Goal: Task Accomplishment & Management: Manage account settings

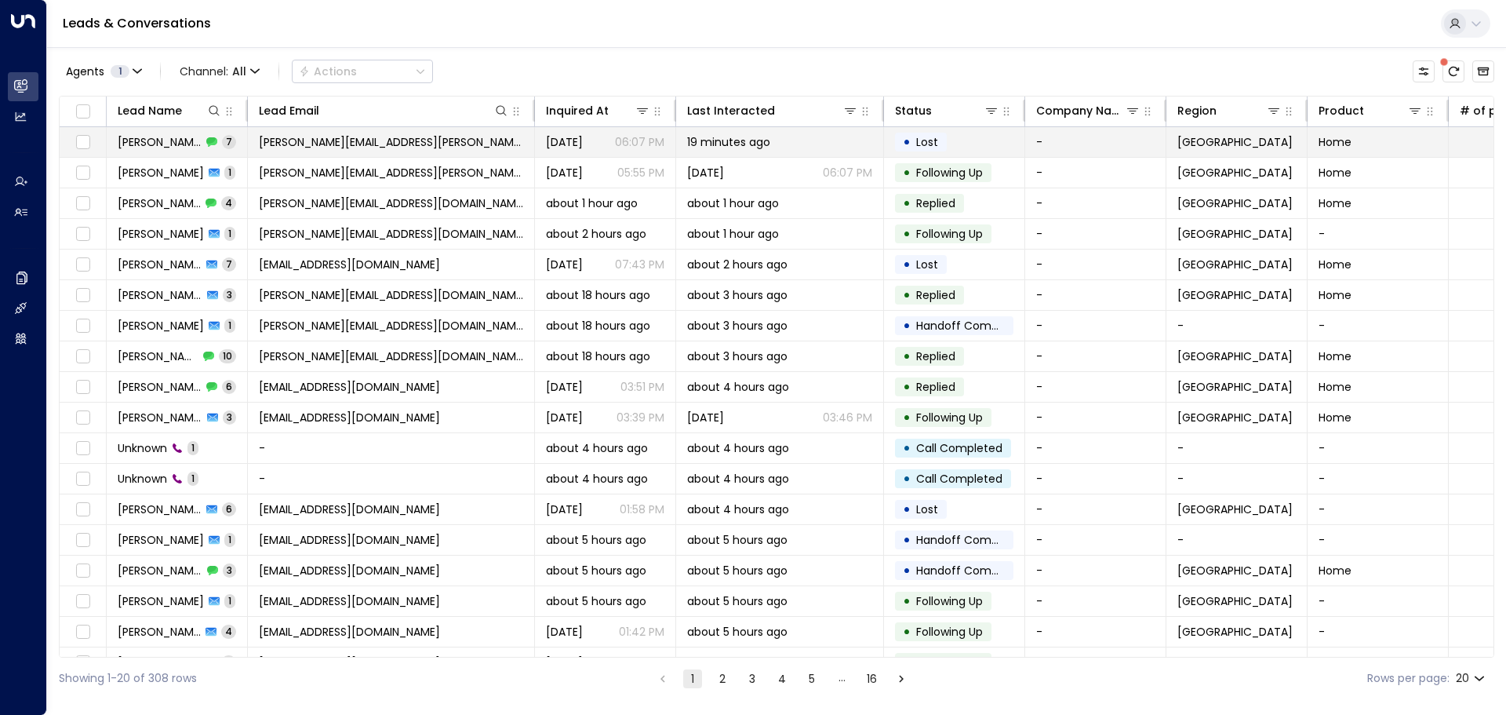
click at [144, 136] on span "[PERSON_NAME]" at bounding box center [160, 142] width 84 height 16
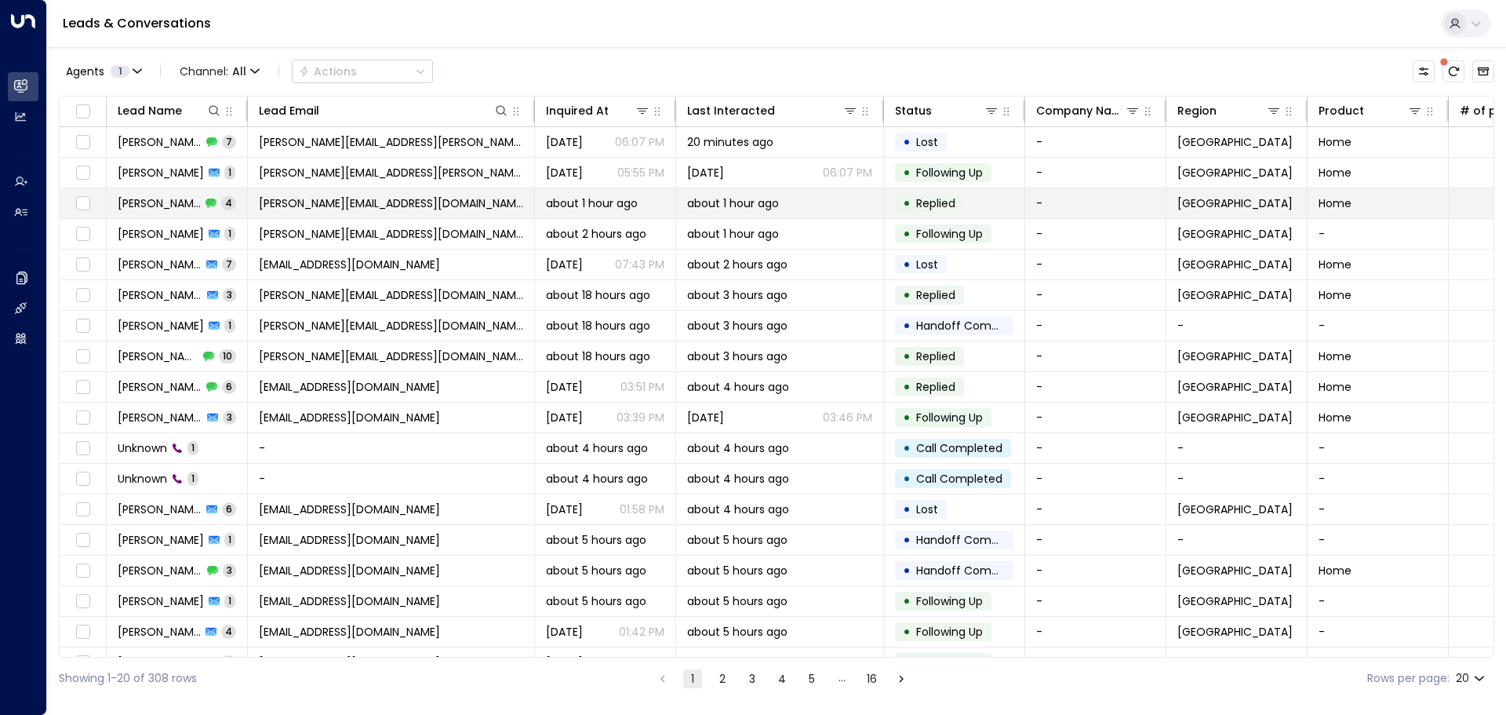
click at [149, 198] on span "[PERSON_NAME]" at bounding box center [159, 203] width 83 height 16
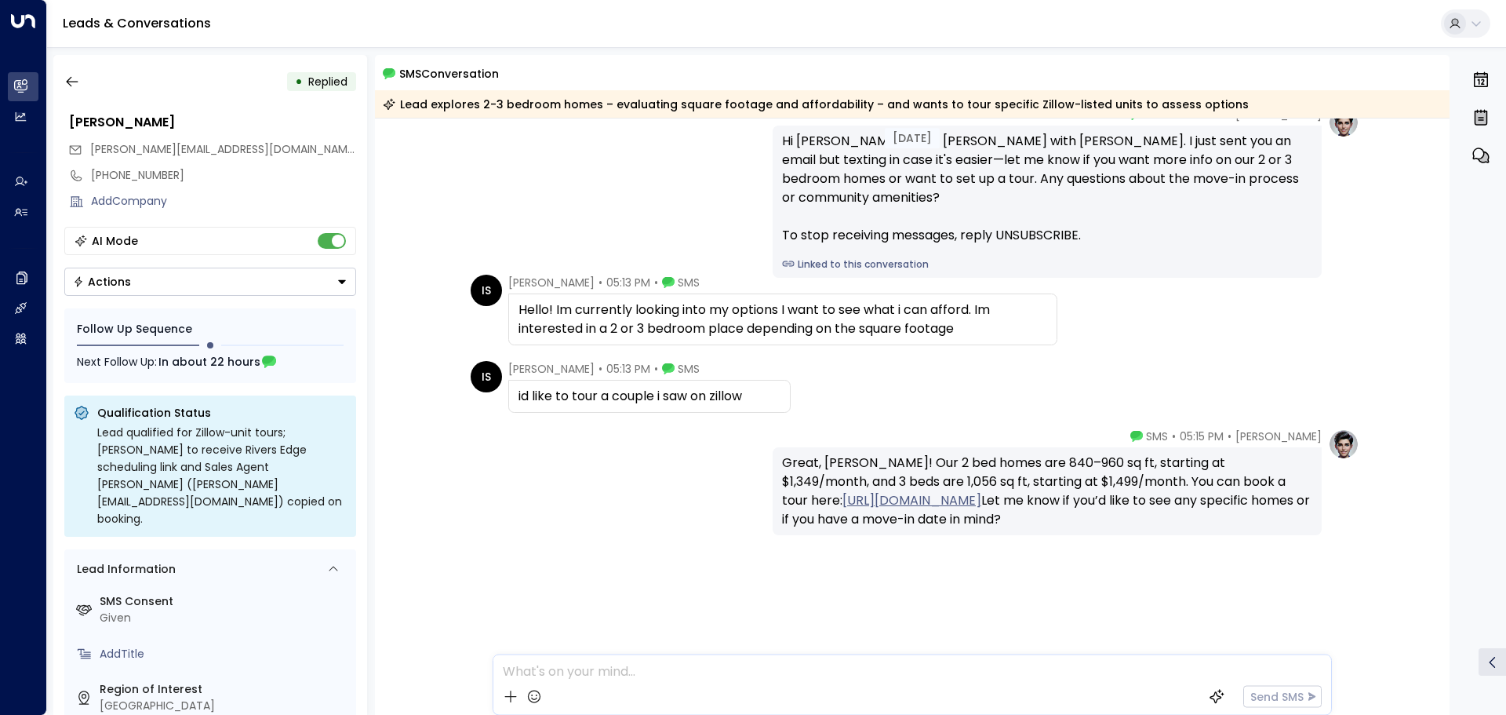
scroll to position [96, 0]
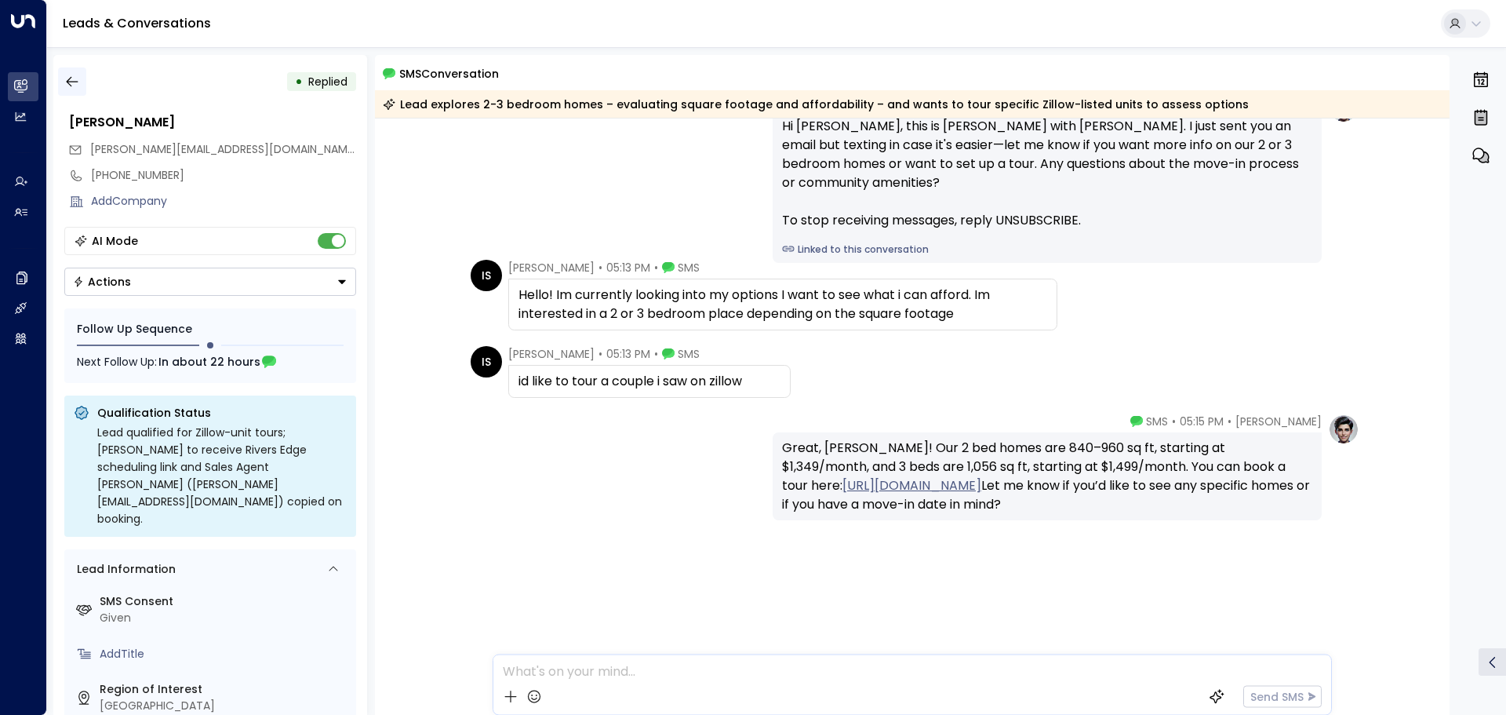
click at [73, 78] on icon "button" at bounding box center [72, 82] width 16 height 16
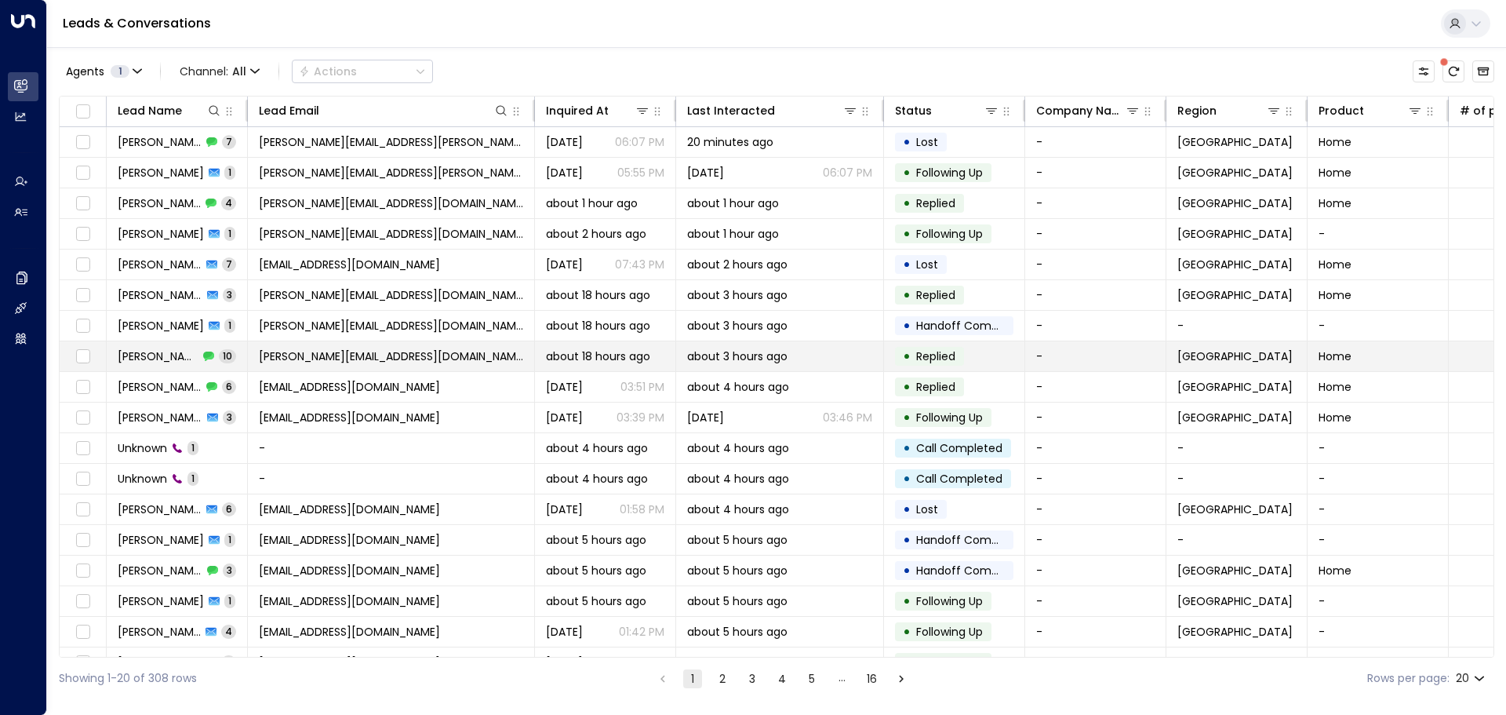
click at [147, 353] on span "[PERSON_NAME]" at bounding box center [158, 356] width 81 height 16
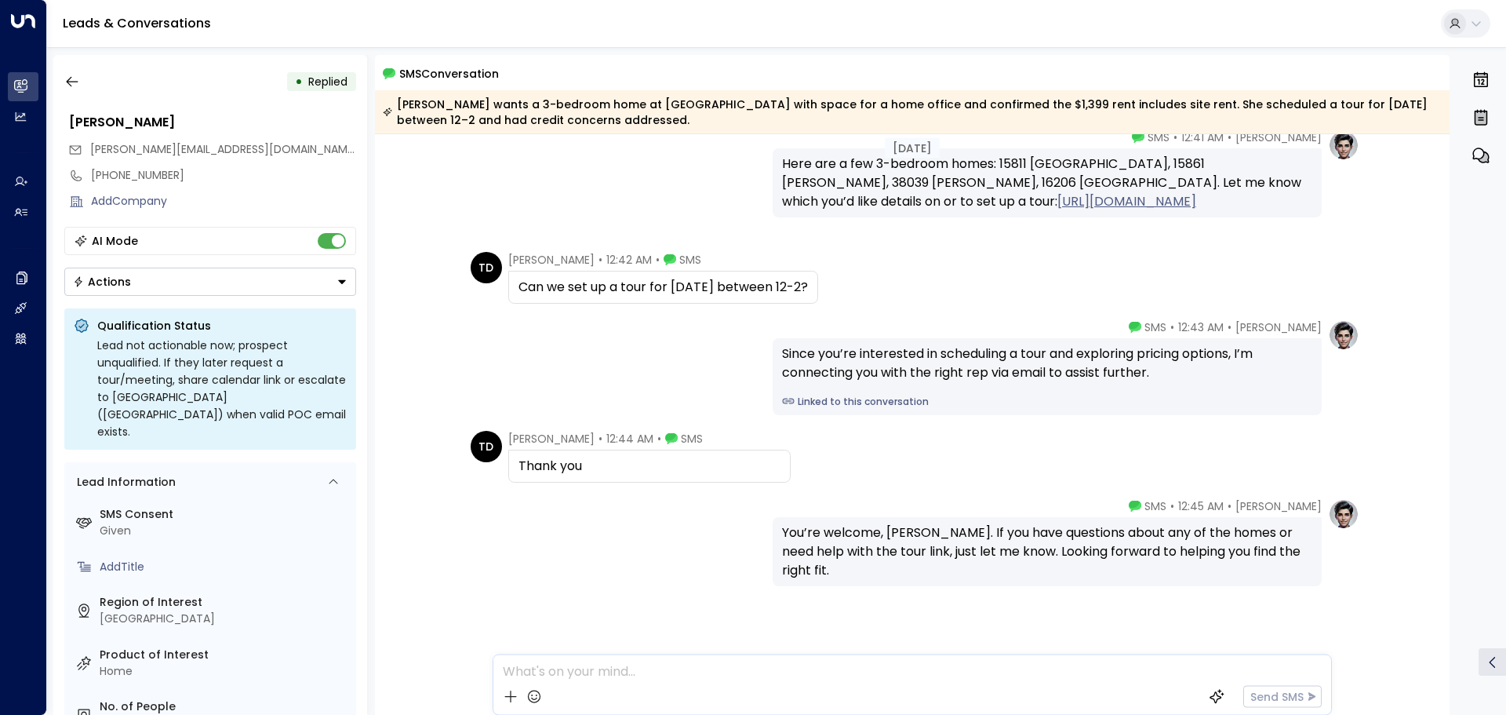
scroll to position [846, 0]
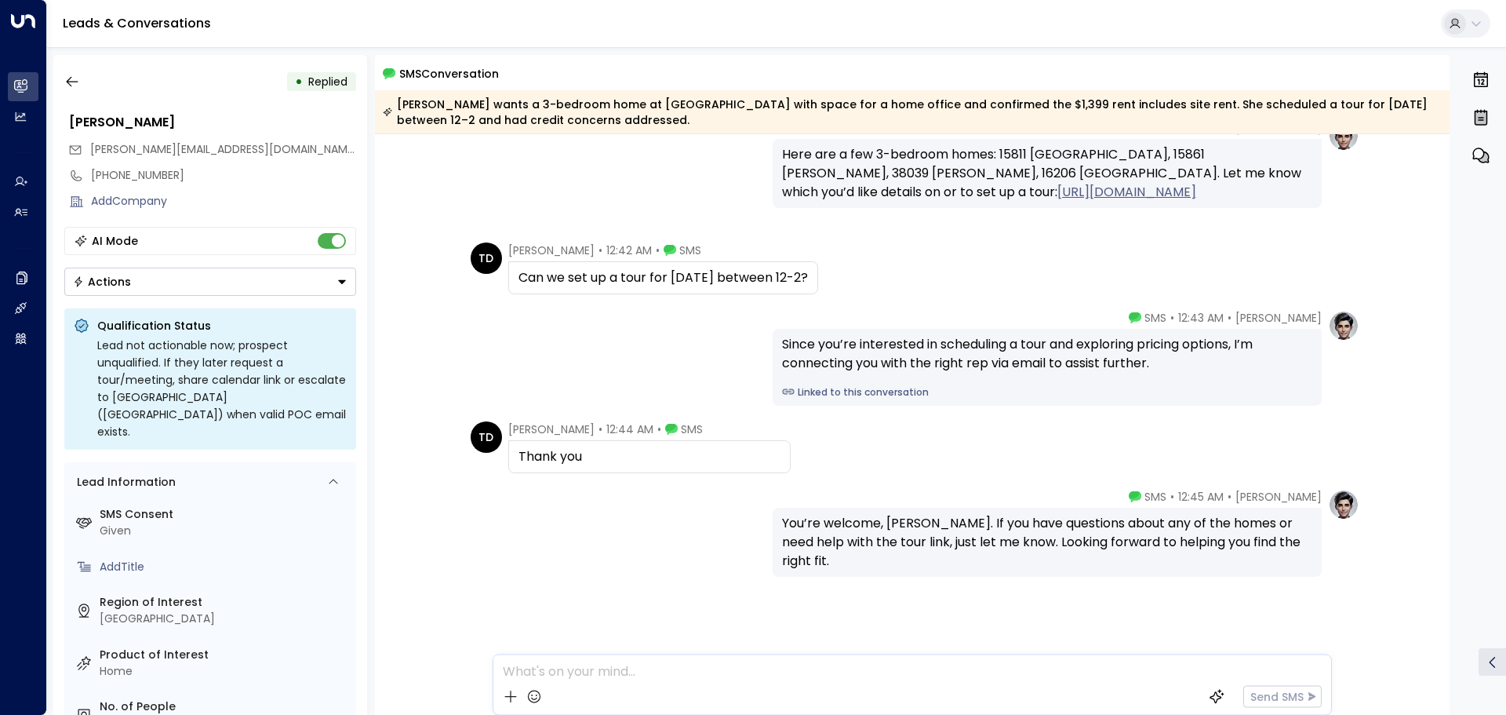
click at [318, 85] on span "Replied" at bounding box center [327, 82] width 39 height 16
click at [437, 179] on div "[PERSON_NAME] • 12:41 AM • SMS Here are a few 3-bedroom homes: 15811 [GEOGRAPHI…" at bounding box center [912, 164] width 1075 height 88
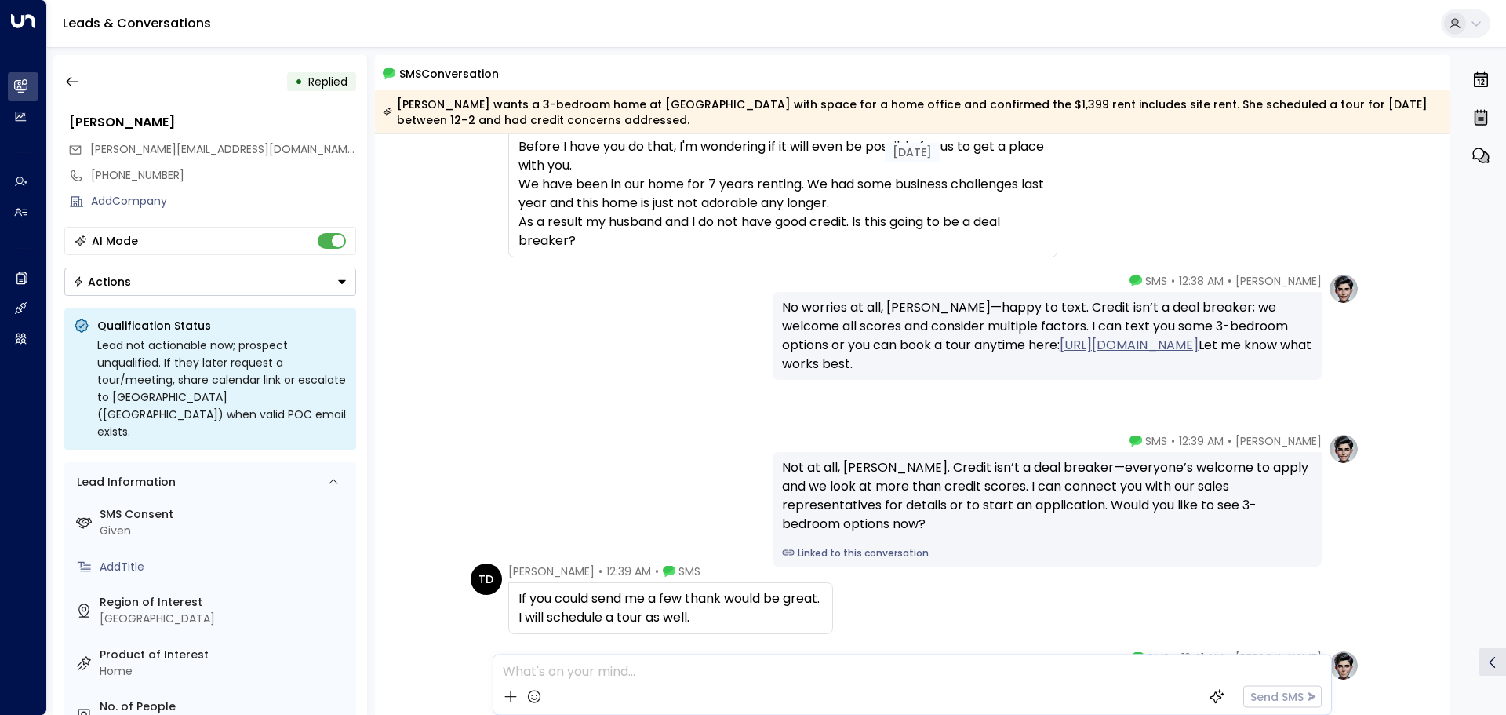
scroll to position [314, 0]
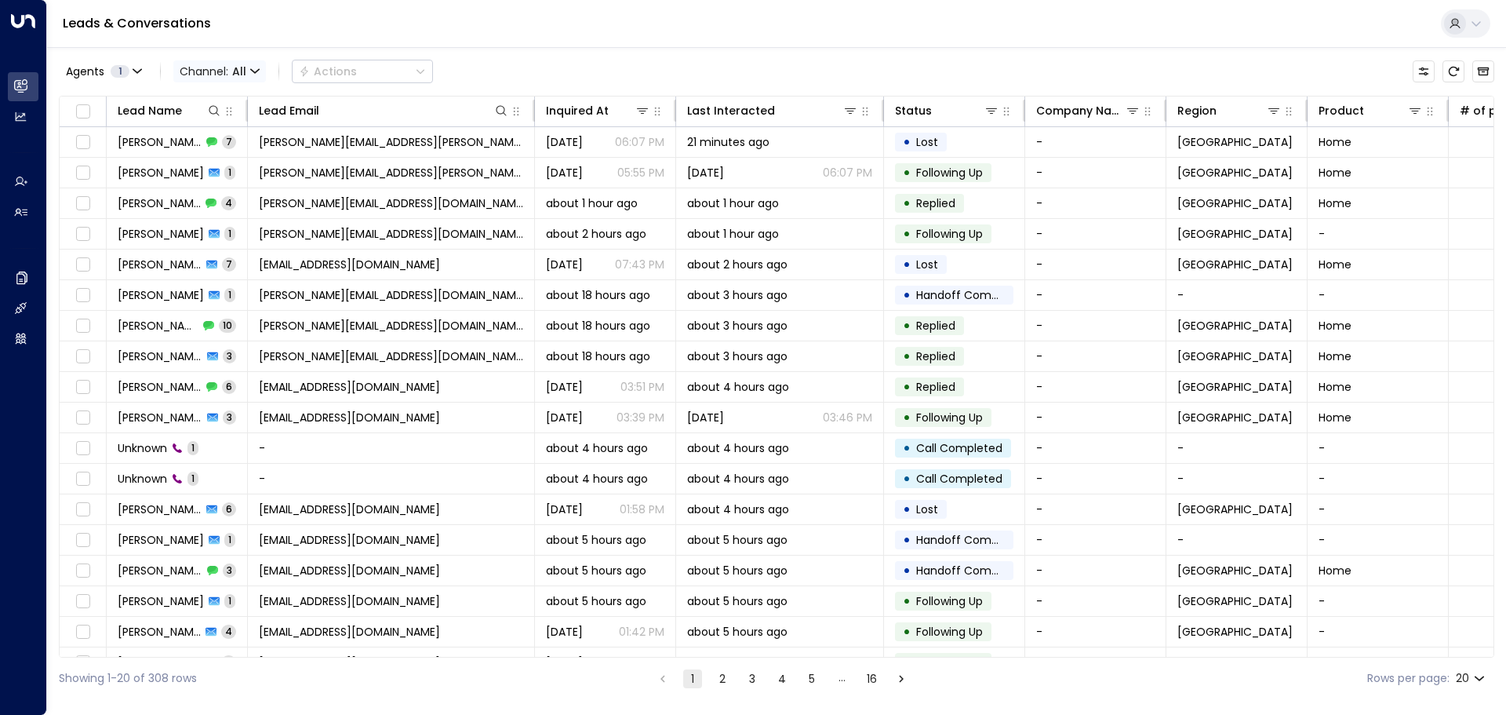
click at [250, 74] on icon "button" at bounding box center [254, 71] width 9 height 9
click at [216, 215] on span "Voice" at bounding box center [207, 220] width 32 height 16
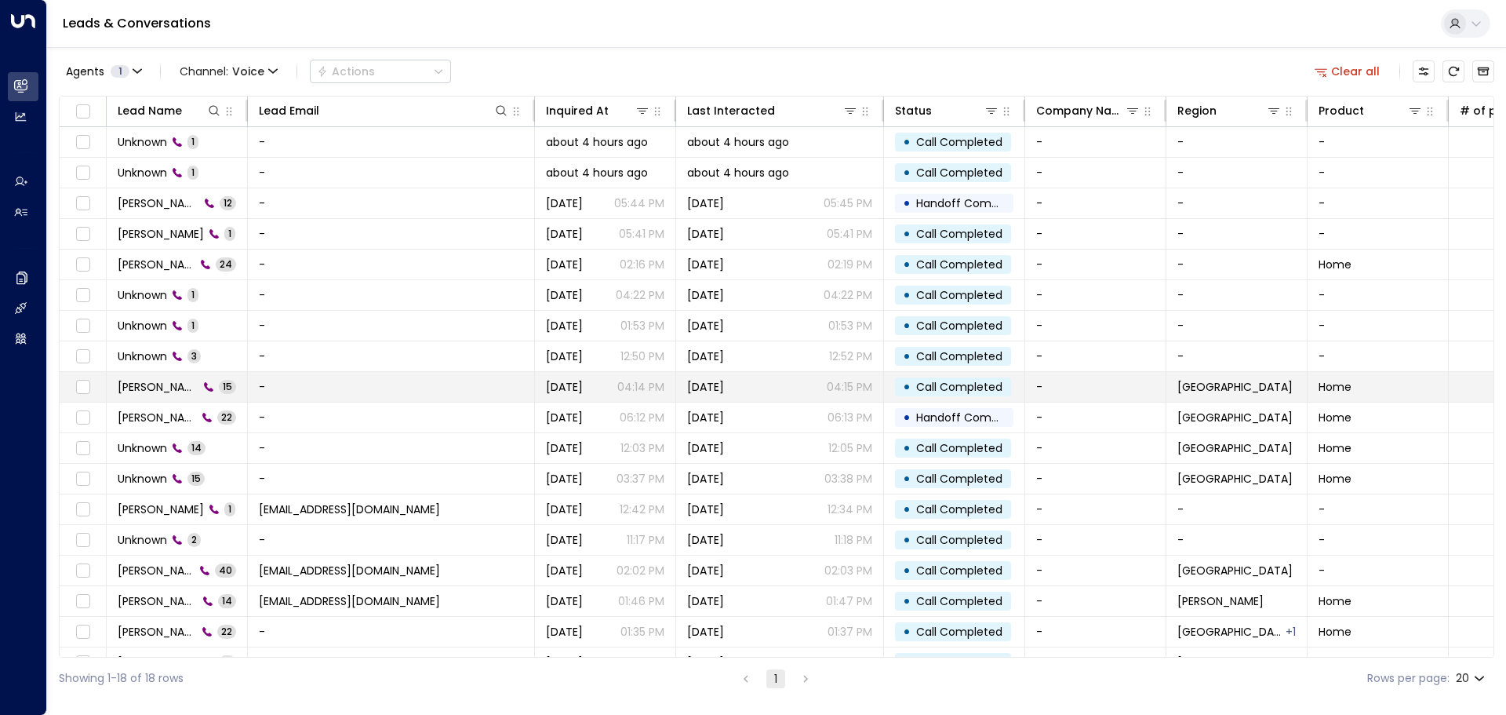
click at [308, 378] on td "-" at bounding box center [391, 387] width 287 height 30
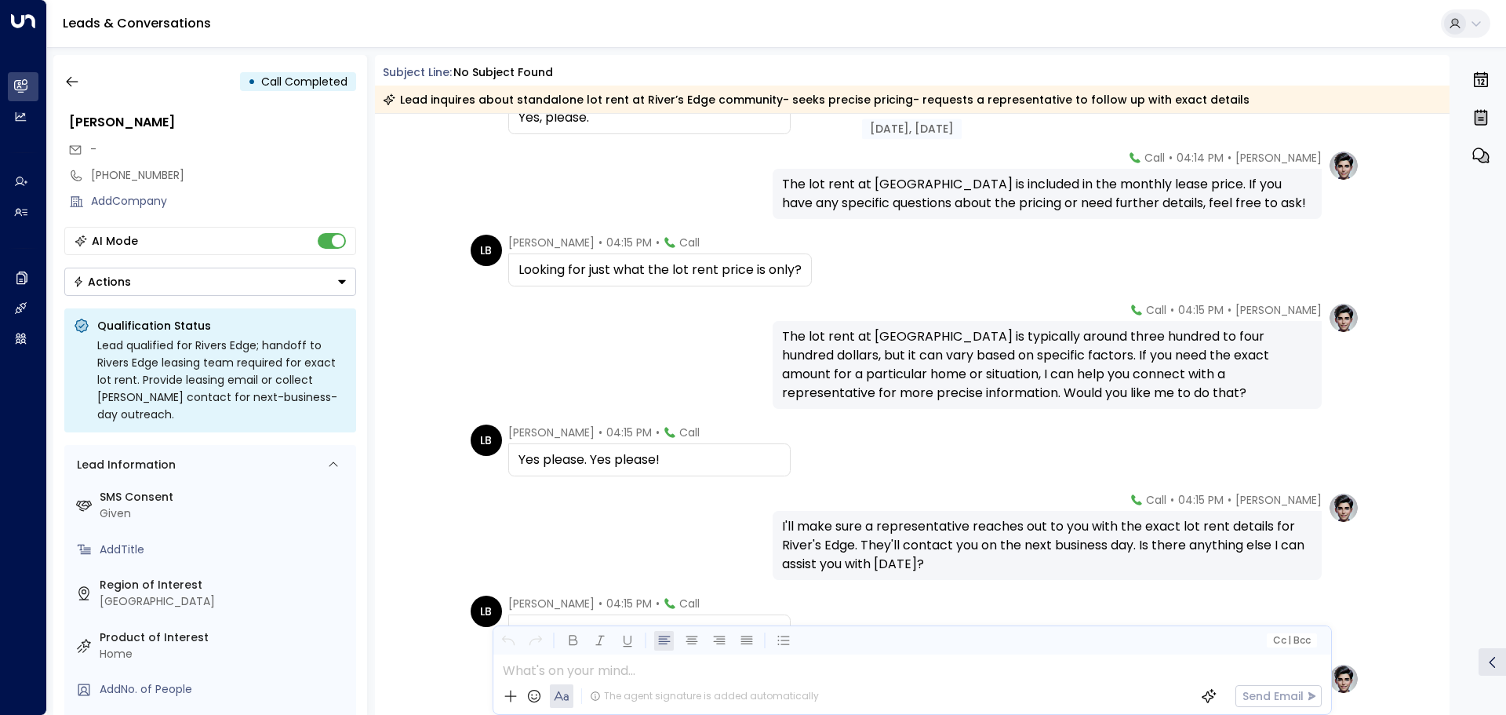
scroll to position [641, 0]
click at [71, 74] on icon "button" at bounding box center [72, 82] width 16 height 16
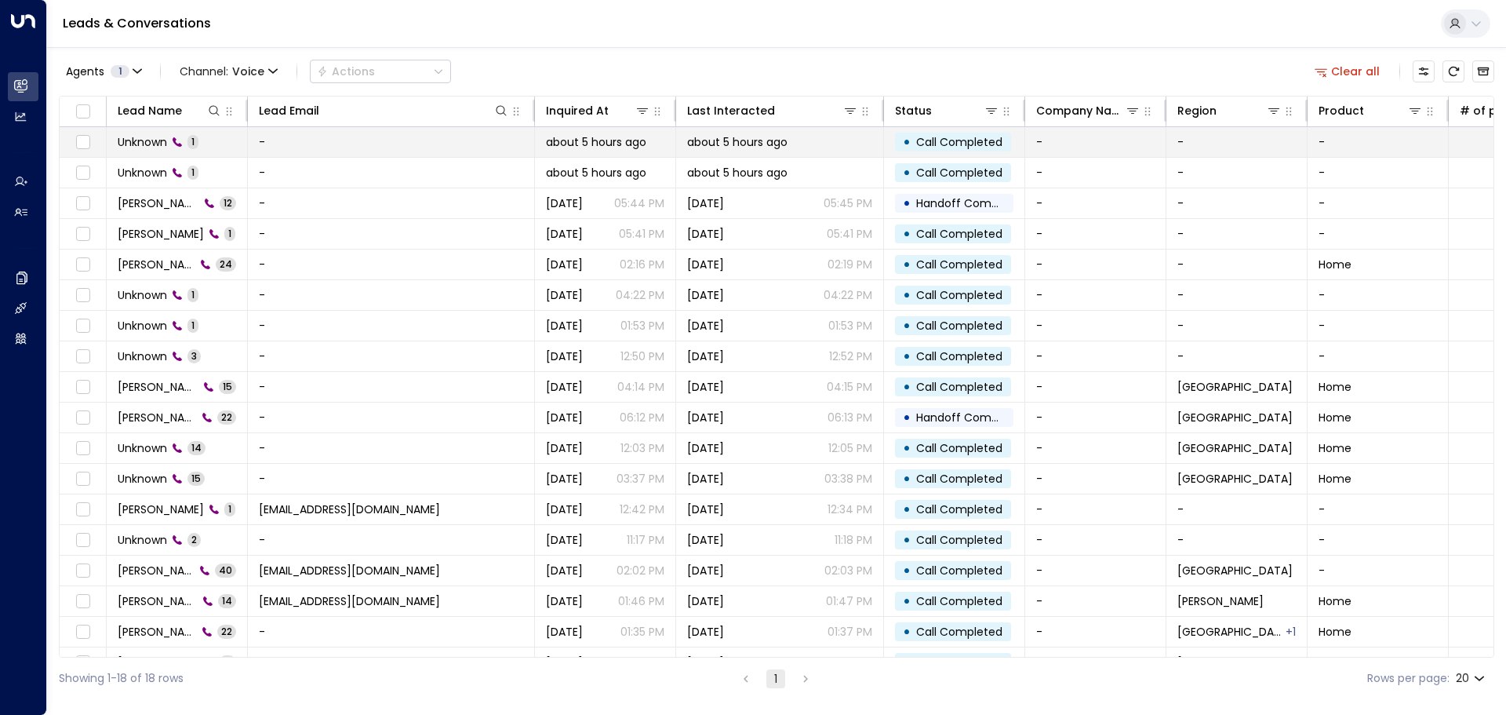
click at [224, 152] on td "Unknown 1" at bounding box center [177, 142] width 141 height 30
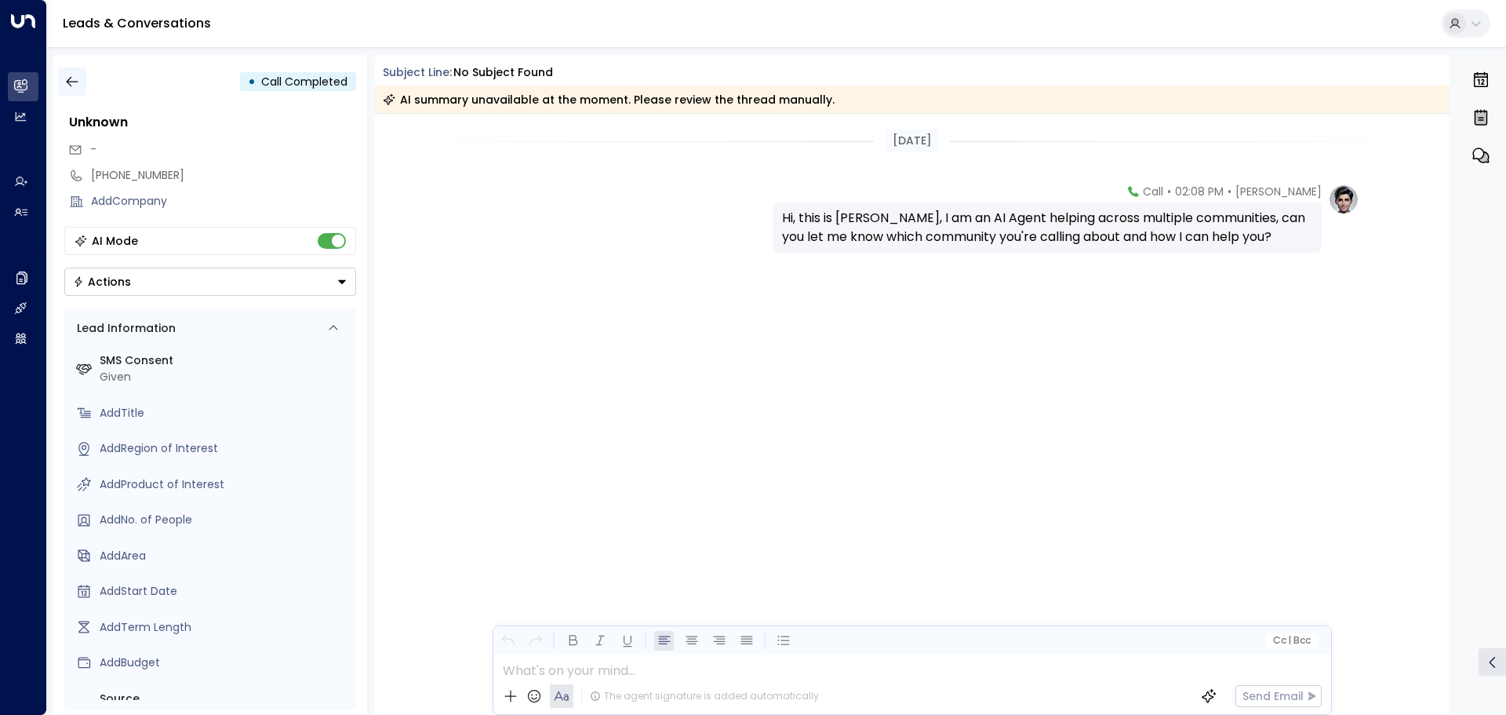
click at [58, 84] on button "button" at bounding box center [72, 81] width 28 height 28
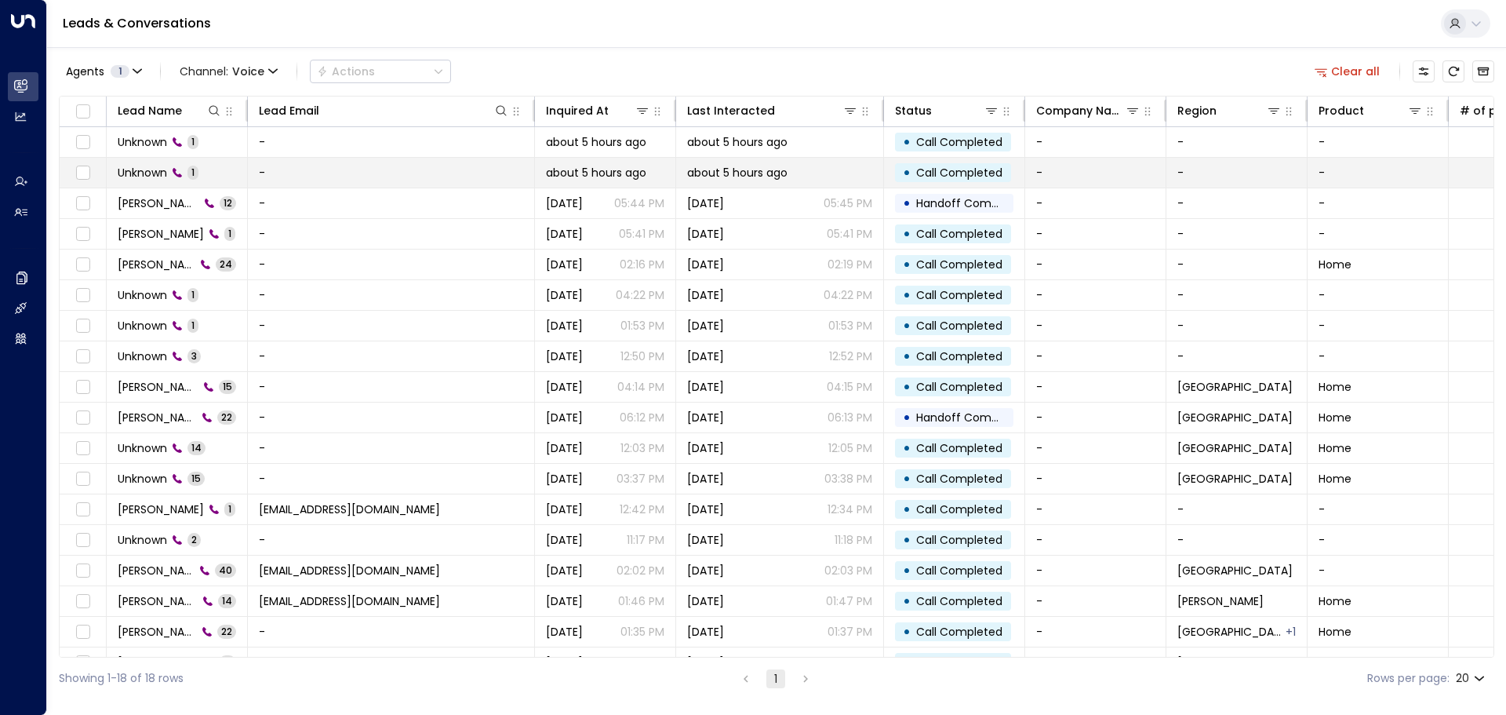
click at [211, 175] on td "Unknown 1" at bounding box center [177, 173] width 141 height 30
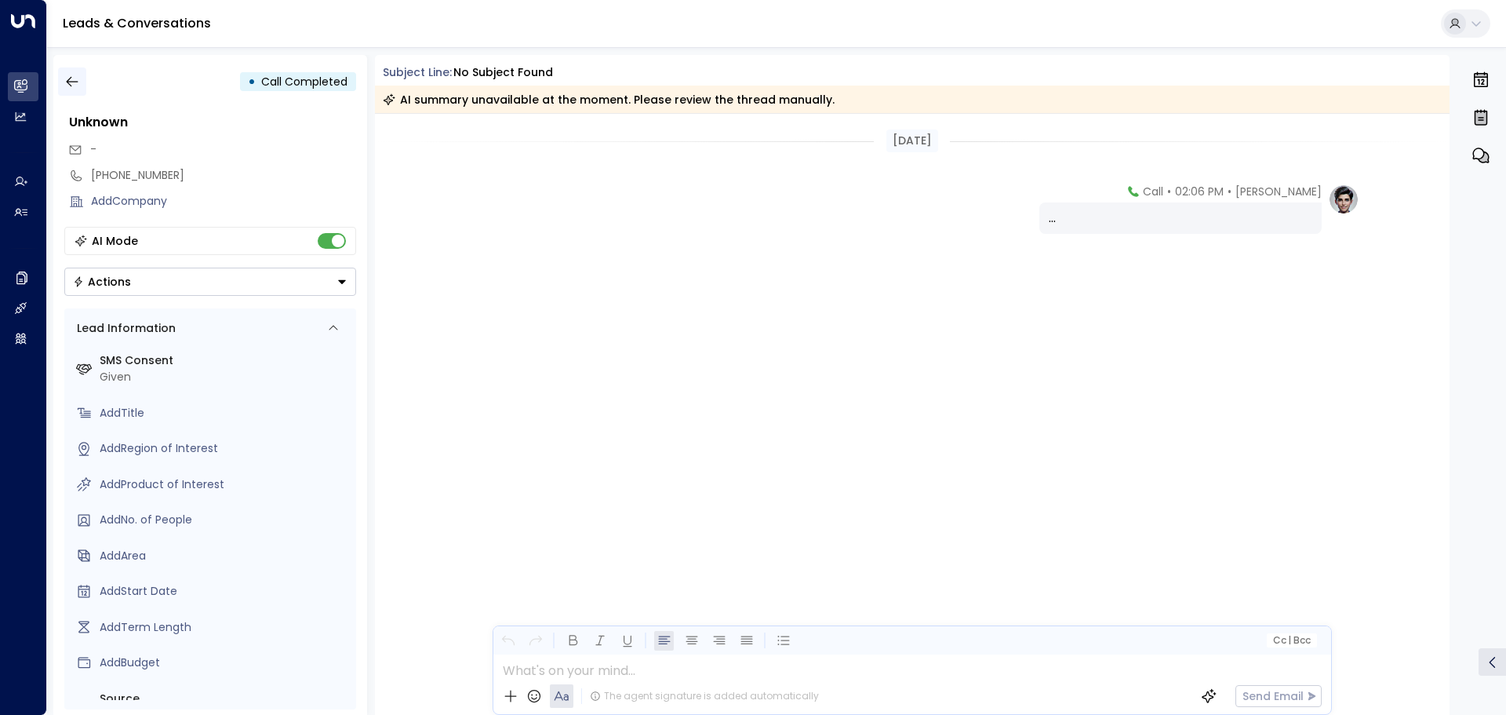
click at [67, 86] on icon "button" at bounding box center [72, 82] width 16 height 16
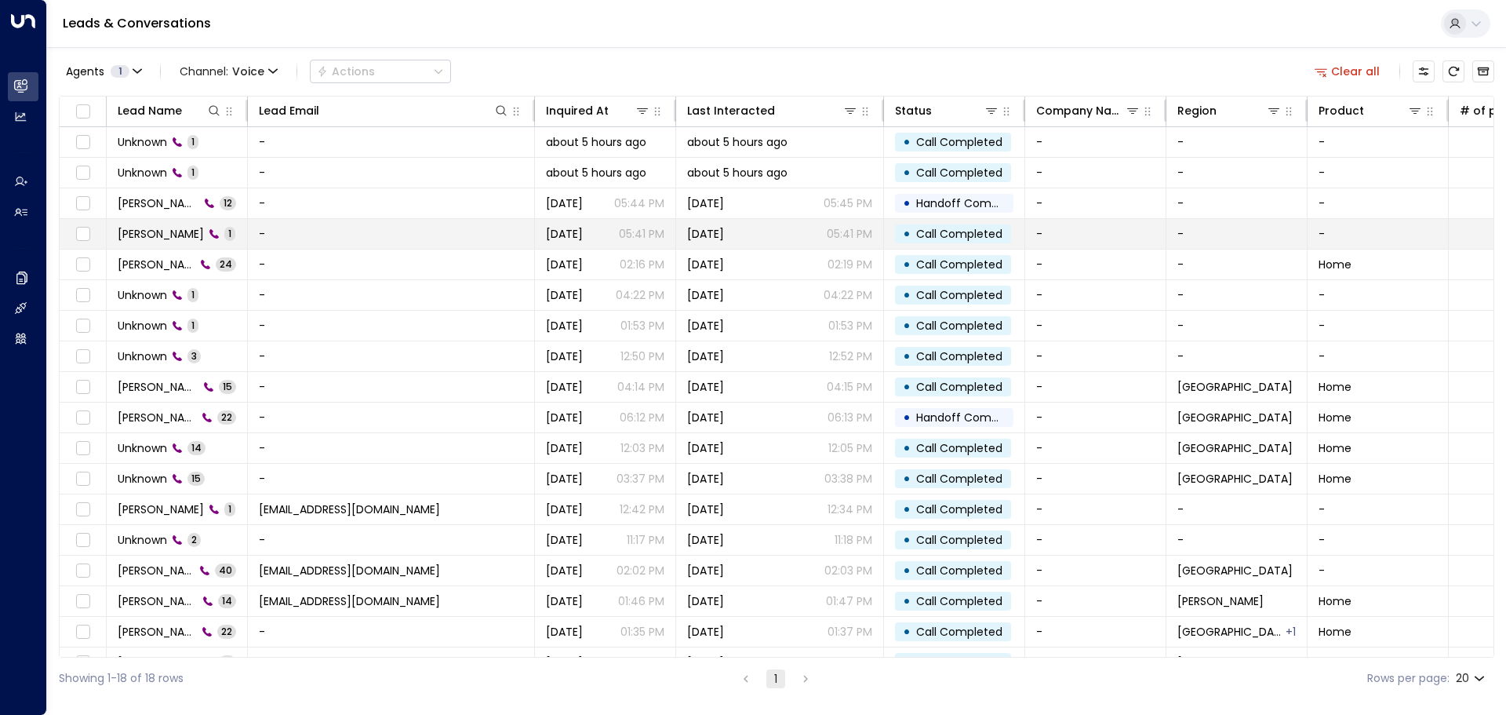
click at [220, 235] on td "Joshua 1" at bounding box center [177, 234] width 141 height 30
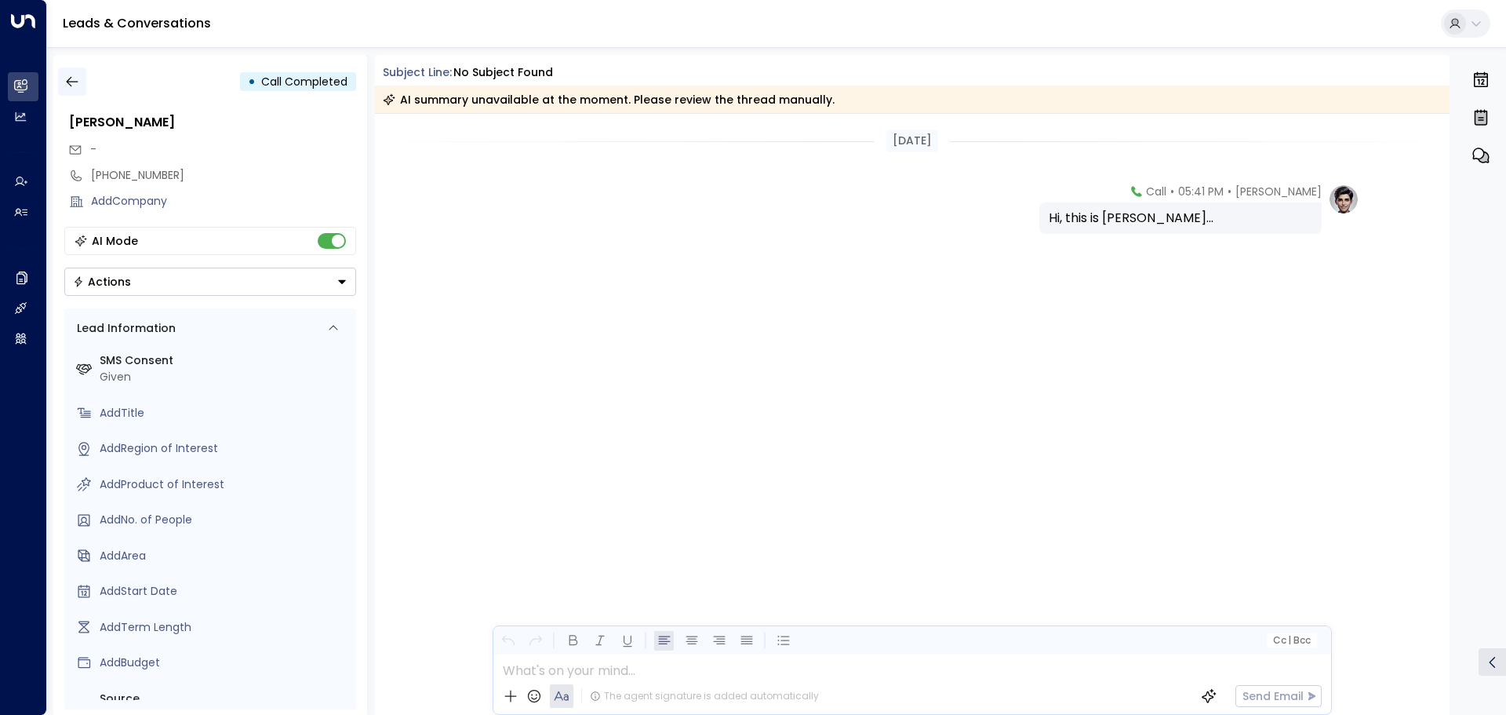
click at [75, 78] on icon "button" at bounding box center [72, 82] width 16 height 16
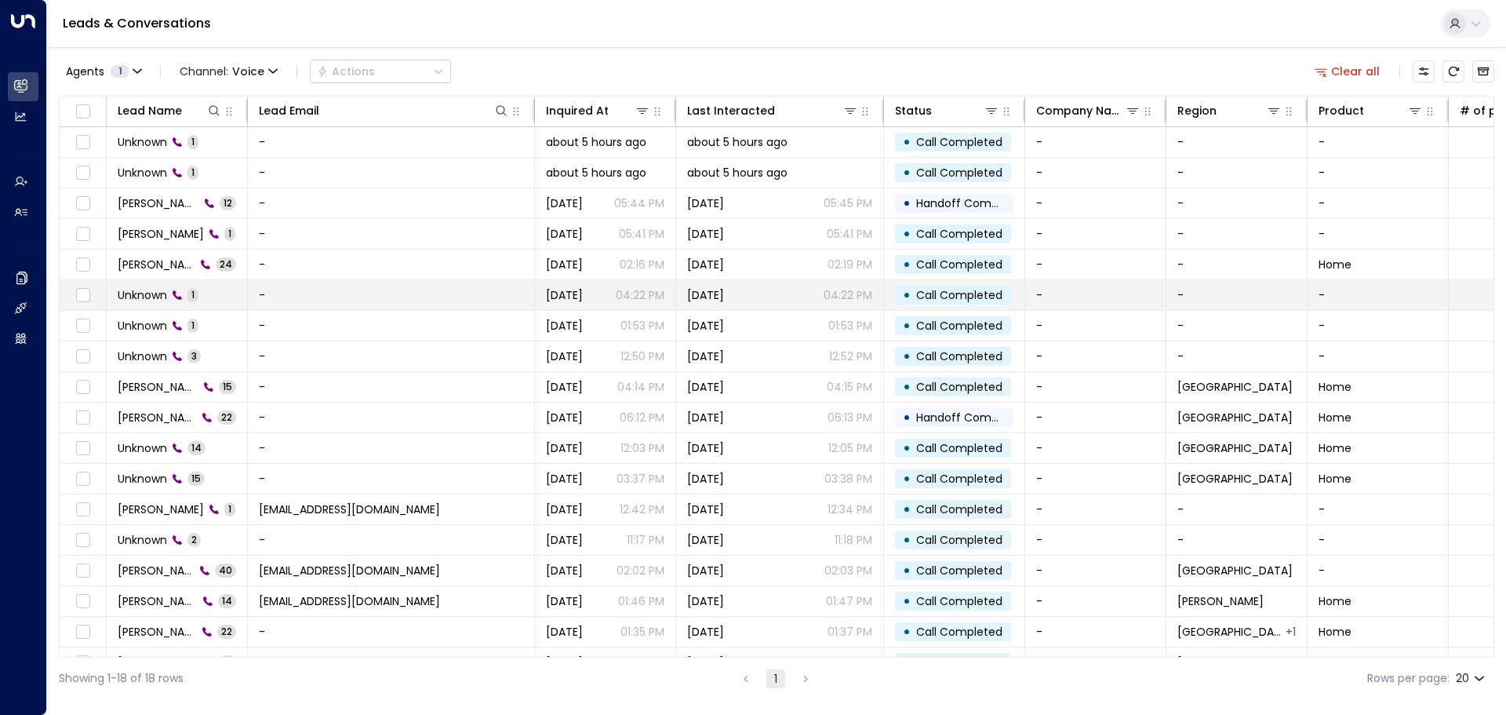
click at [220, 292] on td "Unknown 1" at bounding box center [177, 295] width 141 height 30
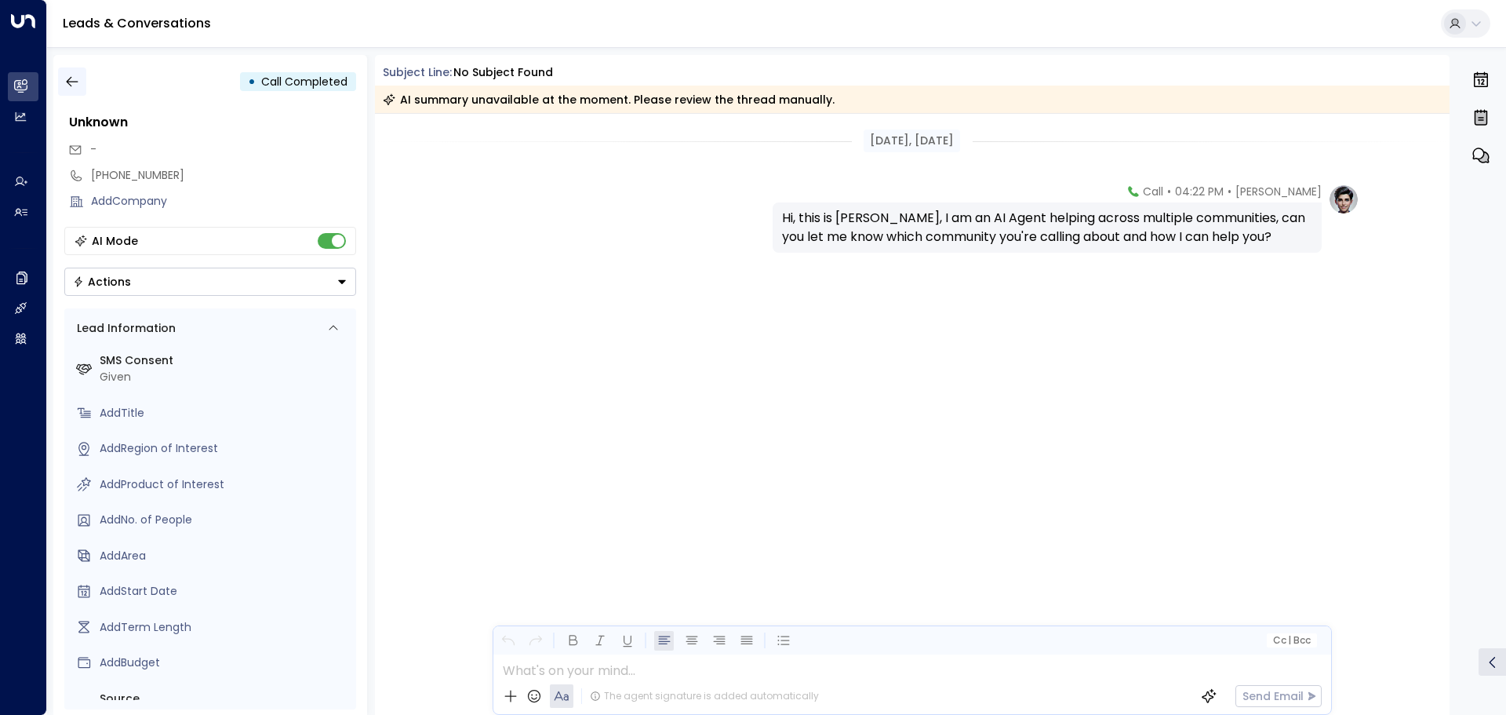
click at [70, 85] on icon "button" at bounding box center [72, 82] width 12 height 10
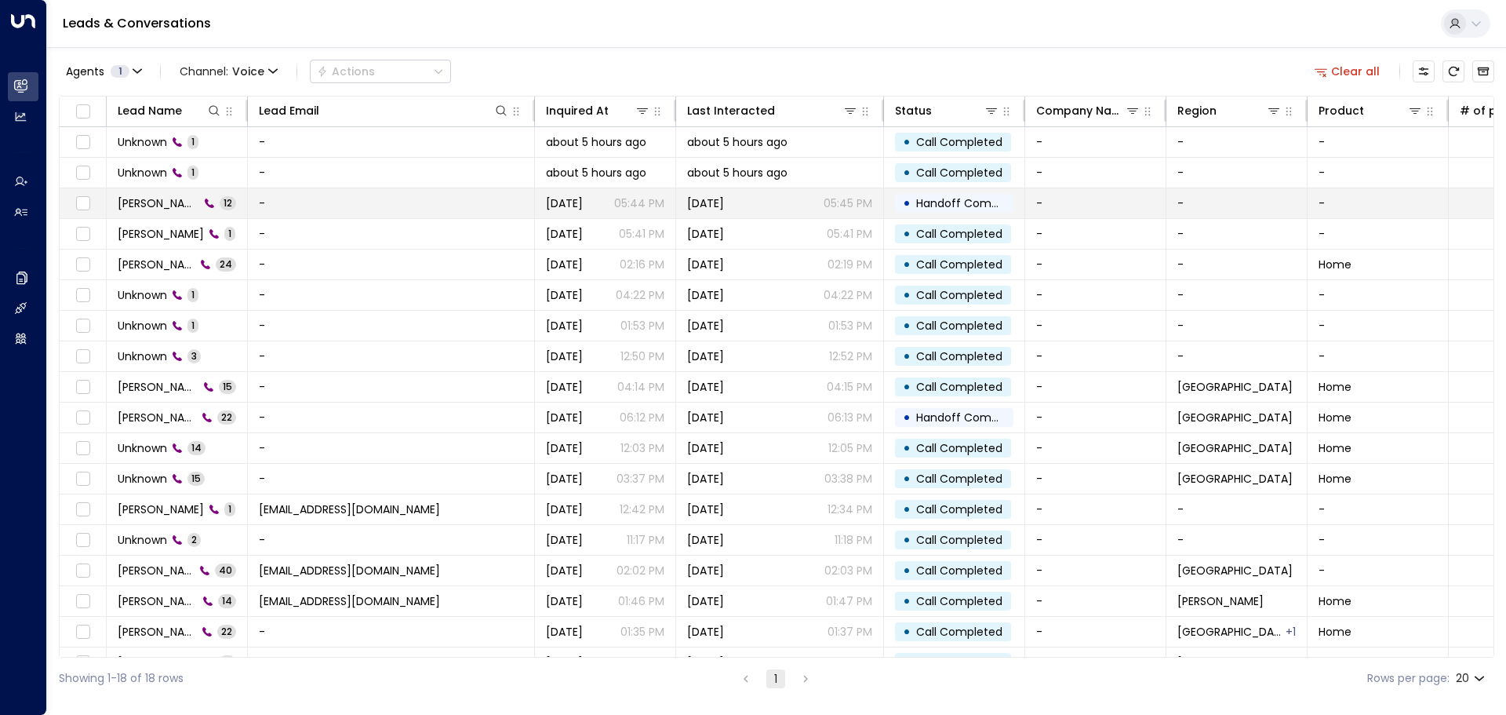
click at [208, 201] on td "Joshua 12" at bounding box center [177, 203] width 141 height 30
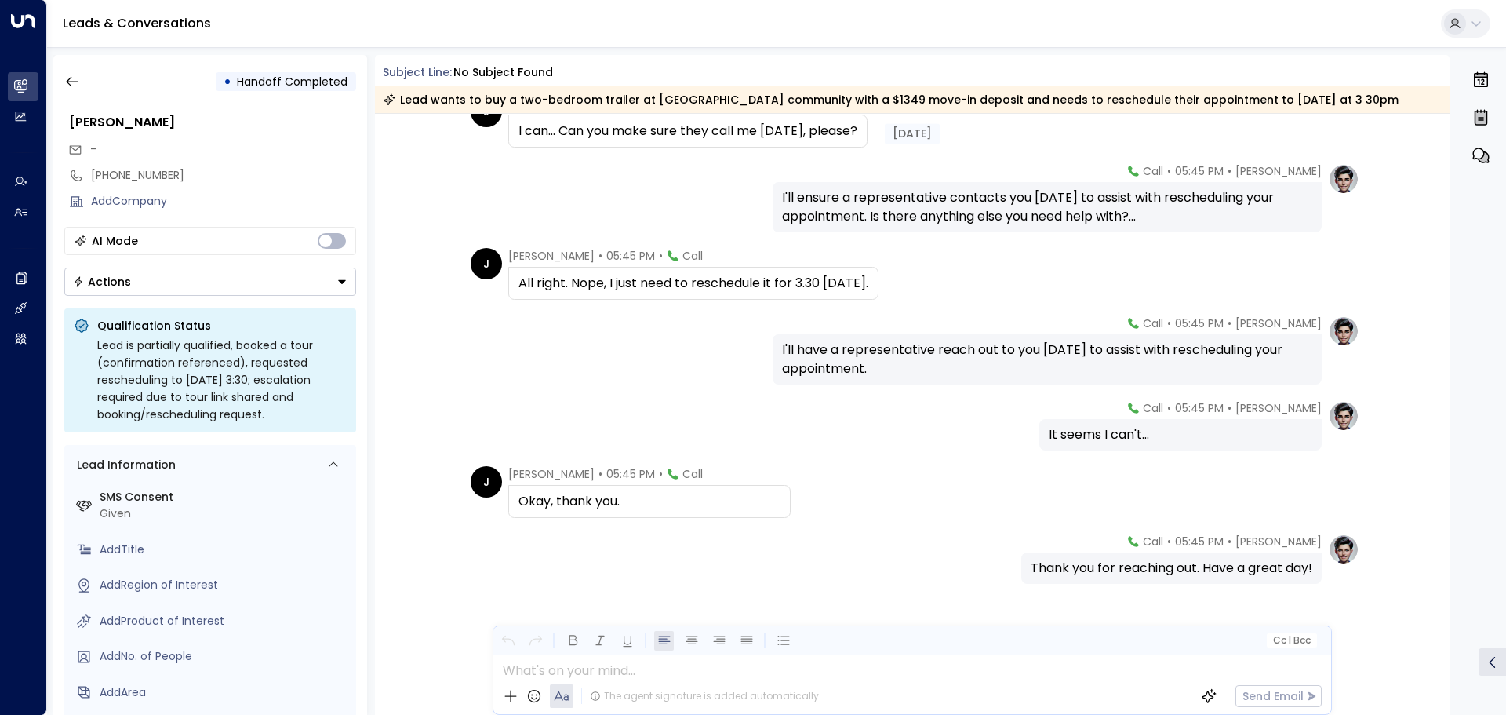
scroll to position [559, 0]
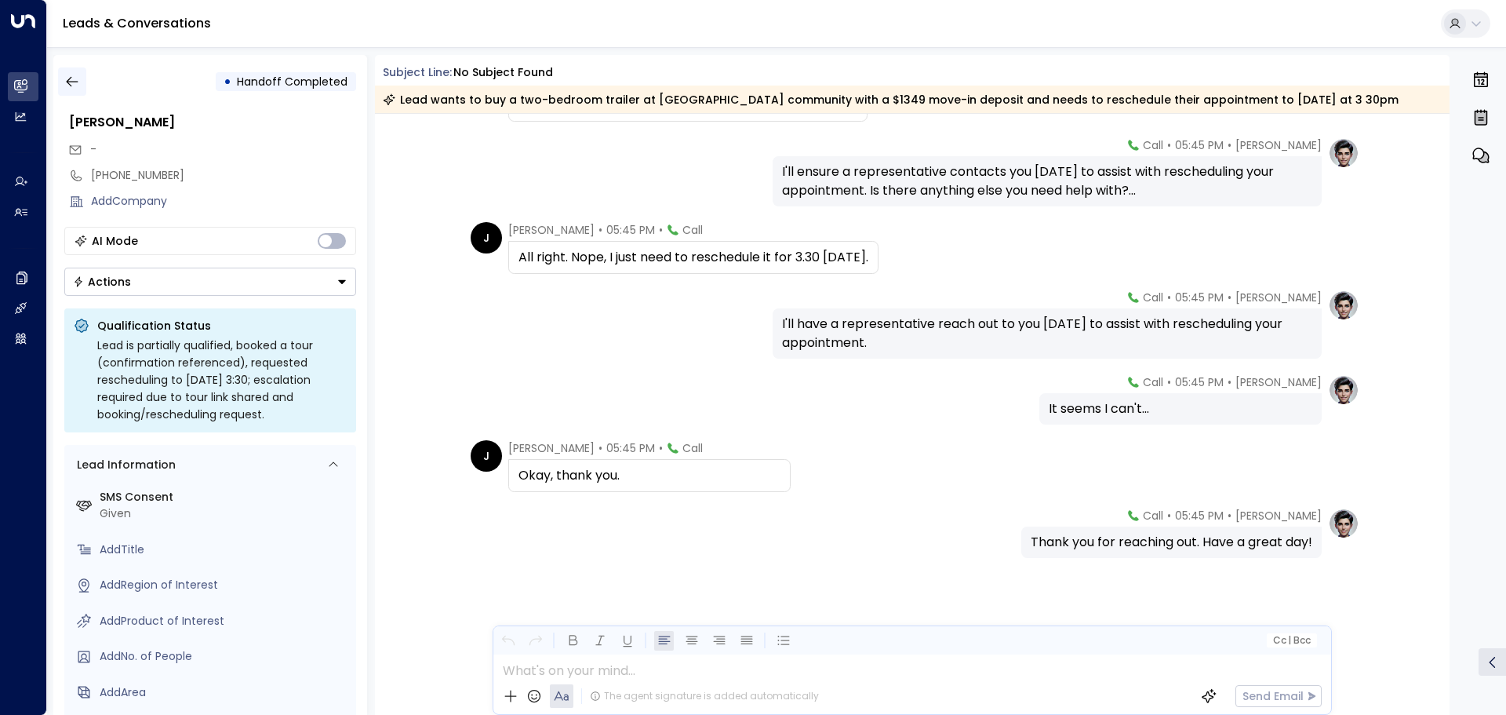
click at [60, 76] on button "button" at bounding box center [72, 81] width 28 height 28
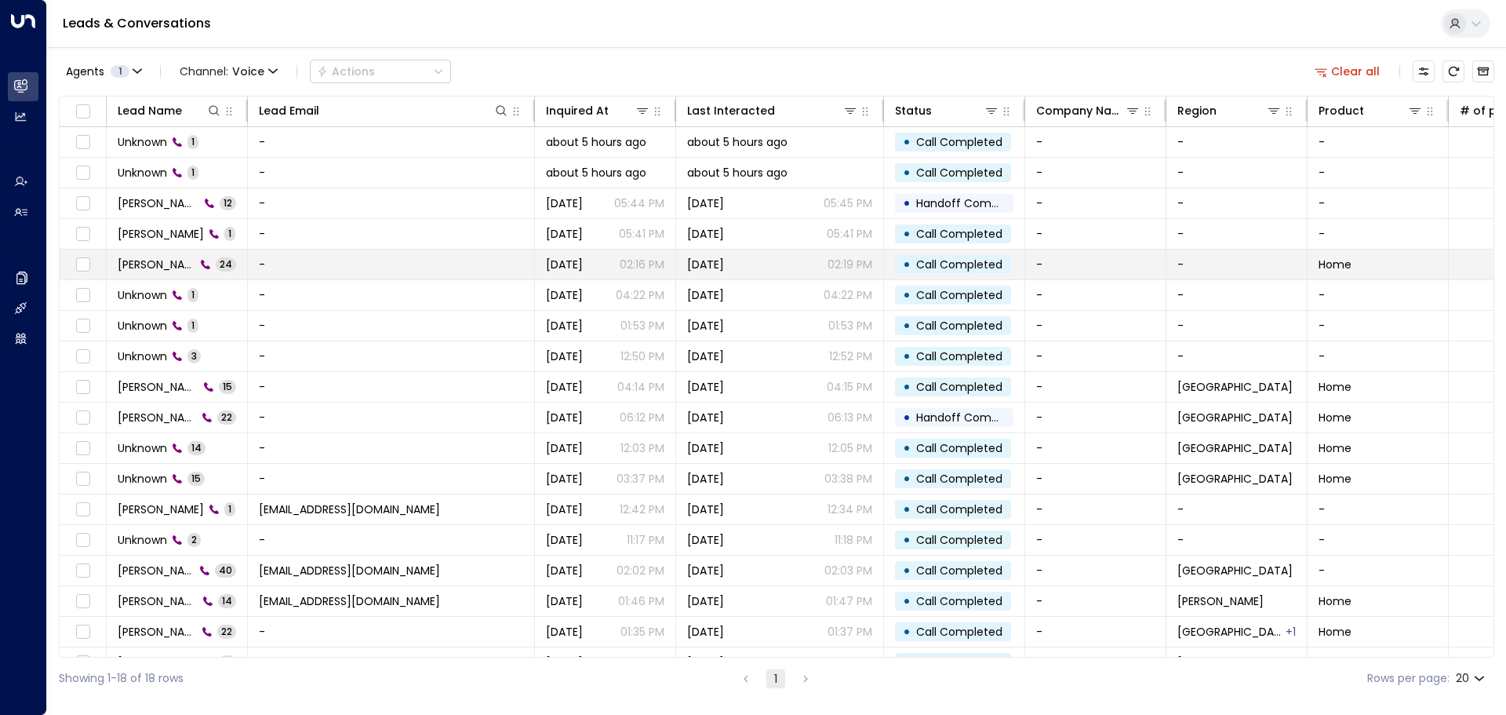
click at [211, 267] on td "Joshua 24" at bounding box center [177, 264] width 141 height 30
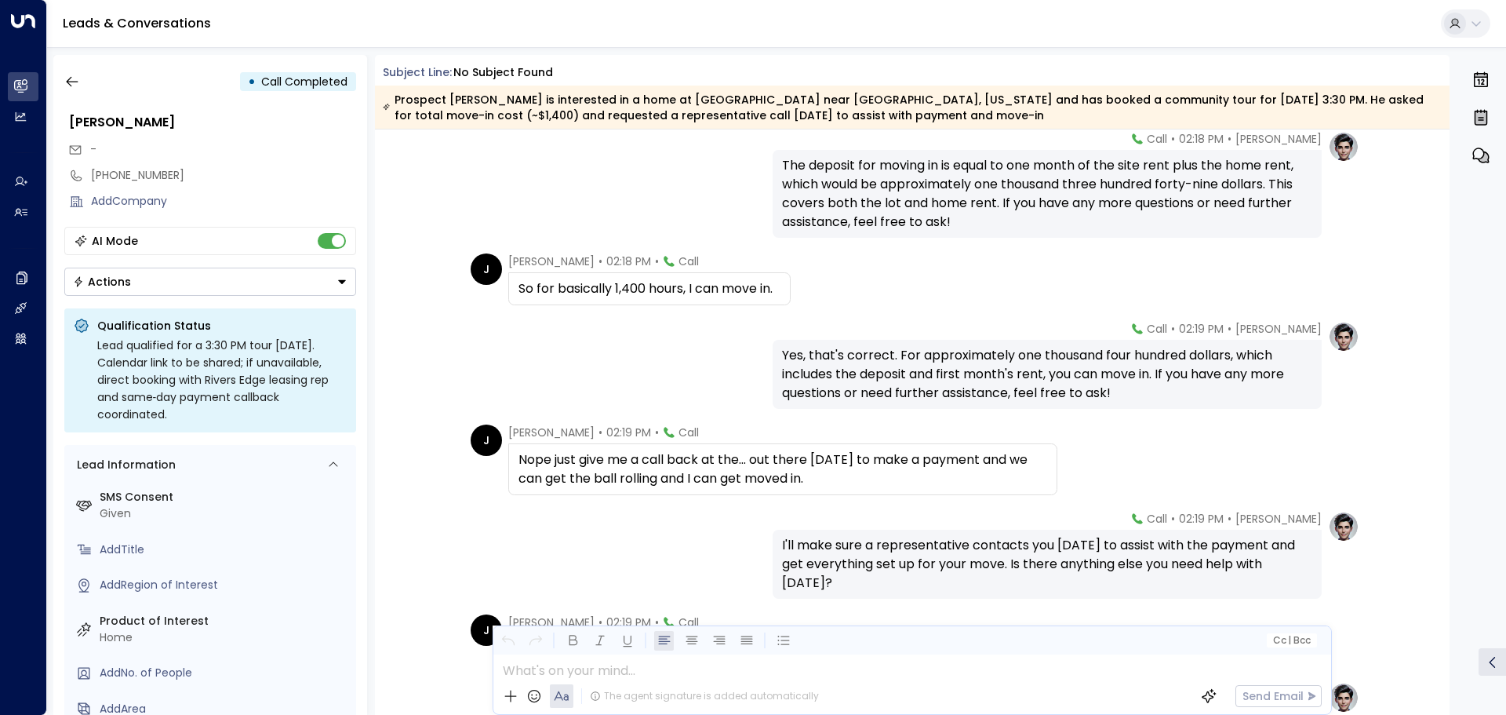
scroll to position [1490, 0]
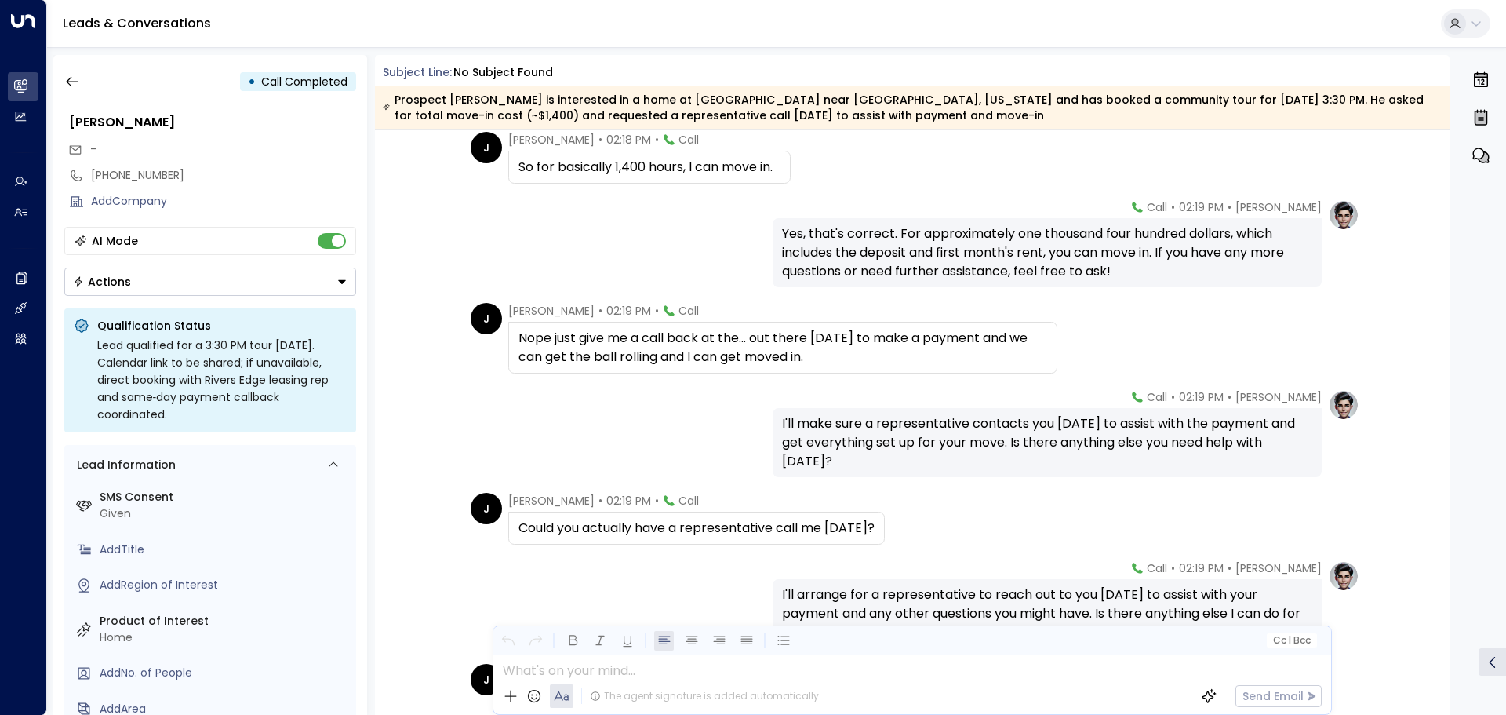
click at [992, 358] on div "Nope just give me a call back at the... out there tomorrow to make a payment an…" at bounding box center [782, 348] width 529 height 38
click at [901, 88] on div "Prospect Joshua is interested in a home at Rivers Edge near Taylor, Michigan an…" at bounding box center [912, 106] width 1075 height 43
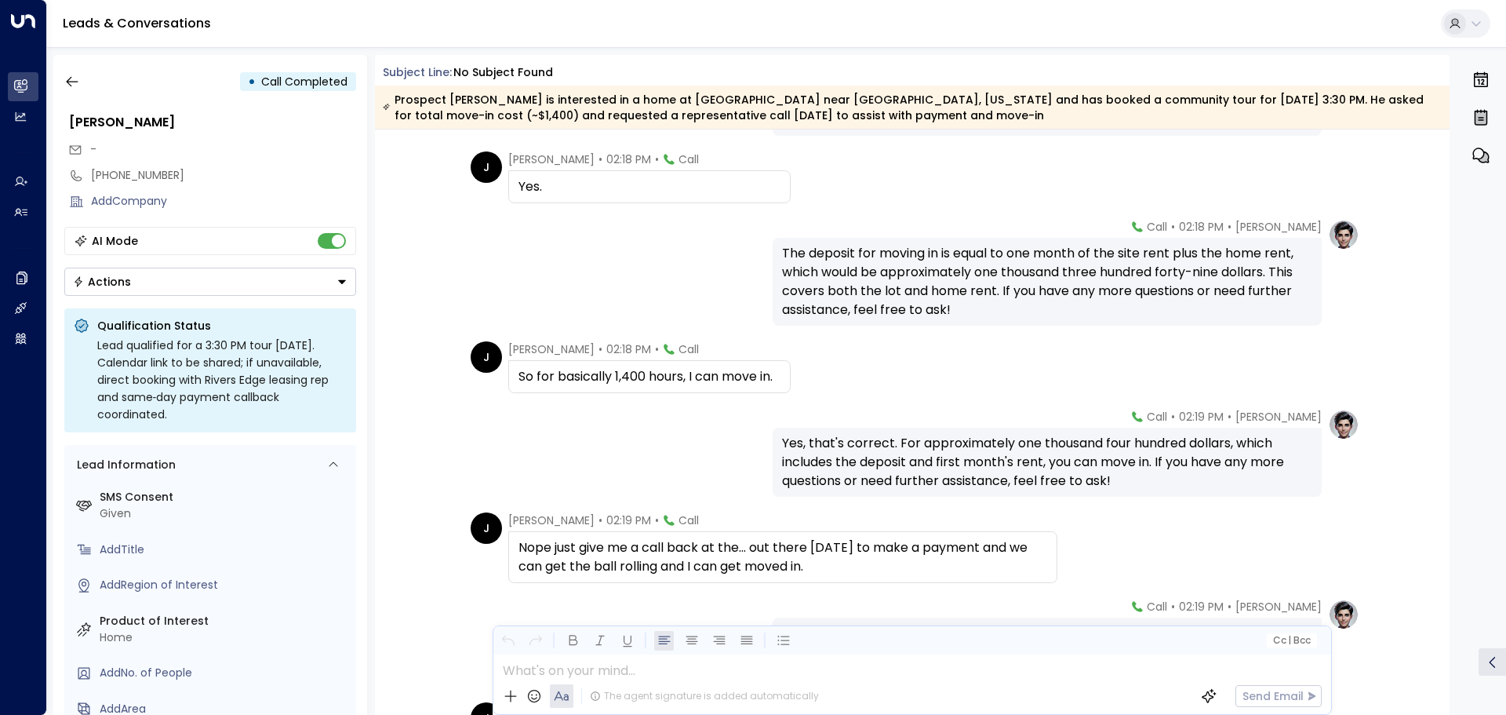
scroll to position [1262, 0]
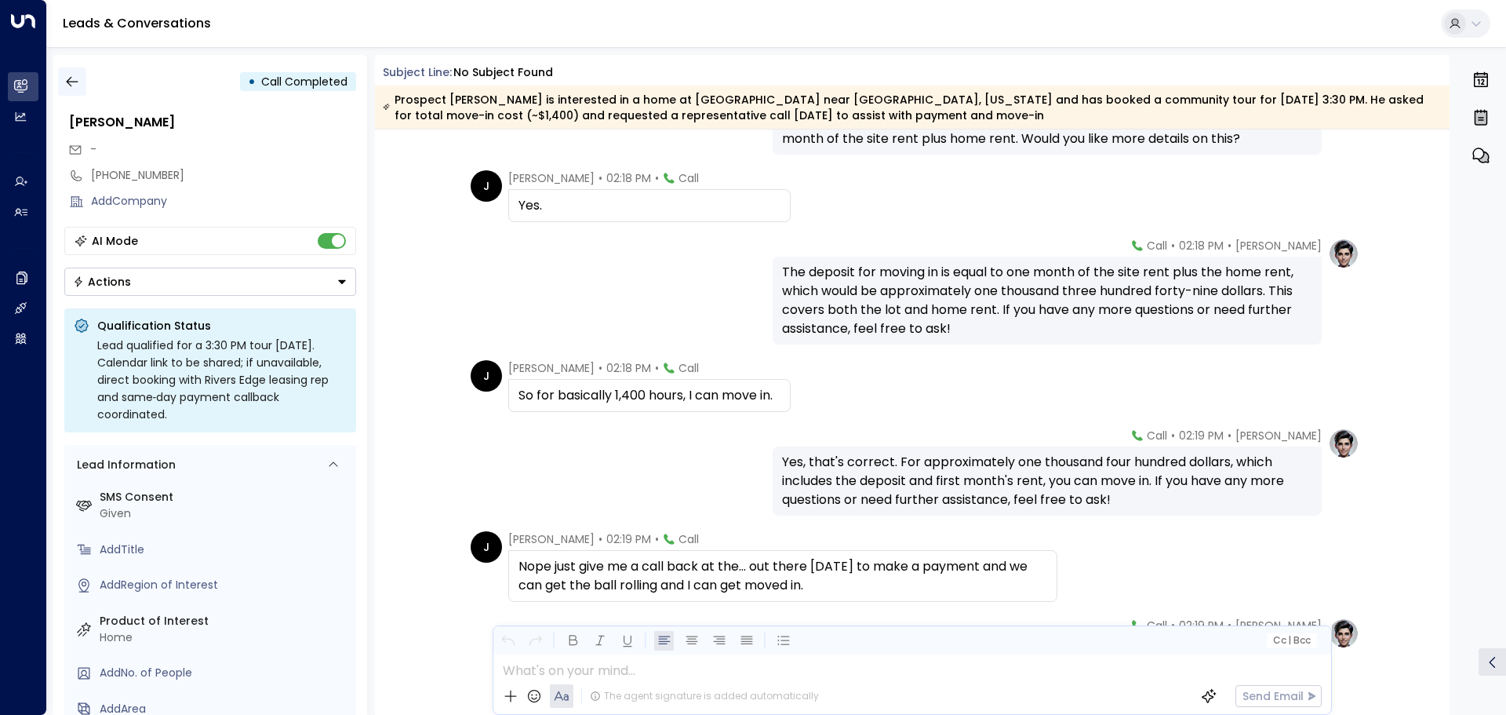
click at [77, 78] on icon "button" at bounding box center [72, 82] width 16 height 16
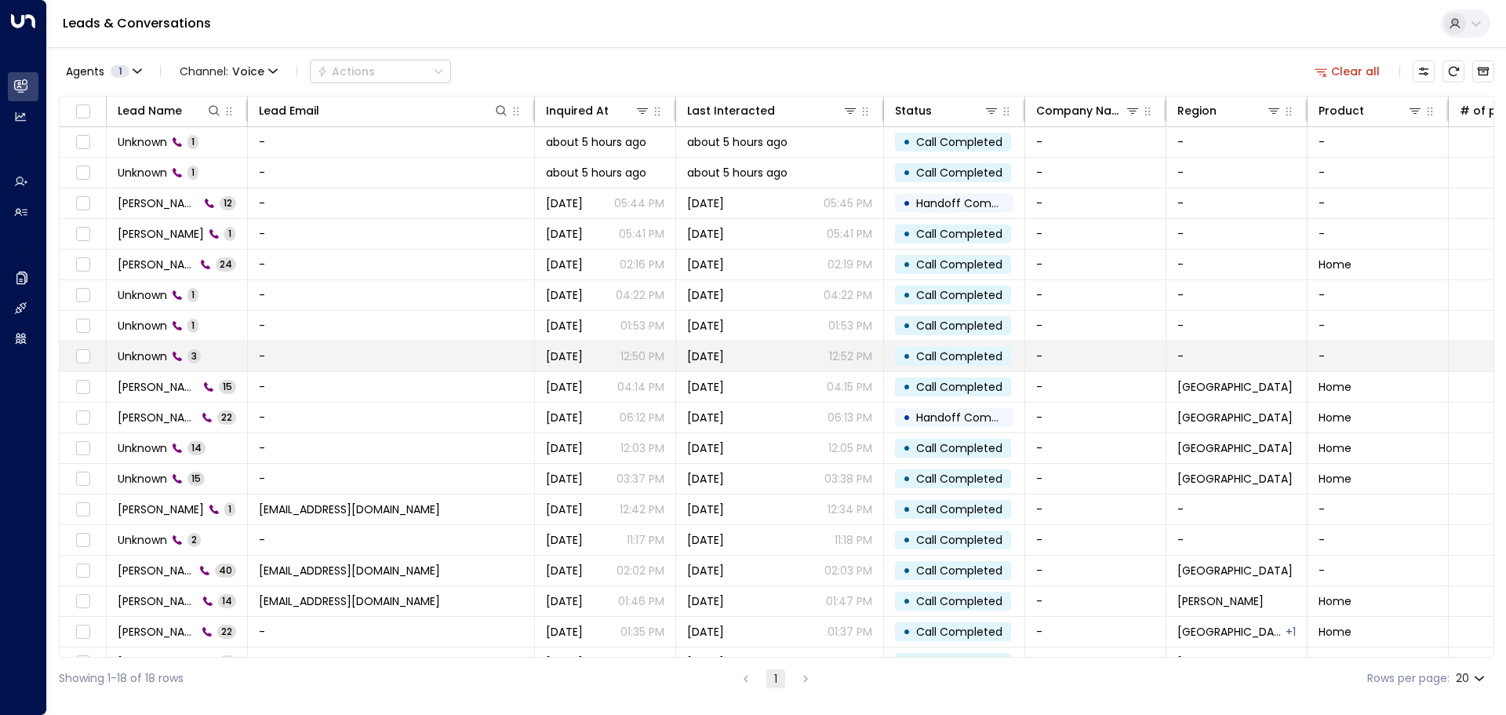
click at [225, 355] on td "Unknown 3" at bounding box center [177, 356] width 141 height 30
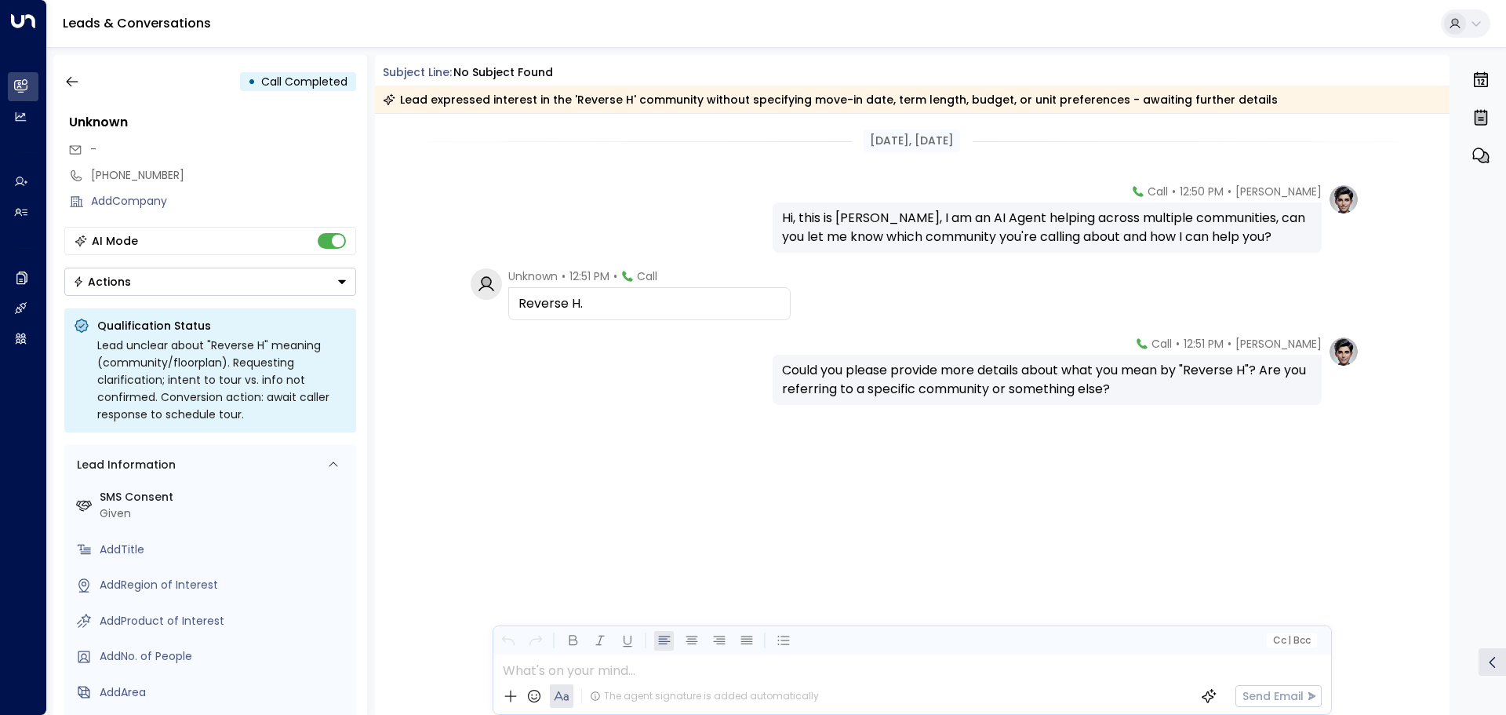
click at [290, 276] on button "Actions" at bounding box center [210, 281] width 292 height 28
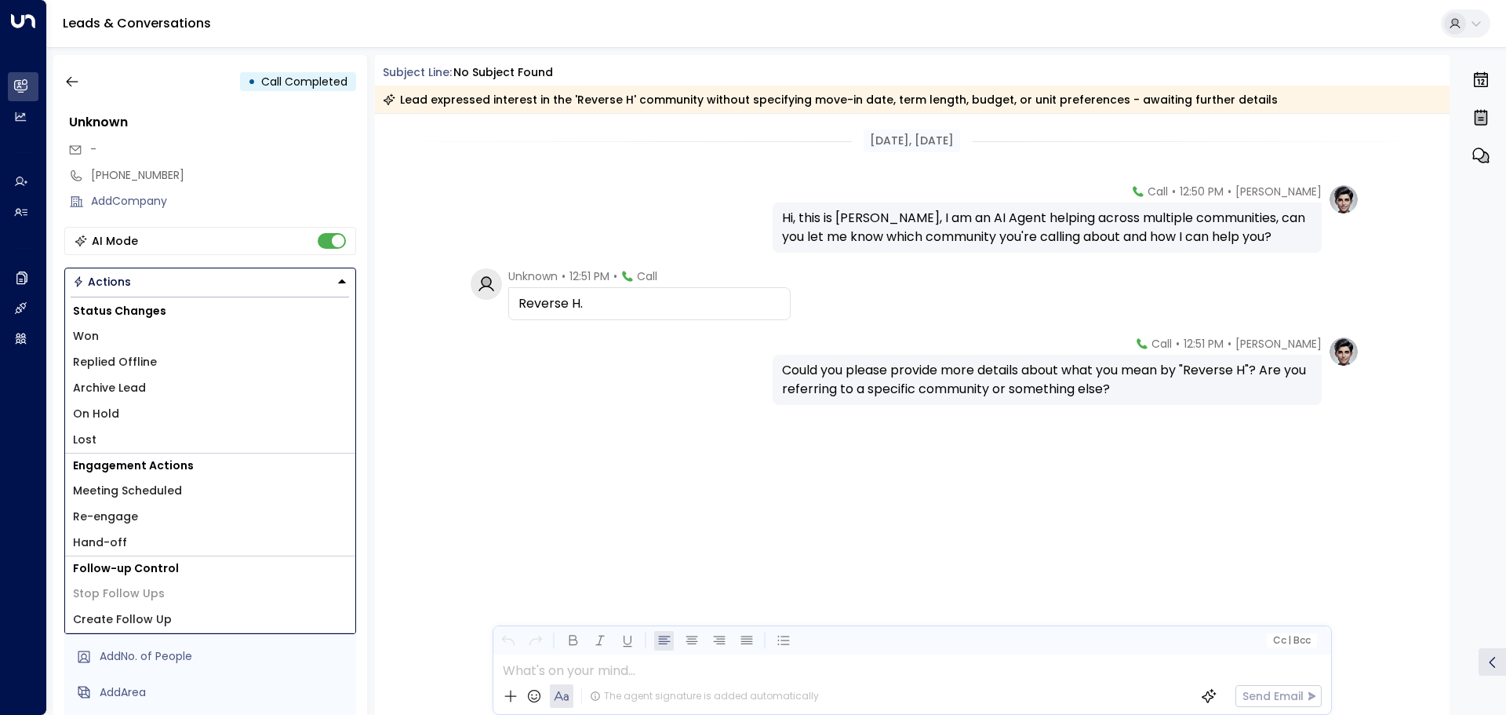
click at [290, 276] on button "Actions" at bounding box center [210, 281] width 292 height 28
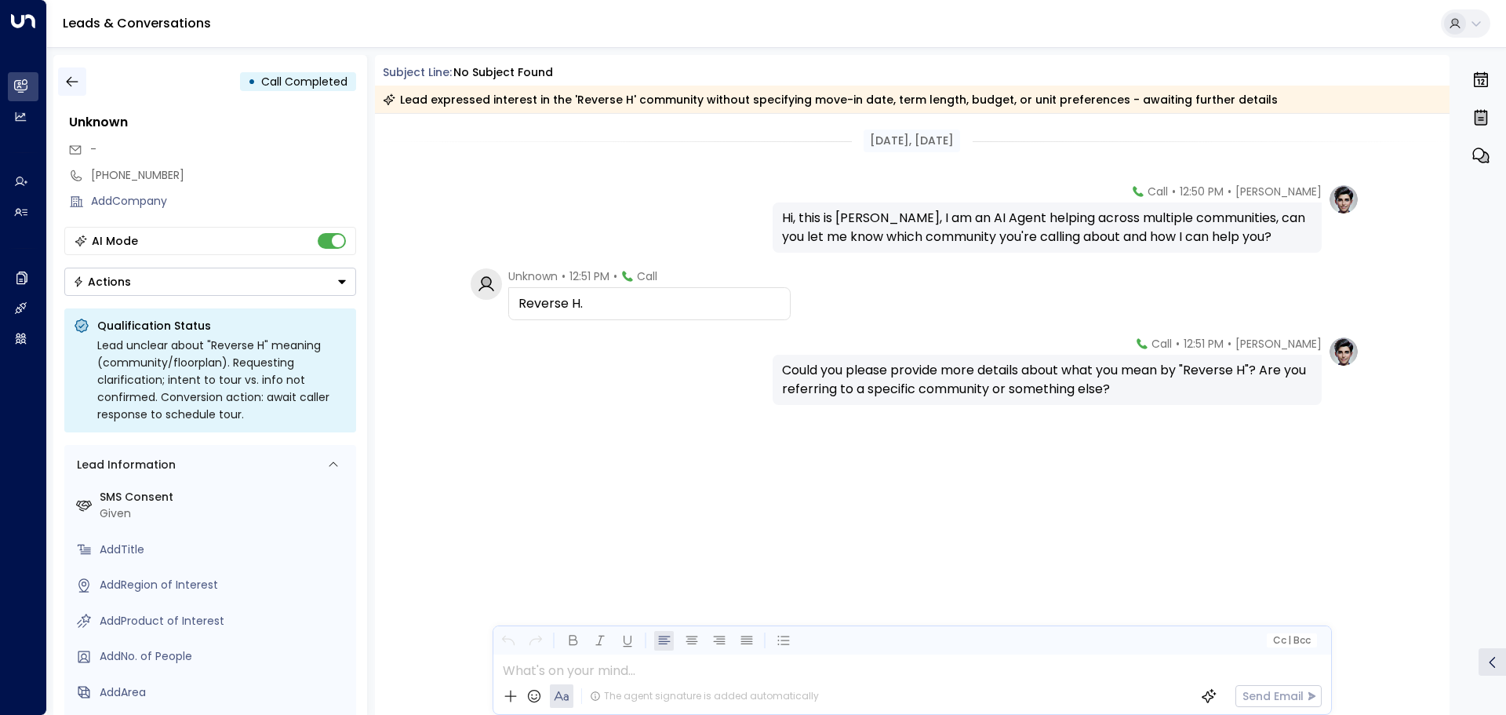
click at [67, 78] on icon "button" at bounding box center [72, 82] width 16 height 16
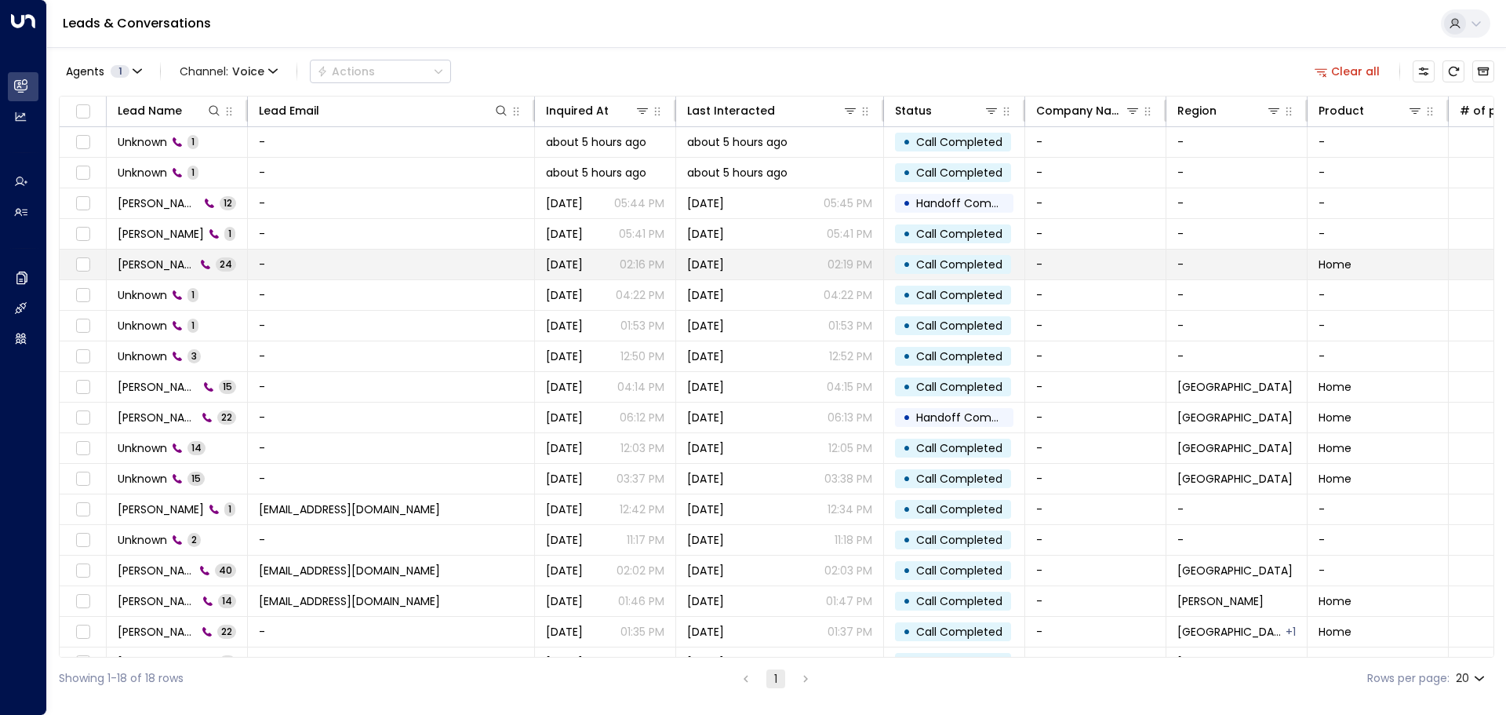
scroll to position [26, 0]
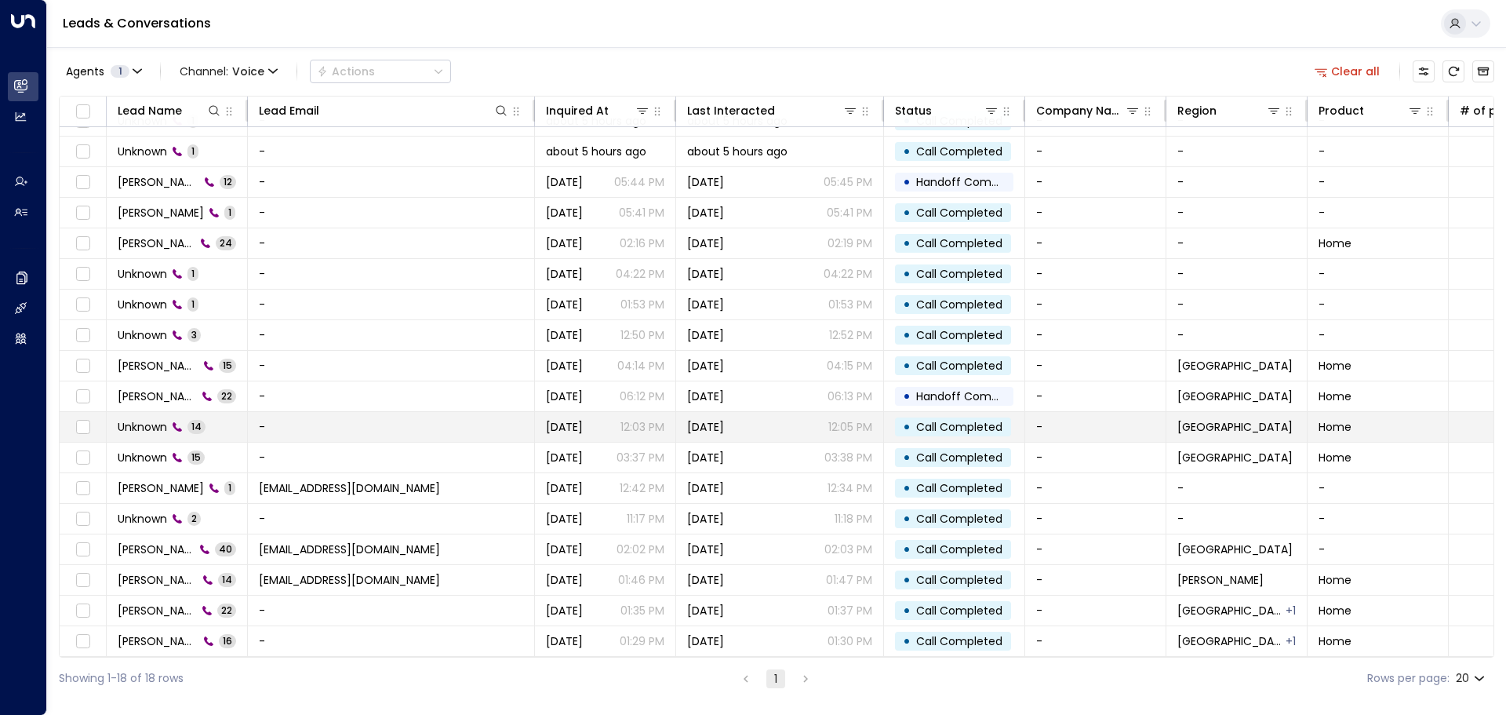
click at [227, 427] on td "Unknown 14" at bounding box center [177, 427] width 141 height 30
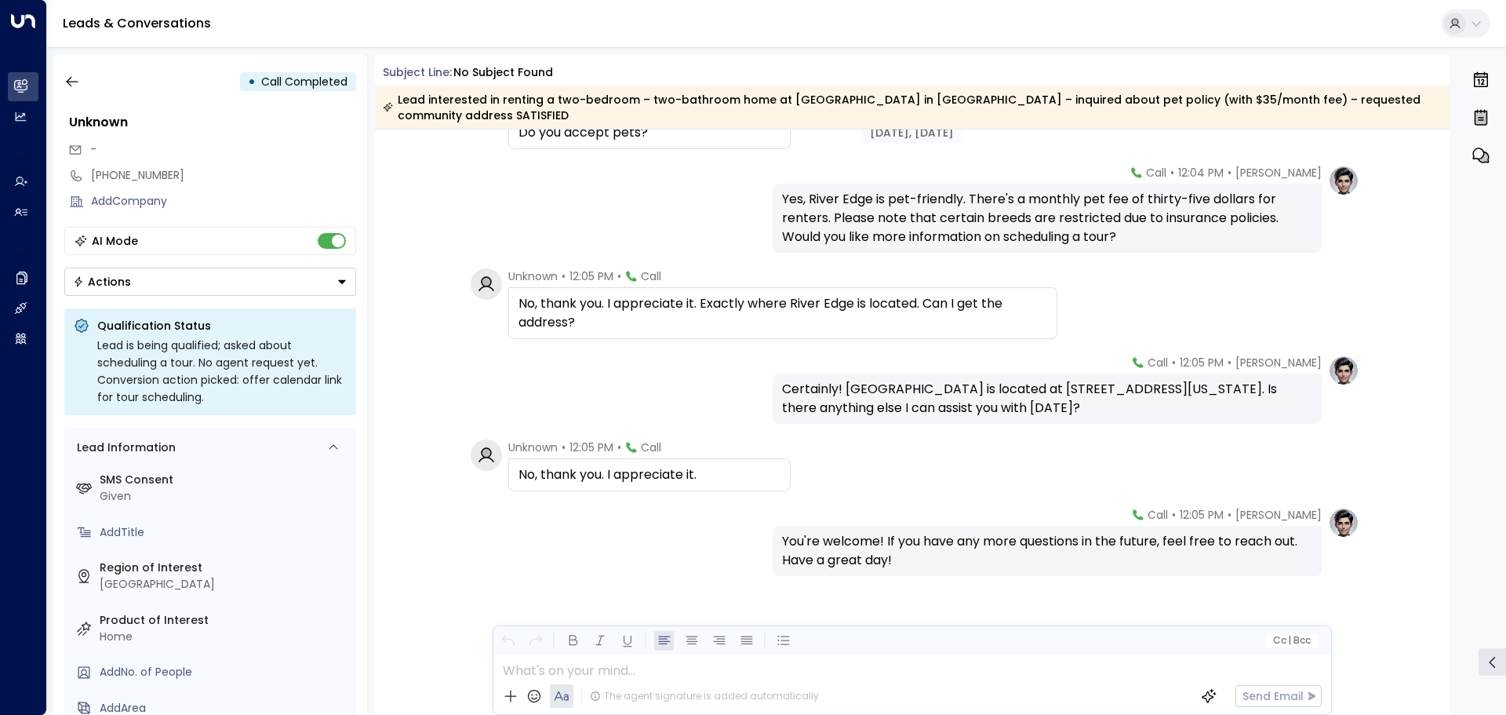
scroll to position [840, 0]
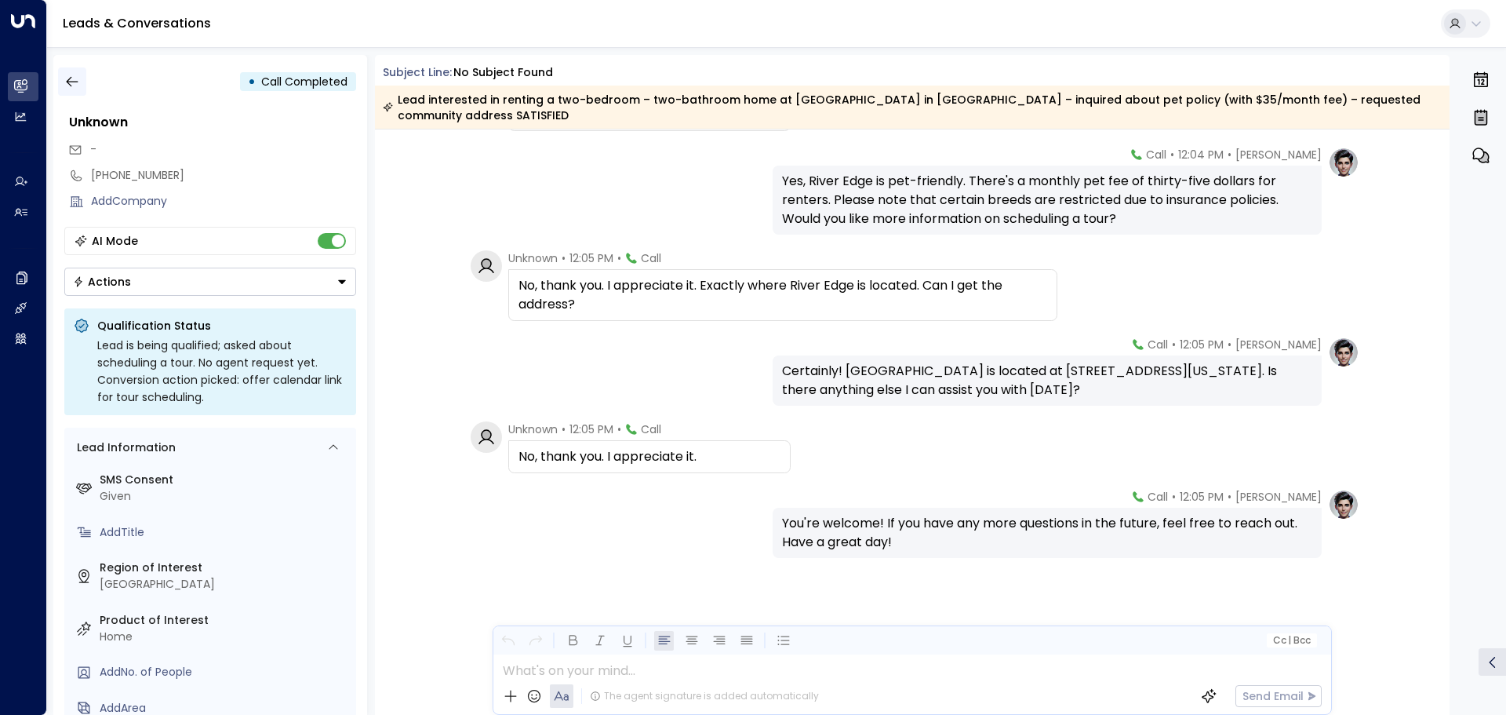
click at [82, 86] on button "button" at bounding box center [72, 81] width 28 height 28
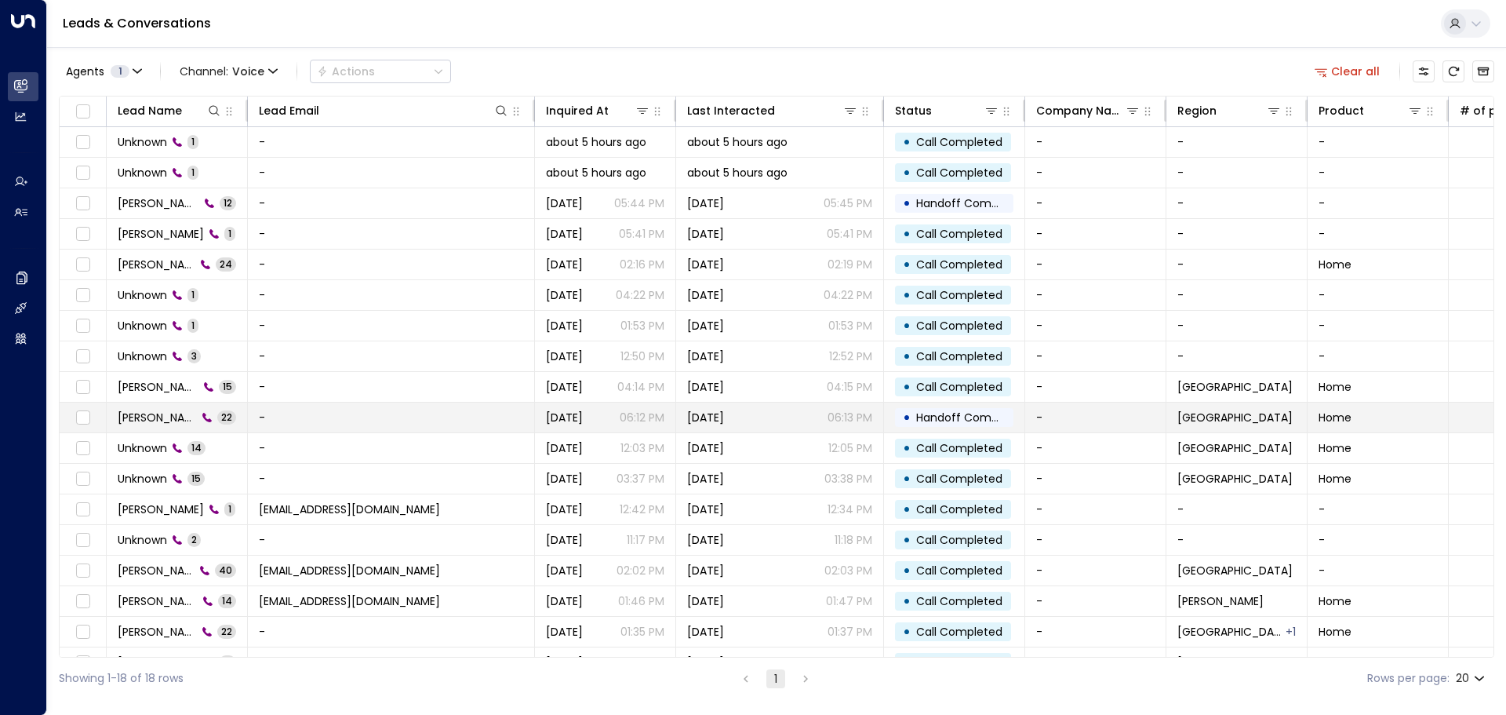
click at [232, 417] on td "Logan Peron 22" at bounding box center [177, 417] width 141 height 30
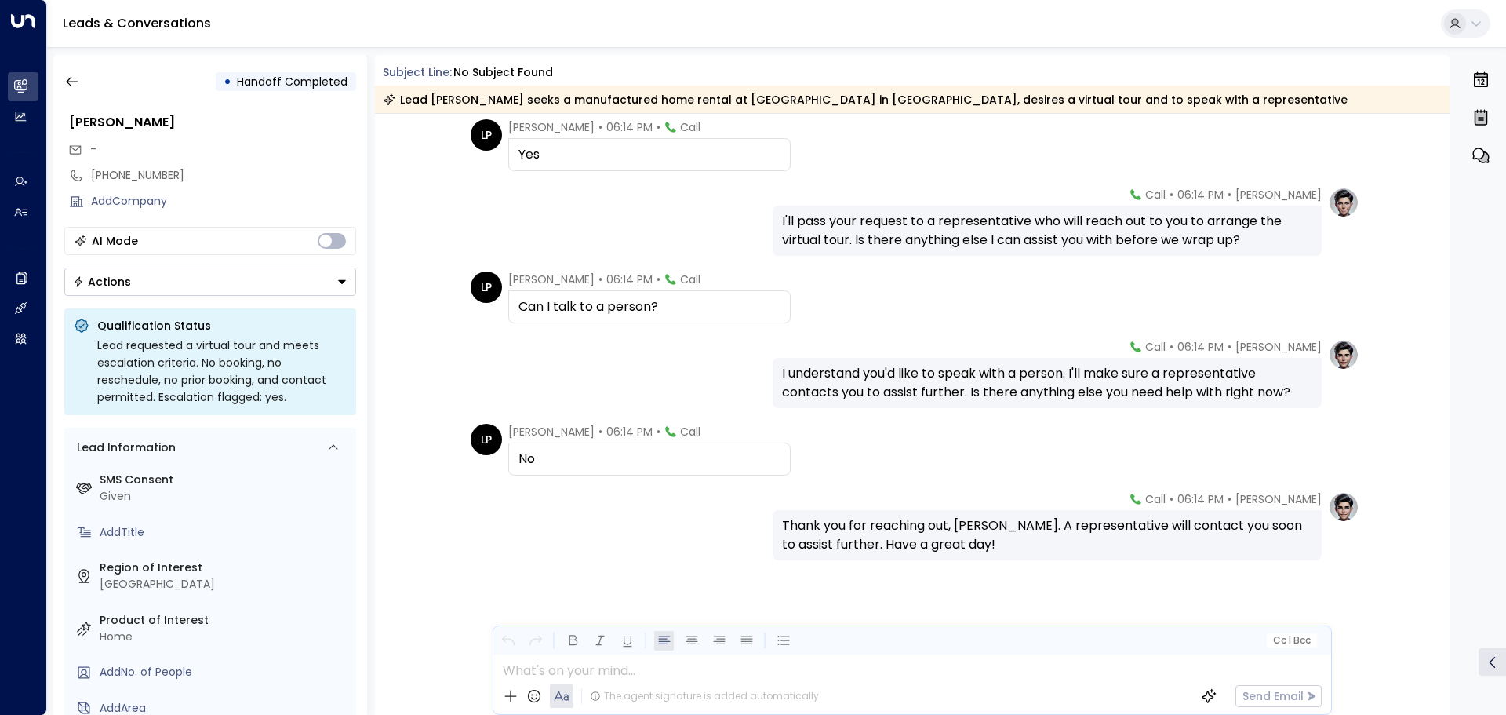
scroll to position [1414, 0]
click at [82, 85] on button "button" at bounding box center [72, 81] width 28 height 28
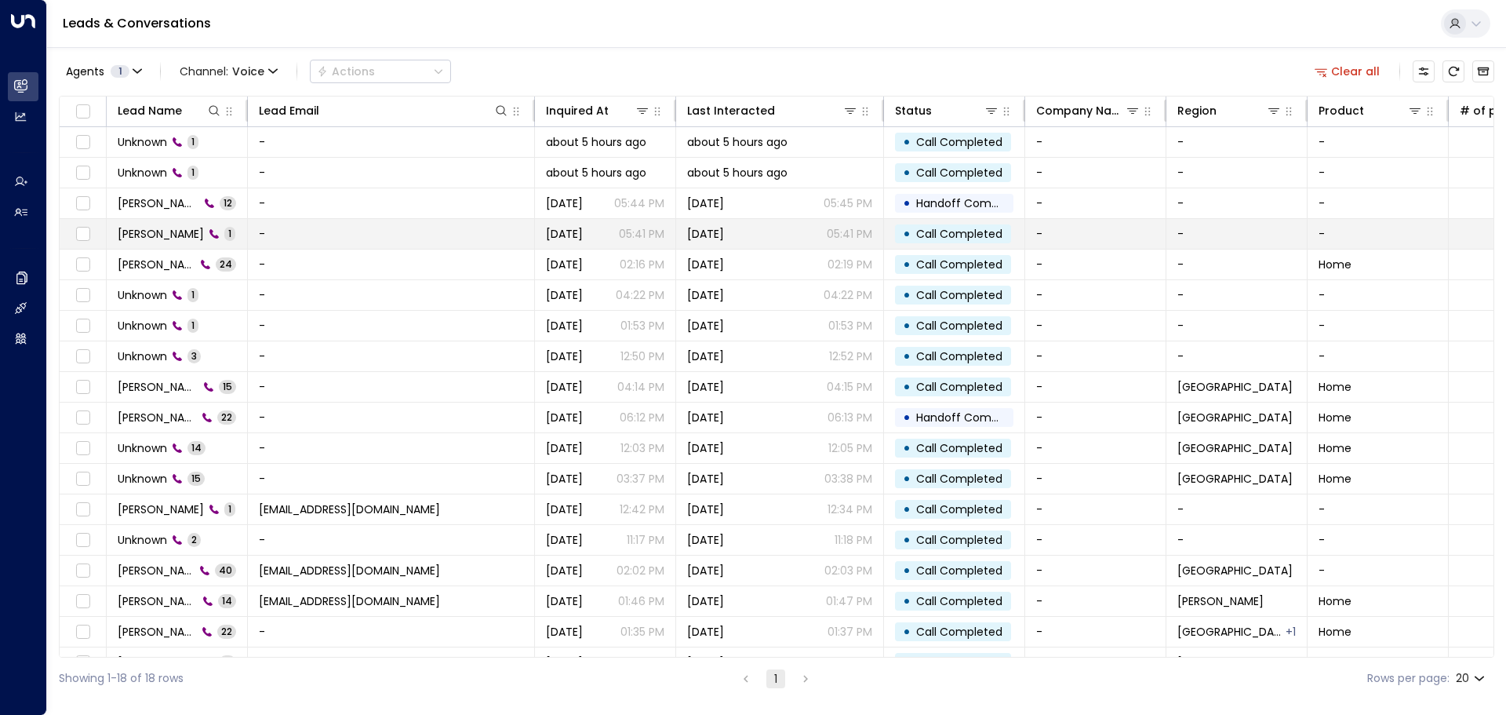
click at [216, 239] on td "Joshua 1" at bounding box center [177, 234] width 141 height 30
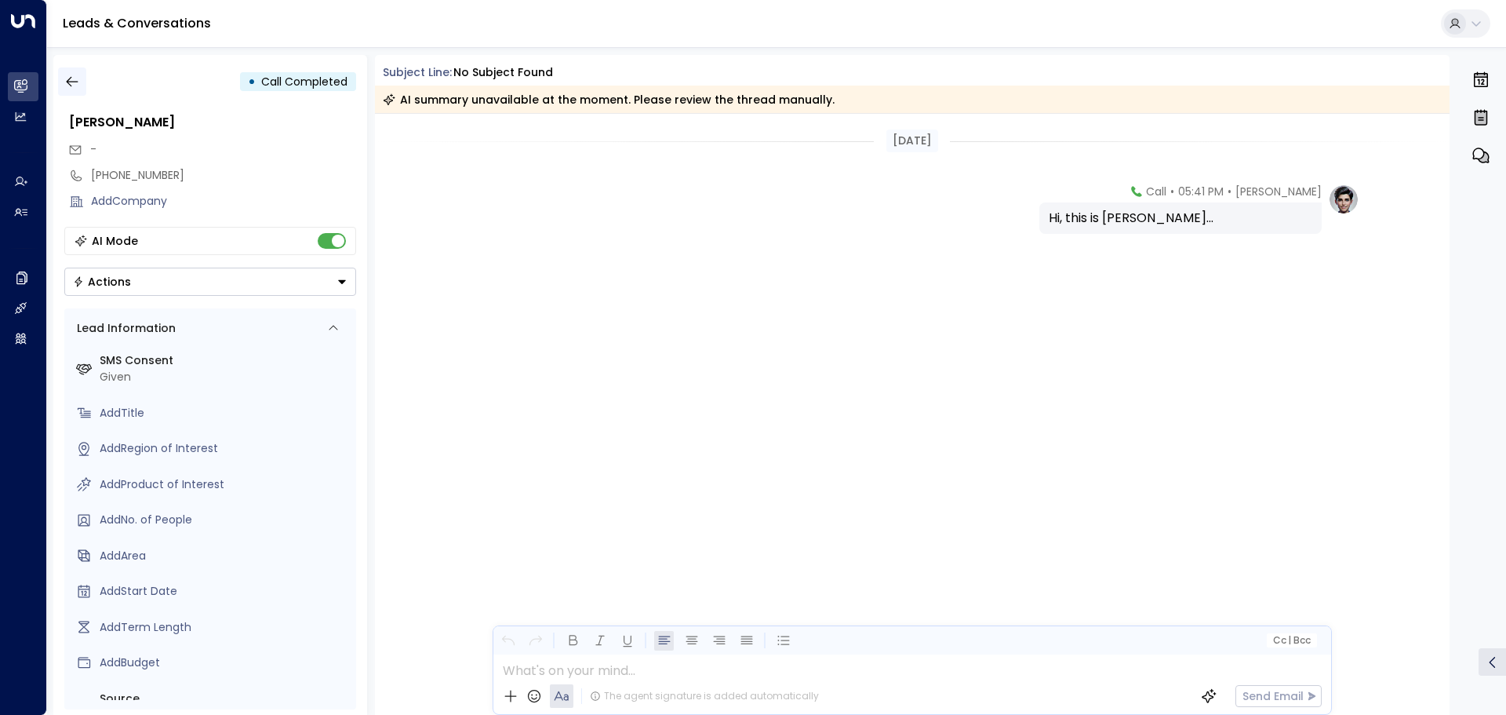
click at [75, 84] on icon "button" at bounding box center [72, 82] width 16 height 16
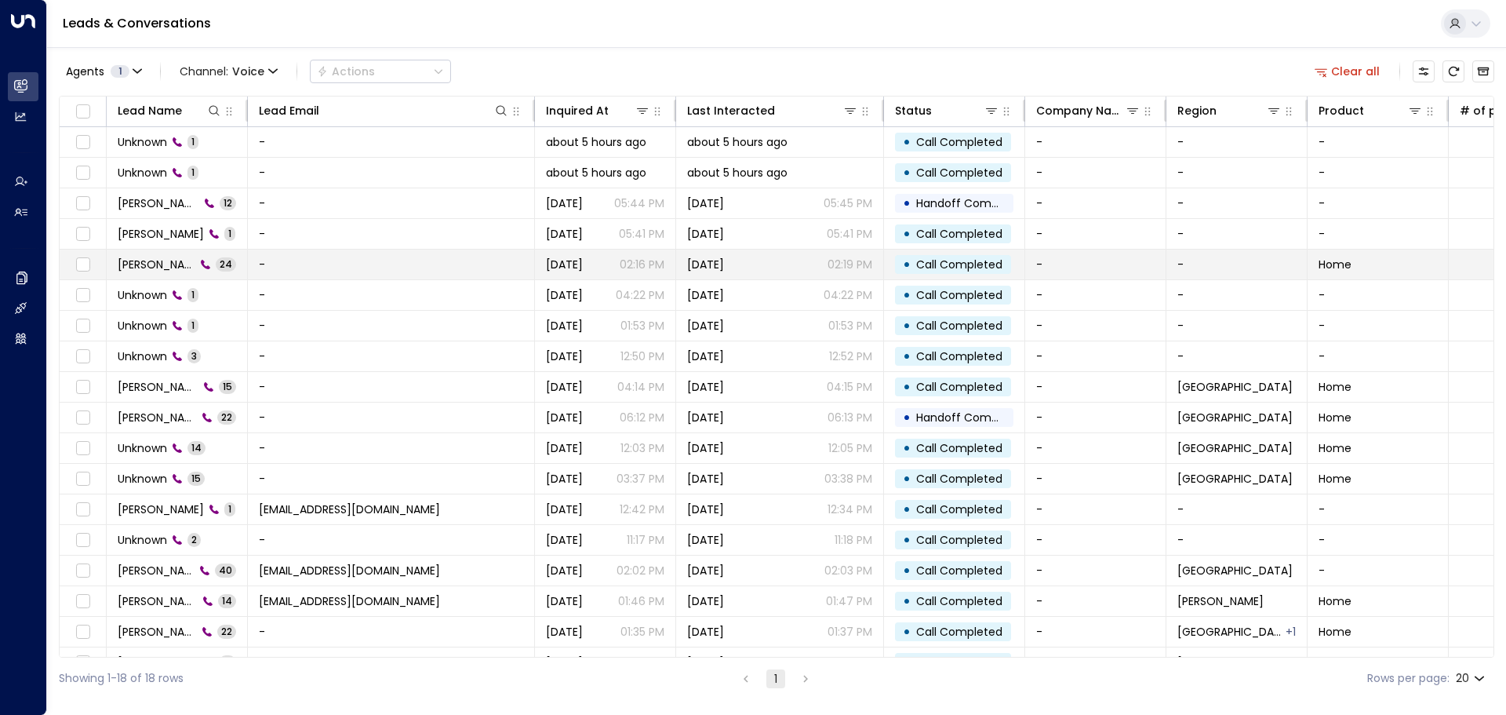
click at [220, 256] on td "Joshua 24" at bounding box center [177, 264] width 141 height 30
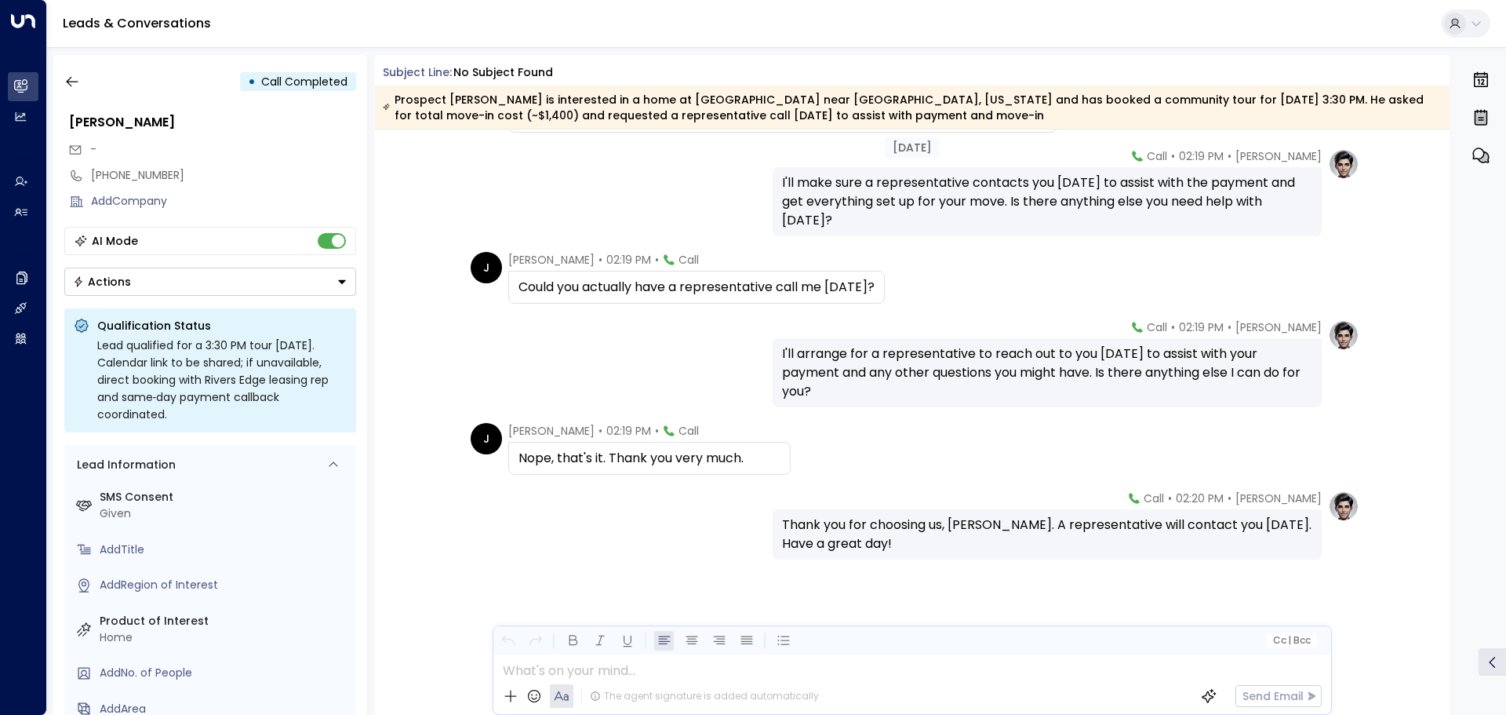
scroll to position [2073, 0]
click at [75, 85] on icon "button" at bounding box center [72, 82] width 16 height 16
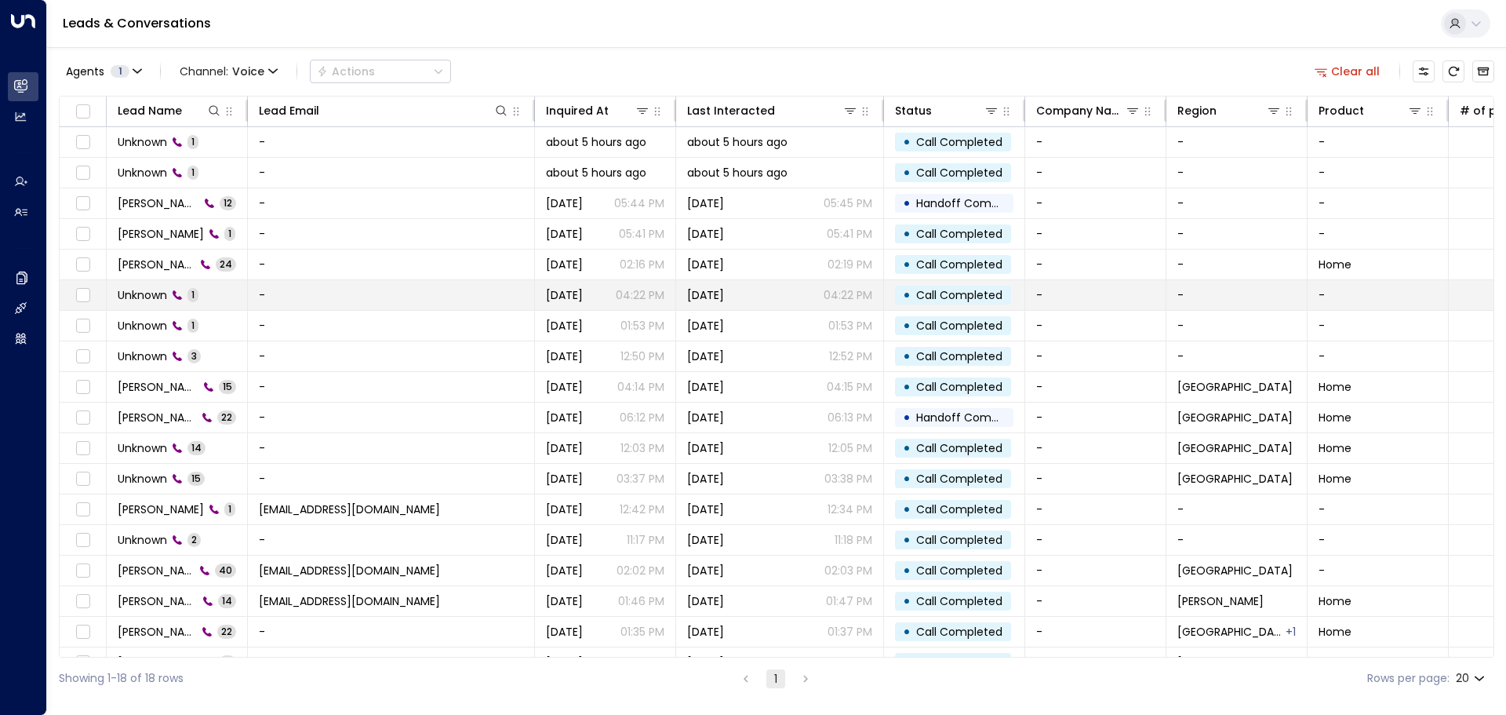
scroll to position [26, 0]
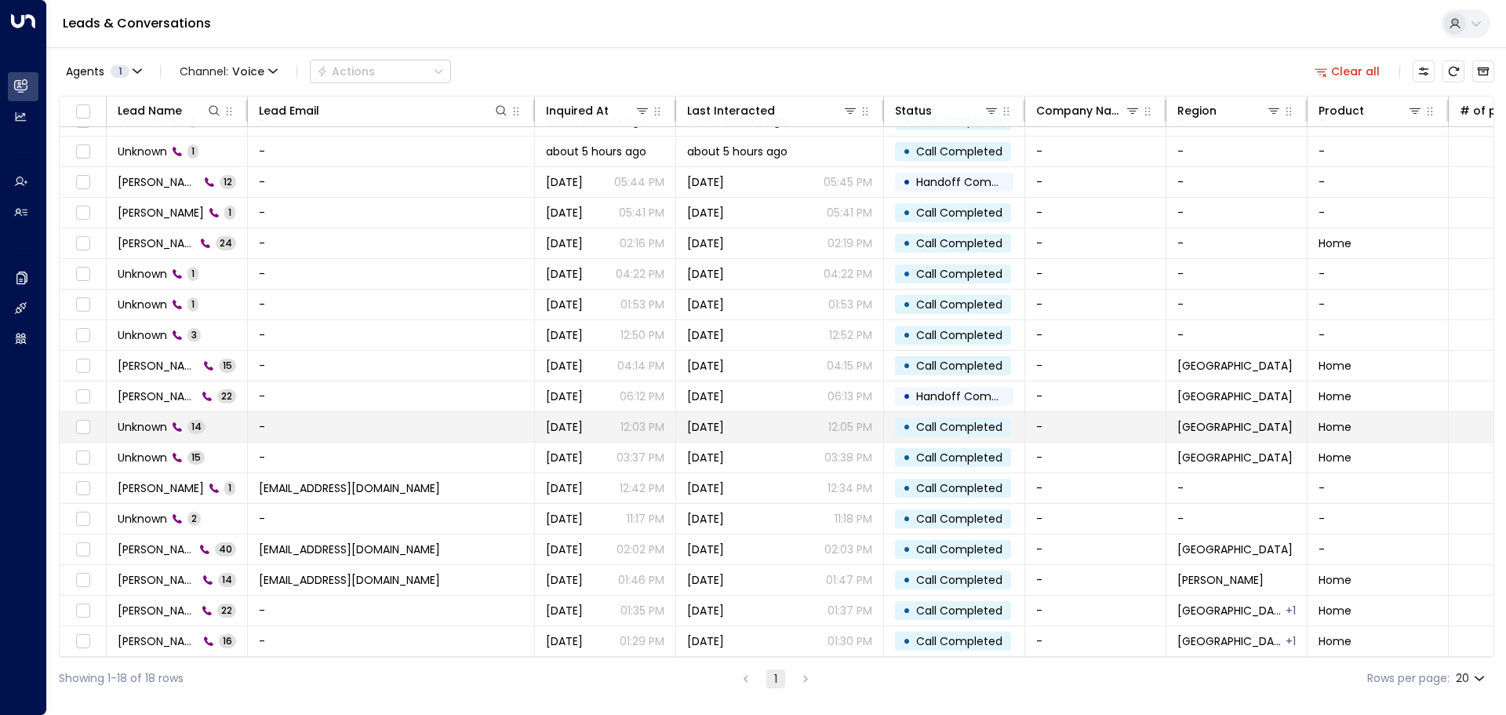
click at [219, 416] on td "Unknown 14" at bounding box center [177, 427] width 141 height 30
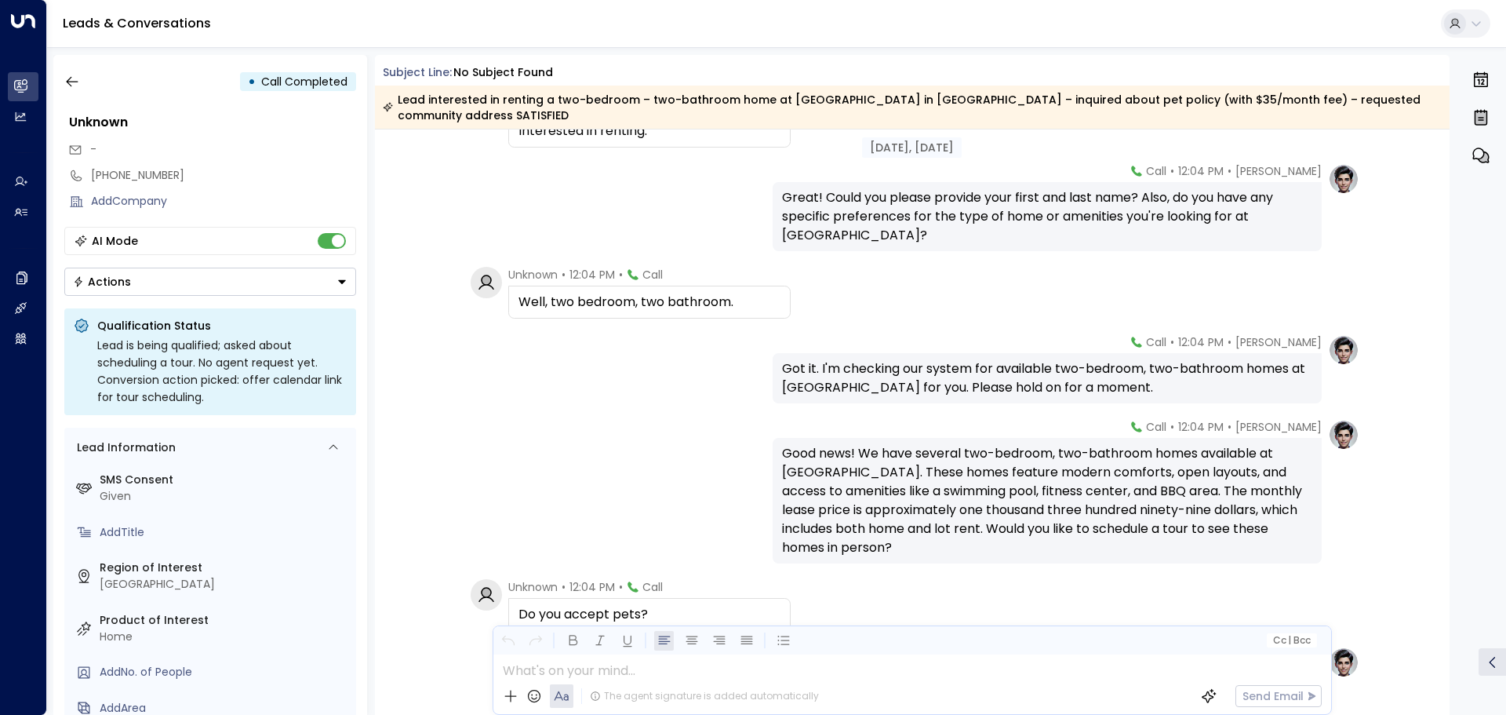
scroll to position [291, 0]
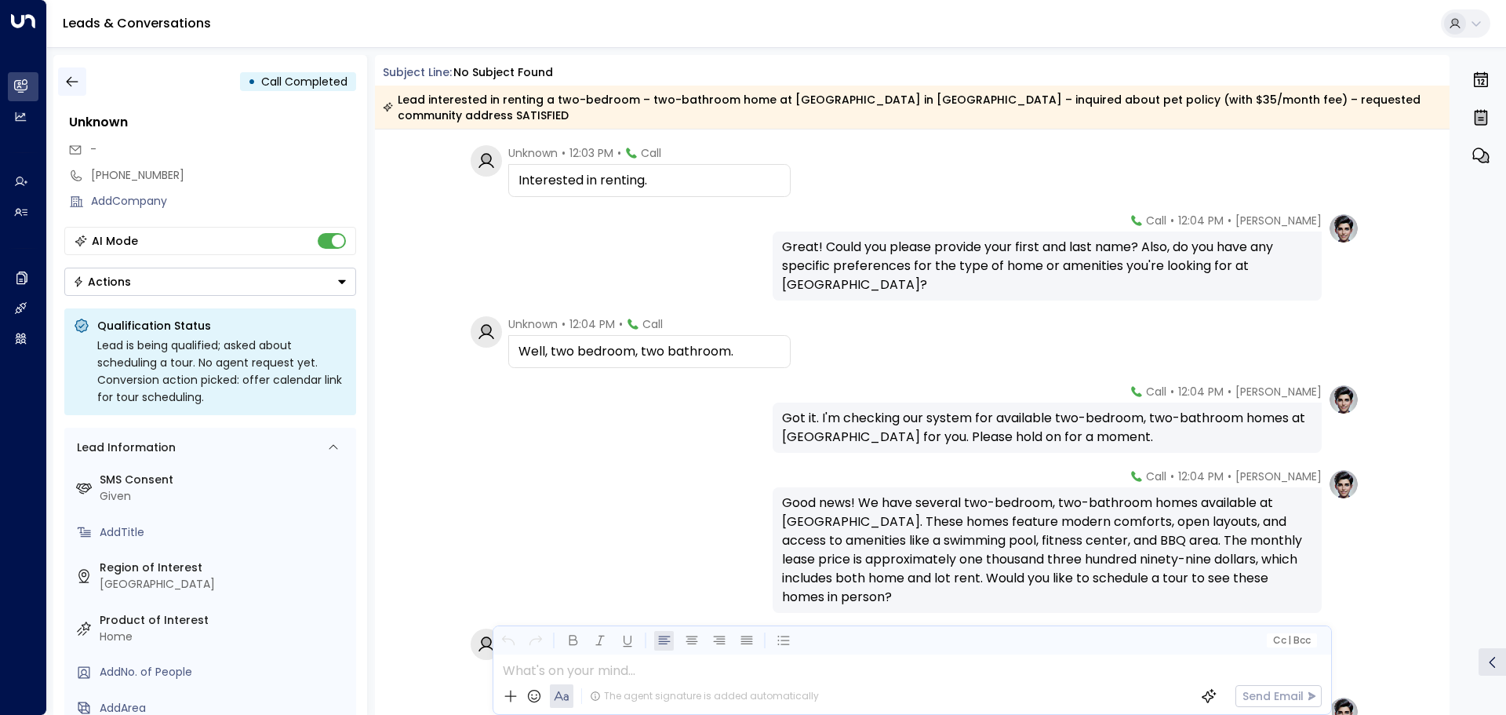
click at [78, 86] on icon "button" at bounding box center [72, 82] width 16 height 16
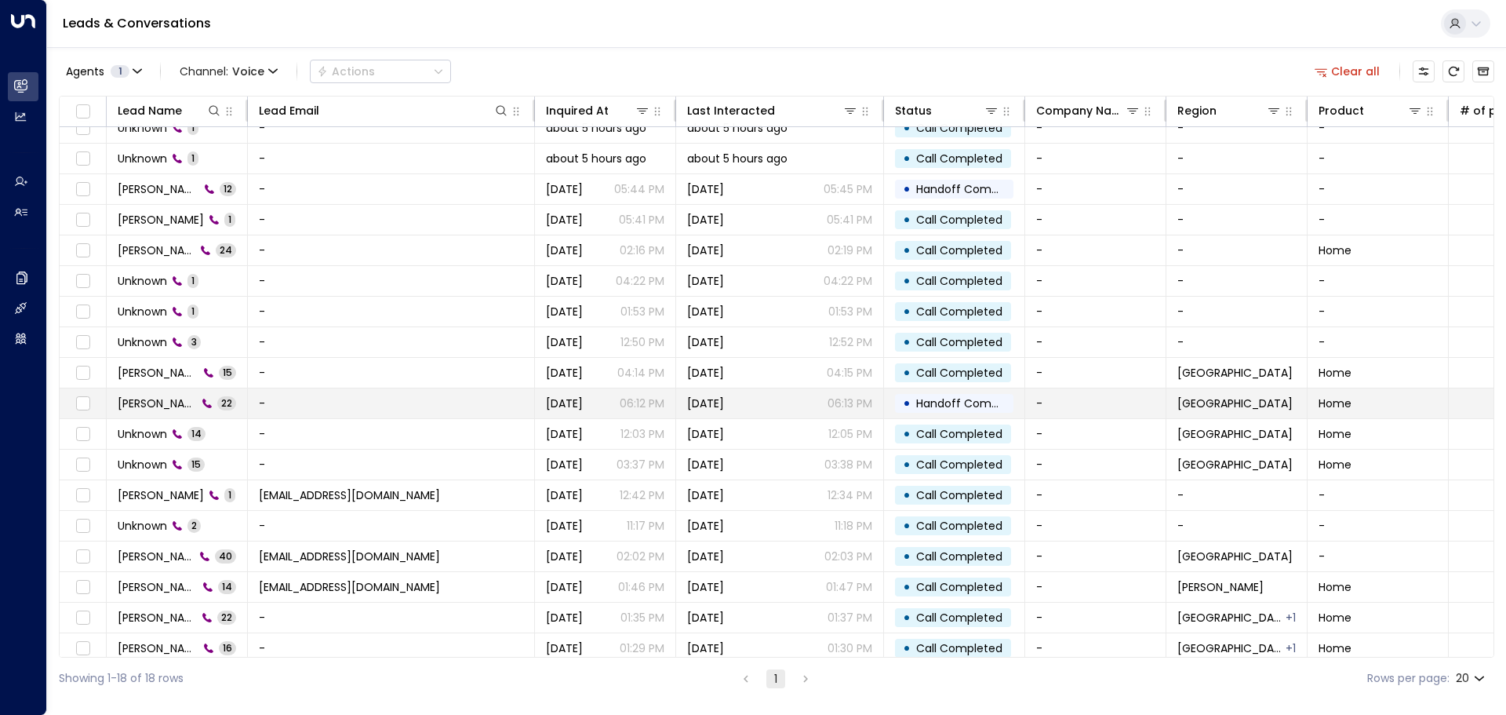
scroll to position [26, 0]
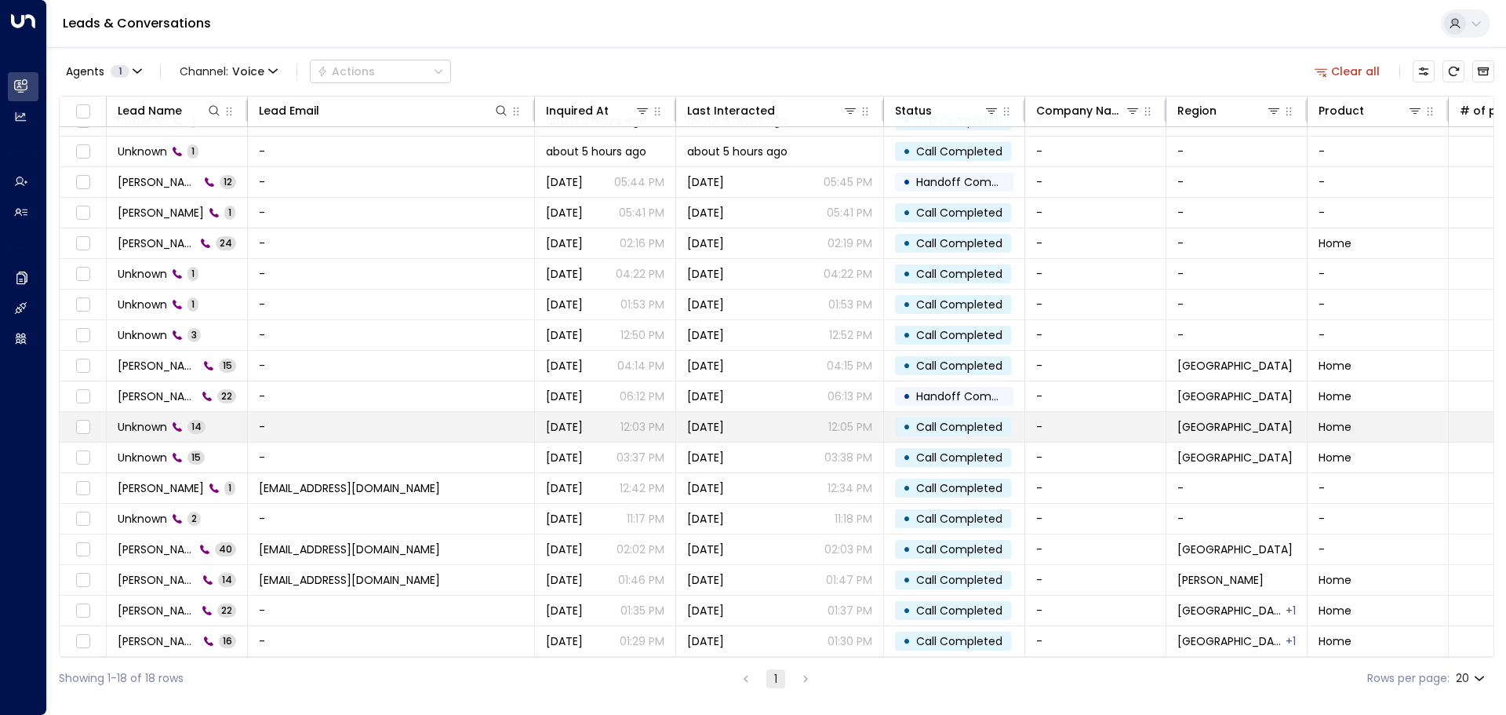
click at [224, 422] on td "Unknown 14" at bounding box center [177, 427] width 141 height 30
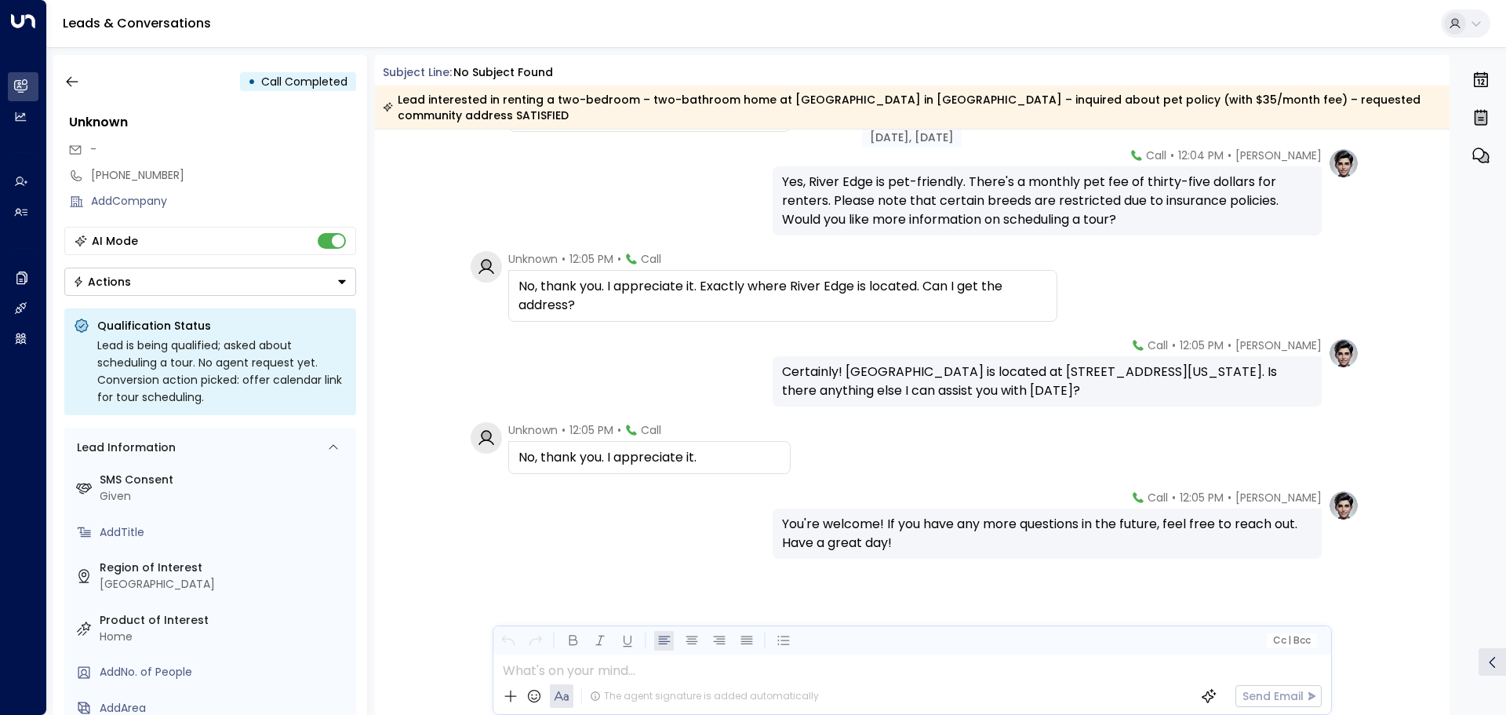
scroll to position [840, 0]
click at [78, 86] on icon "button" at bounding box center [72, 82] width 16 height 16
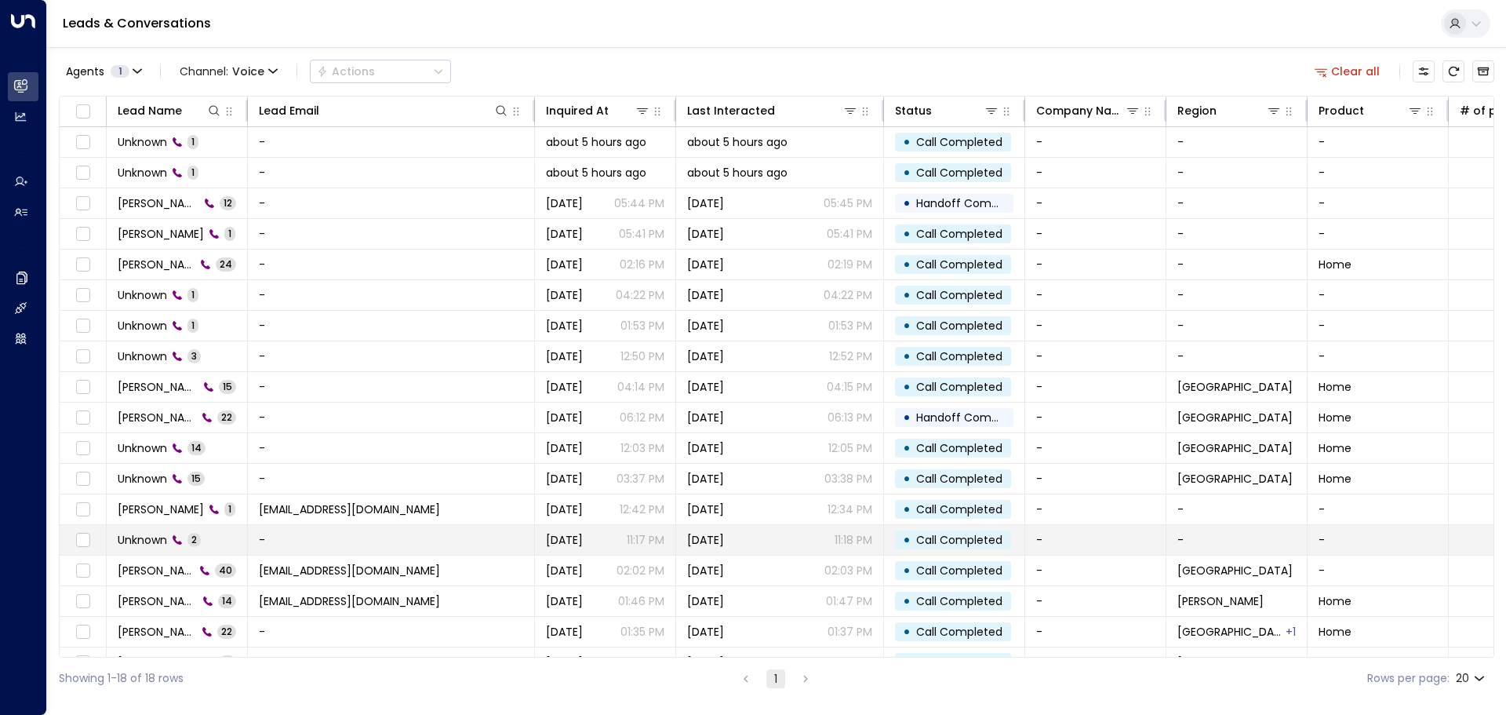
click at [140, 535] on span "Unknown" at bounding box center [142, 540] width 49 height 16
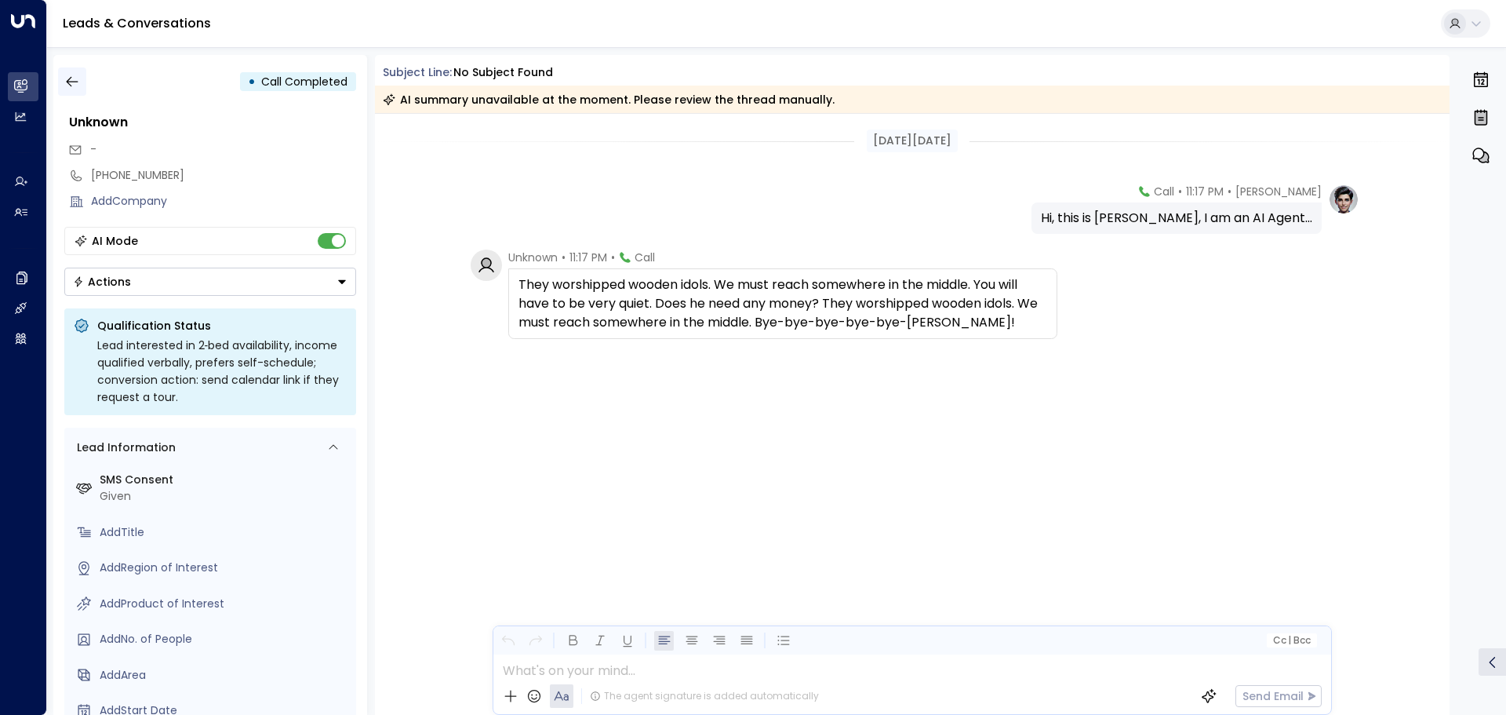
click at [72, 83] on icon "button" at bounding box center [72, 82] width 16 height 16
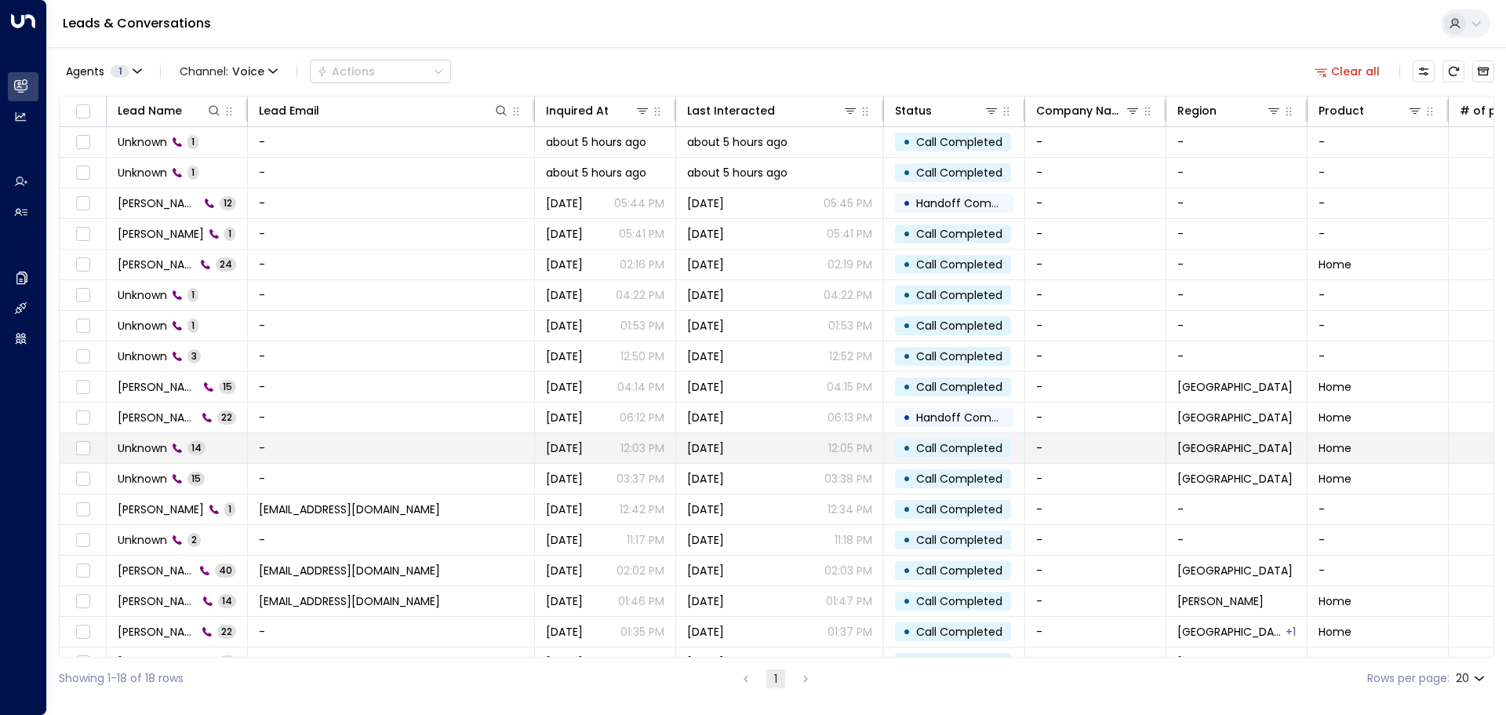
click at [136, 449] on span "Unknown" at bounding box center [142, 448] width 49 height 16
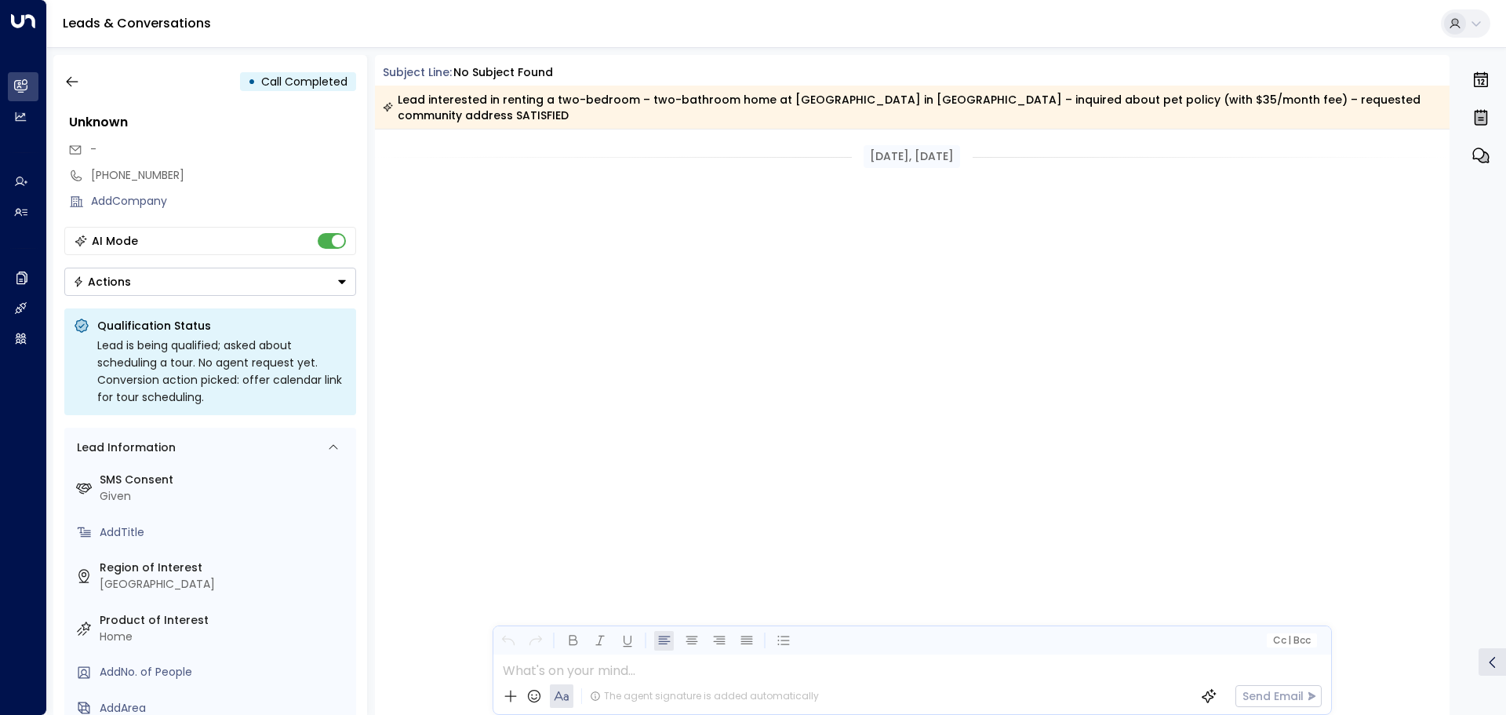
scroll to position [840, 0]
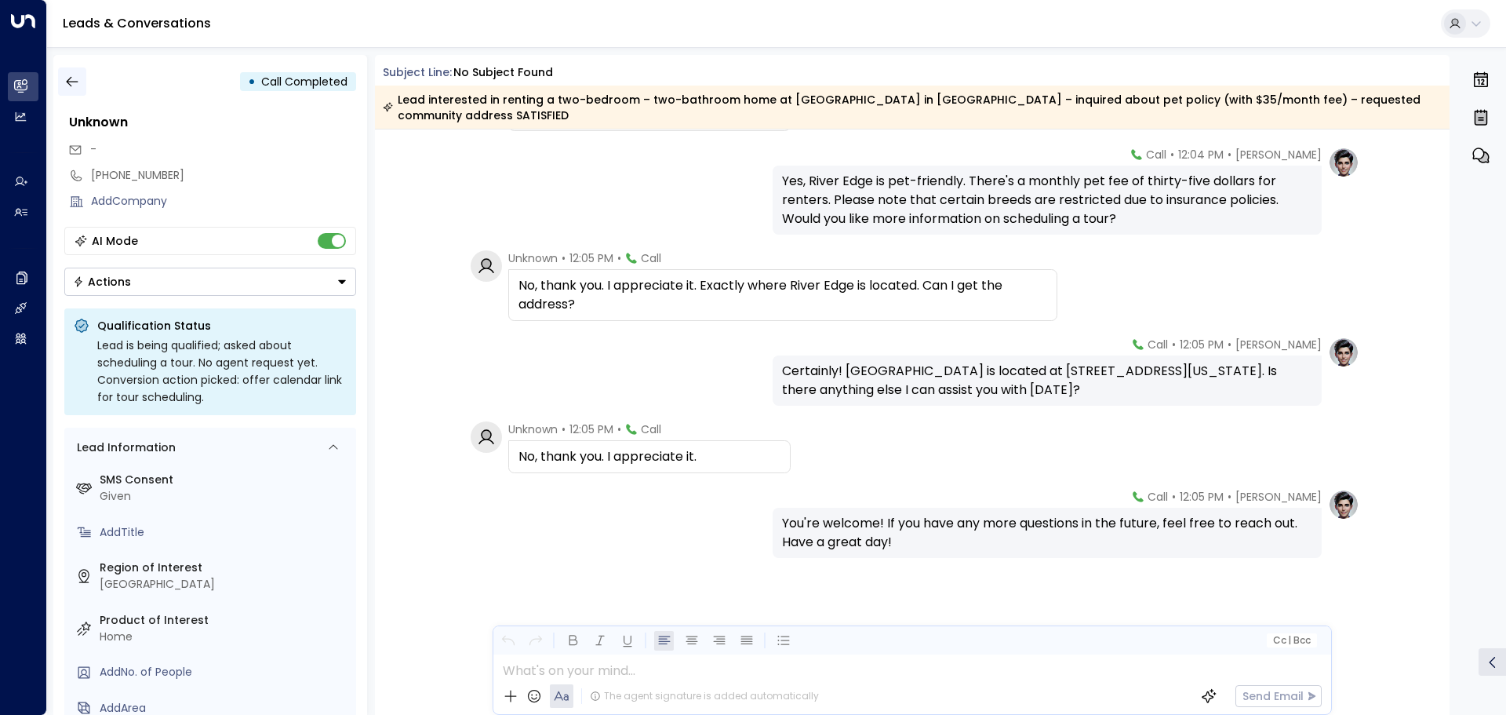
click at [77, 78] on icon "button" at bounding box center [72, 82] width 16 height 16
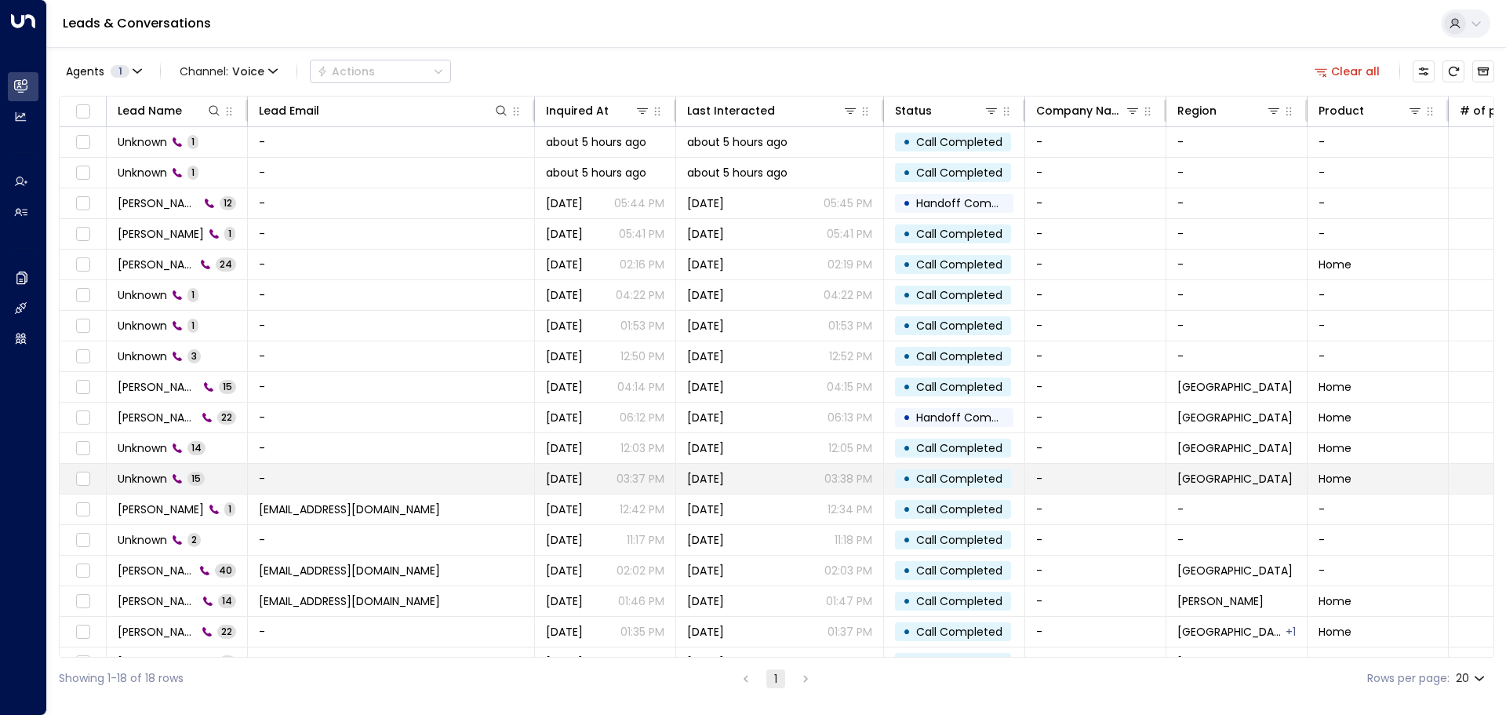
click at [136, 476] on span "Unknown" at bounding box center [142, 479] width 49 height 16
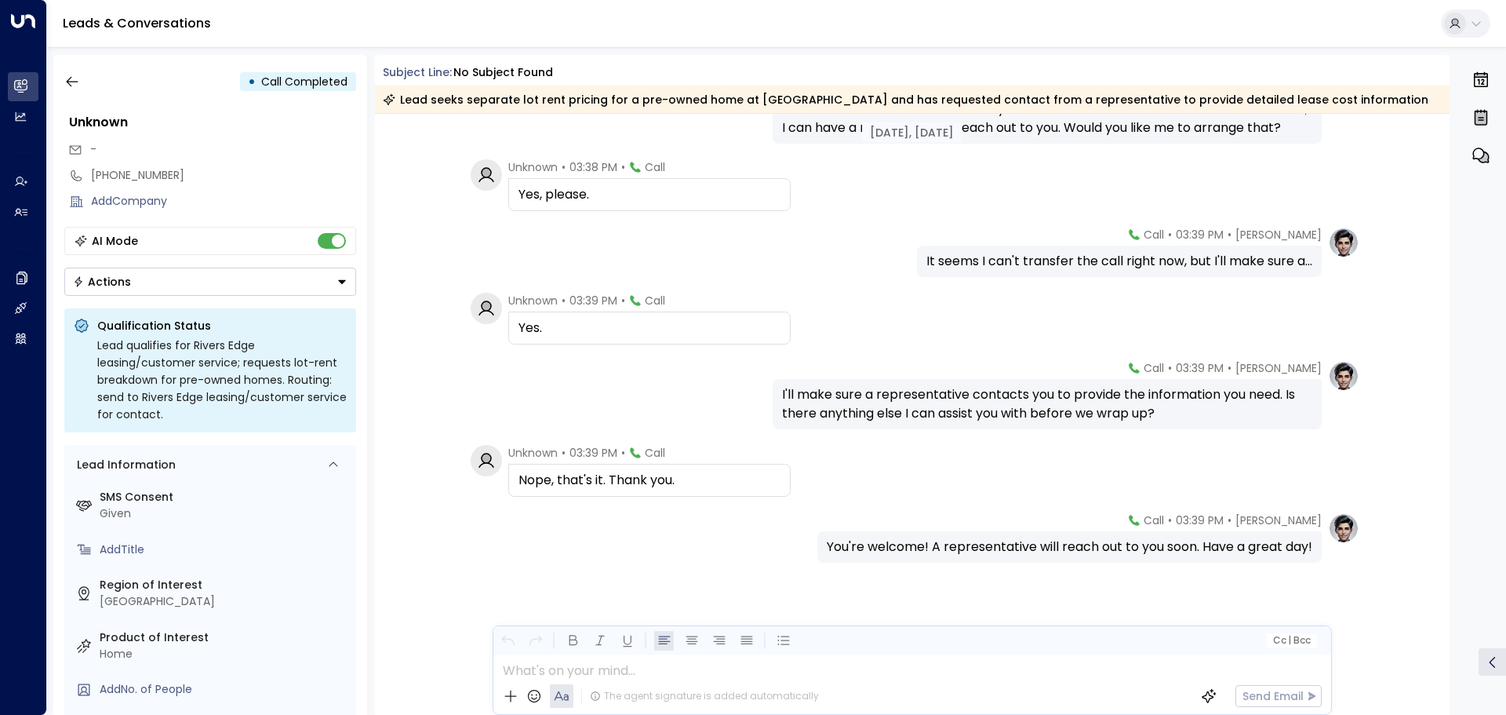
scroll to position [779, 0]
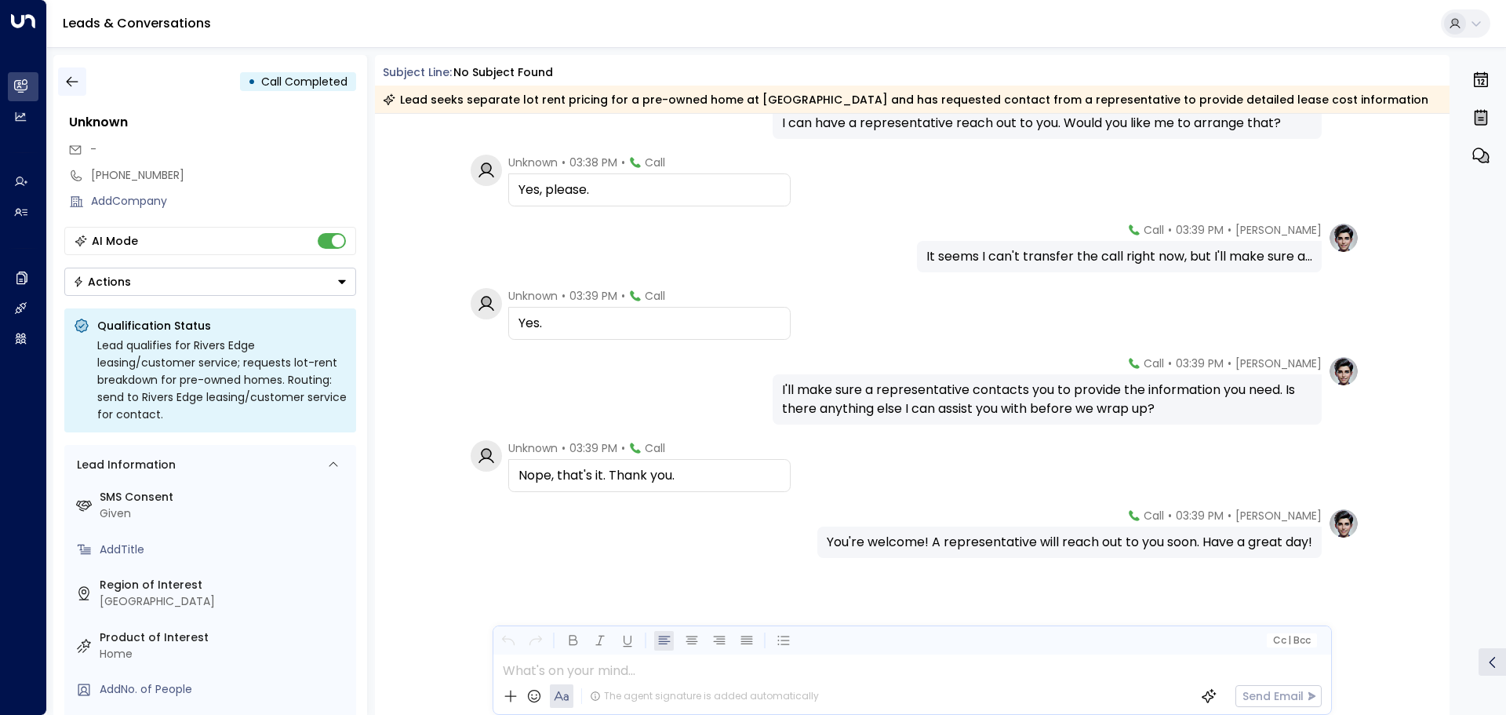
click at [65, 79] on icon "button" at bounding box center [72, 82] width 16 height 16
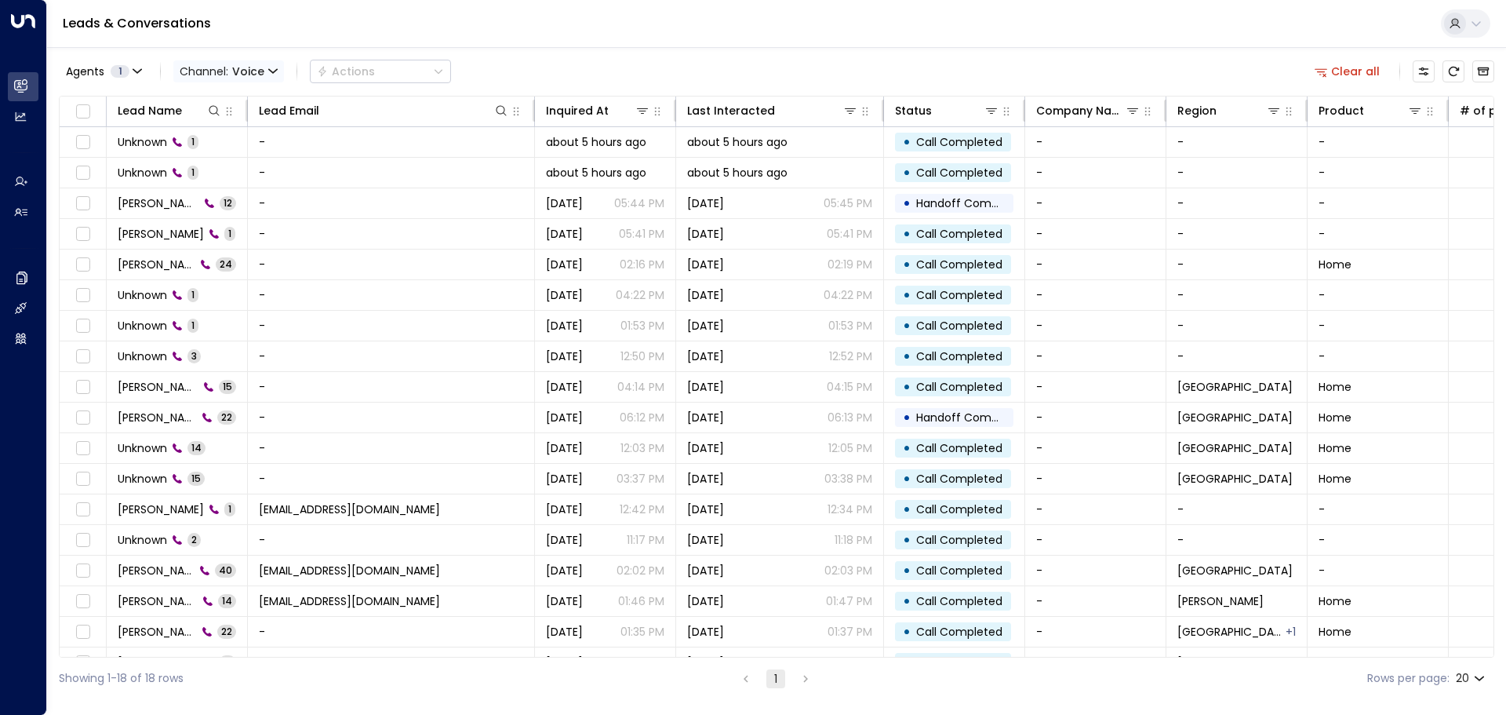
click at [247, 69] on span "Voice" at bounding box center [248, 71] width 32 height 13
click at [224, 135] on p "SMS" at bounding box center [228, 133] width 75 height 16
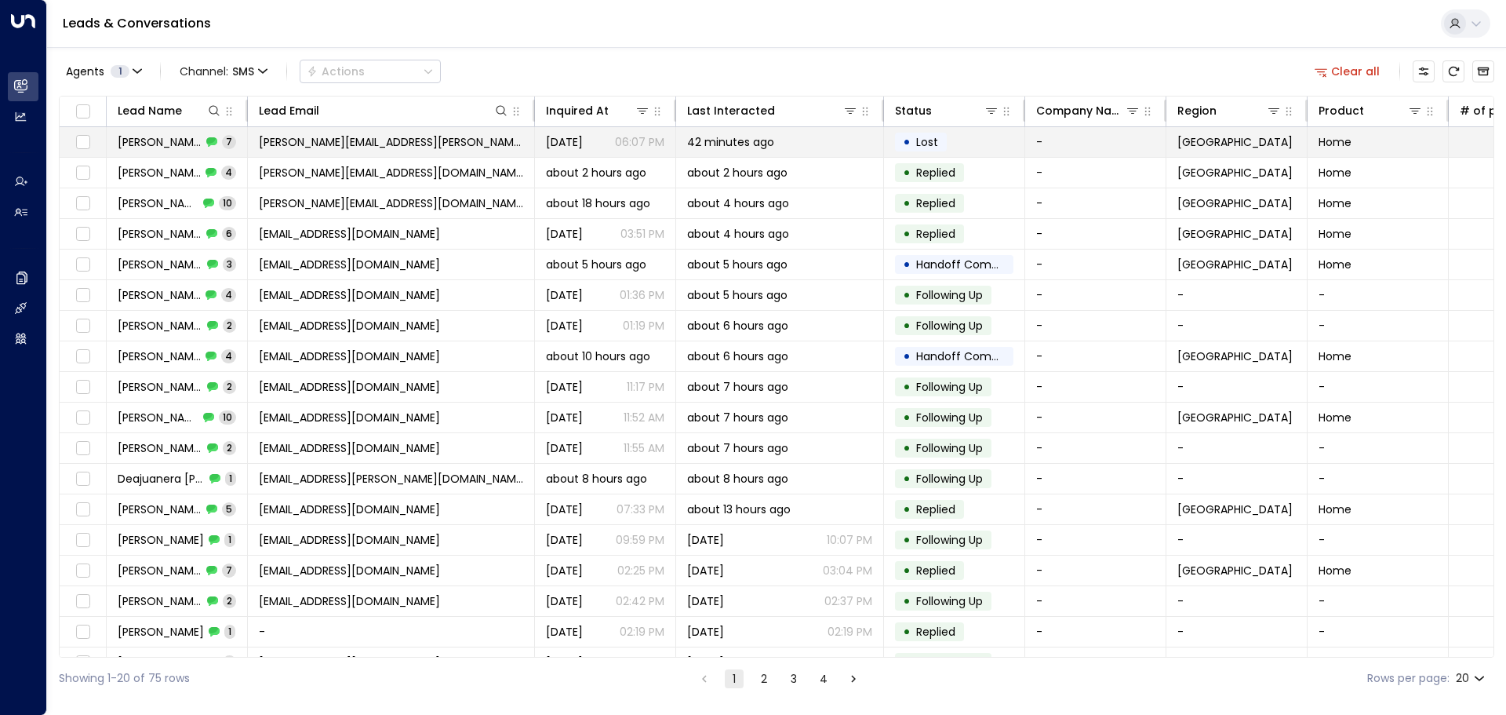
click at [154, 136] on span "[PERSON_NAME]" at bounding box center [160, 142] width 84 height 16
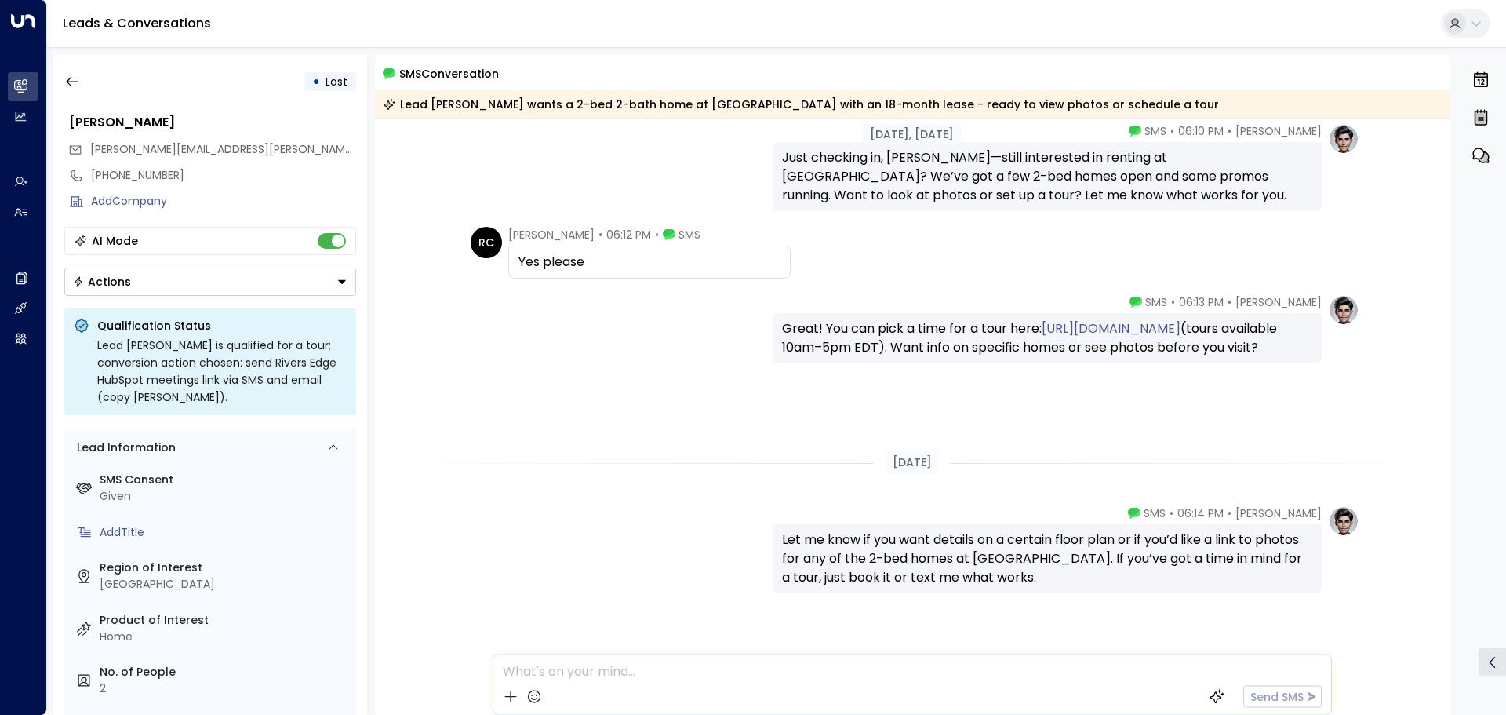
scroll to position [547, 0]
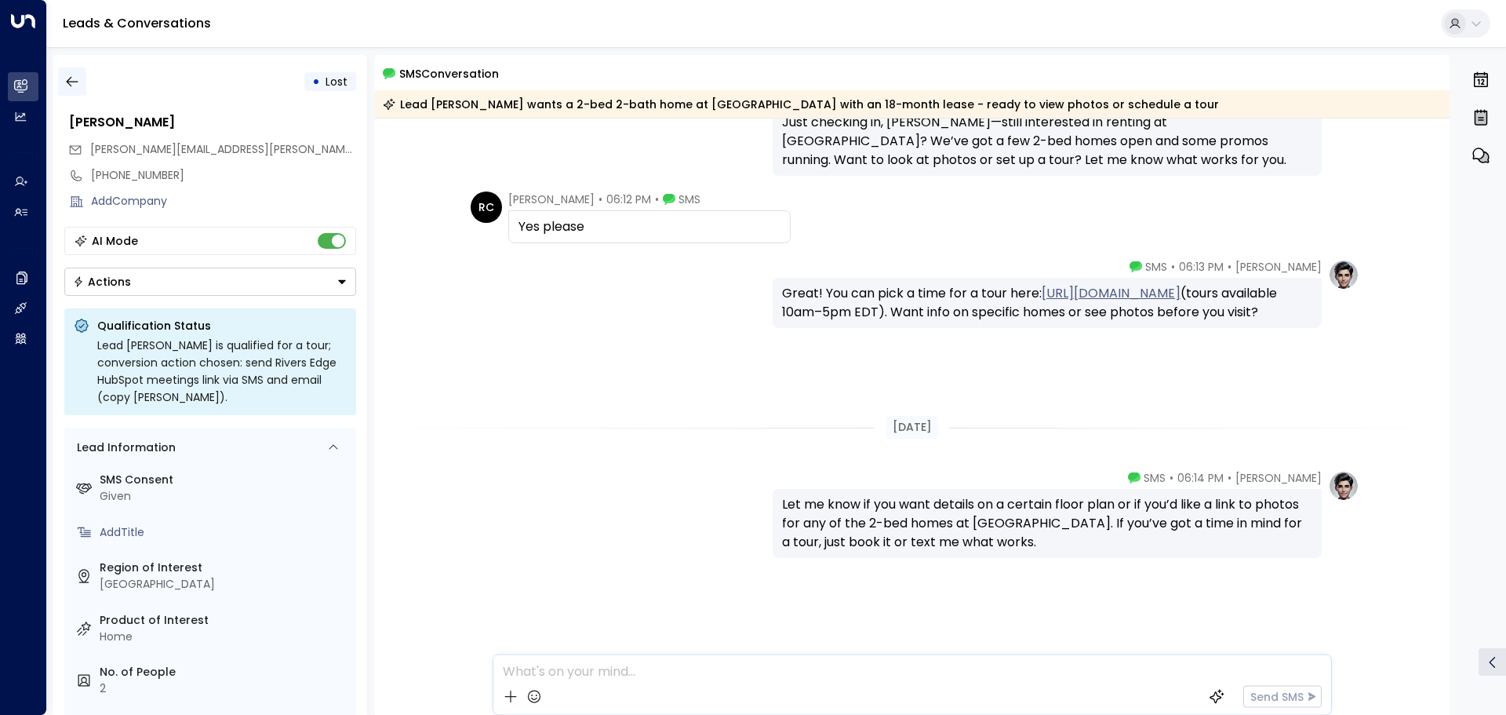
click at [67, 75] on icon "button" at bounding box center [72, 82] width 16 height 16
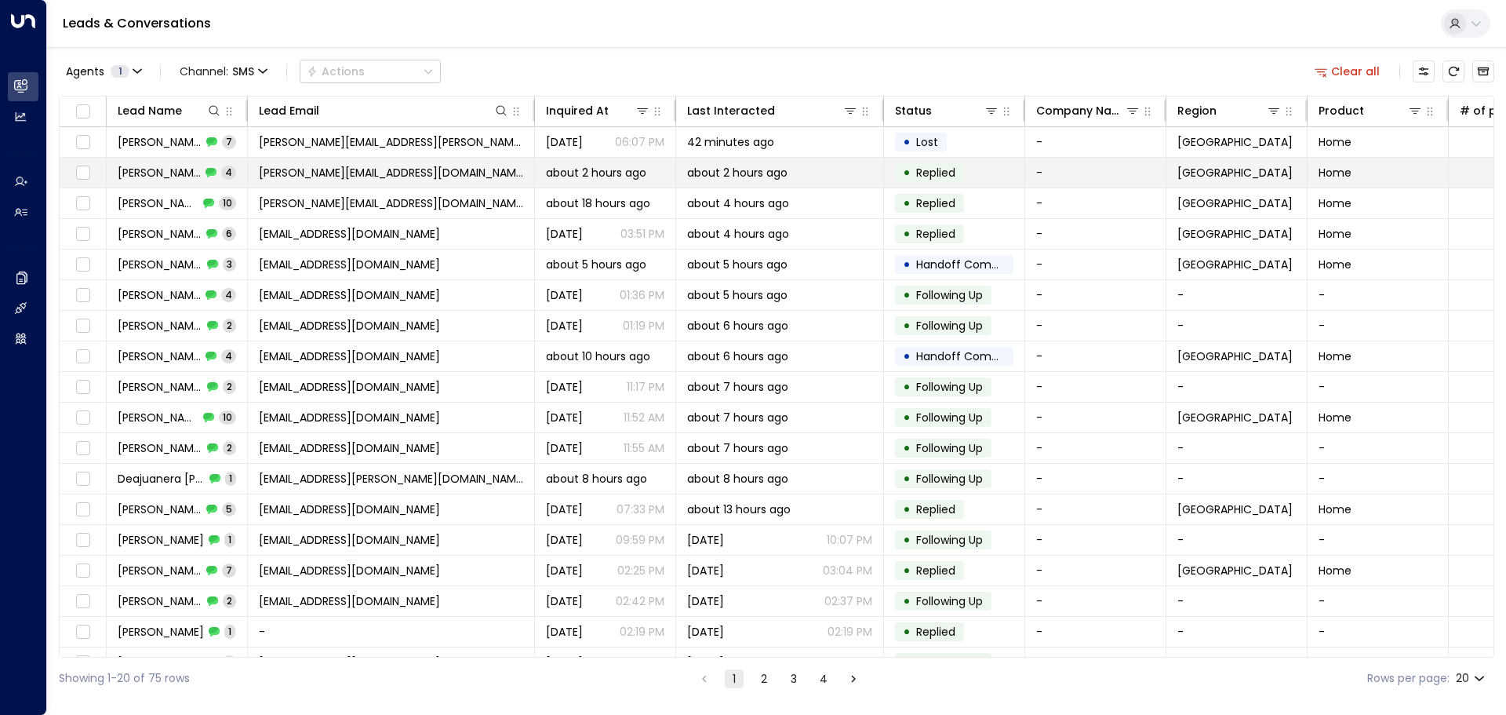
click at [346, 170] on span "[PERSON_NAME][EMAIL_ADDRESS][DOMAIN_NAME]" at bounding box center [391, 173] width 264 height 16
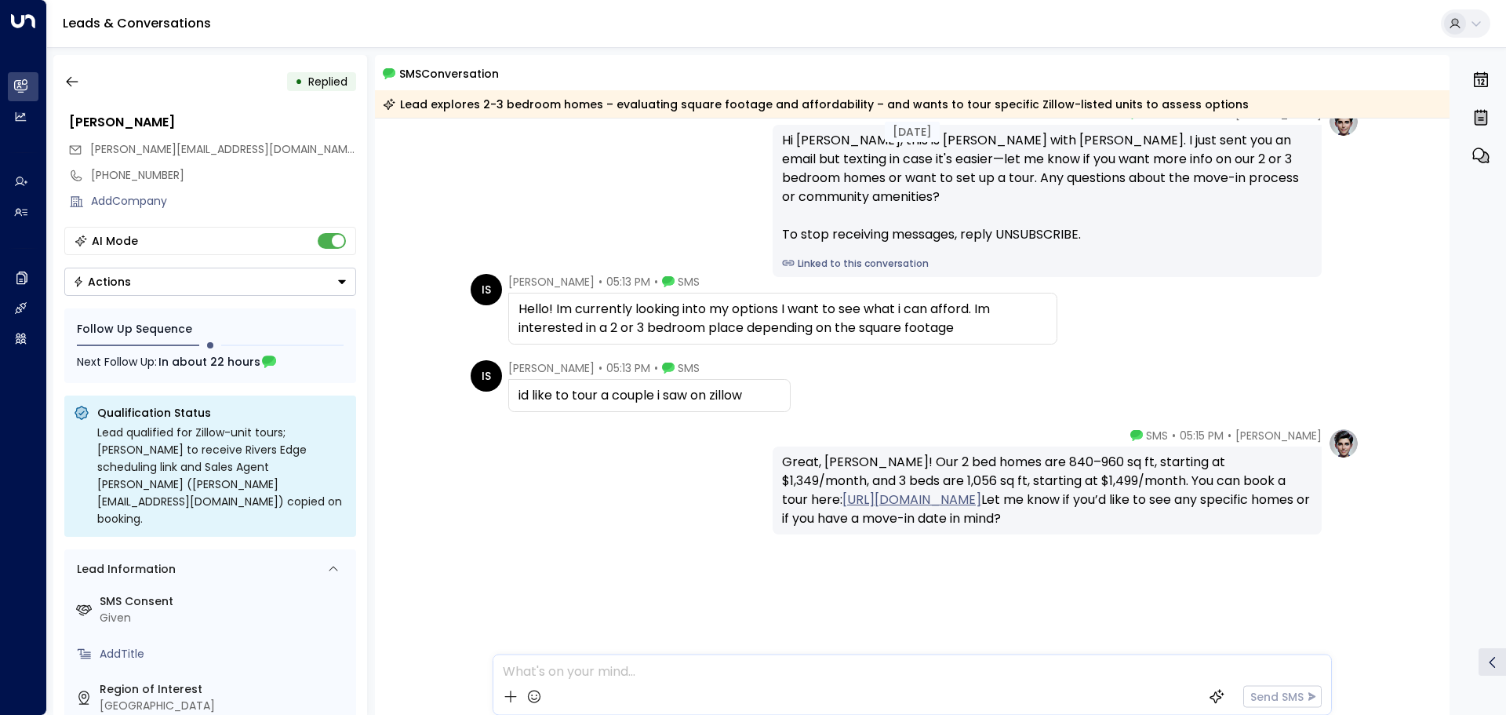
scroll to position [96, 0]
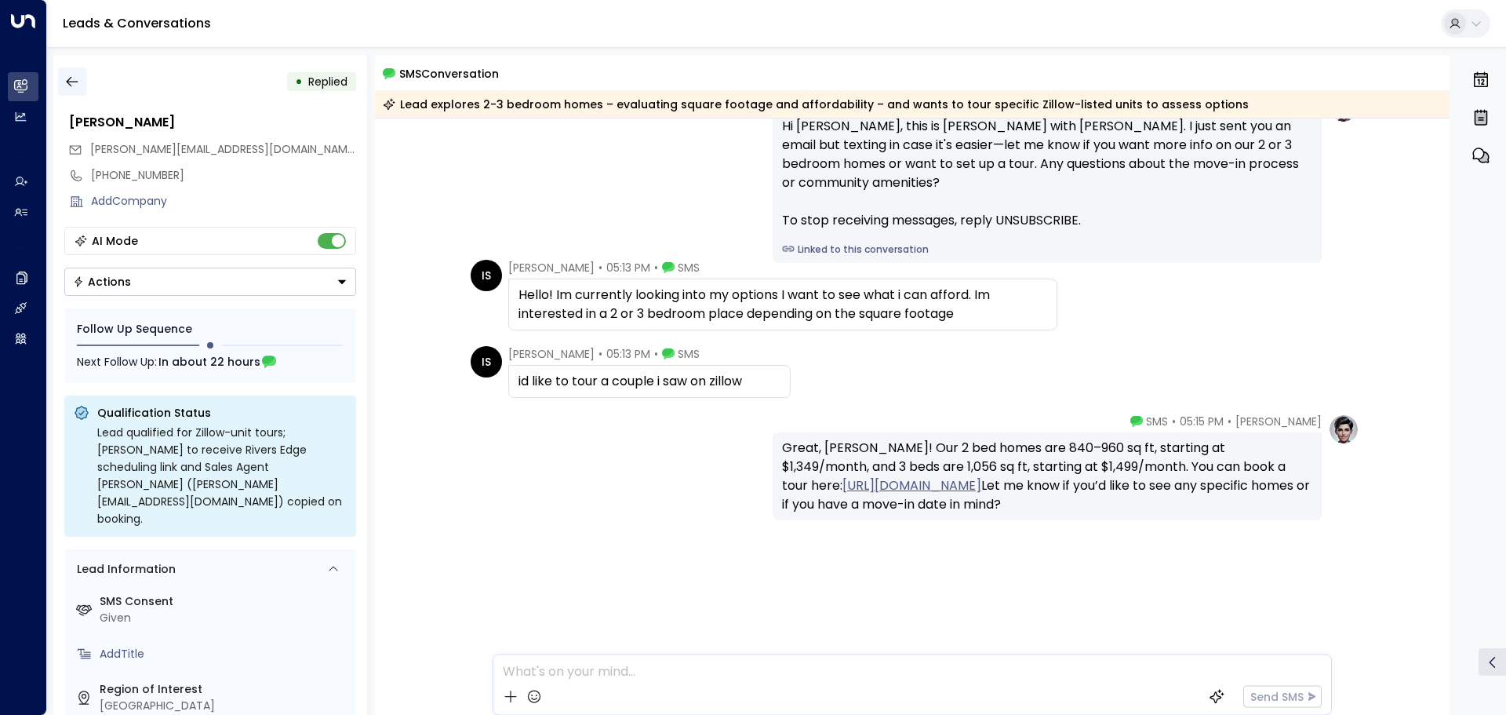
click at [73, 85] on icon "button" at bounding box center [72, 82] width 16 height 16
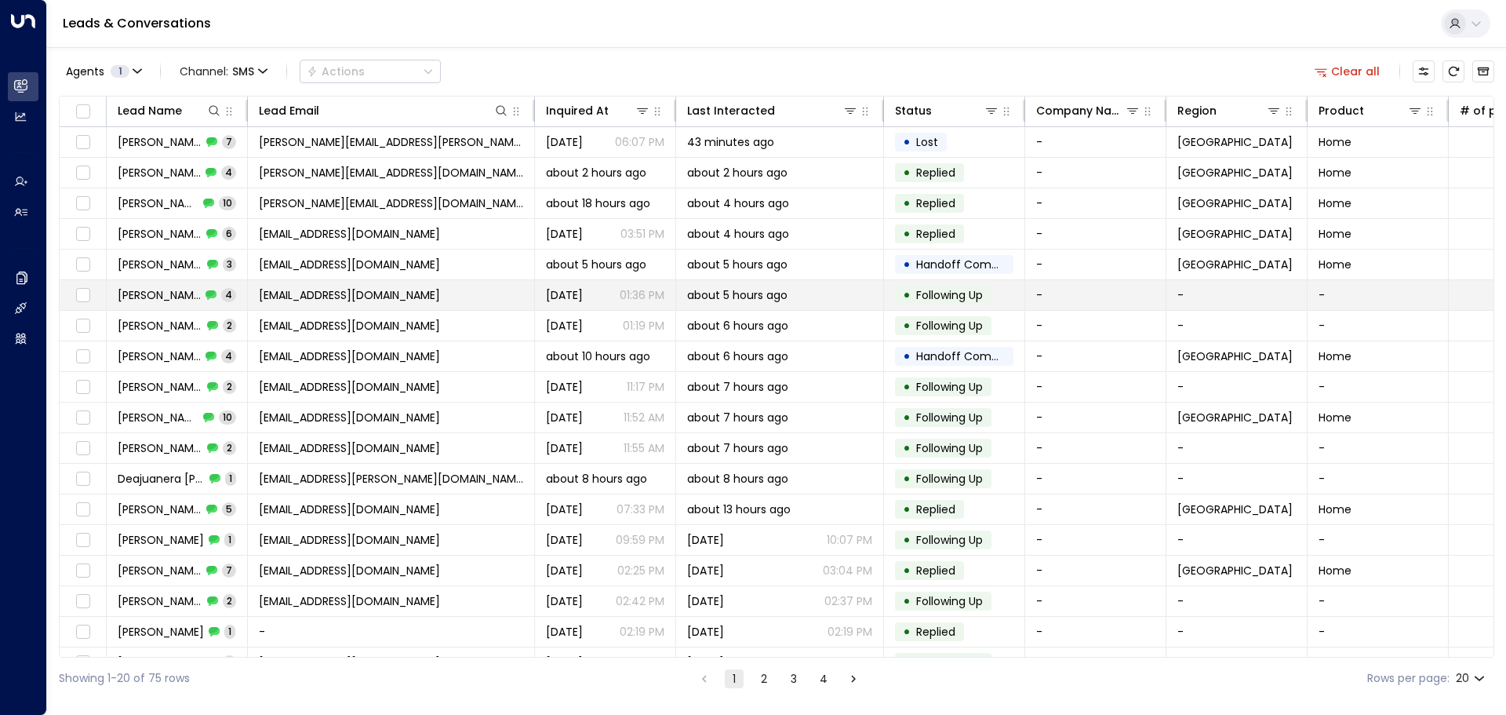
click at [167, 289] on span "[PERSON_NAME]" at bounding box center [159, 295] width 83 height 16
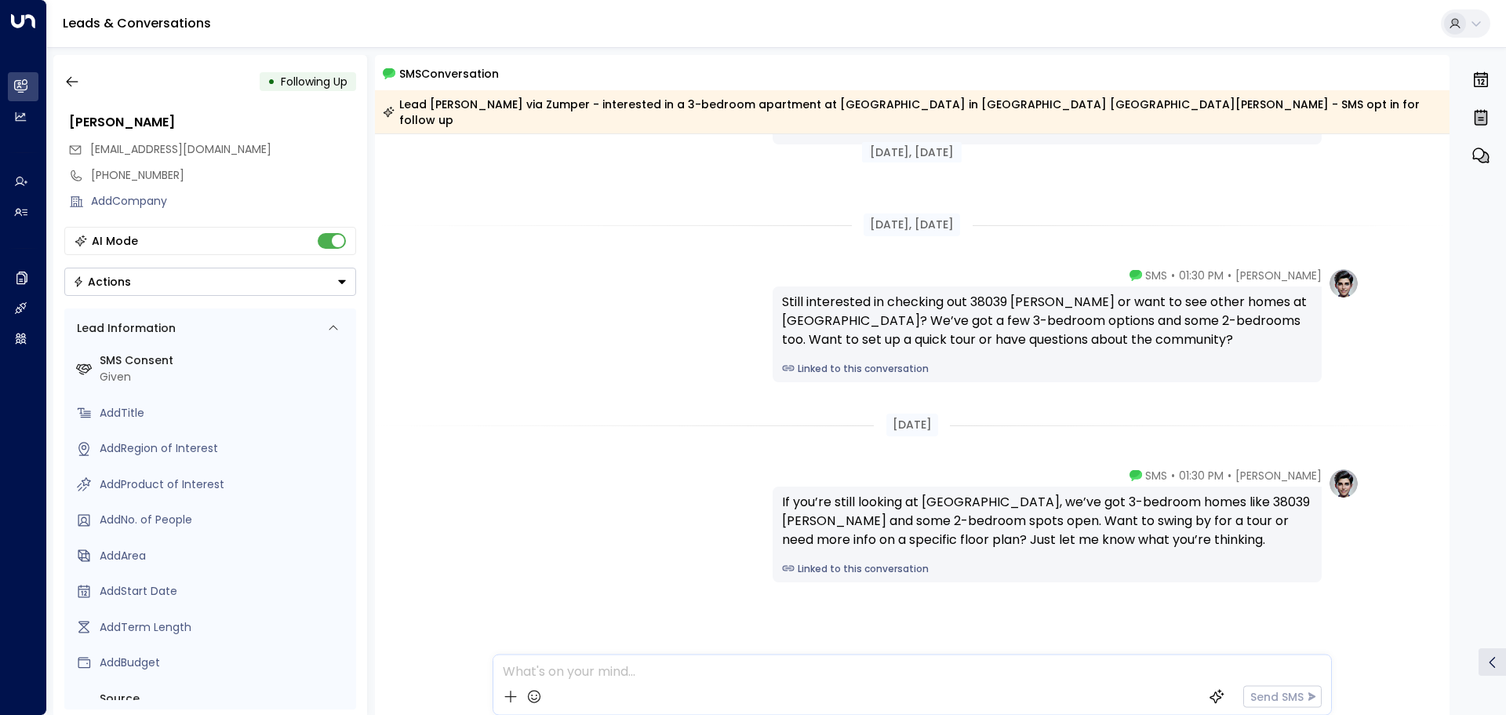
scroll to position [439, 0]
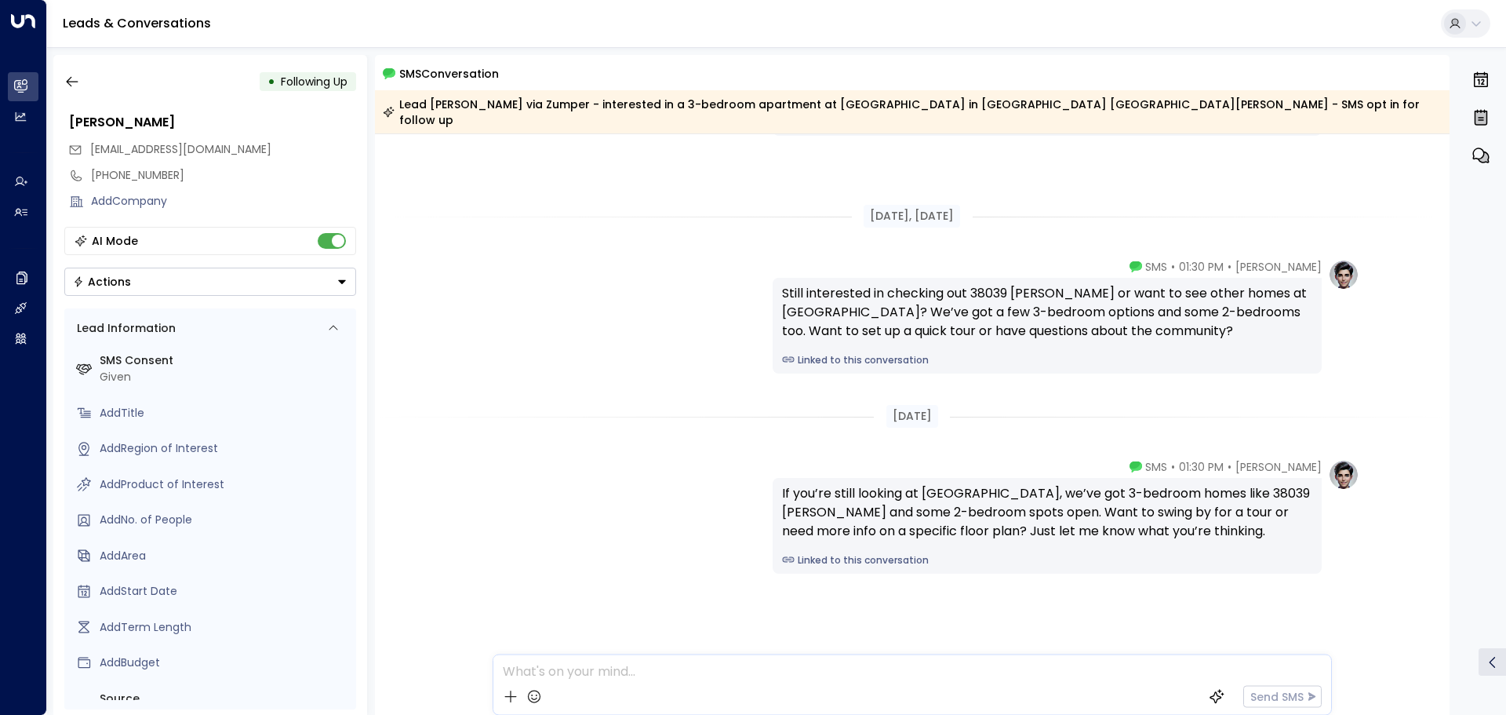
click at [93, 82] on div "• Following Up" at bounding box center [210, 81] width 292 height 28
click at [79, 82] on icon "button" at bounding box center [72, 82] width 16 height 16
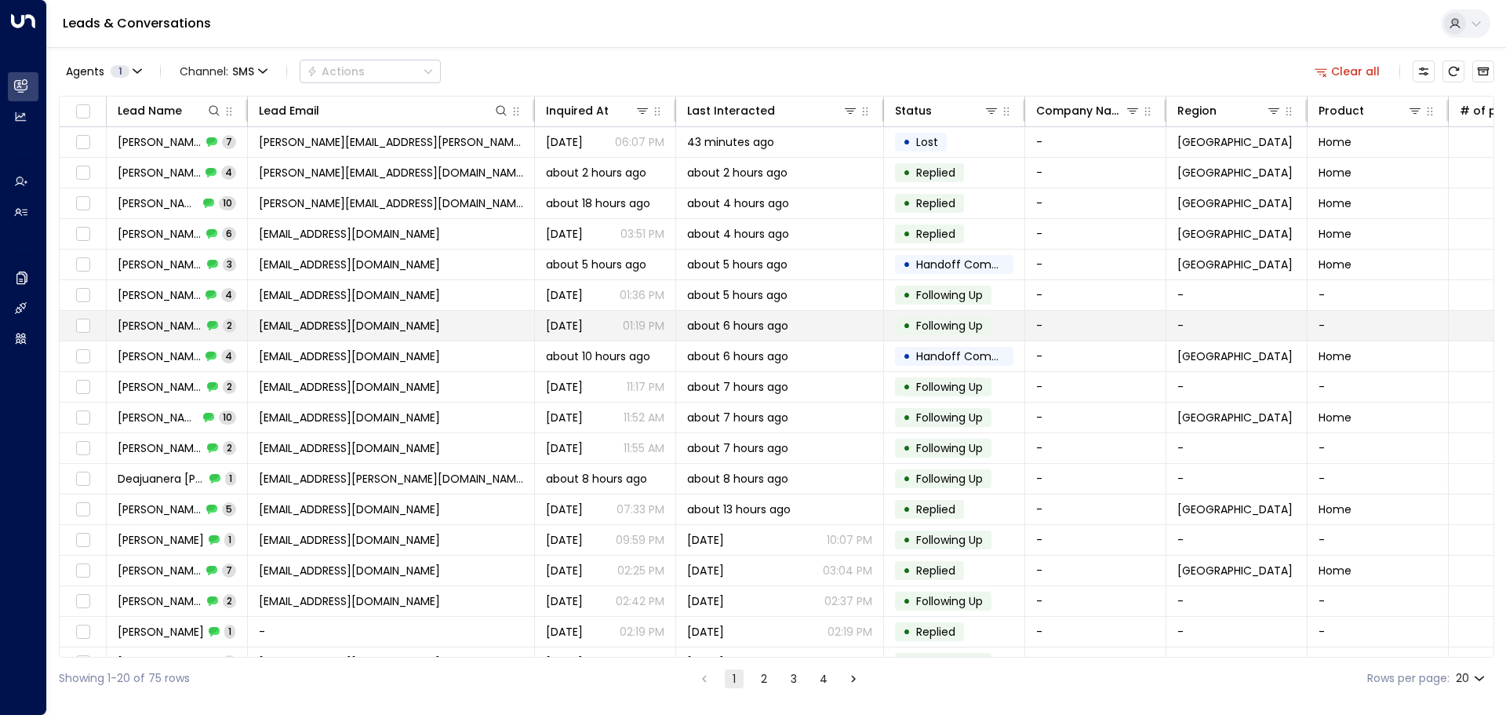
click at [139, 326] on span "[PERSON_NAME]" at bounding box center [160, 326] width 85 height 16
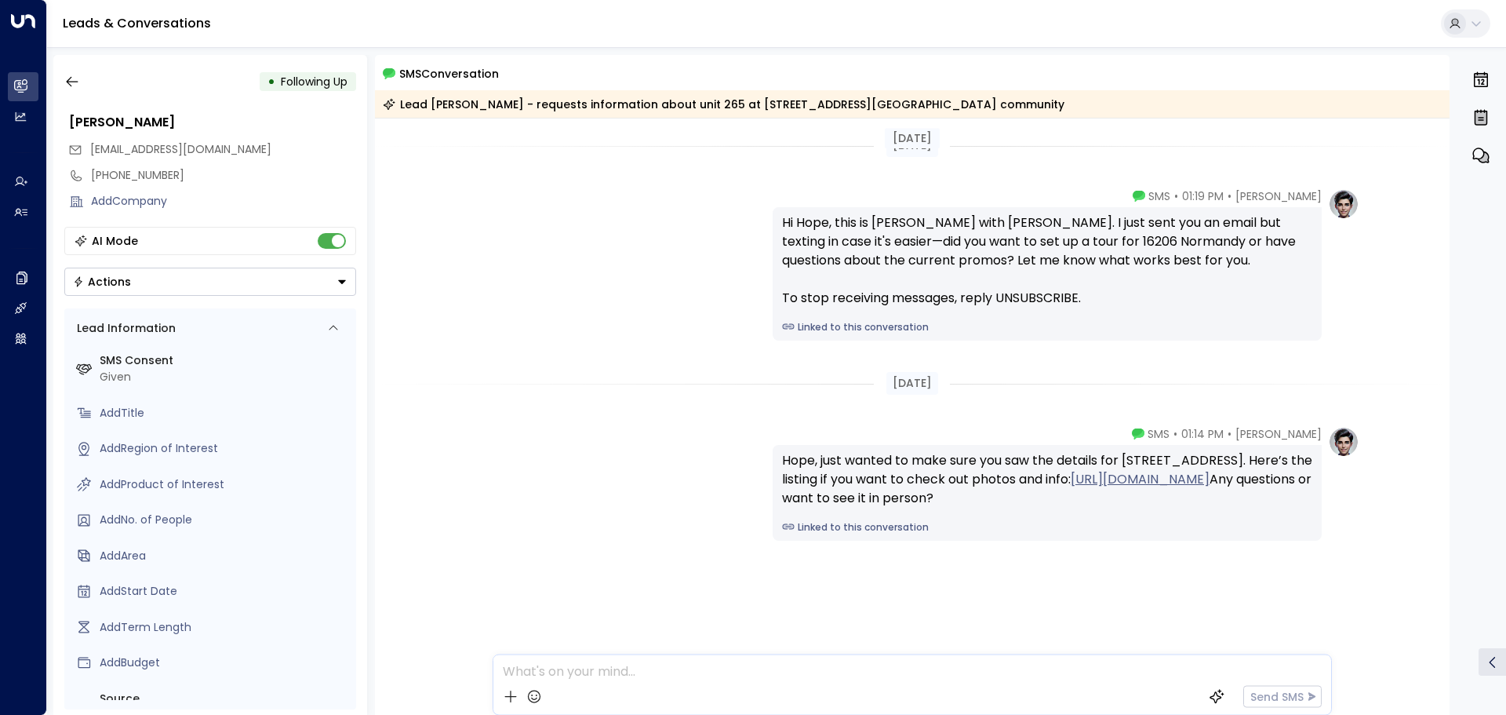
scroll to position [20, 0]
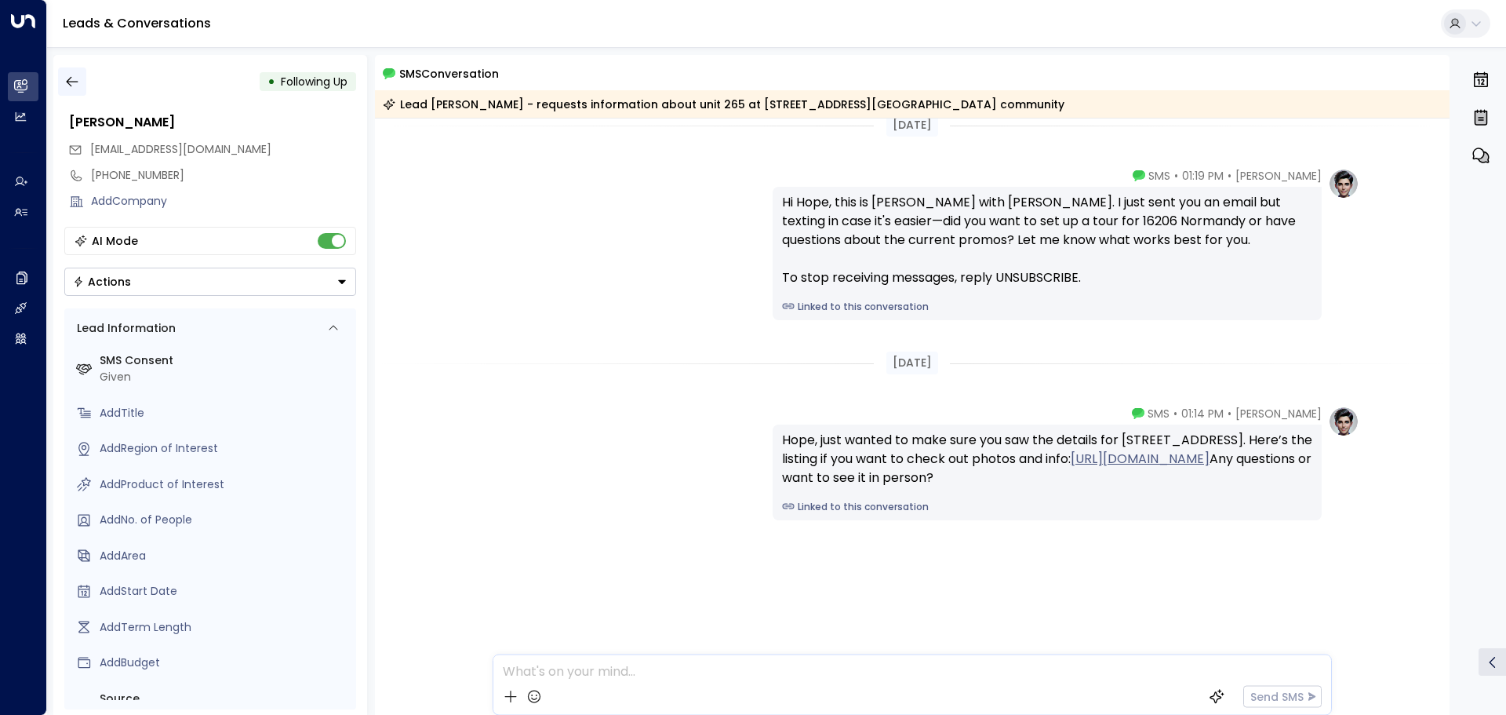
click at [78, 77] on icon "button" at bounding box center [72, 82] width 16 height 16
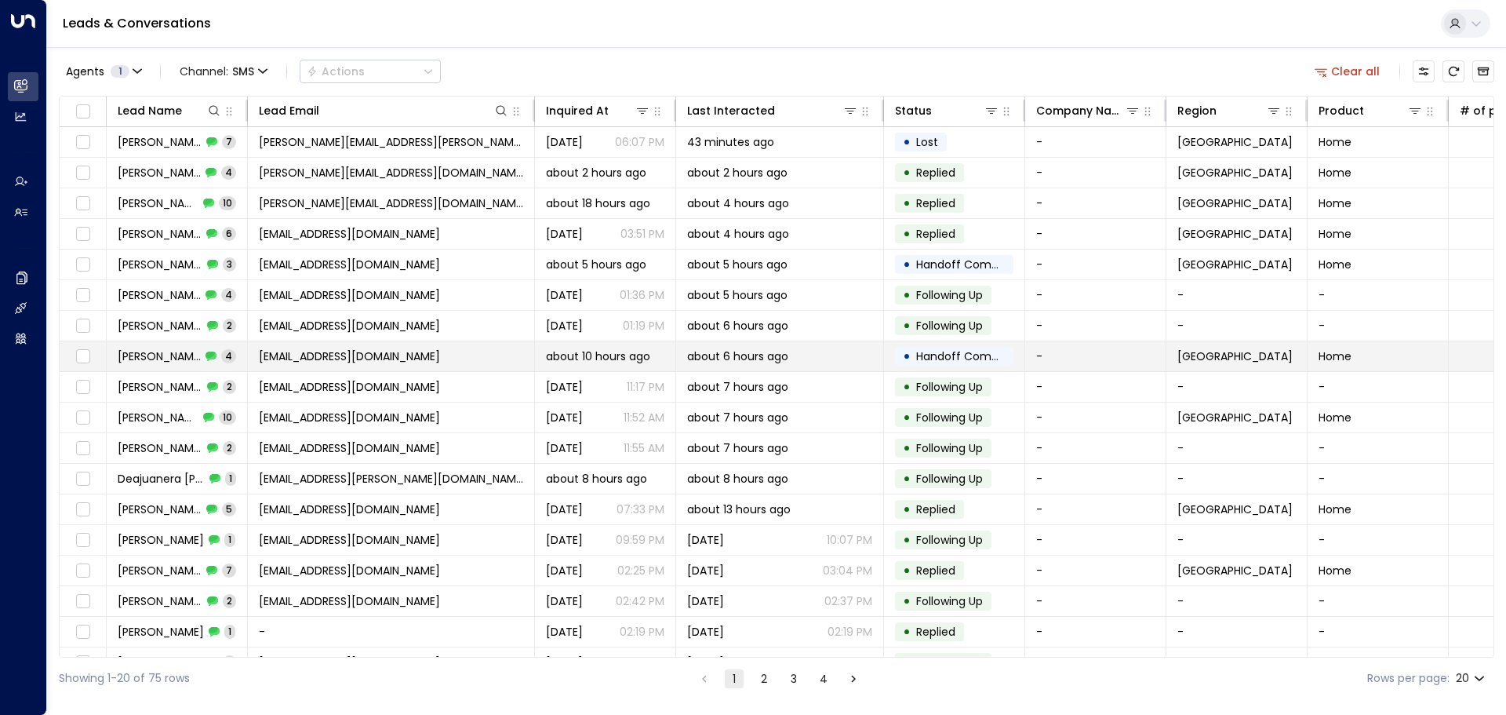
click at [150, 355] on span "Anthony Eli" at bounding box center [159, 356] width 83 height 16
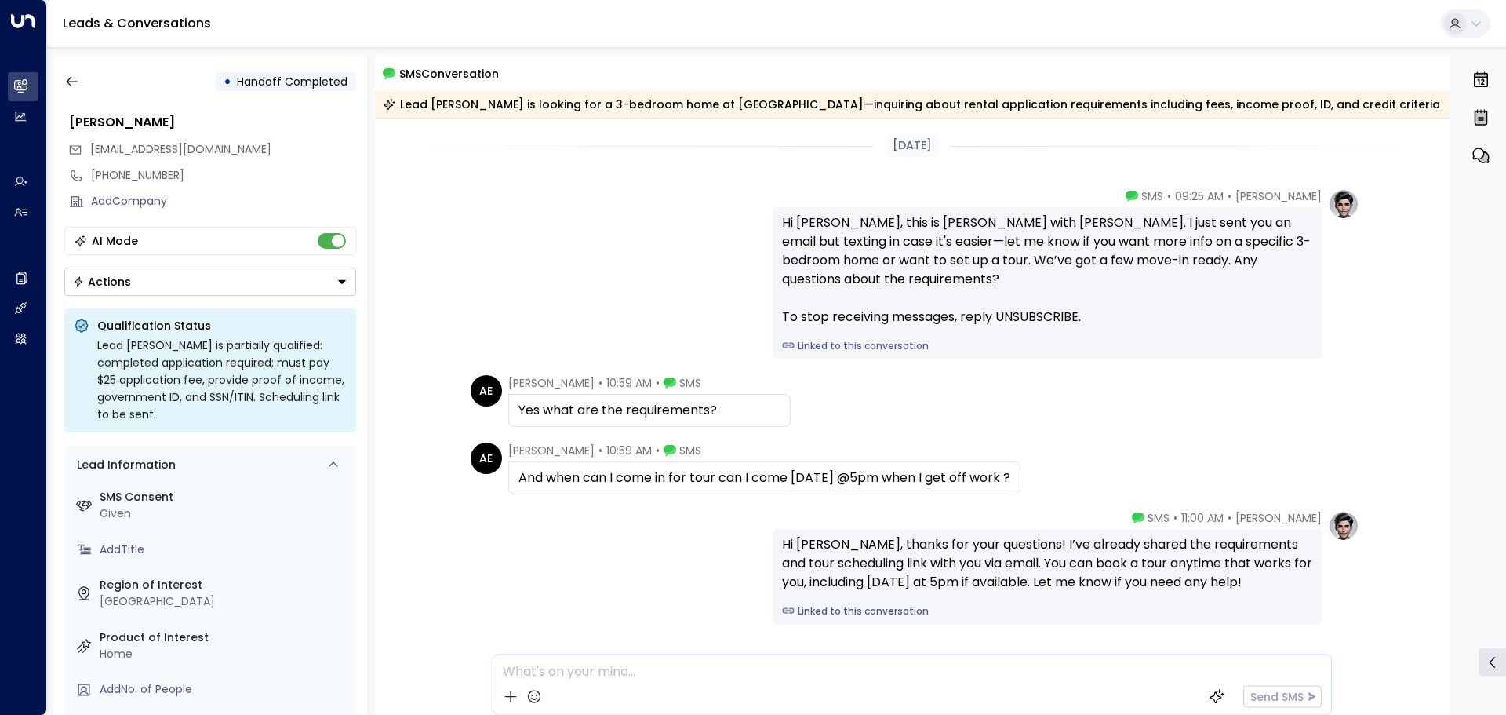
scroll to position [67, 0]
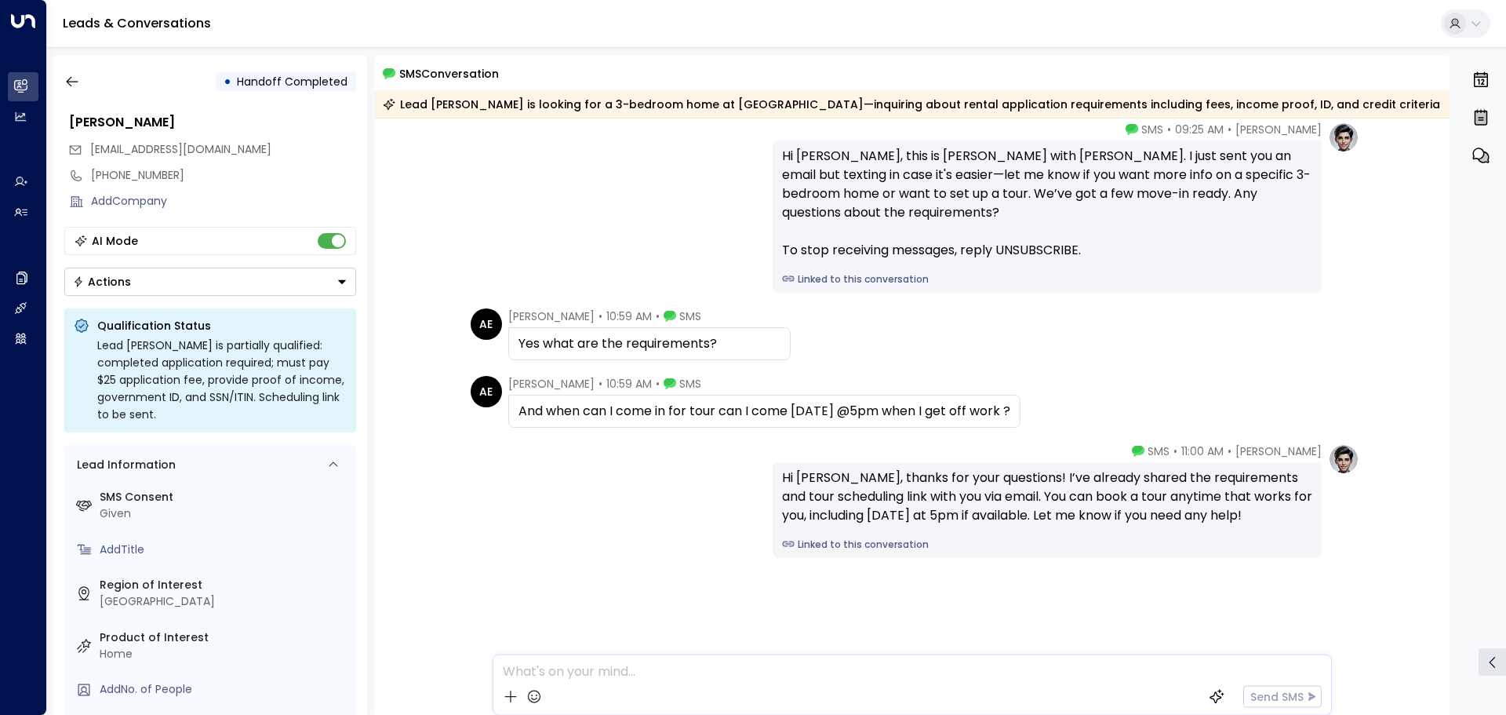
click at [163, 150] on span "applework175@gmail.com" at bounding box center [180, 149] width 181 height 16
copy div "applework175@gmail.com"
click at [67, 83] on icon "button" at bounding box center [72, 82] width 16 height 16
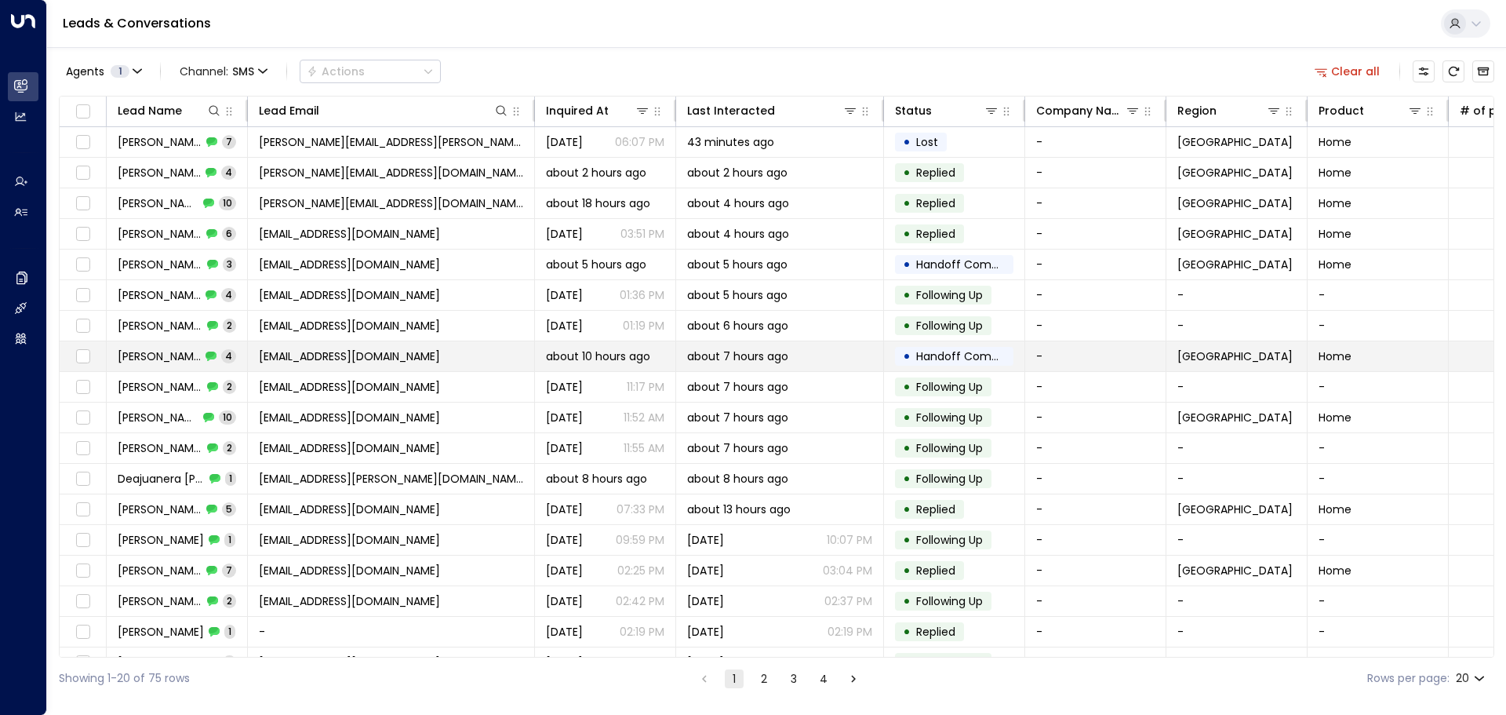
click at [125, 356] on span "Anthony Eli" at bounding box center [159, 356] width 83 height 16
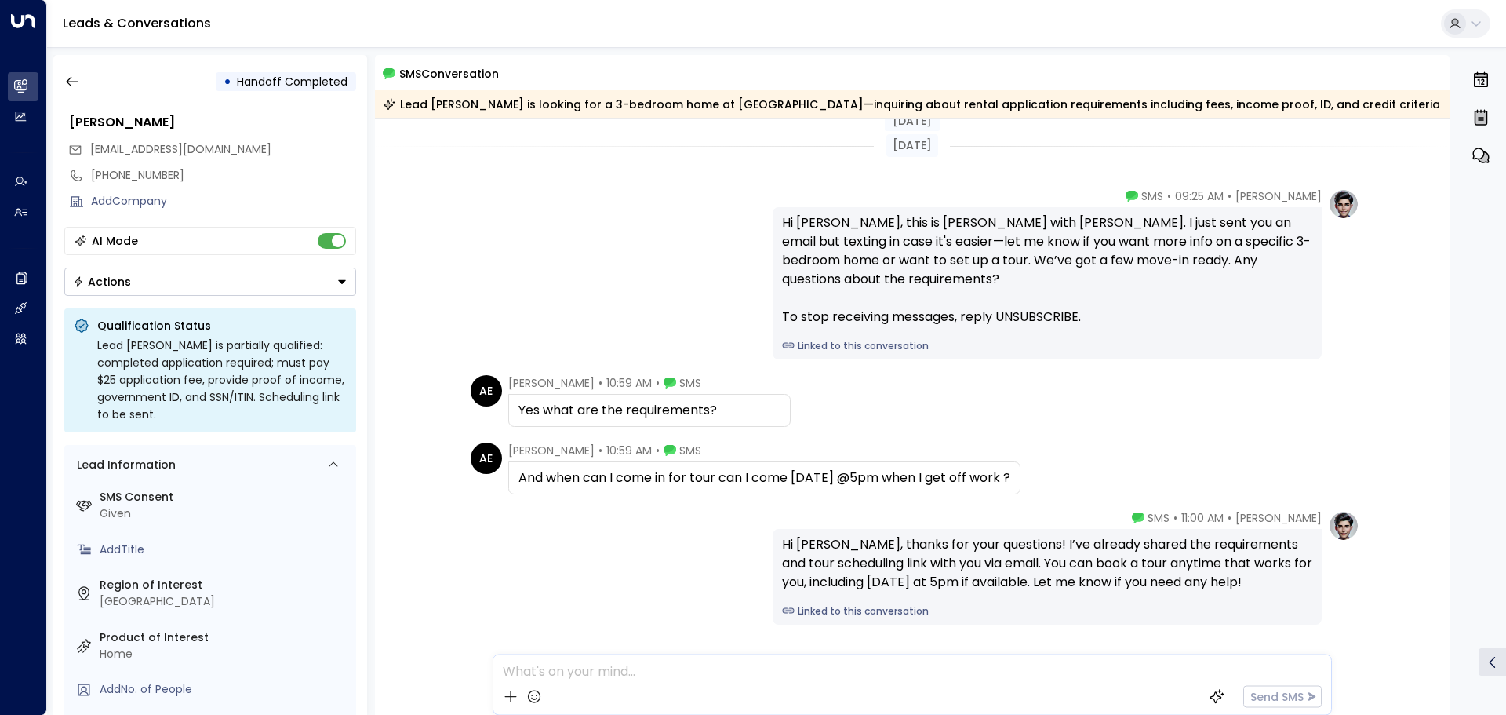
scroll to position [67, 0]
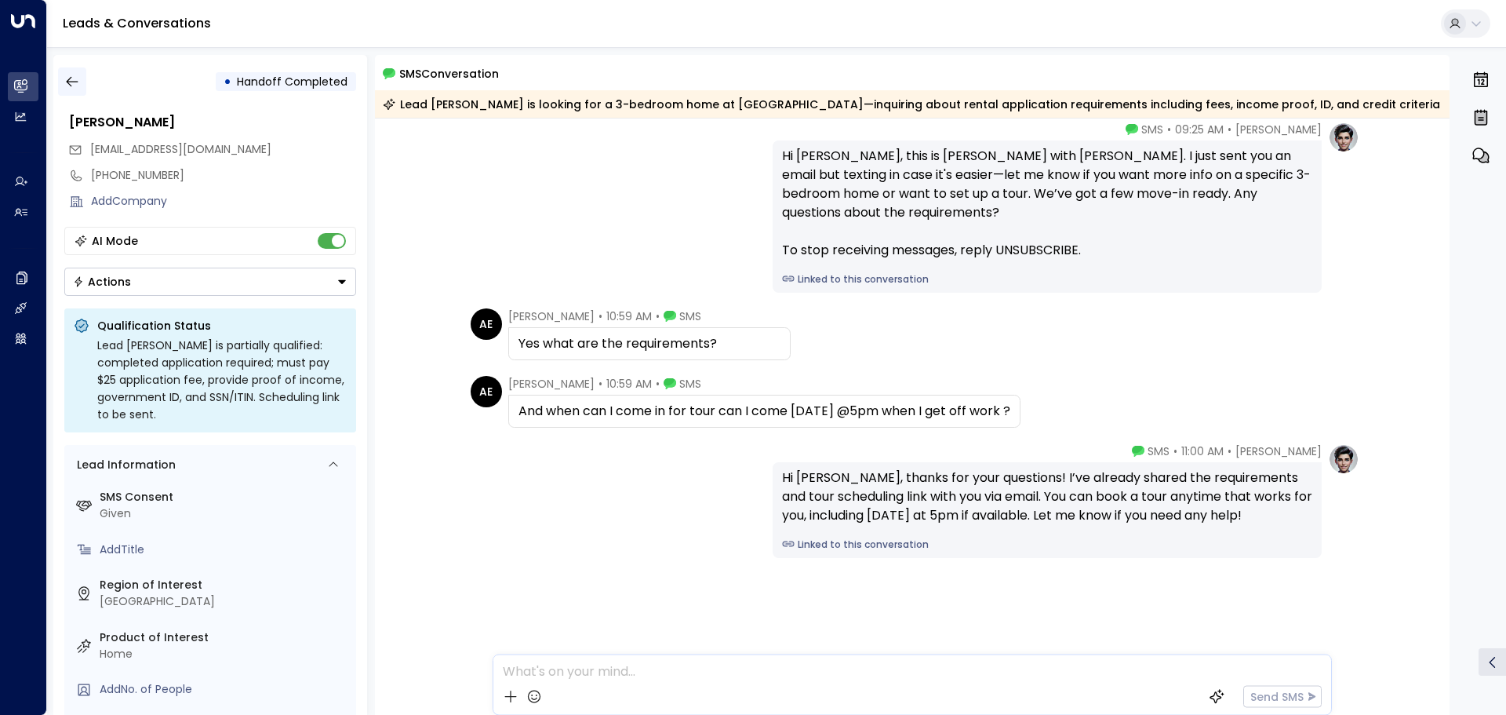
click at [68, 78] on icon "button" at bounding box center [72, 82] width 16 height 16
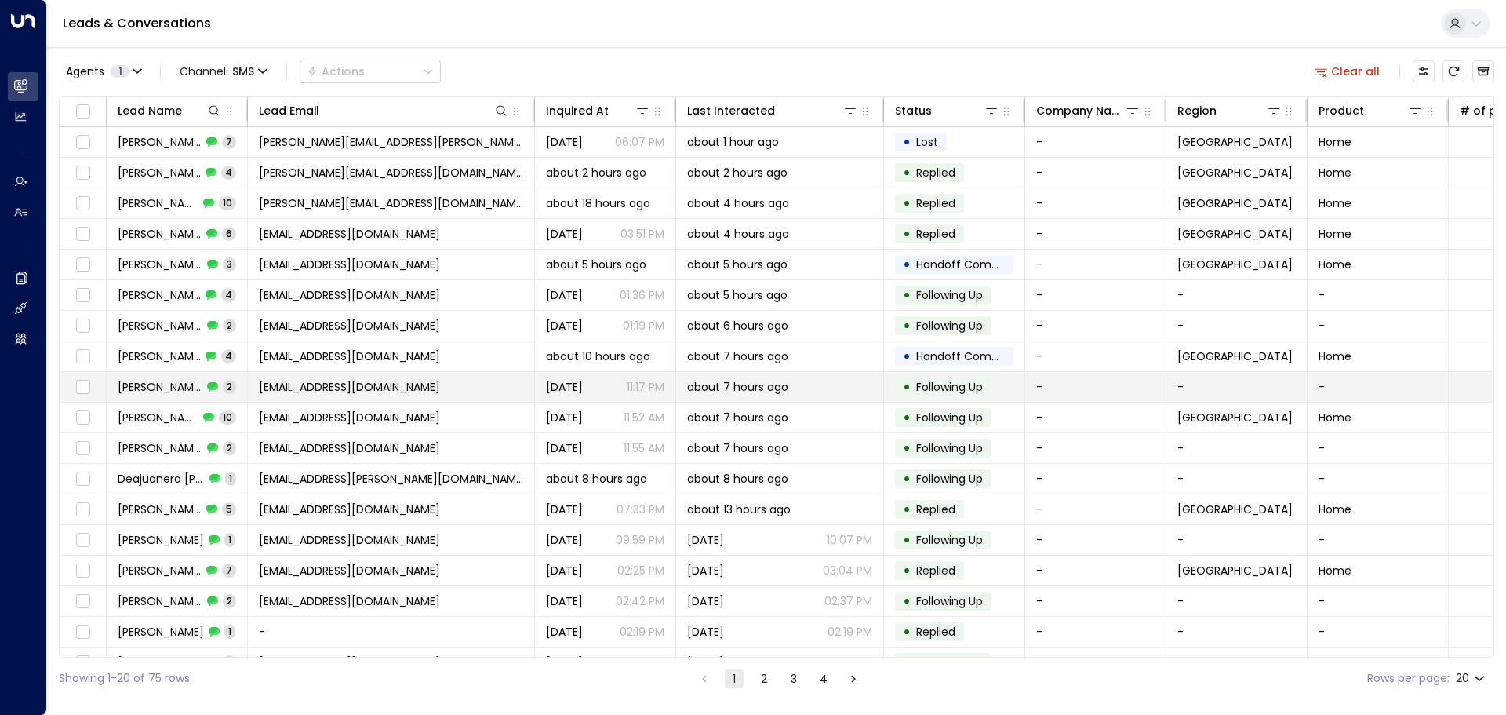
click at [156, 384] on span "Calvin Jones" at bounding box center [160, 387] width 85 height 16
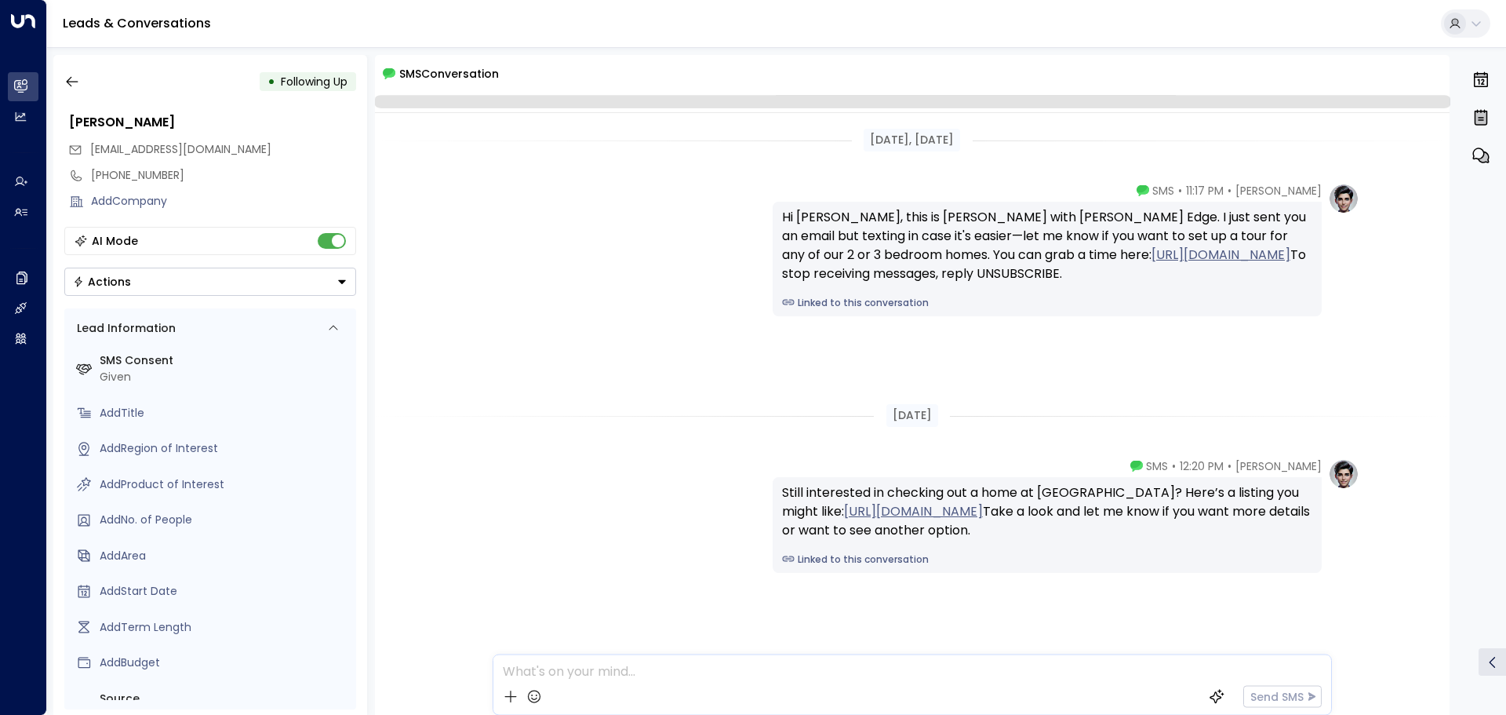
scroll to position [34, 0]
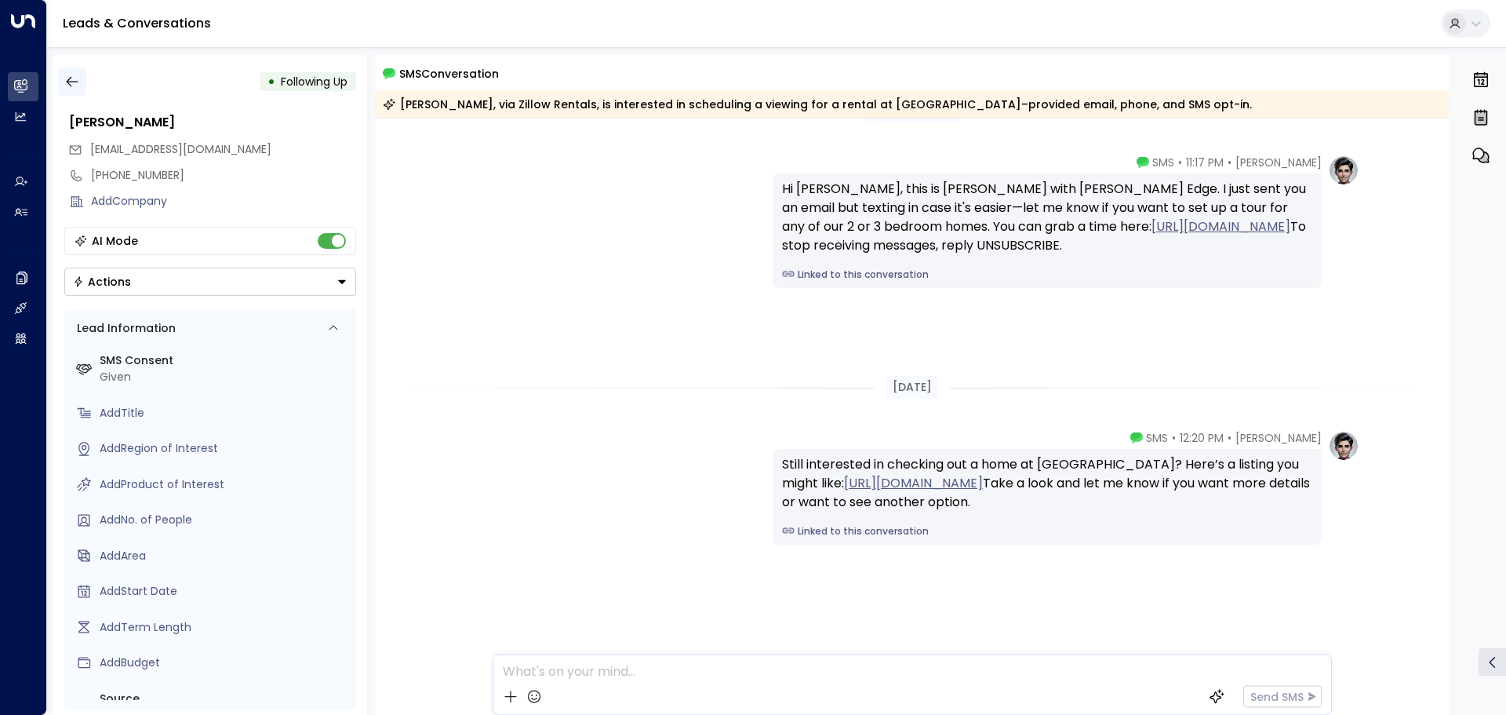
click at [75, 77] on icon "button" at bounding box center [72, 82] width 16 height 16
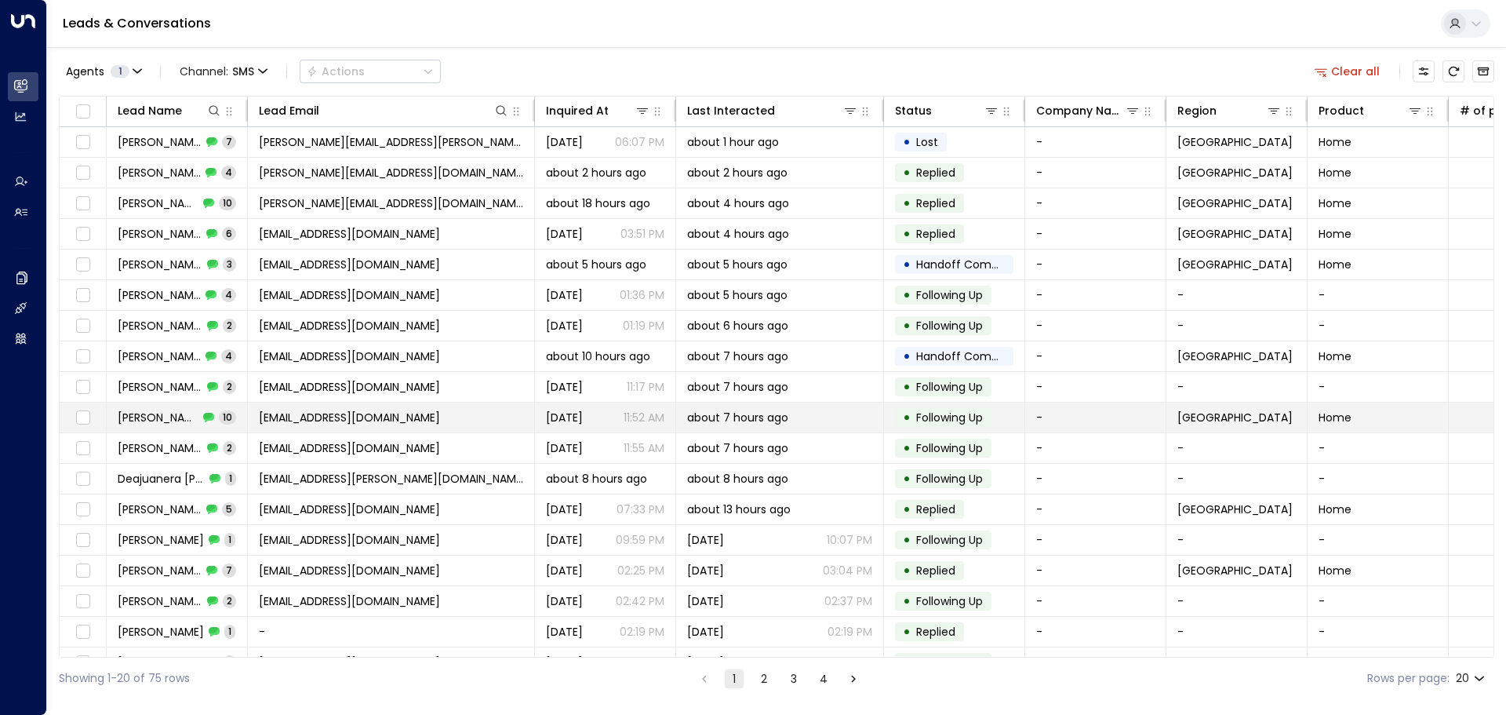
click at [157, 412] on span "Skylor Parker" at bounding box center [158, 417] width 81 height 16
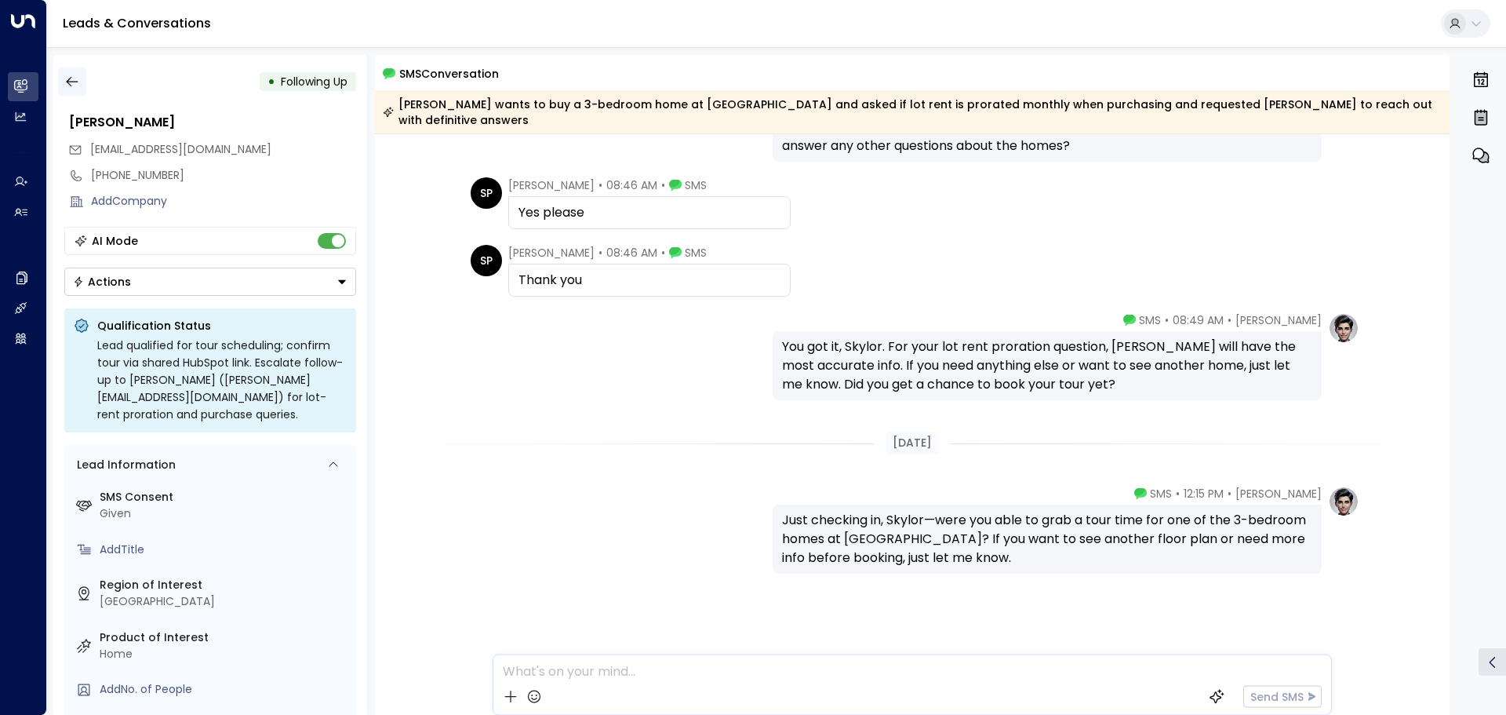
click at [71, 86] on icon "button" at bounding box center [72, 82] width 12 height 10
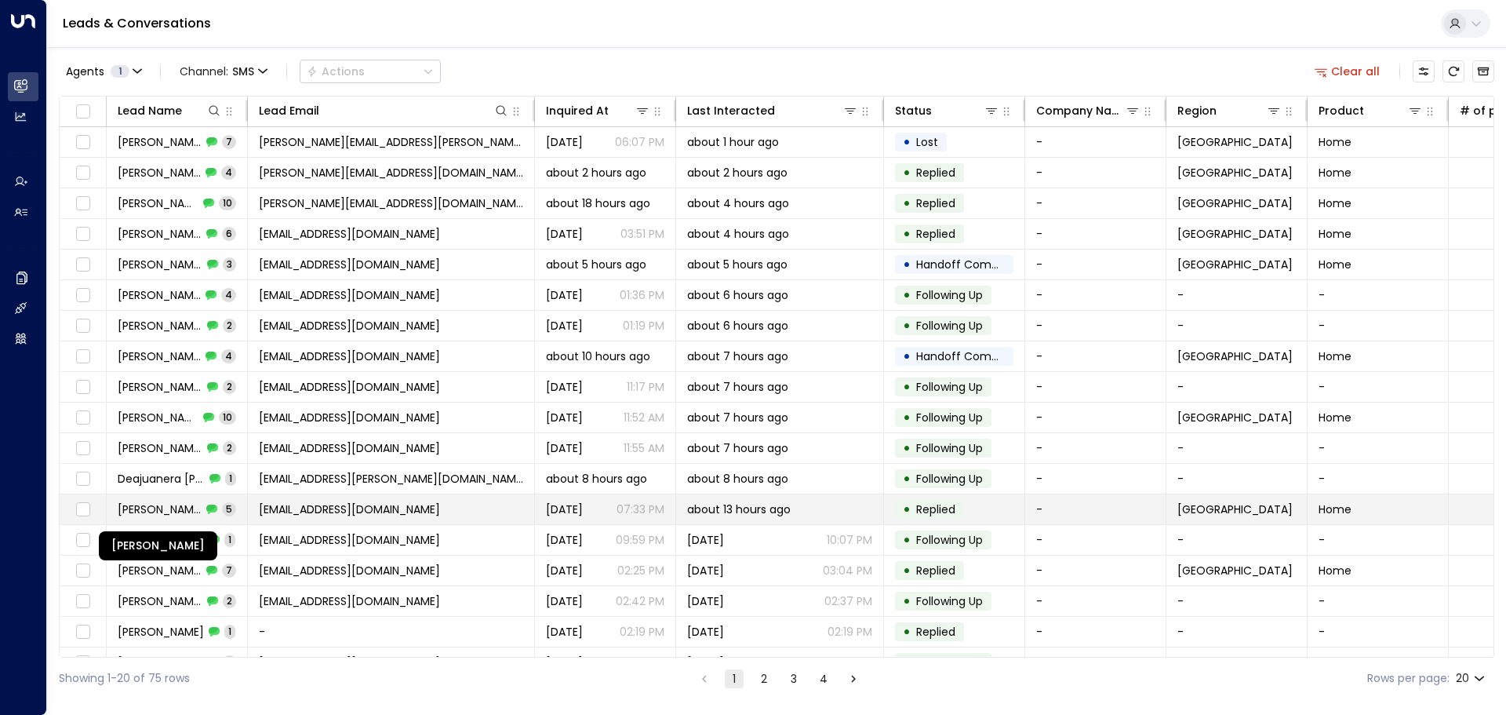
click at [157, 515] on span "Tracey Mcdonald" at bounding box center [160, 509] width 84 height 16
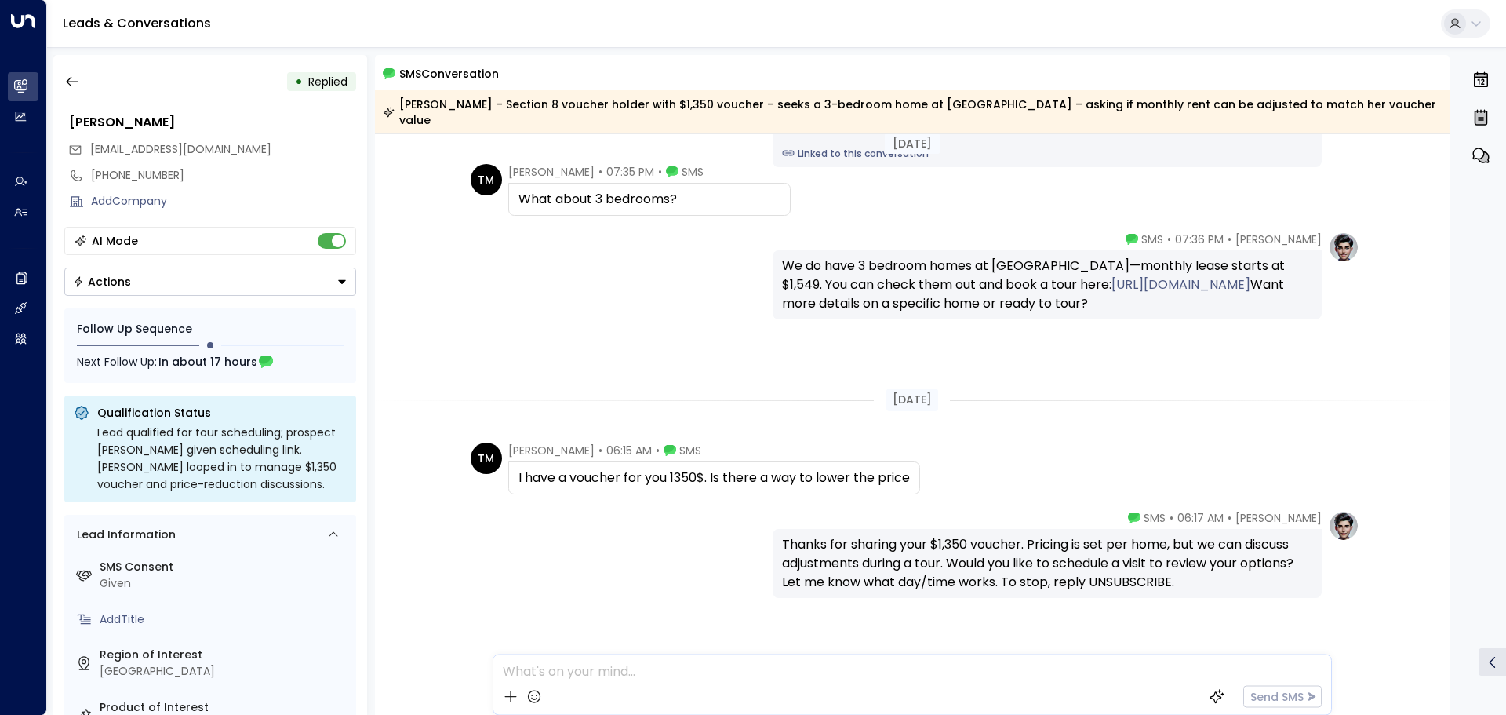
scroll to position [232, 0]
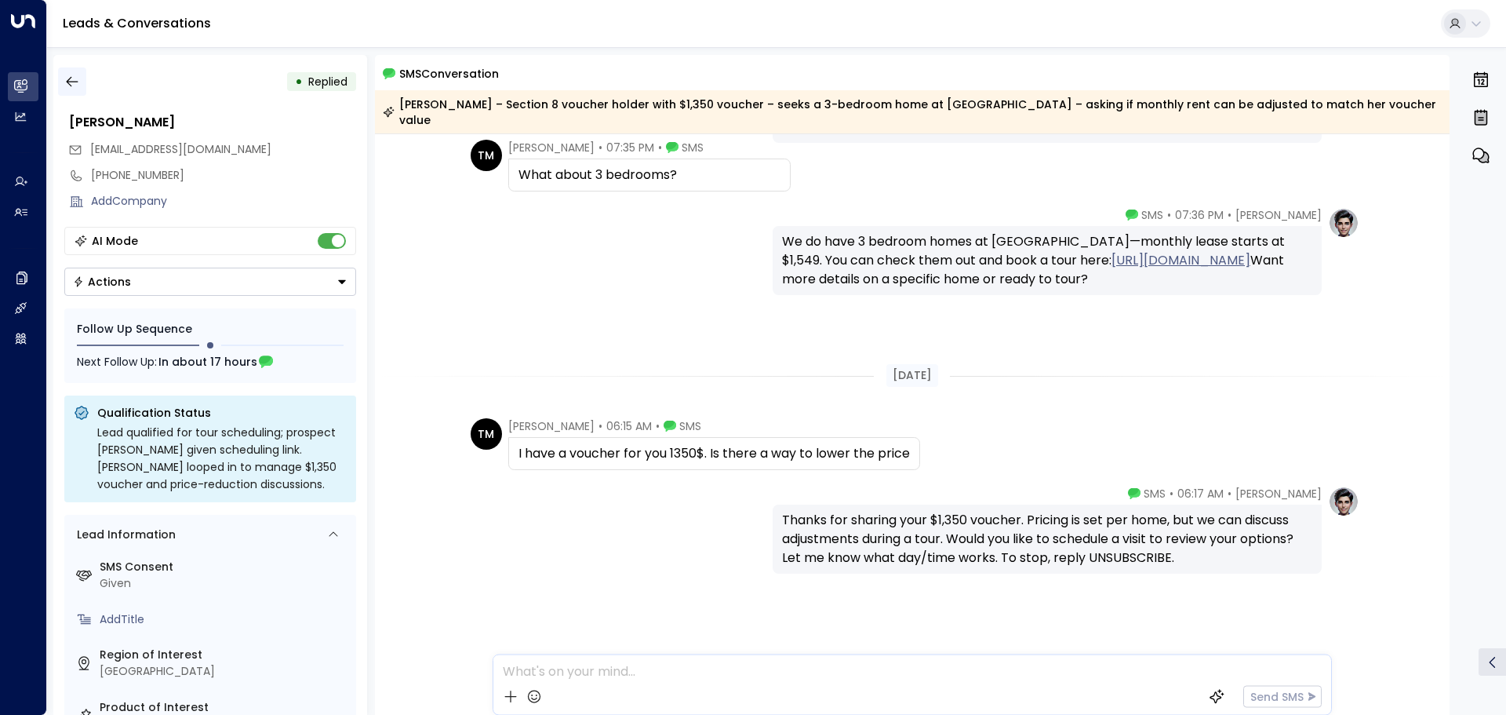
click at [67, 83] on icon "button" at bounding box center [72, 82] width 16 height 16
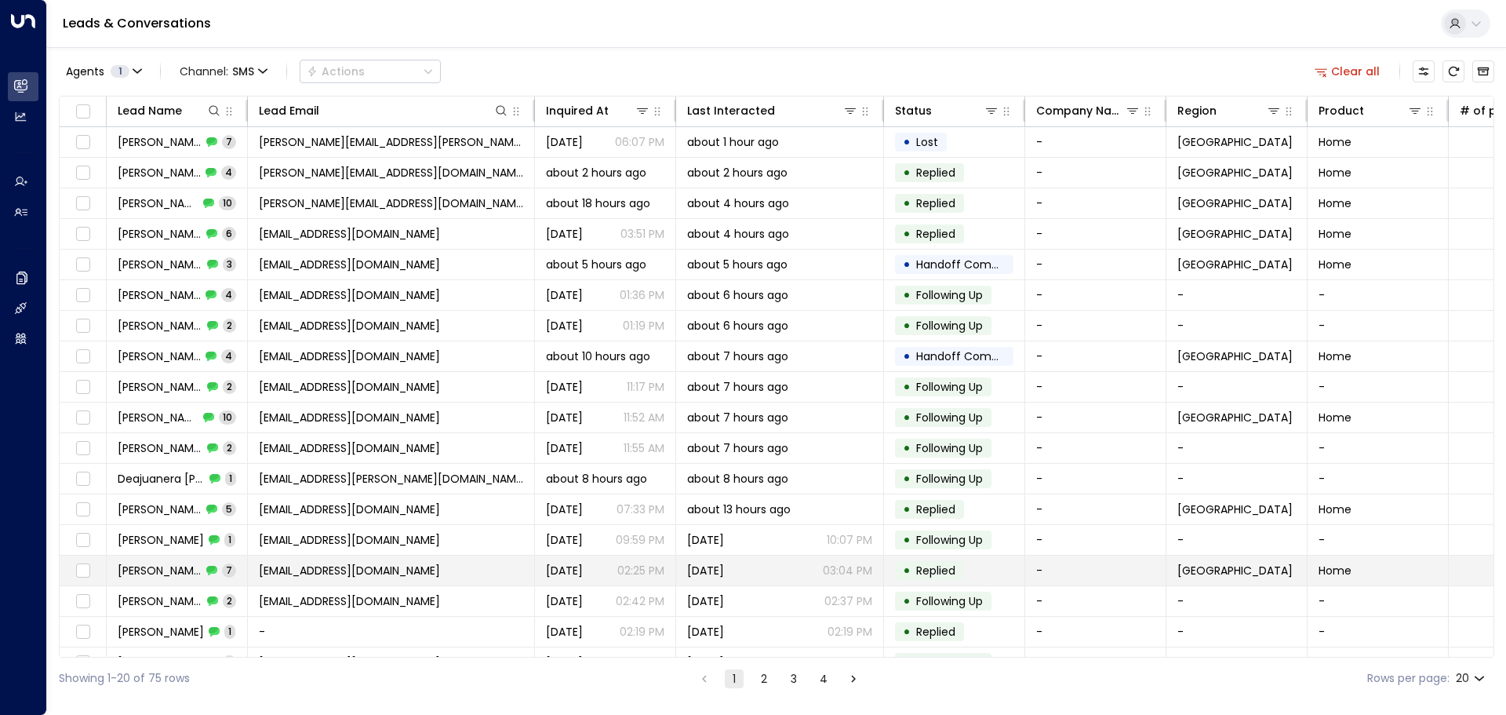
click at [147, 570] on span "Jaevienna S" at bounding box center [160, 570] width 84 height 16
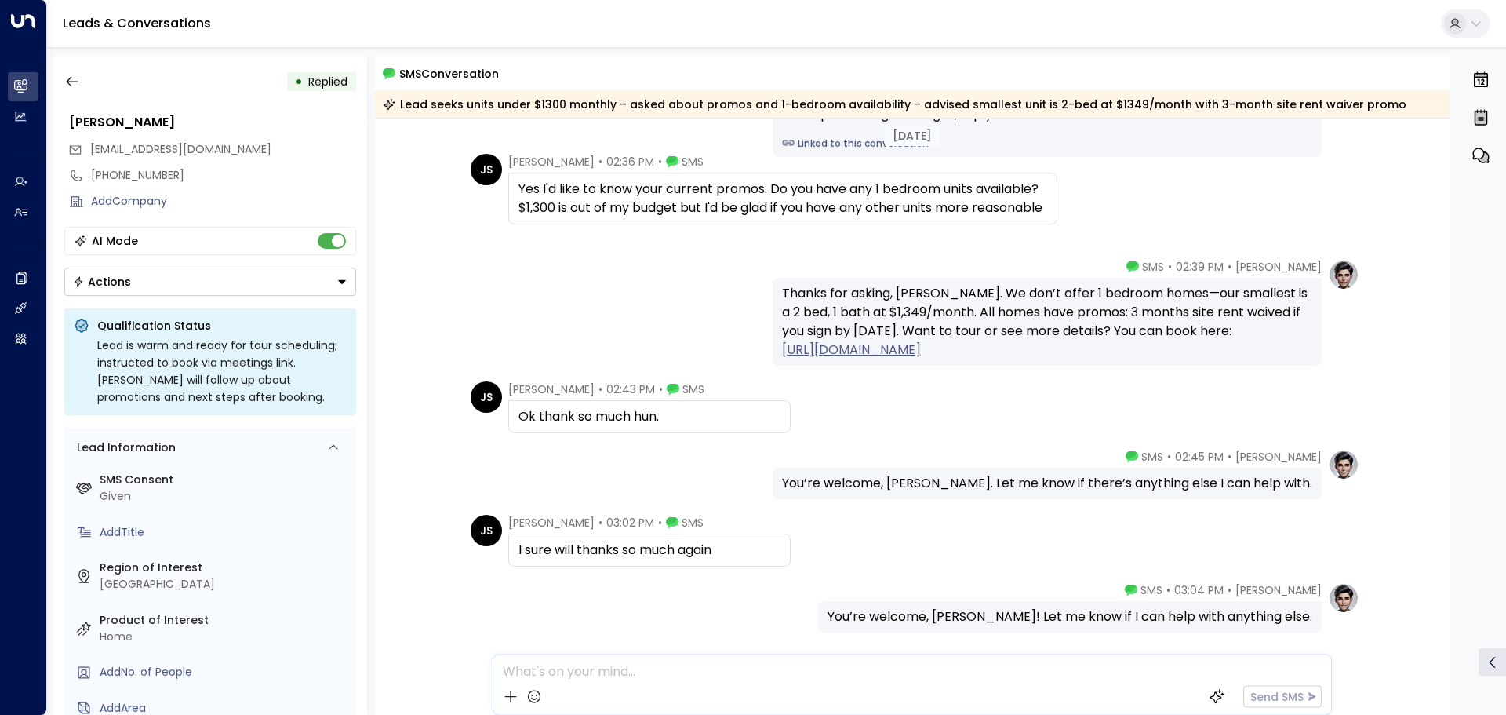
scroll to position [277, 0]
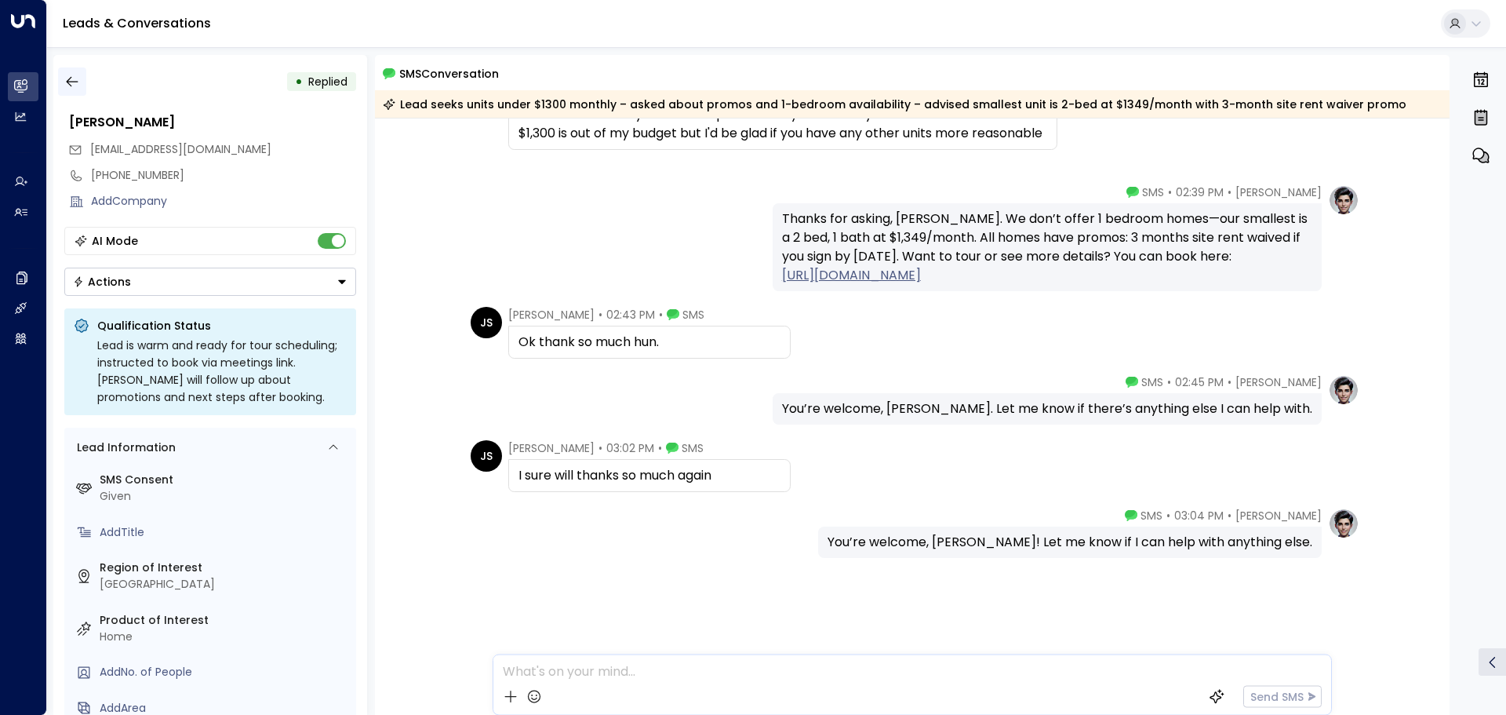
click at [69, 81] on icon "button" at bounding box center [72, 82] width 16 height 16
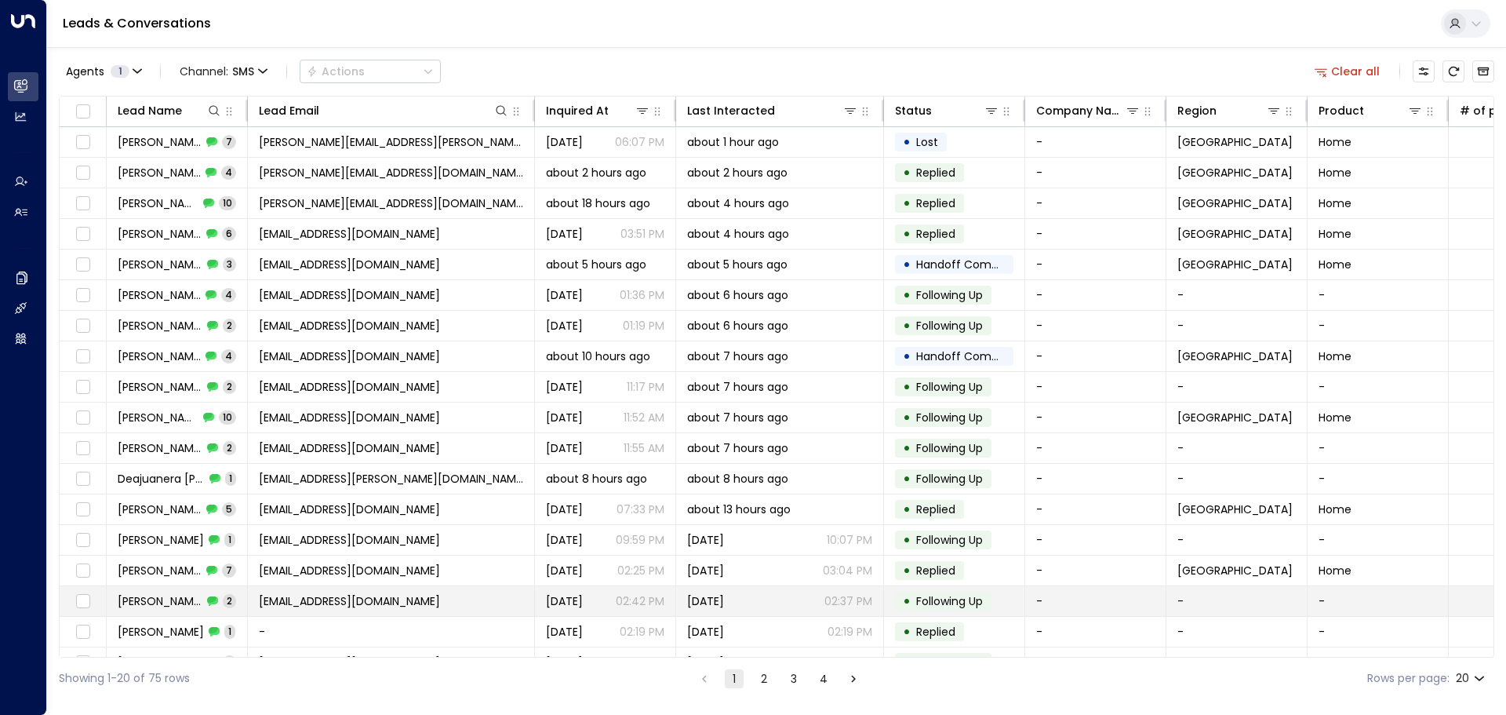
click at [159, 597] on span "Nathan Patrick" at bounding box center [160, 601] width 85 height 16
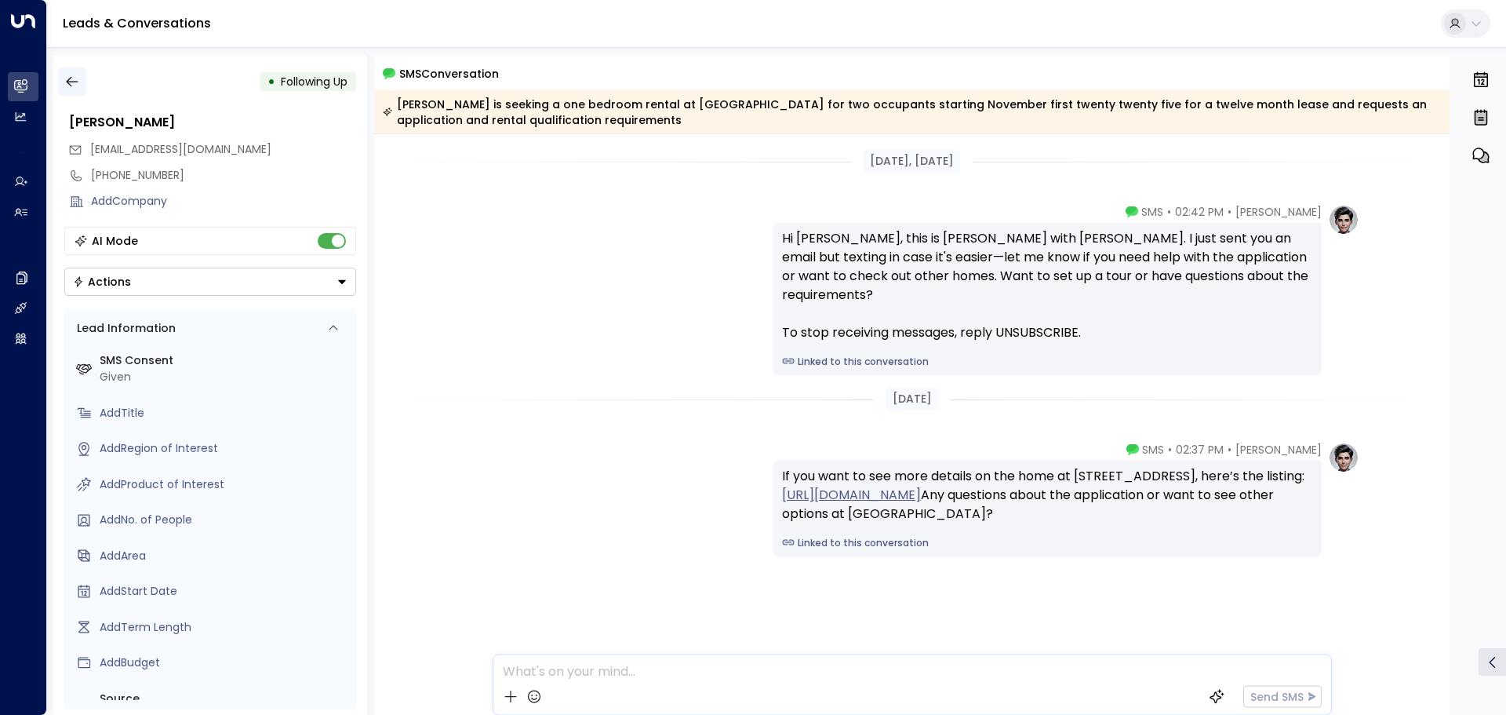
click at [74, 85] on icon "button" at bounding box center [72, 82] width 16 height 16
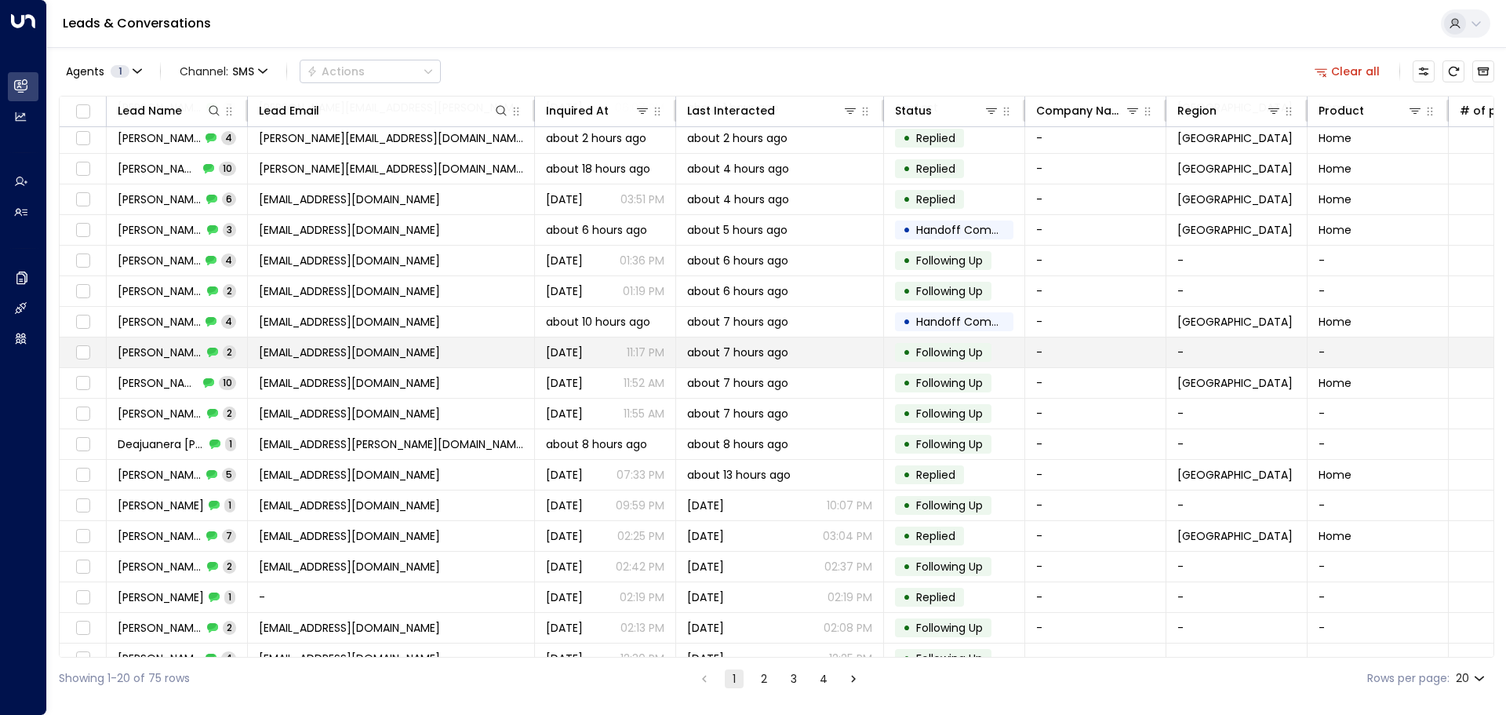
scroll to position [87, 0]
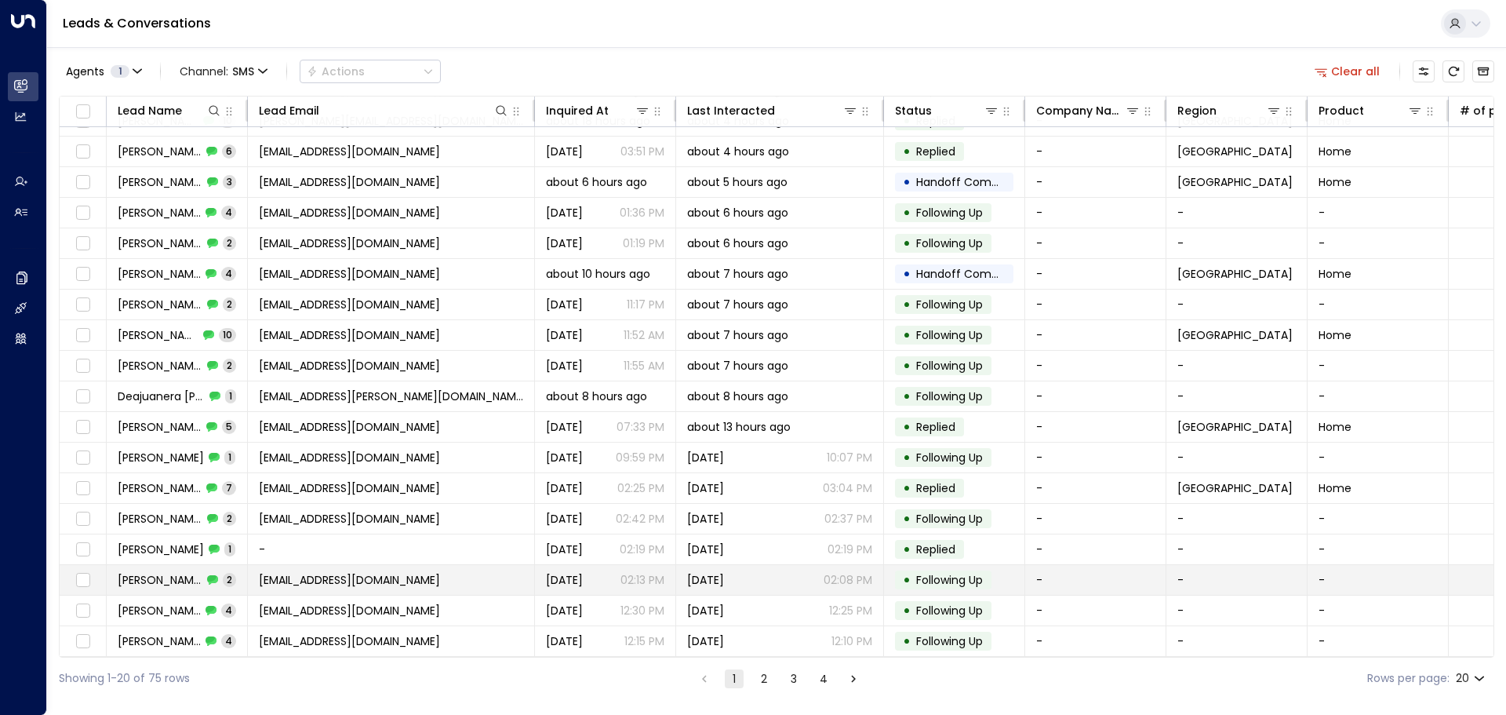
click at [135, 576] on span "Theresa Cook" at bounding box center [160, 580] width 85 height 16
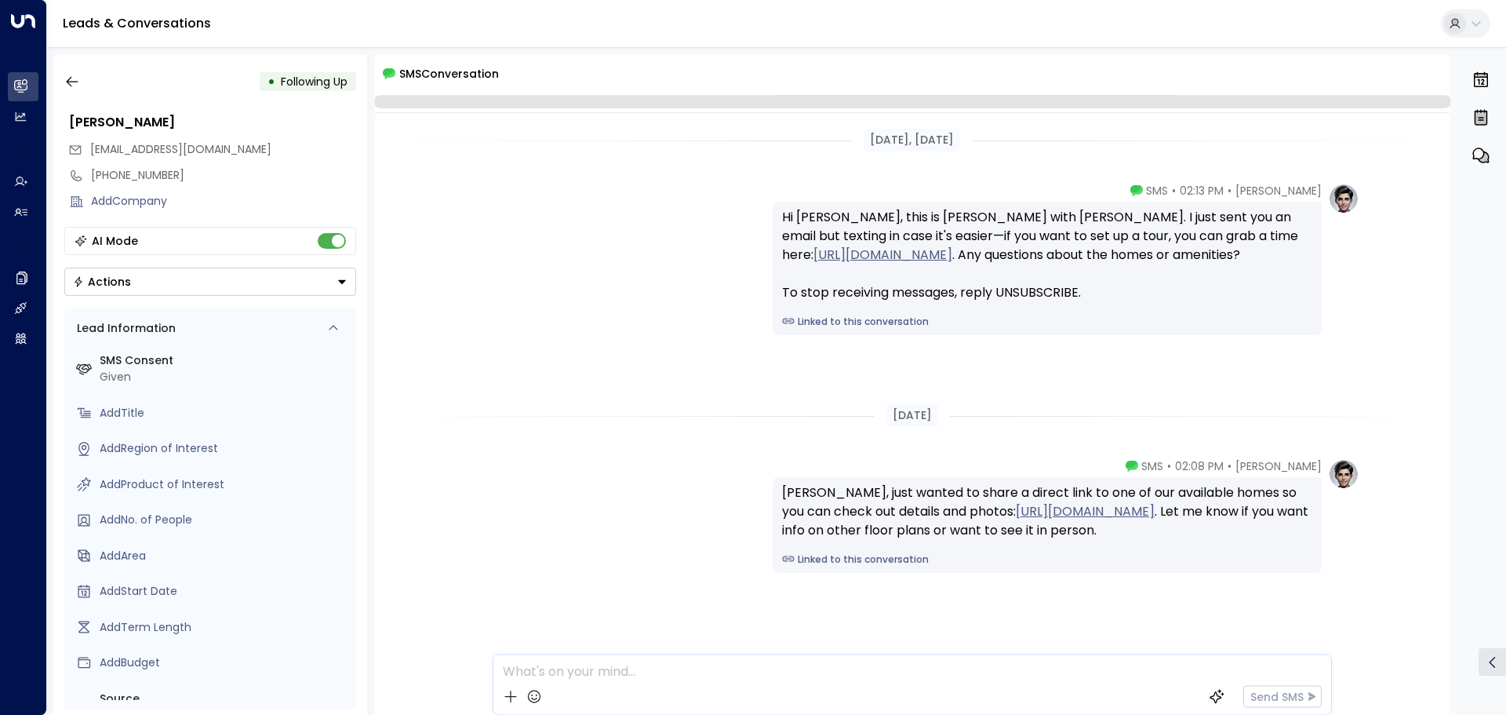
scroll to position [53, 0]
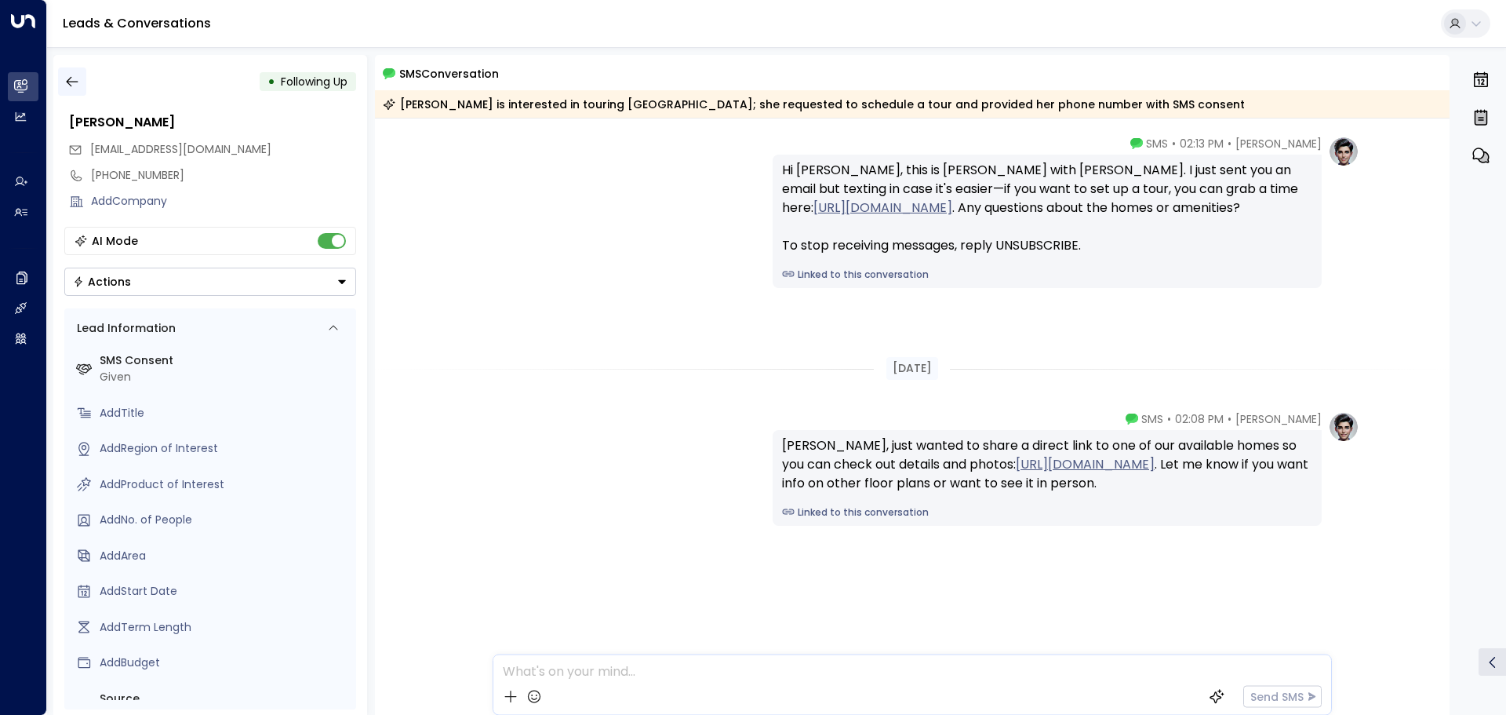
click at [71, 81] on icon "button" at bounding box center [72, 82] width 16 height 16
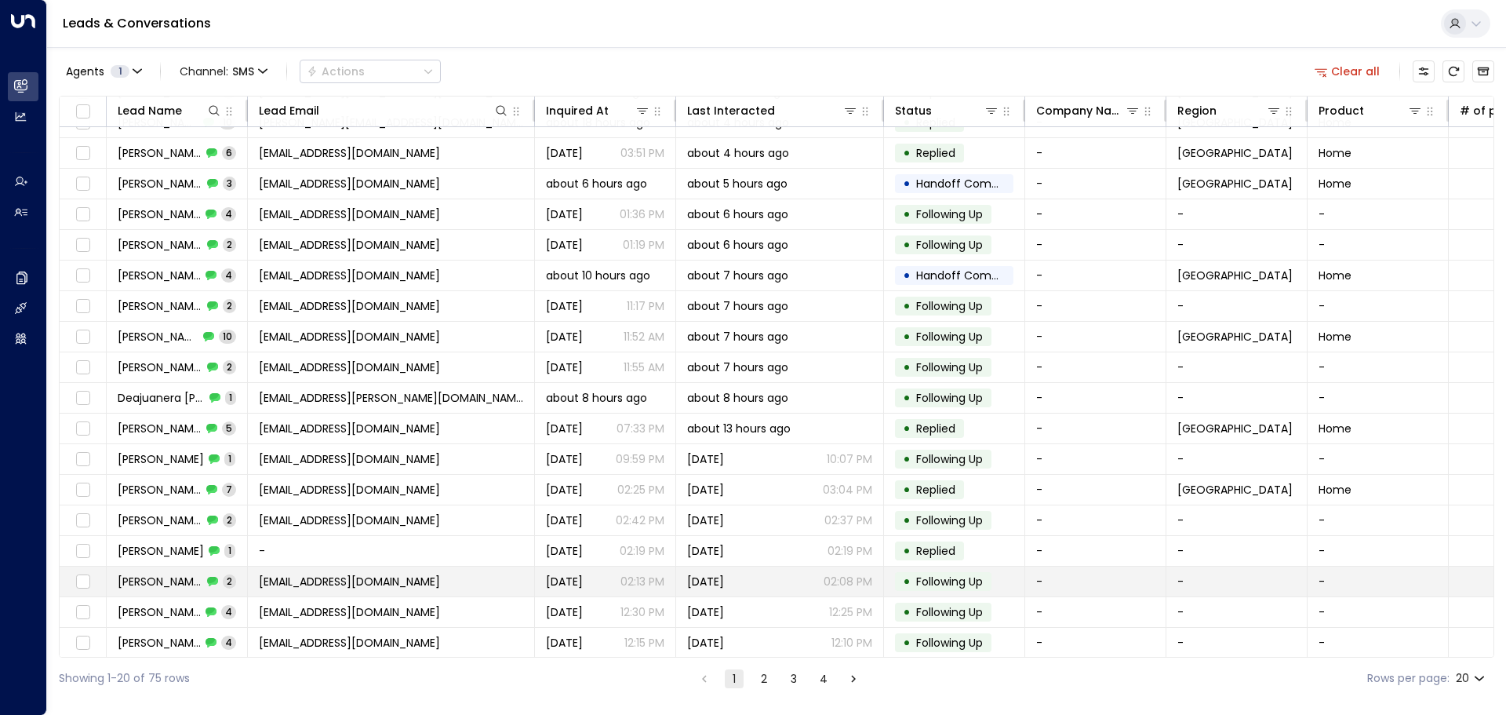
scroll to position [87, 0]
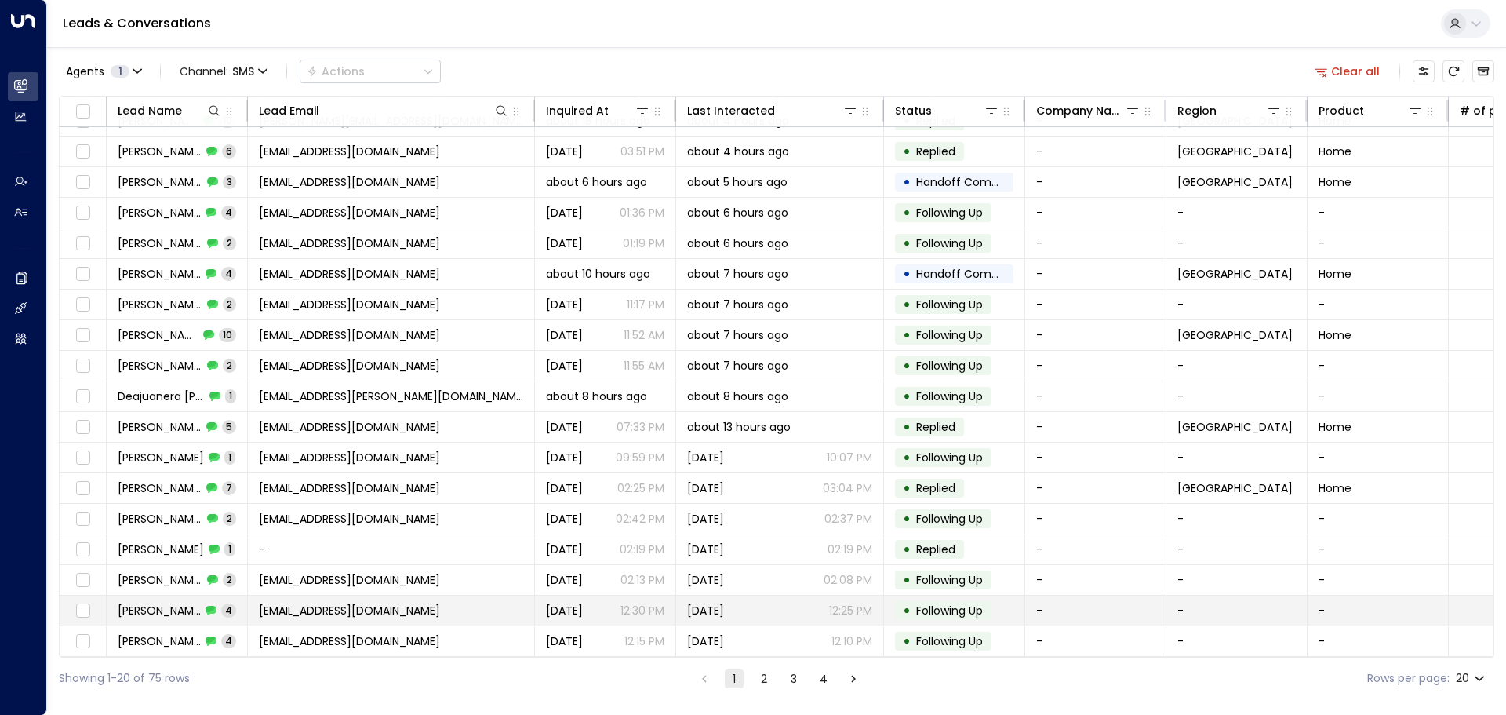
click at [162, 610] on span "Michelle Pletta" at bounding box center [159, 610] width 83 height 16
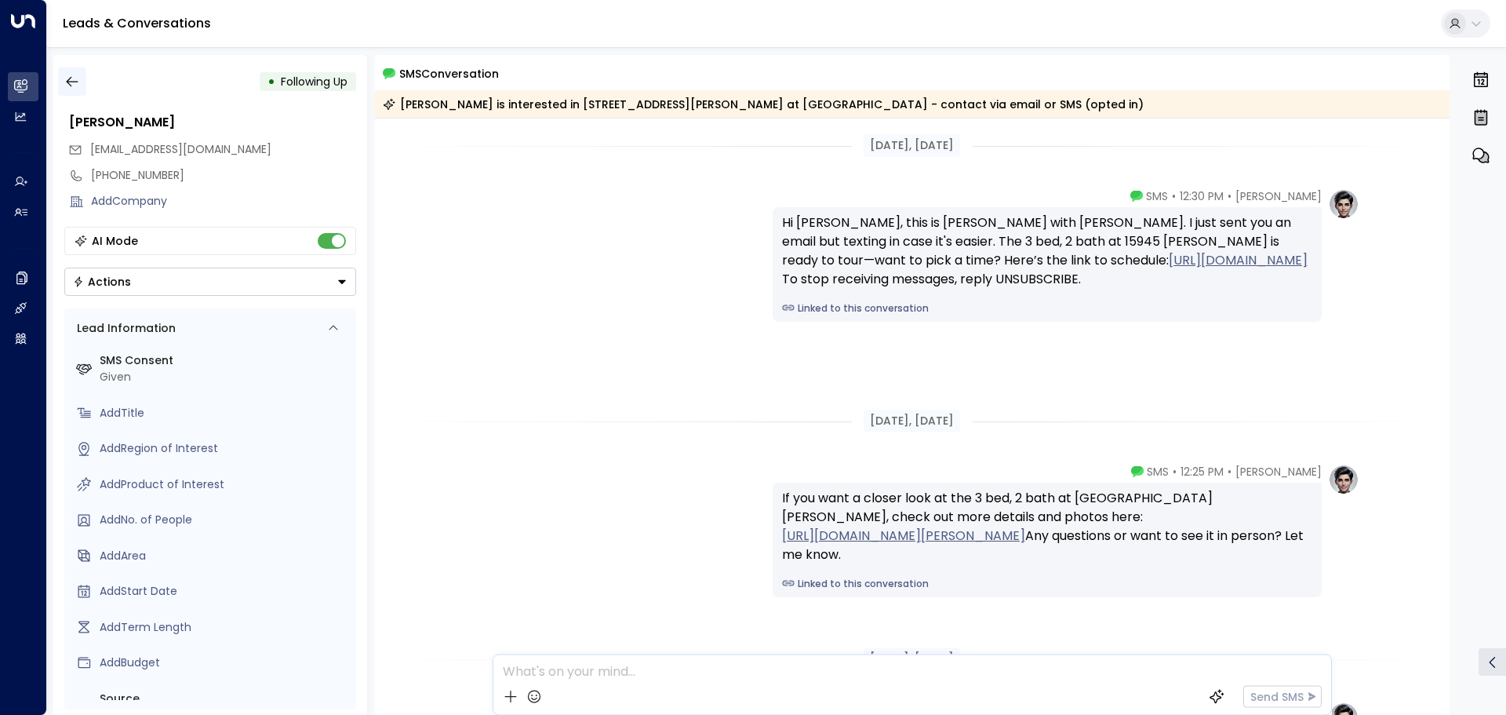
click at [70, 78] on icon "button" at bounding box center [72, 82] width 12 height 10
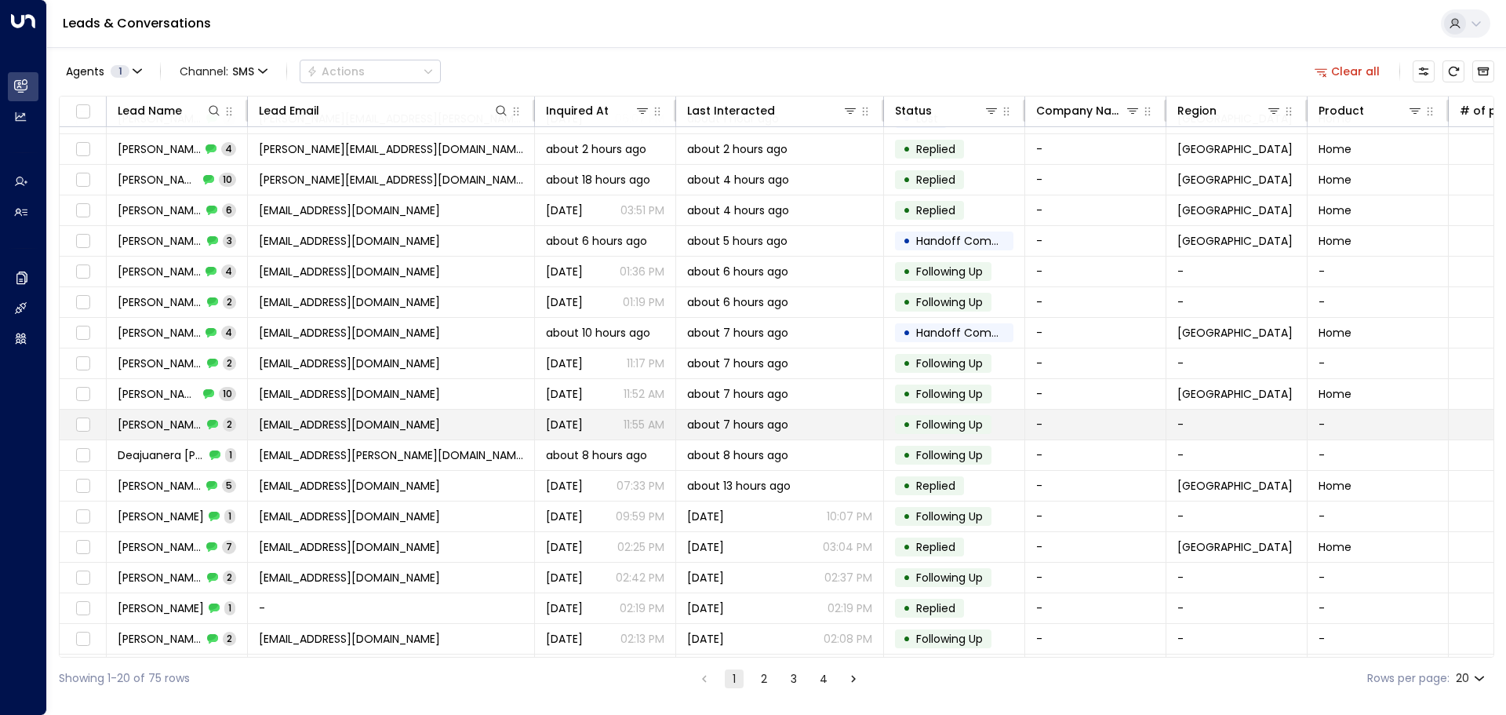
scroll to position [87, 0]
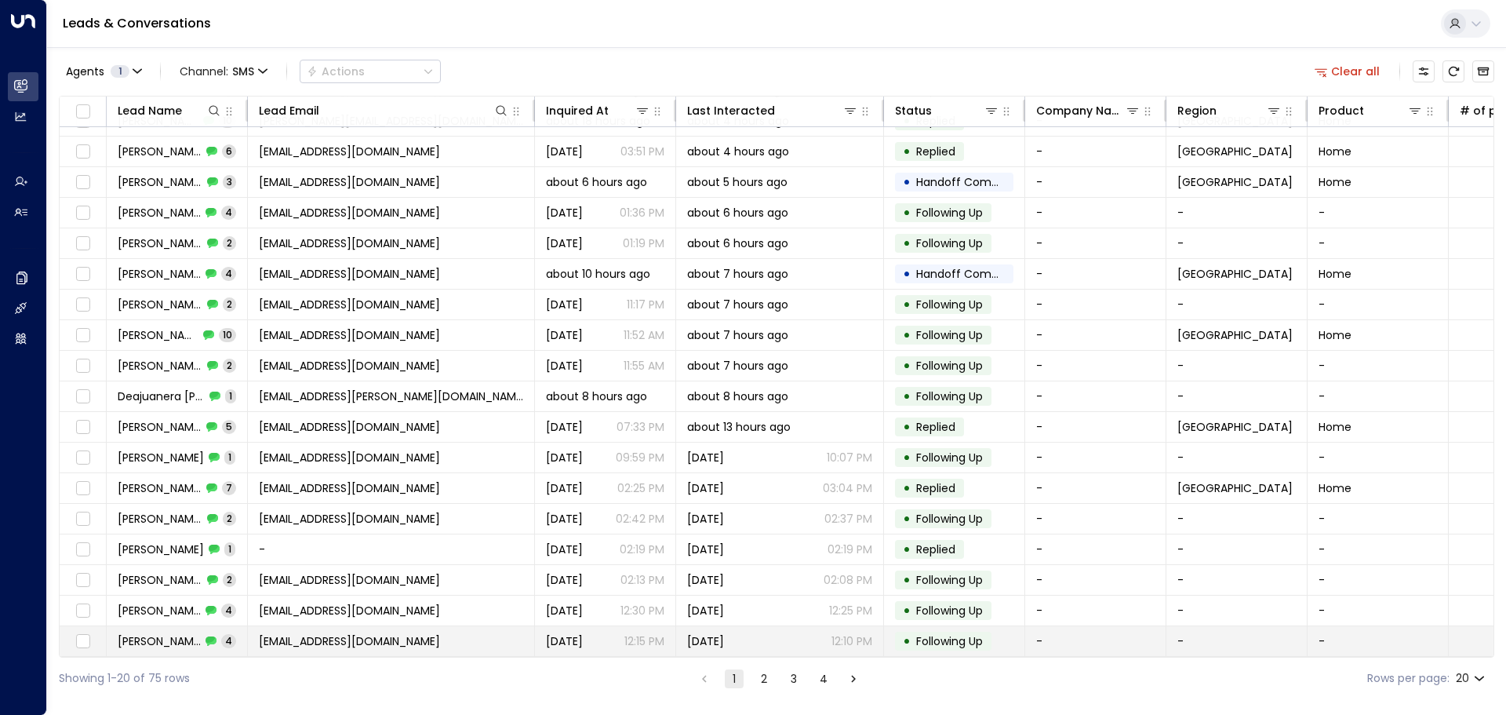
click at [160, 634] on span "Tanisha Smith" at bounding box center [159, 641] width 83 height 16
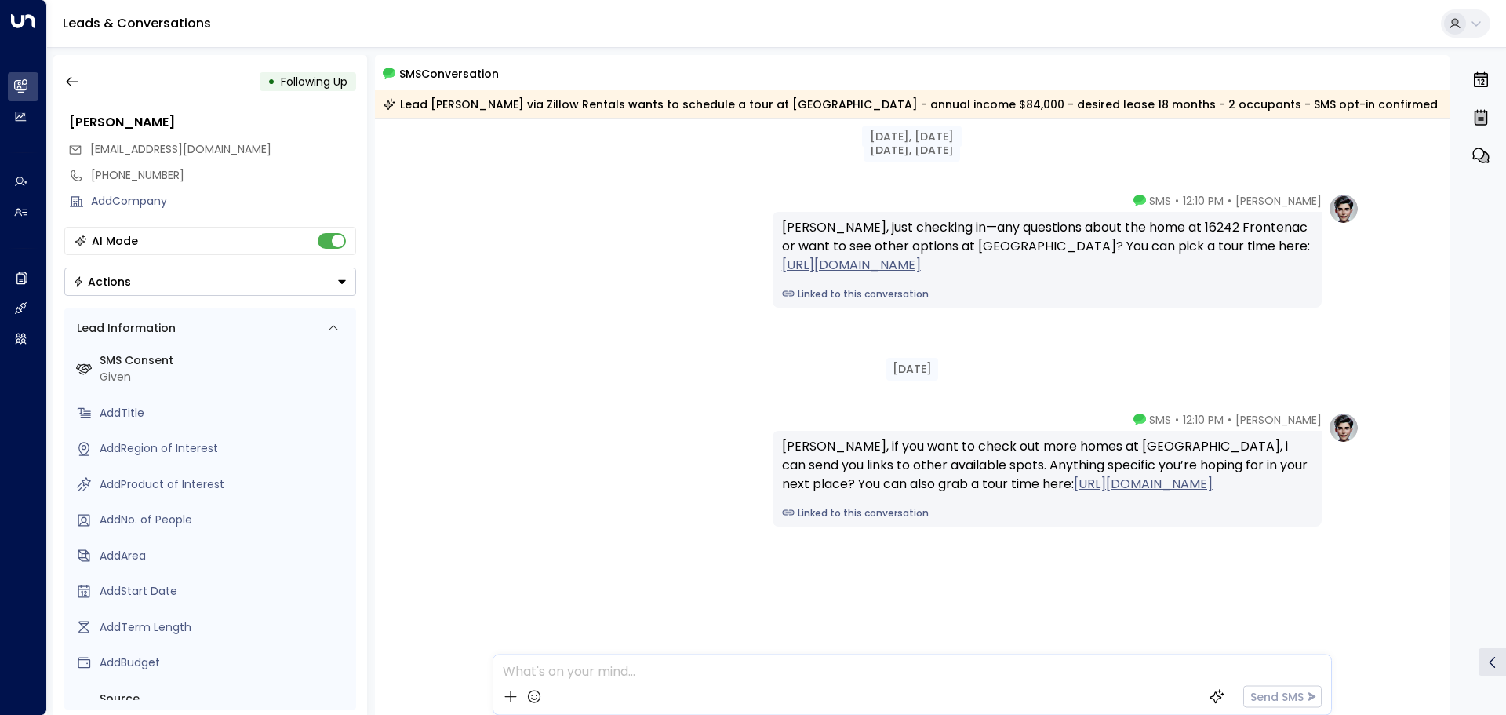
scroll to position [477, 0]
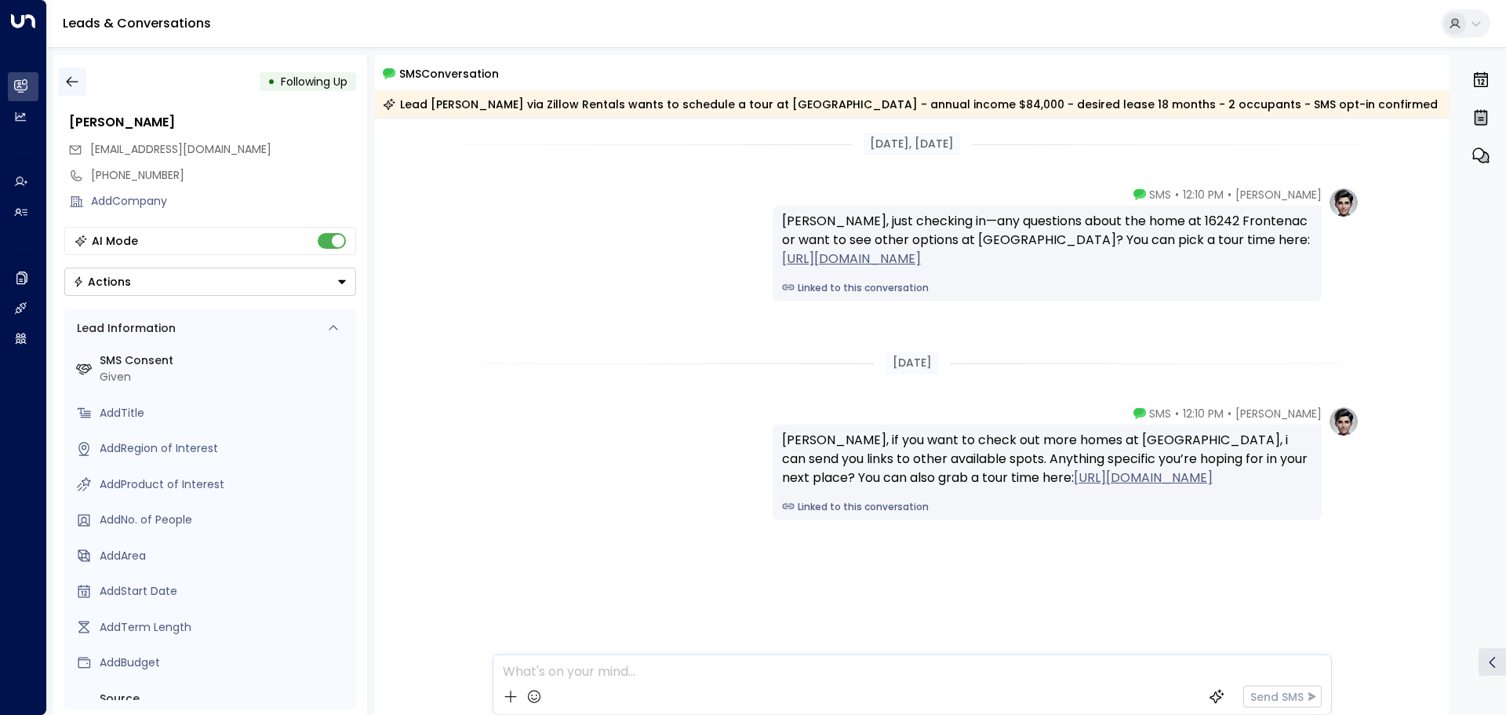
click at [72, 88] on icon "button" at bounding box center [72, 82] width 16 height 16
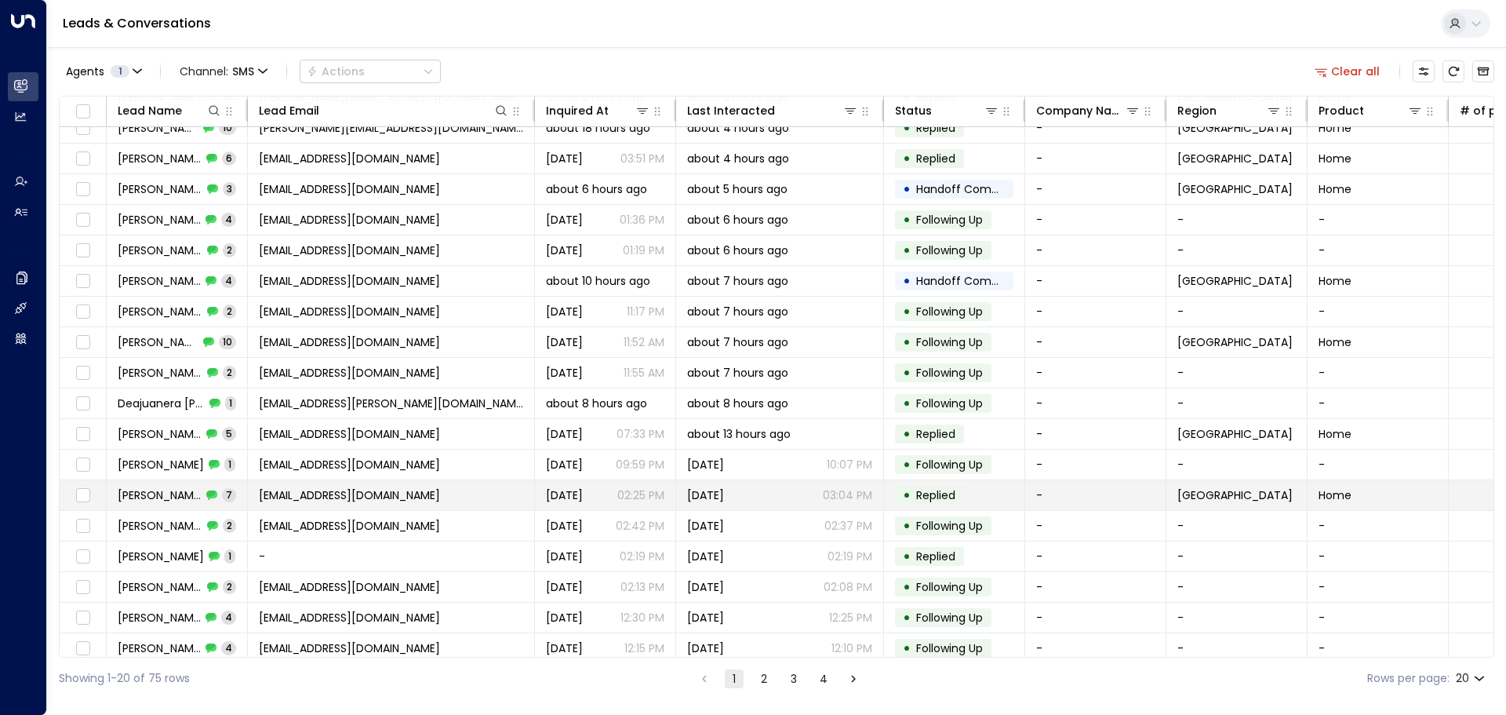
scroll to position [87, 0]
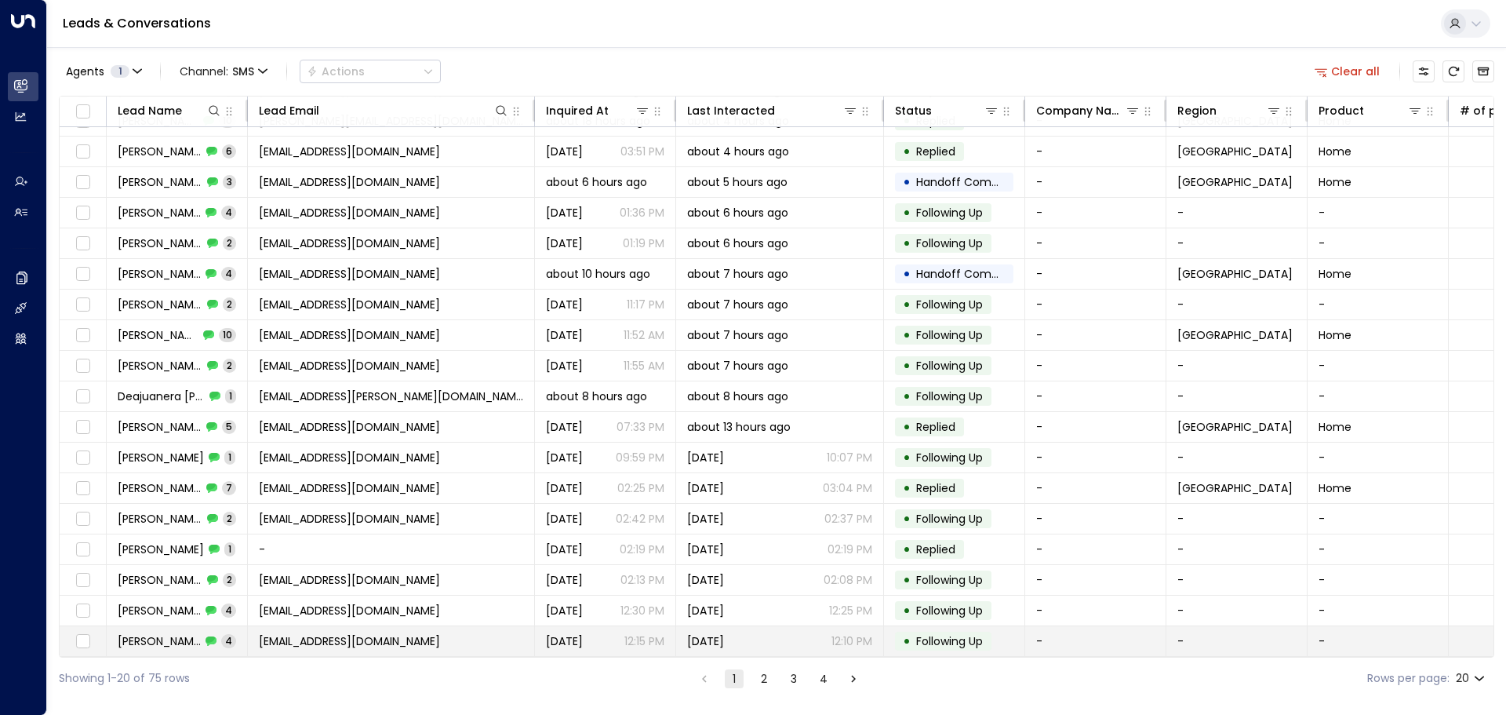
click at [144, 639] on span "Tanisha Smith" at bounding box center [159, 641] width 83 height 16
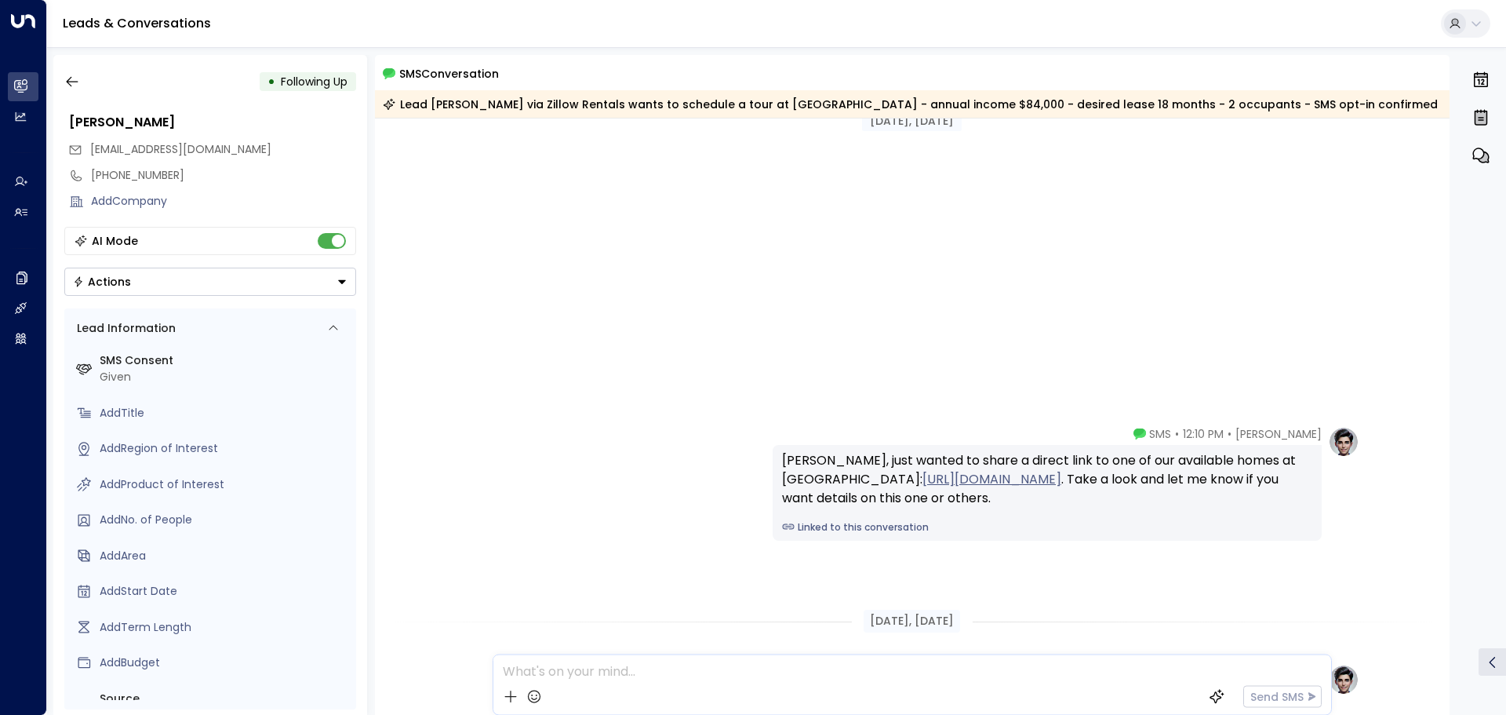
scroll to position [477, 0]
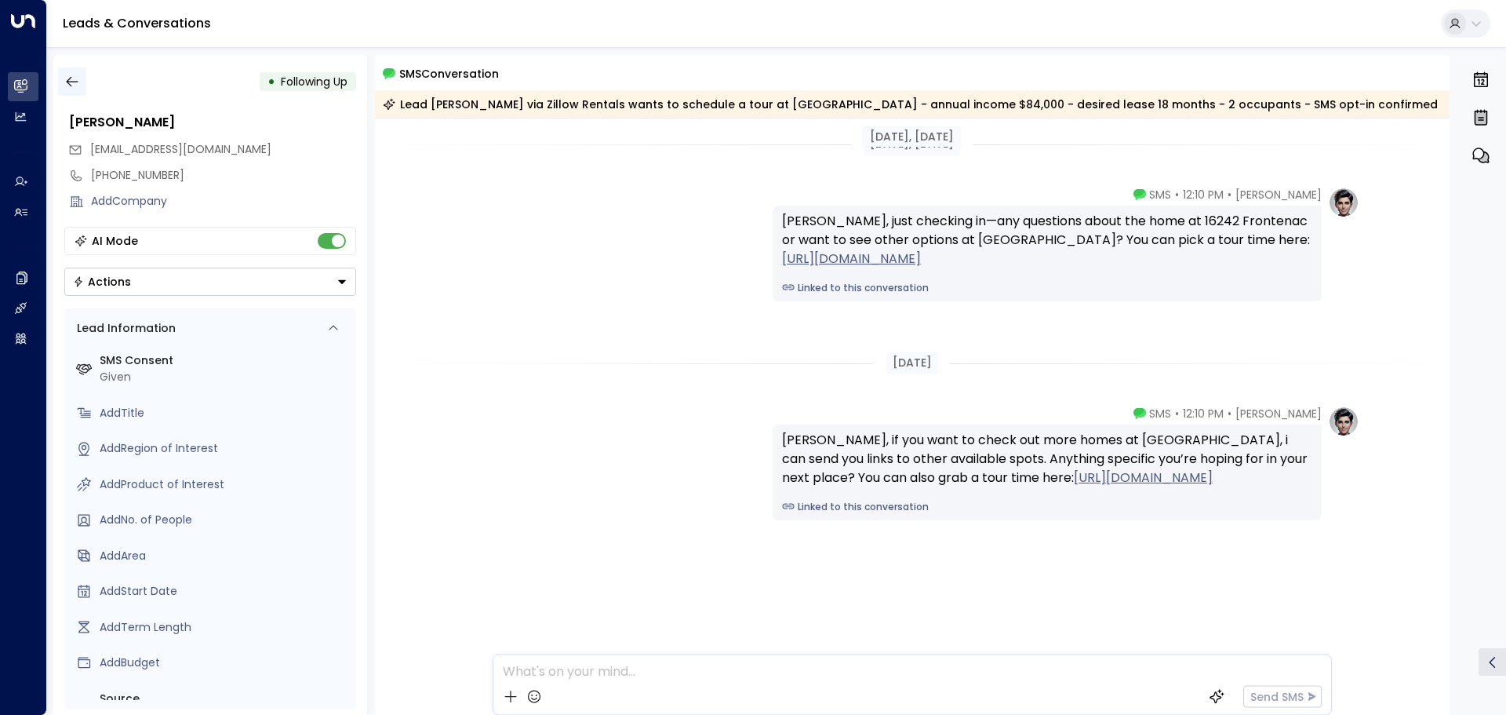
click at [79, 79] on icon "button" at bounding box center [72, 82] width 16 height 16
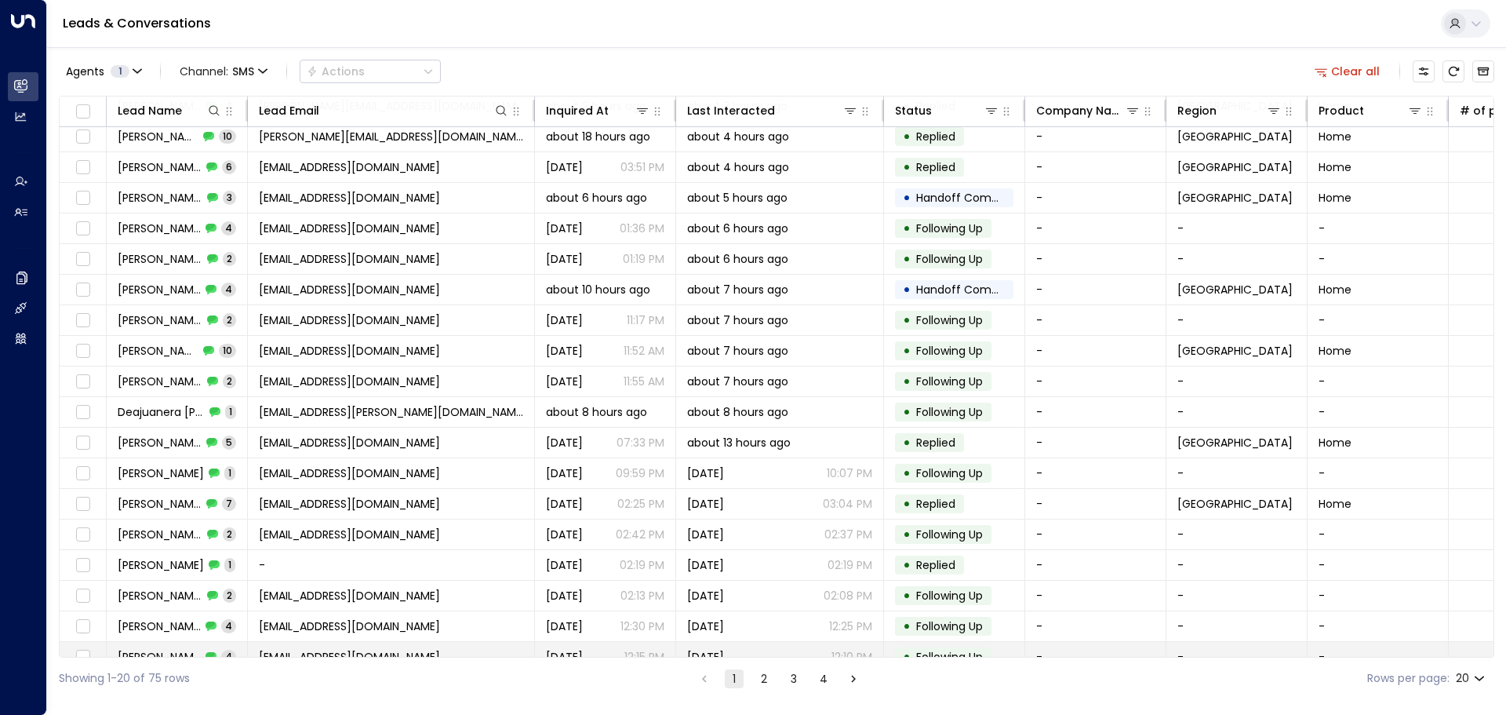
scroll to position [9, 0]
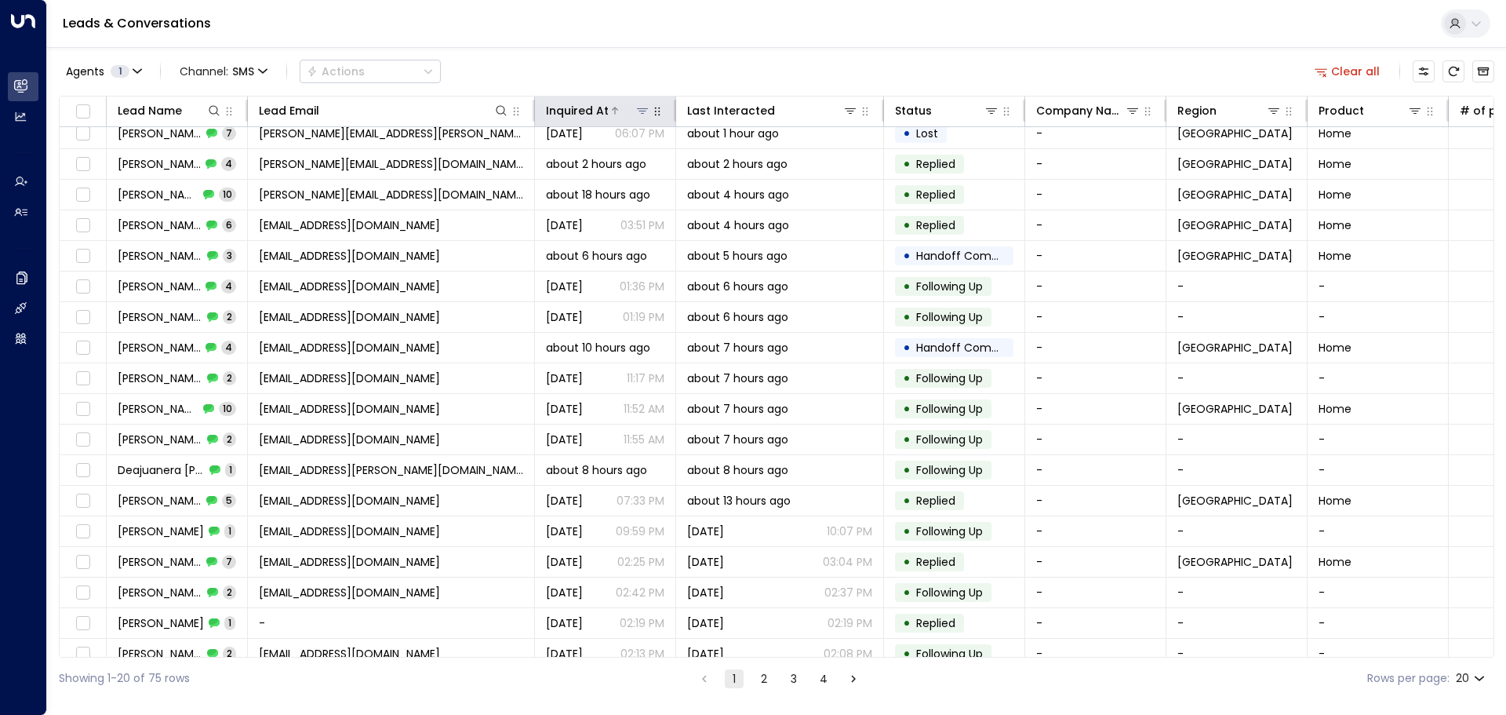
click at [606, 111] on div "Inquired At" at bounding box center [577, 110] width 63 height 19
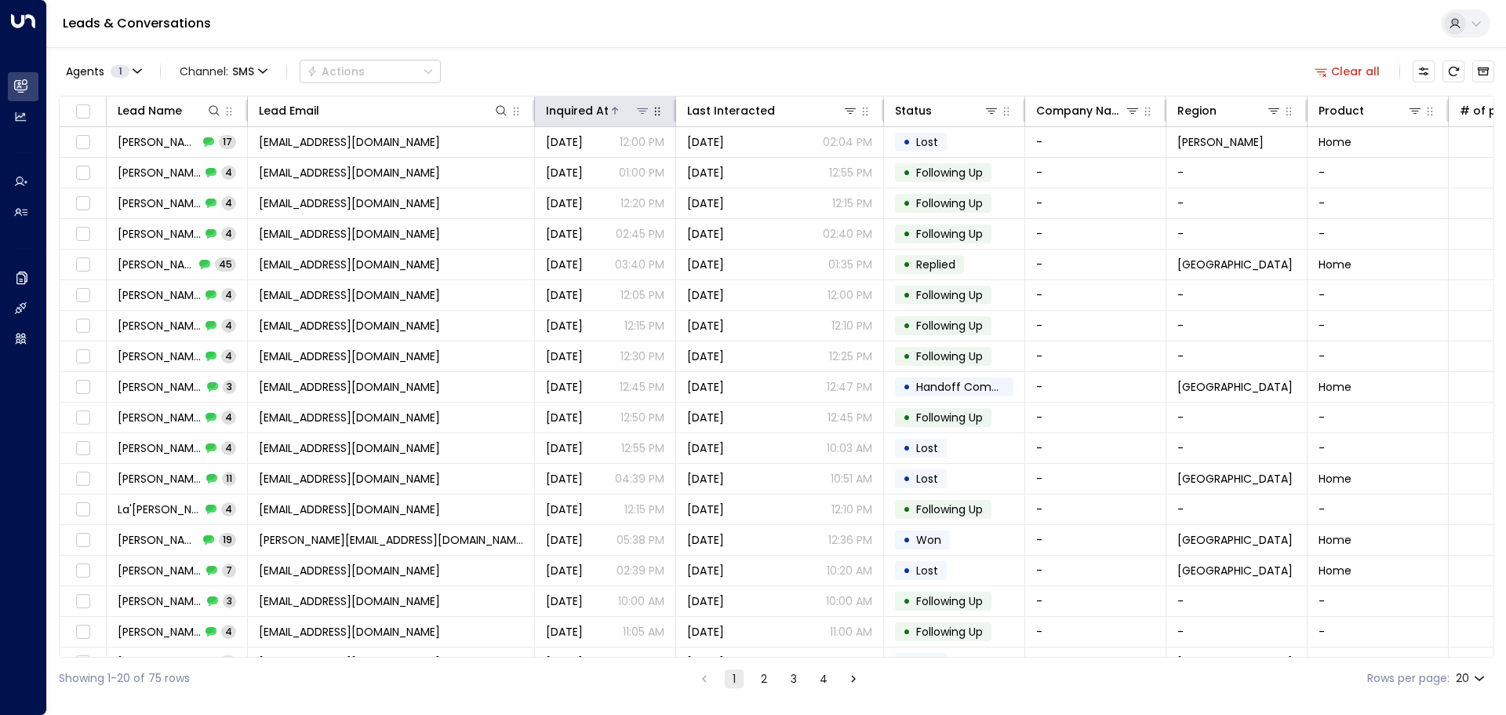
click at [576, 105] on div "Inquired At" at bounding box center [577, 110] width 63 height 19
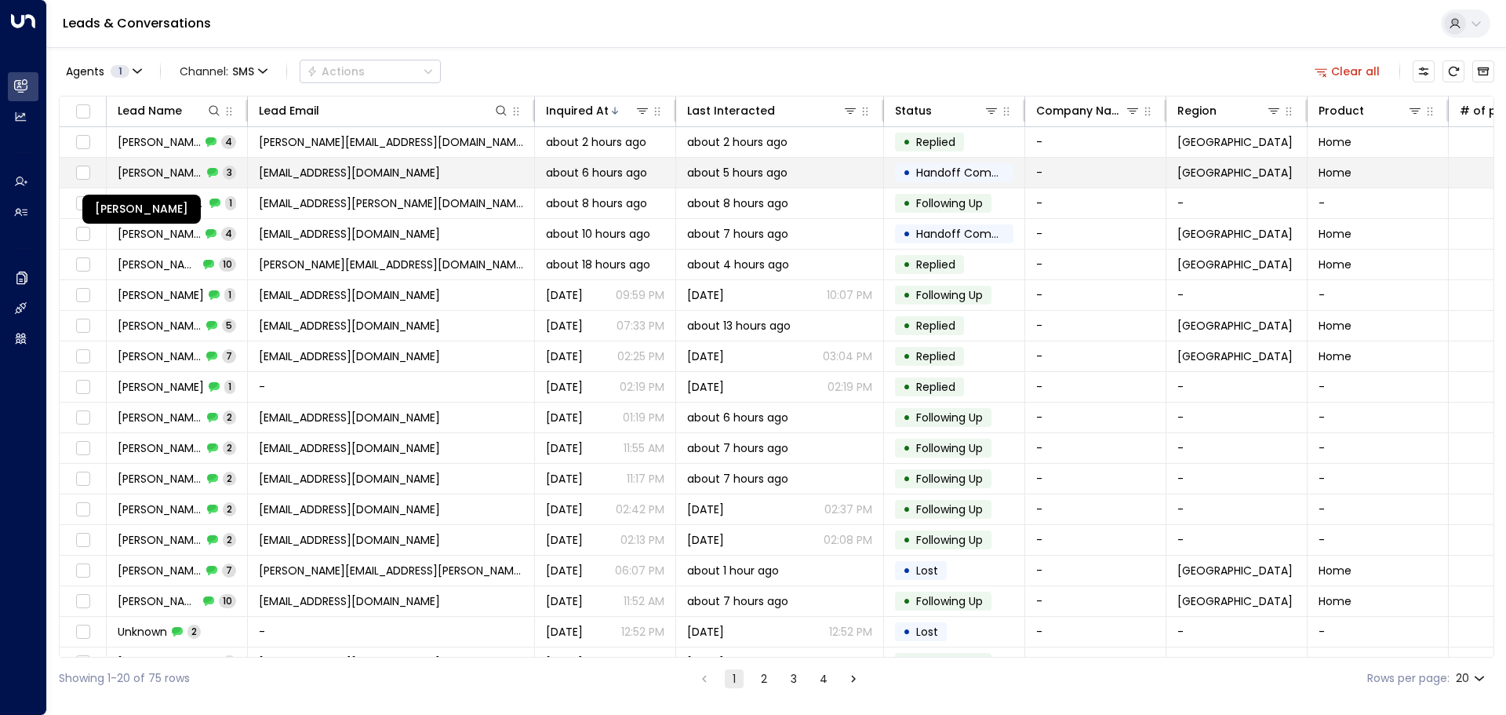
click at [152, 169] on span "[PERSON_NAME]" at bounding box center [160, 173] width 85 height 16
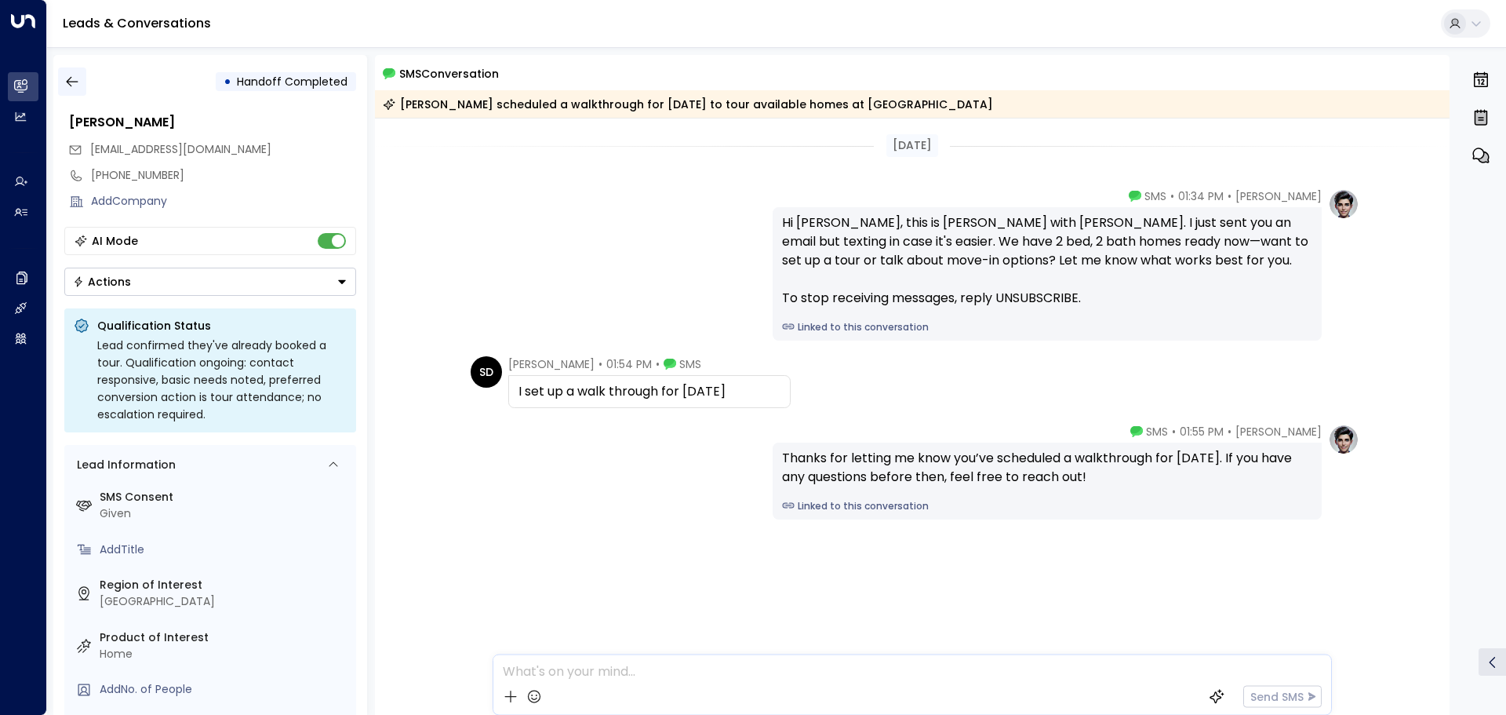
click at [78, 80] on icon "button" at bounding box center [72, 82] width 16 height 16
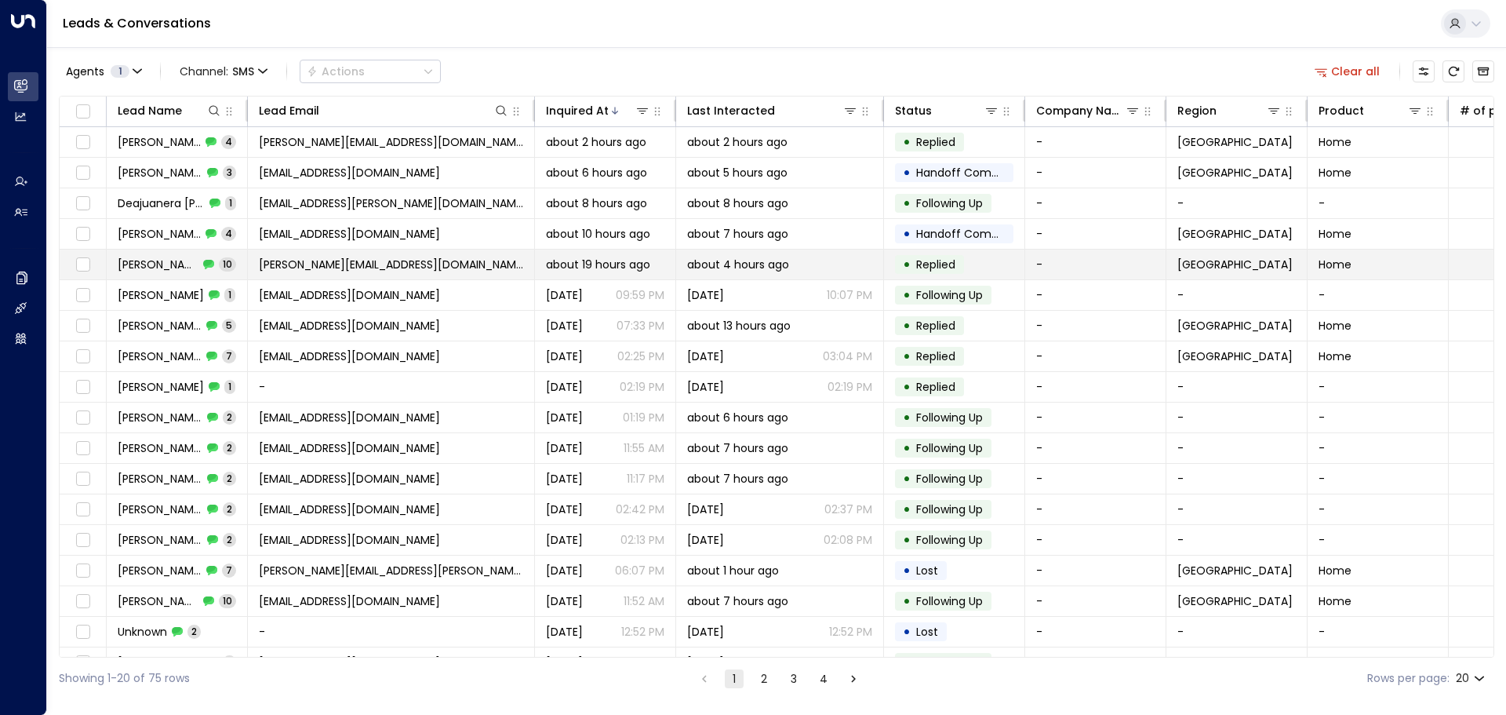
click at [158, 269] on span "[PERSON_NAME]" at bounding box center [158, 264] width 81 height 16
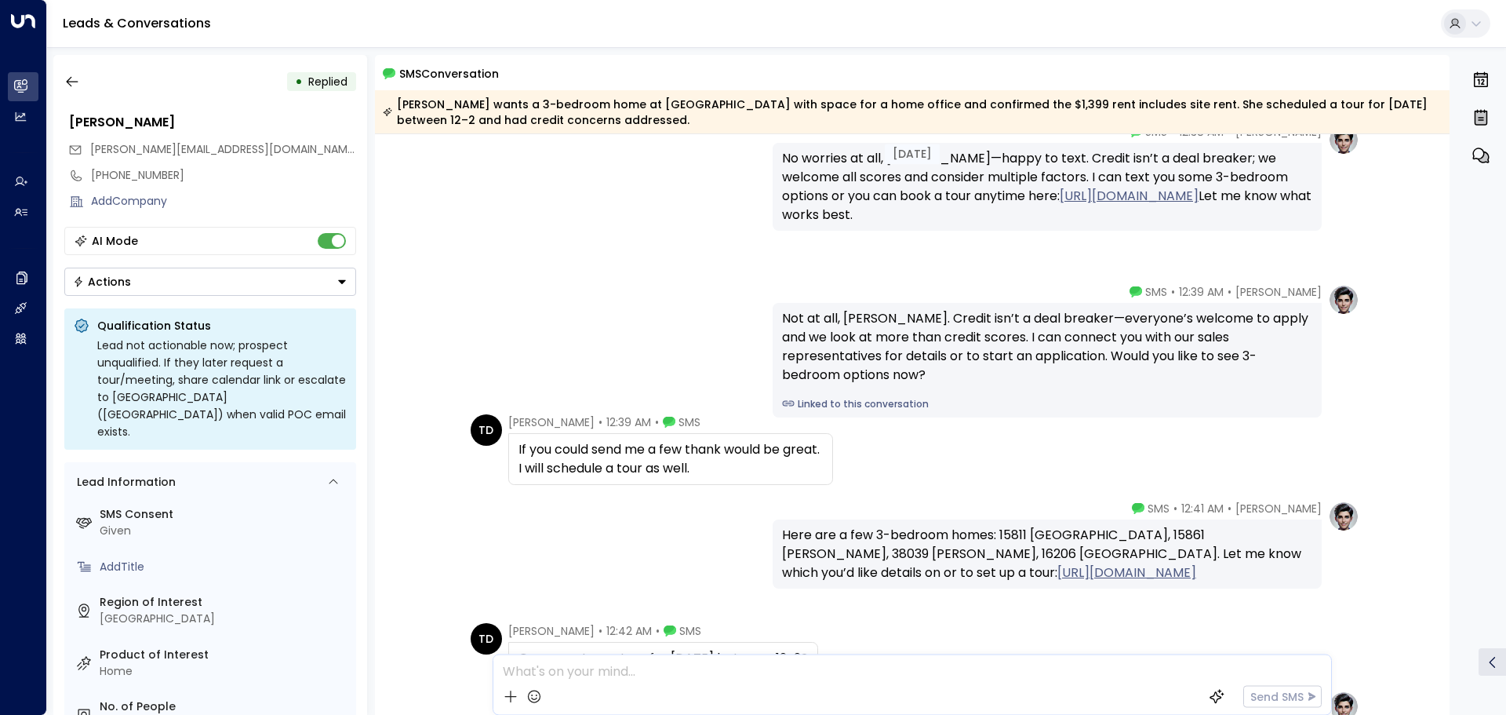
scroll to position [471, 0]
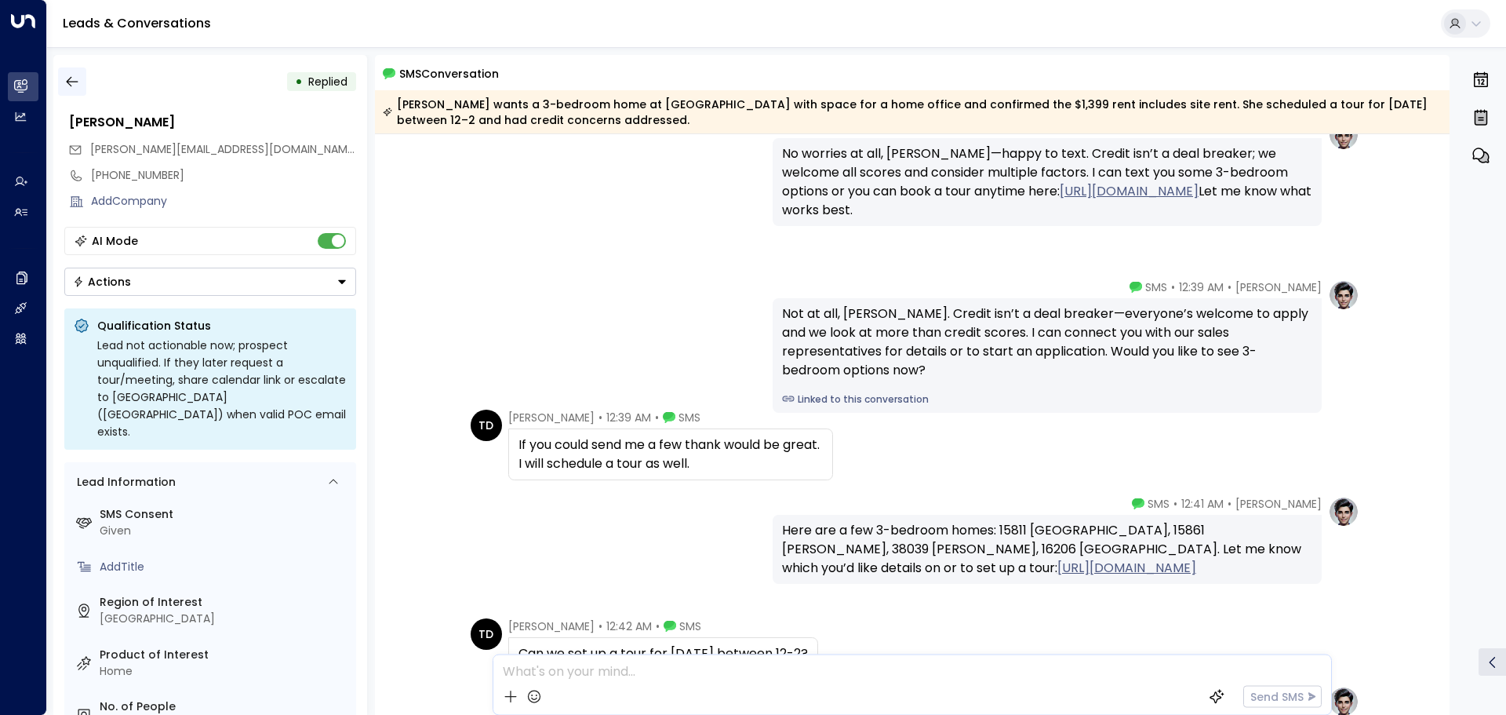
click at [64, 88] on button "button" at bounding box center [72, 81] width 28 height 28
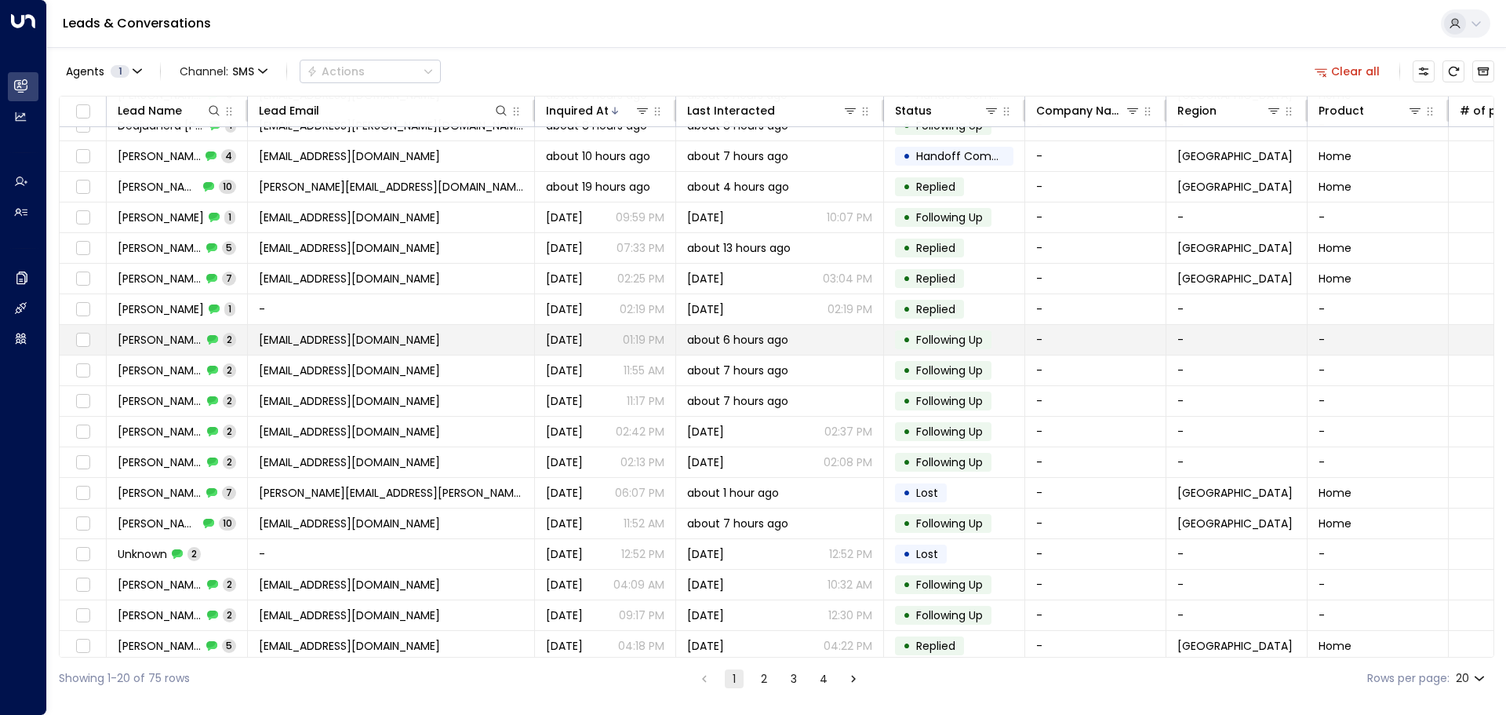
scroll to position [78, 0]
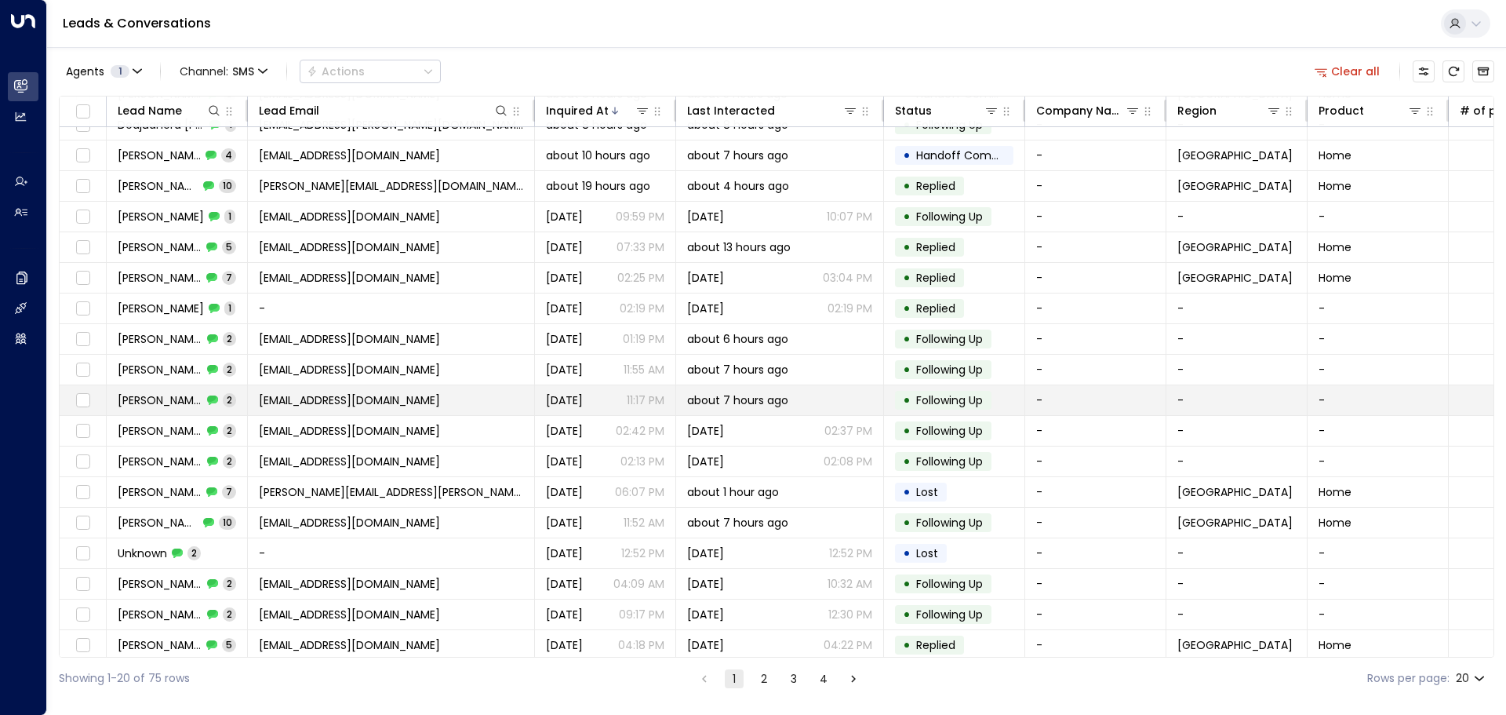
click at [153, 398] on span "Calvin Jones" at bounding box center [160, 400] width 85 height 16
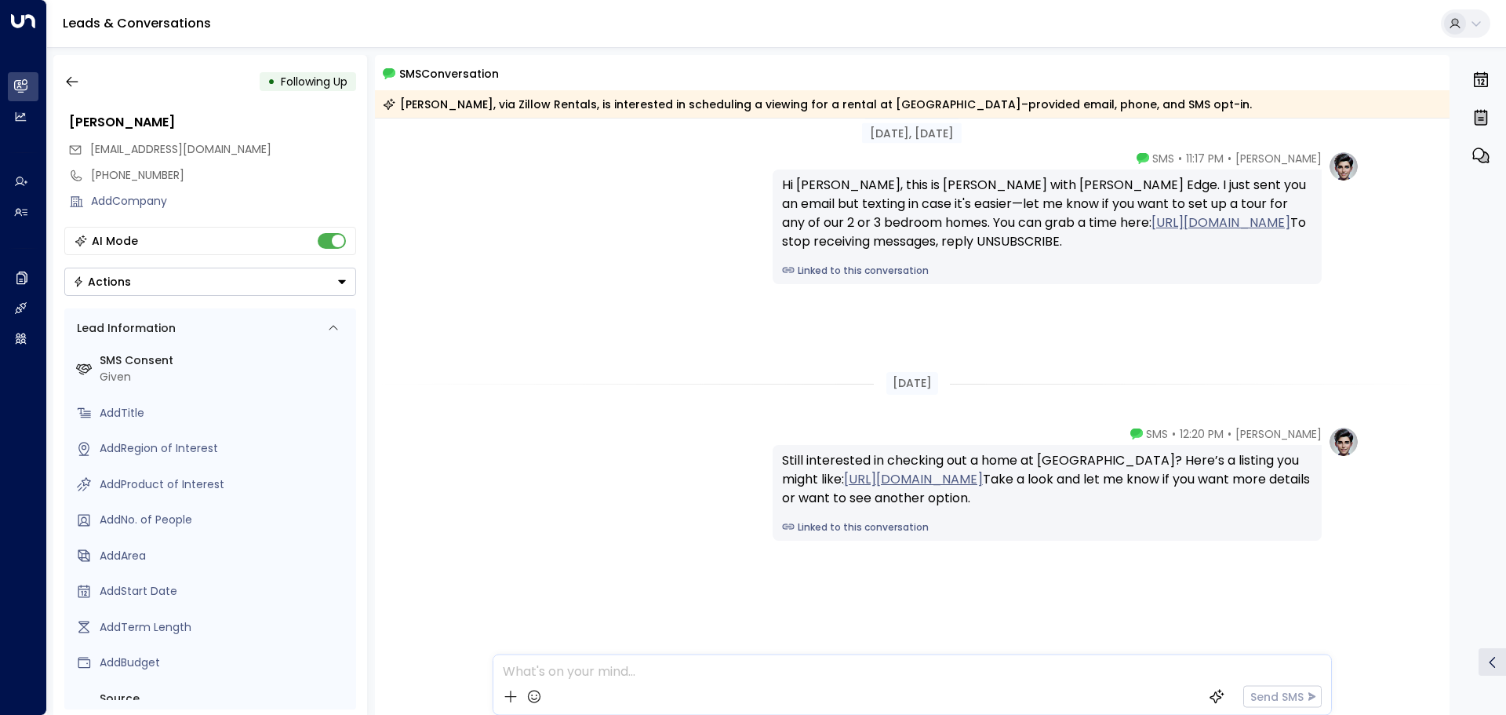
scroll to position [39, 0]
click at [71, 79] on icon "button" at bounding box center [72, 82] width 16 height 16
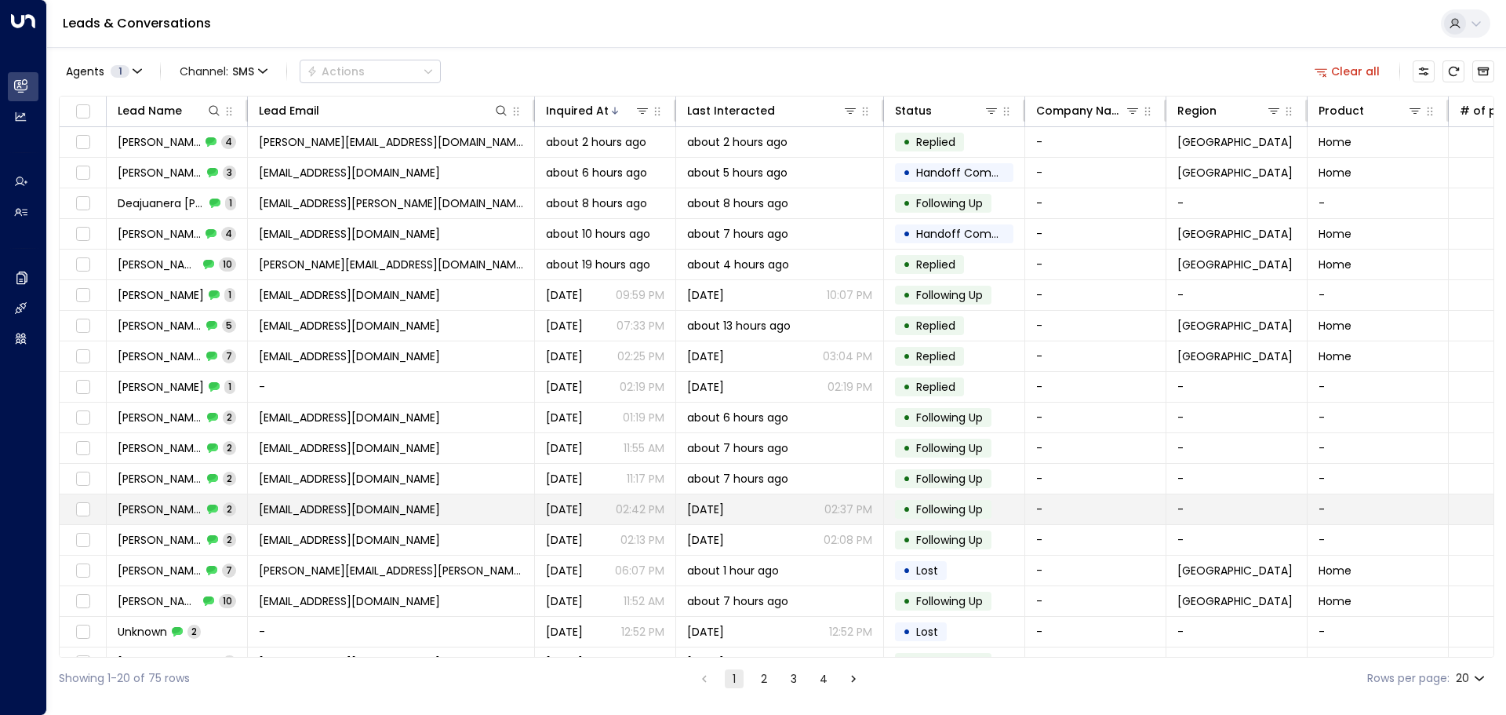
click at [137, 515] on span "Nathan Patrick" at bounding box center [160, 509] width 85 height 16
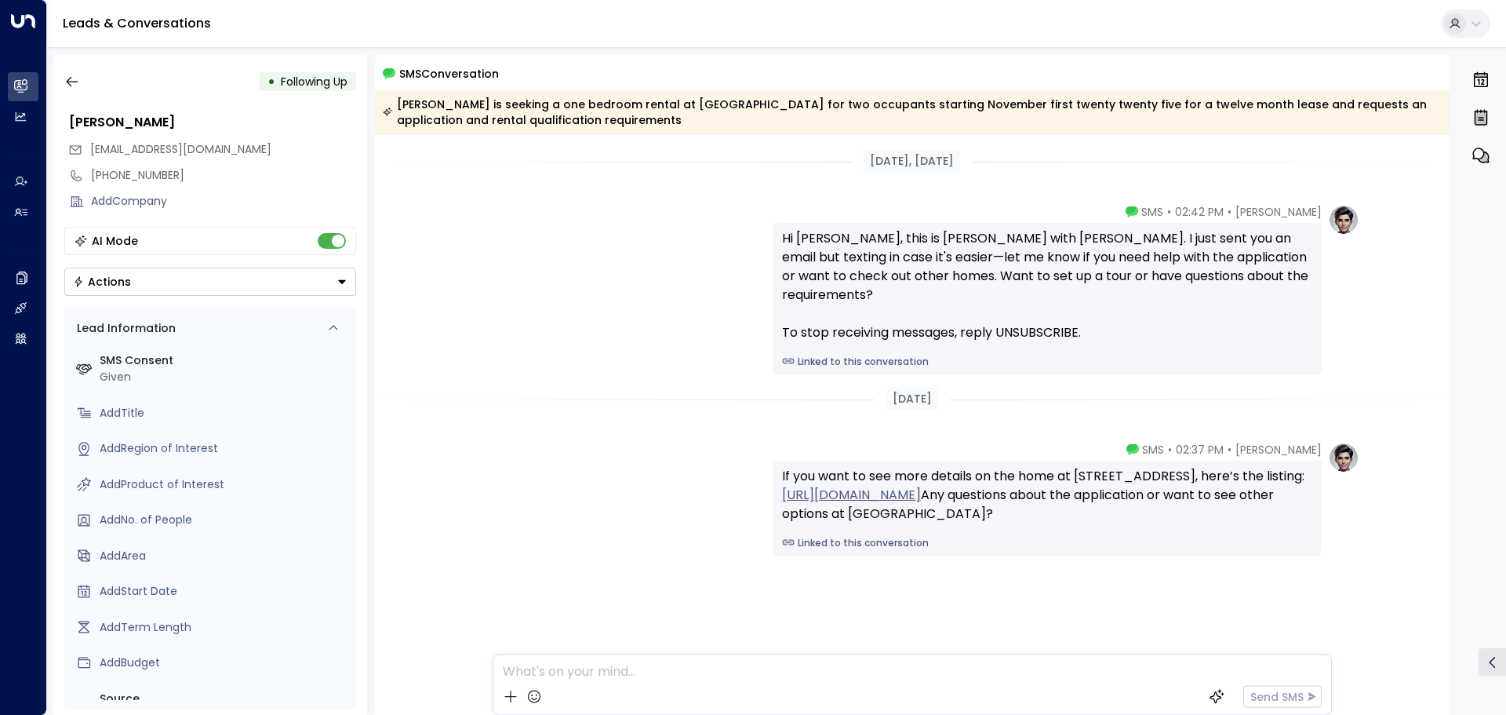
scroll to position [17, 0]
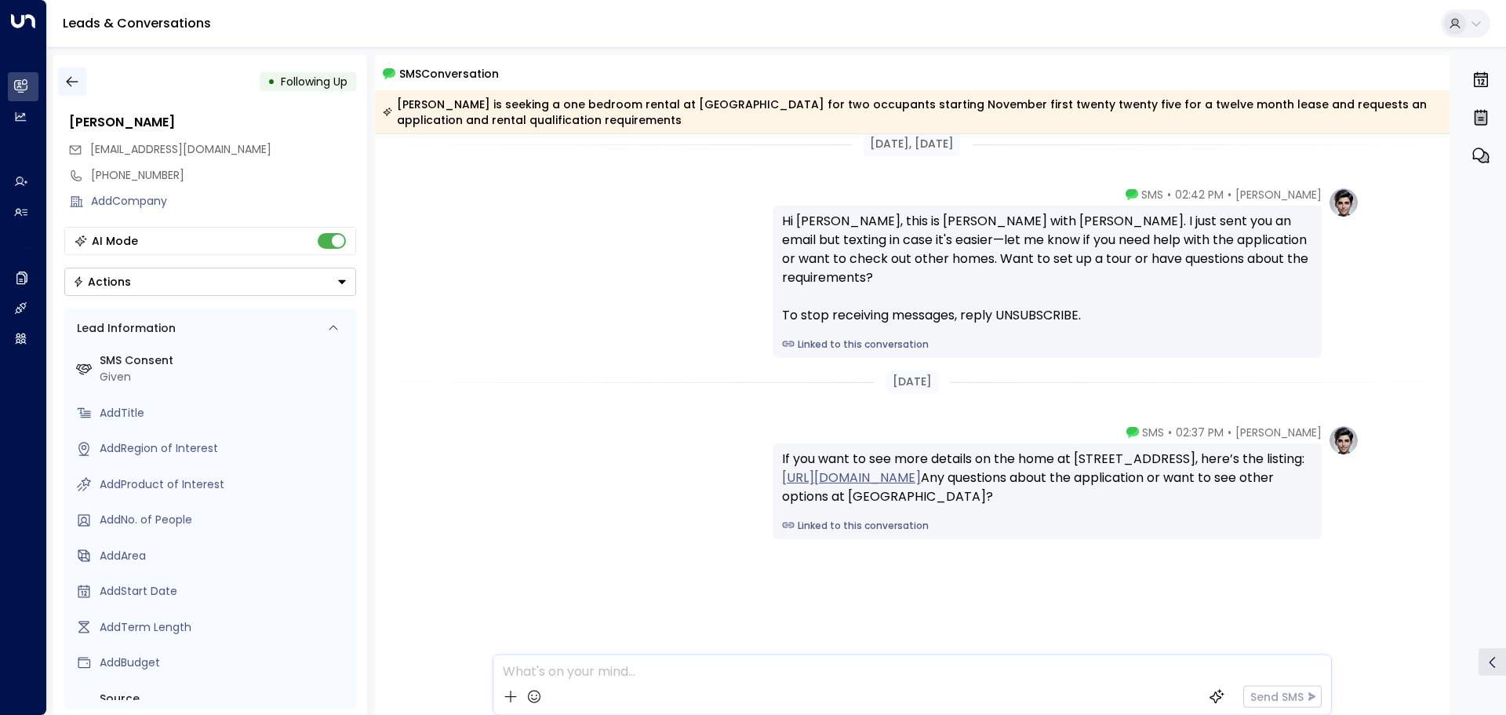
click at [79, 83] on icon "button" at bounding box center [72, 82] width 16 height 16
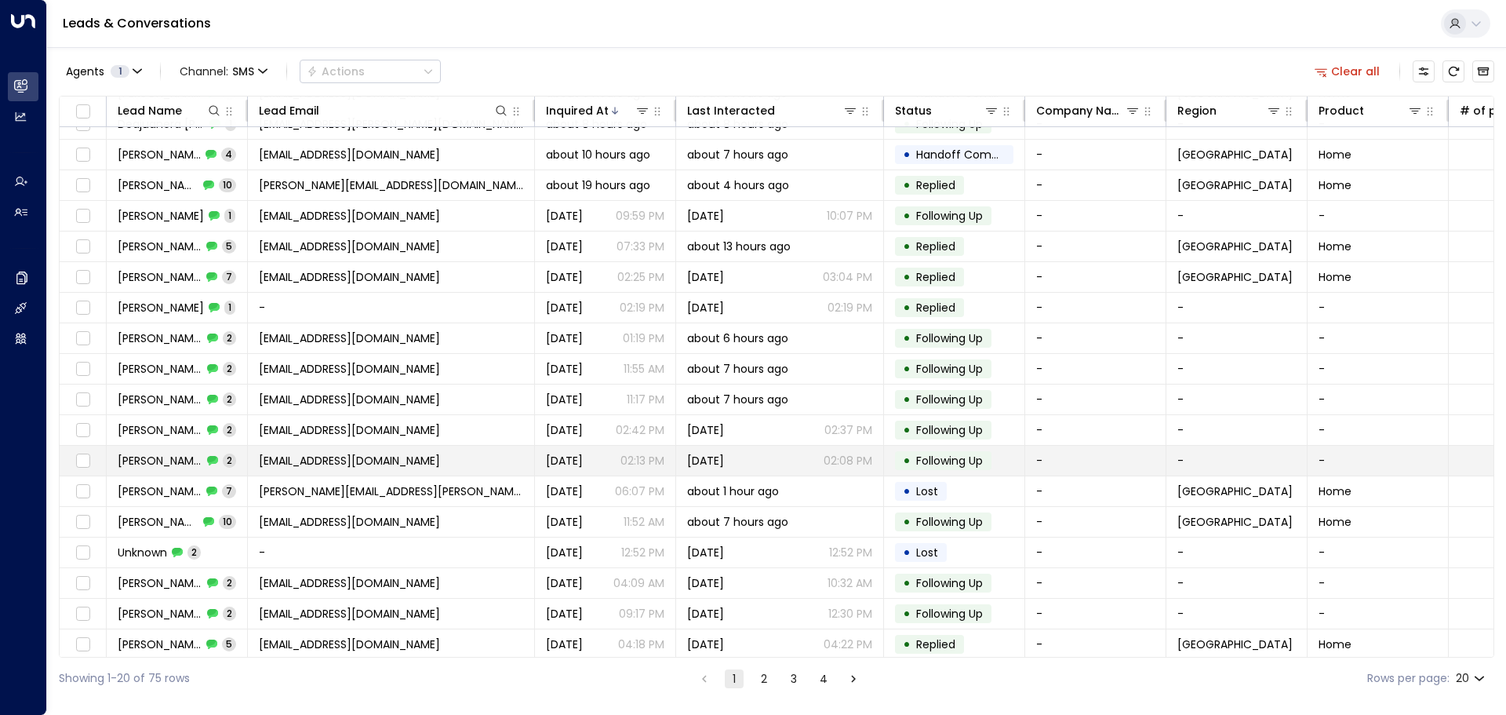
scroll to position [87, 0]
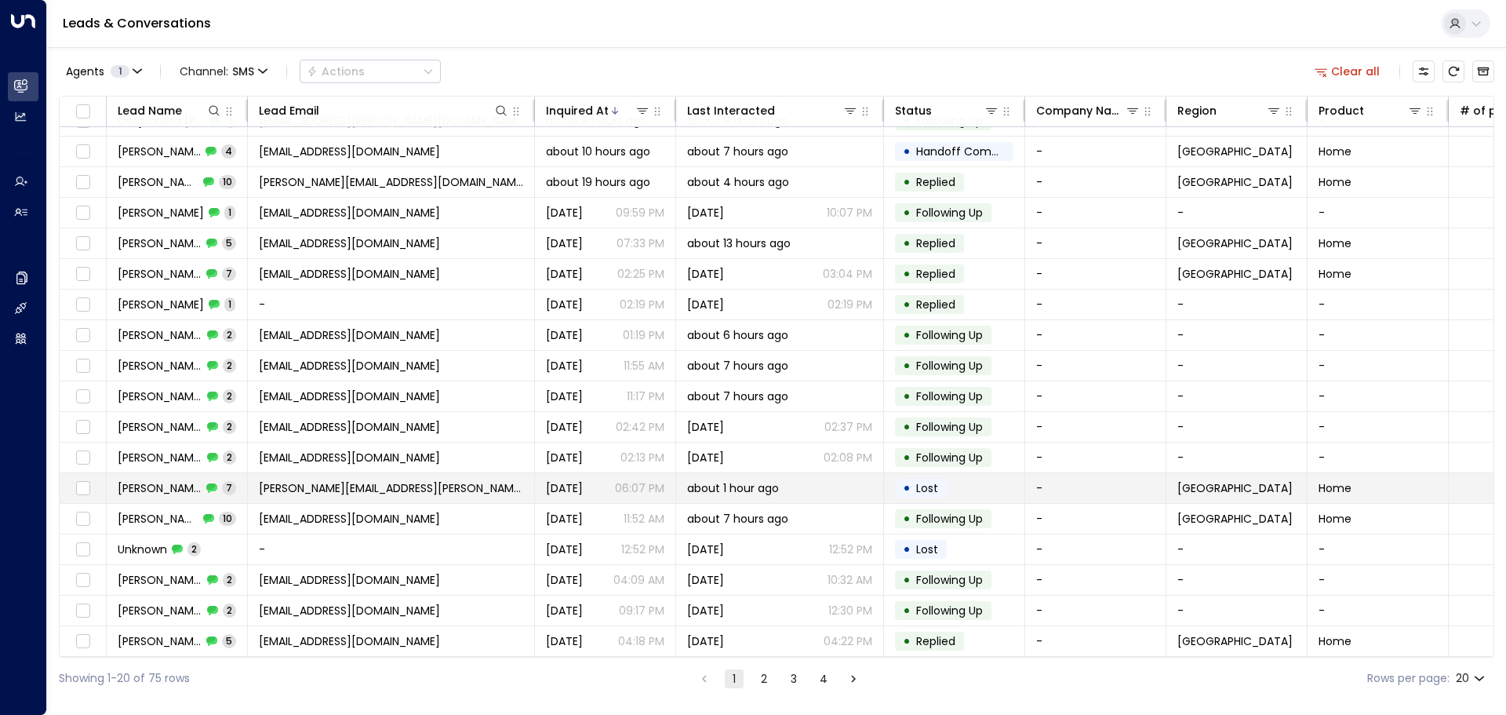
click at [148, 486] on span "[PERSON_NAME]" at bounding box center [160, 488] width 84 height 16
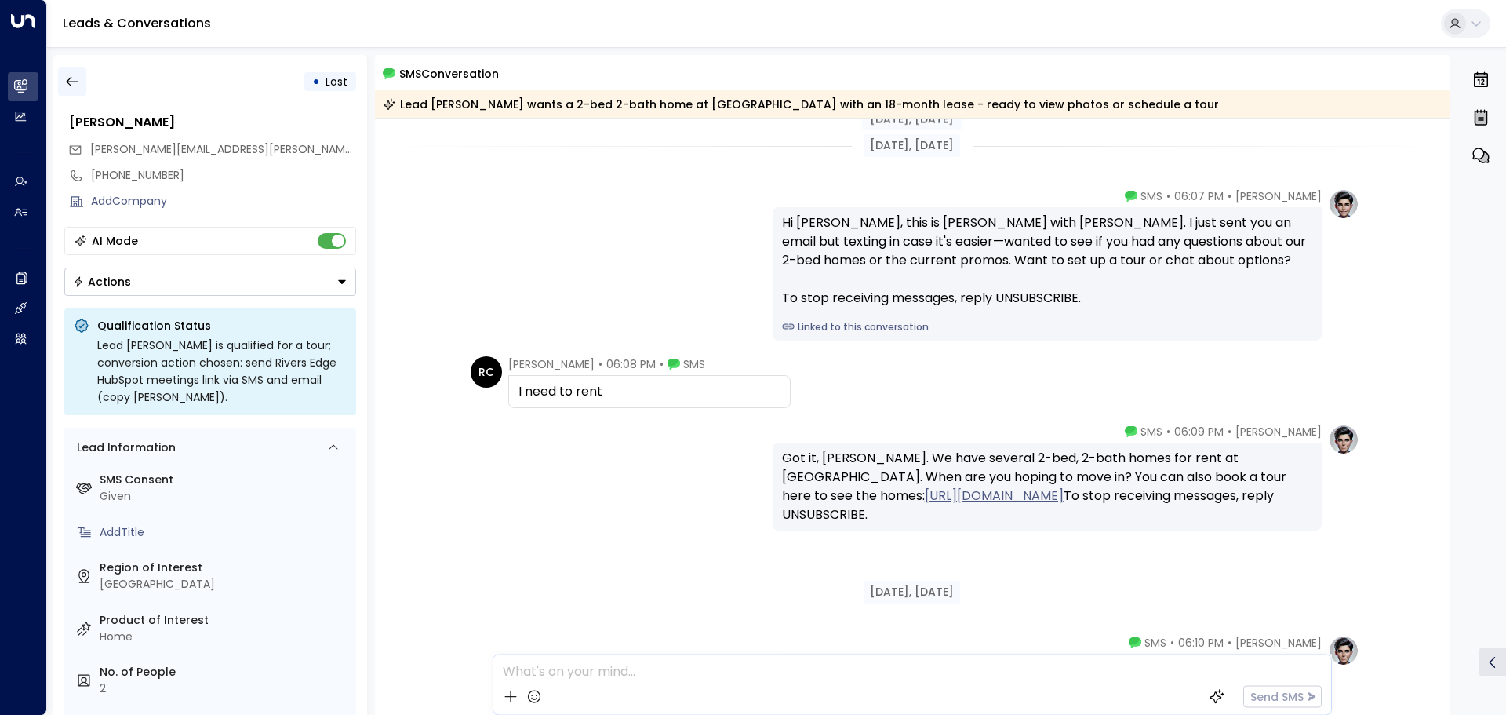
click at [72, 83] on icon "button" at bounding box center [72, 82] width 16 height 16
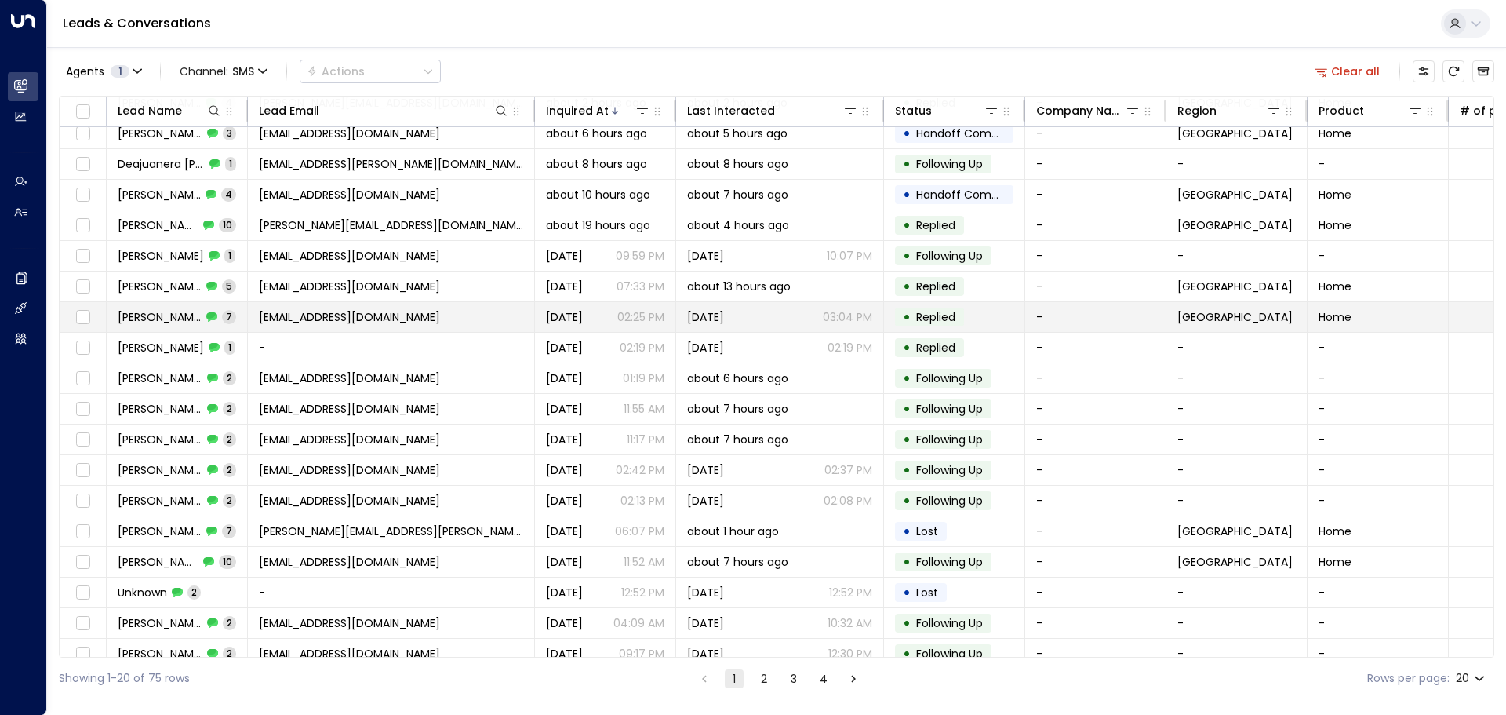
scroll to position [87, 0]
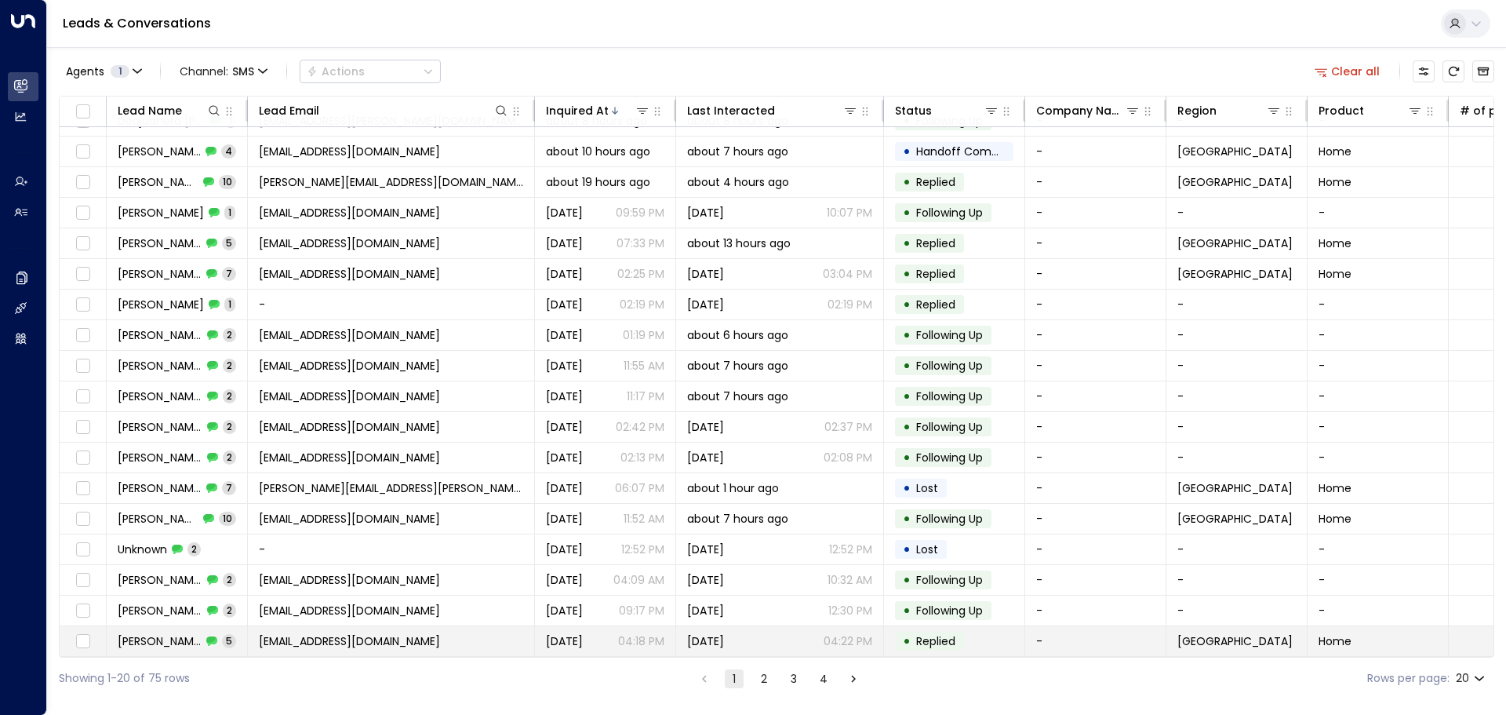
click at [160, 633] on span "Aubree Binney" at bounding box center [160, 641] width 84 height 16
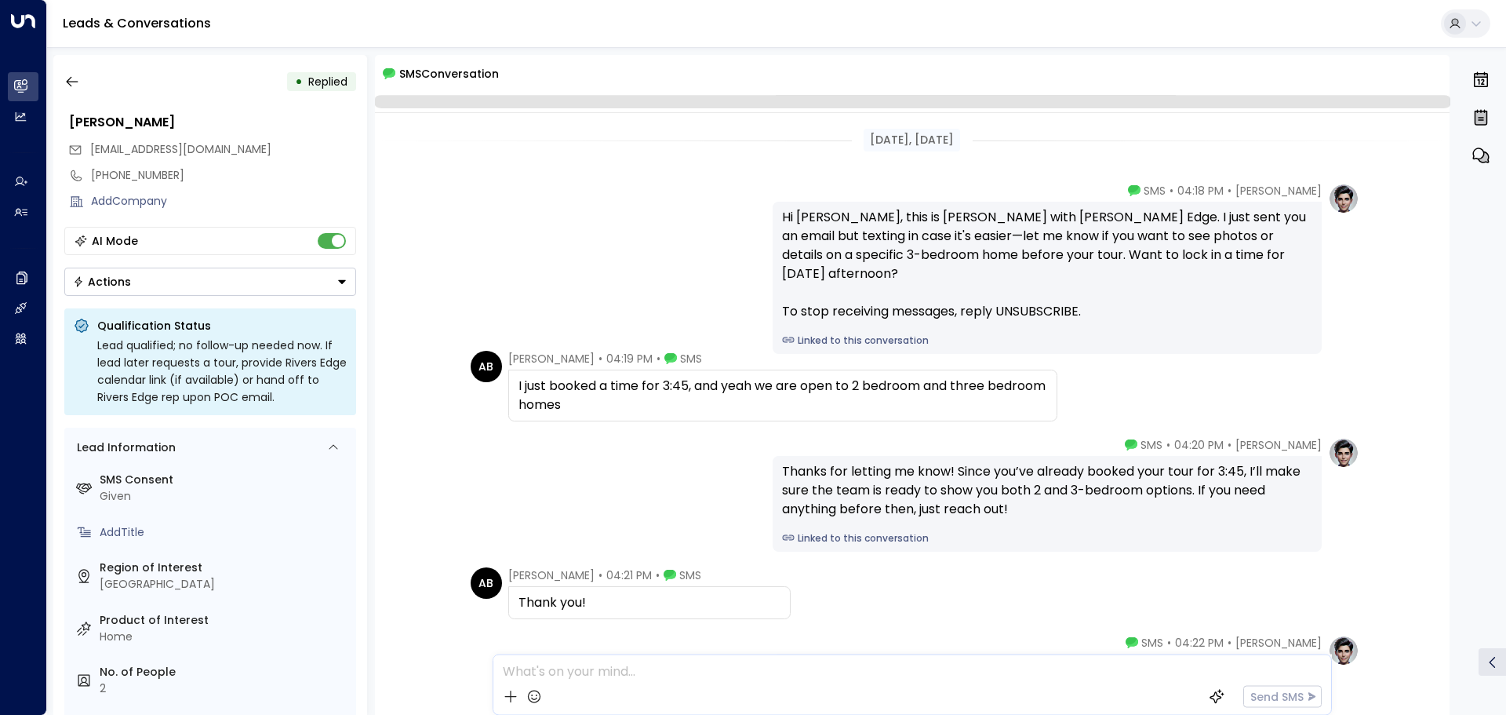
scroll to position [146, 0]
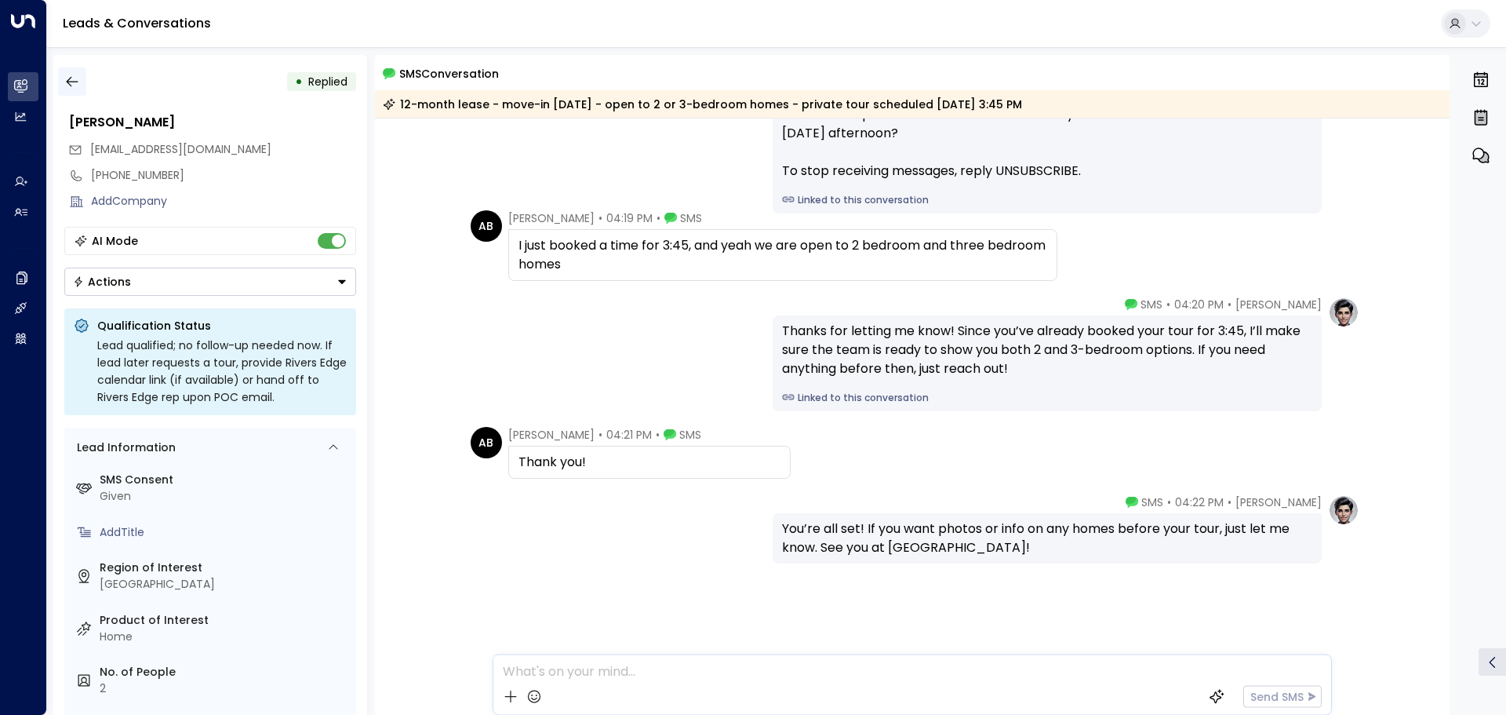
click at [69, 81] on icon "button" at bounding box center [72, 82] width 16 height 16
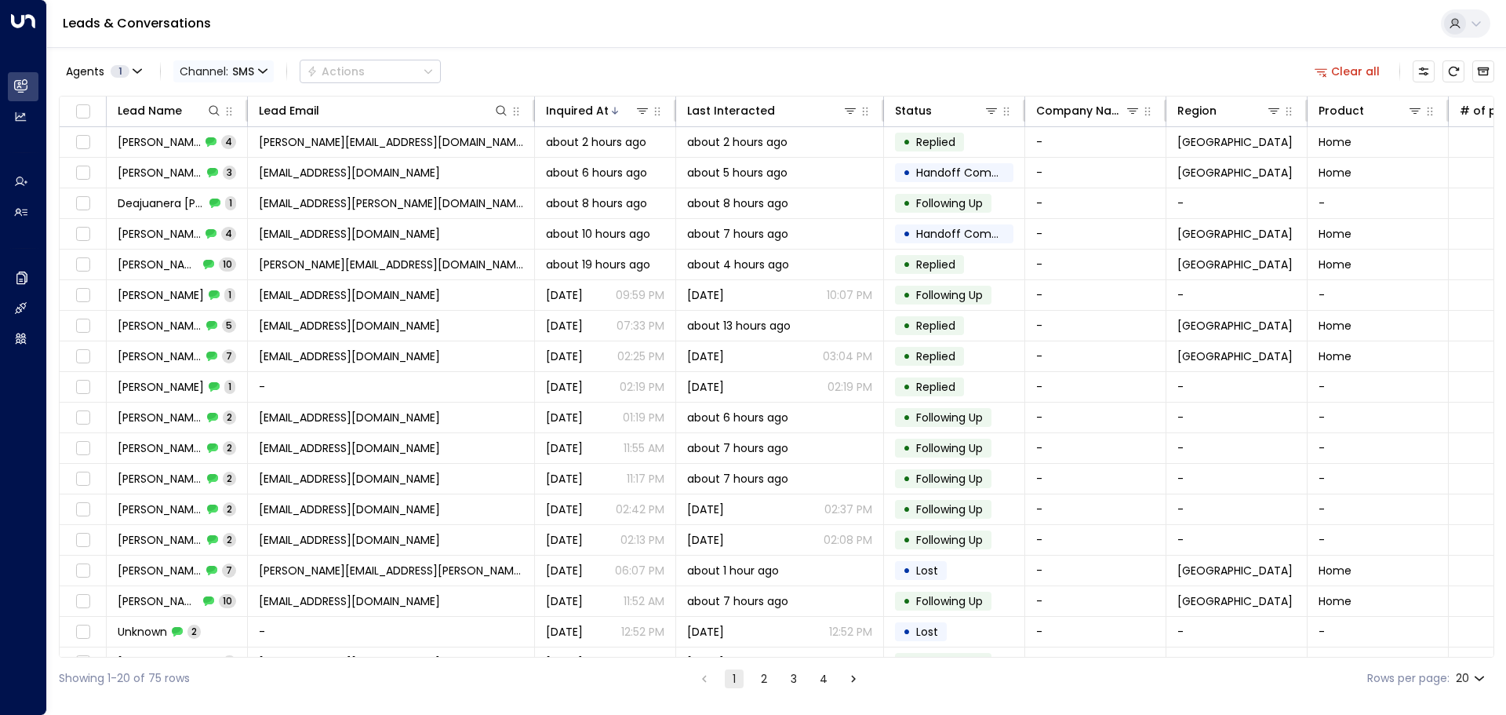
click at [227, 64] on span "Channel: SMS" at bounding box center [223, 71] width 100 height 22
click at [230, 166] on p "Email" at bounding box center [228, 162] width 75 height 16
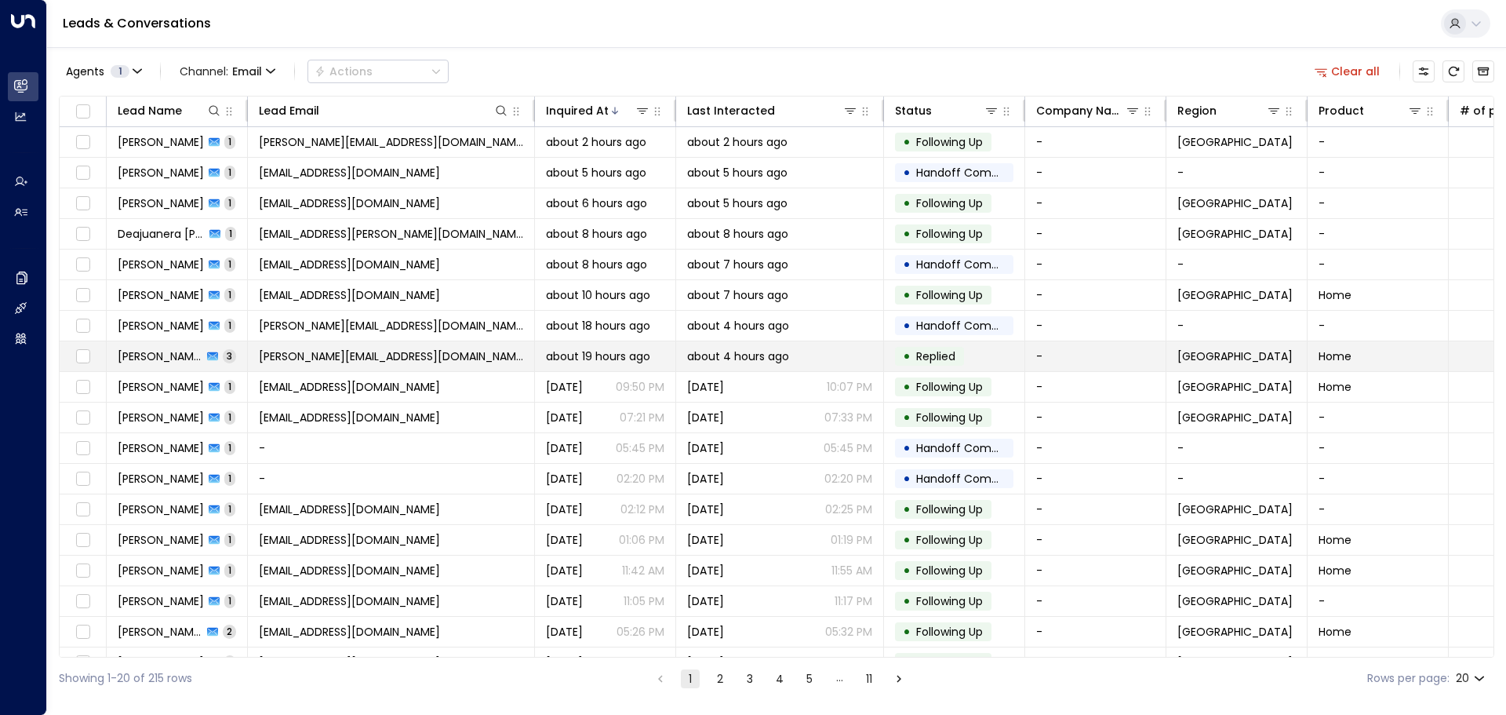
click at [153, 353] on span "[PERSON_NAME]" at bounding box center [160, 356] width 85 height 16
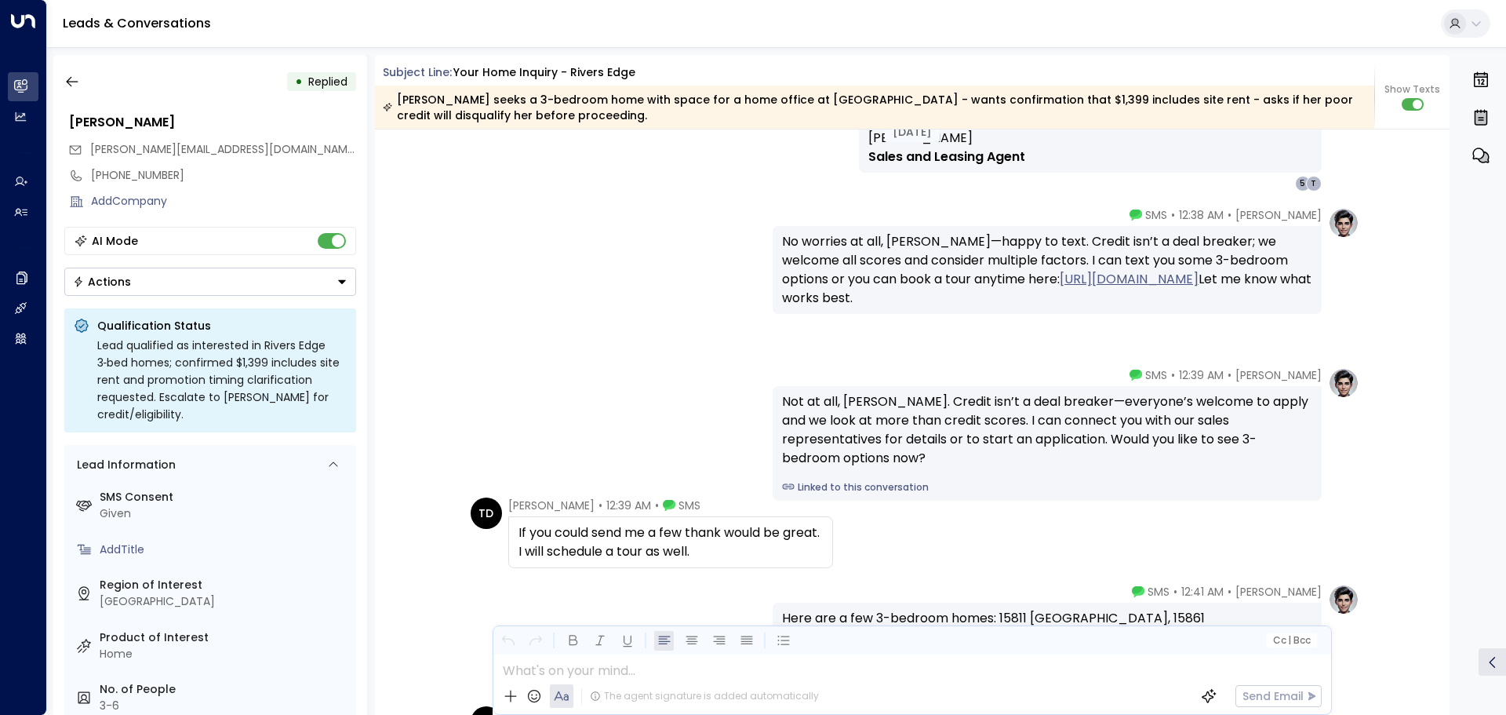
scroll to position [2364, 0]
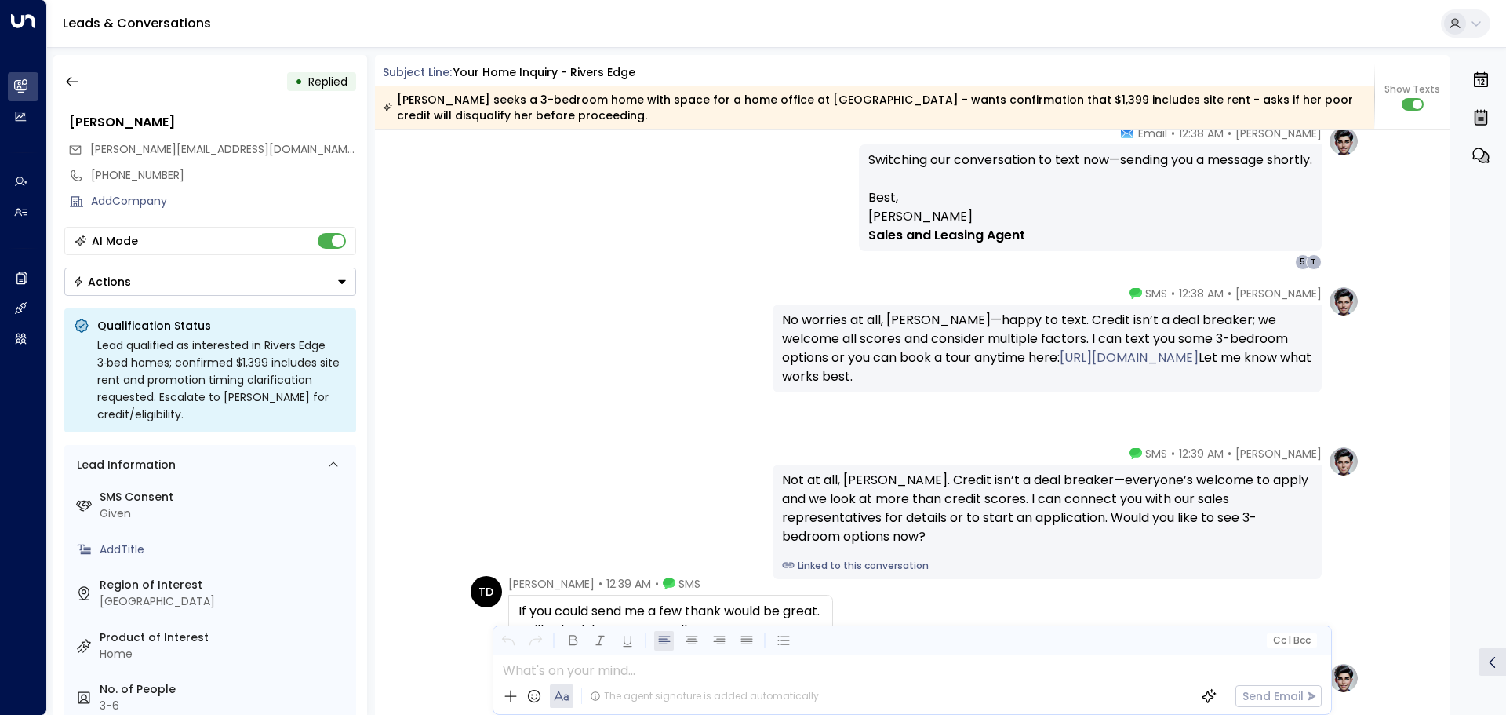
click at [653, 355] on div "Taylor Smith • 12:38 AM • SMS No worries at all, Teresa—happy to text. Credit i…" at bounding box center [912, 339] width 894 height 107
click at [71, 78] on icon "button" at bounding box center [72, 82] width 16 height 16
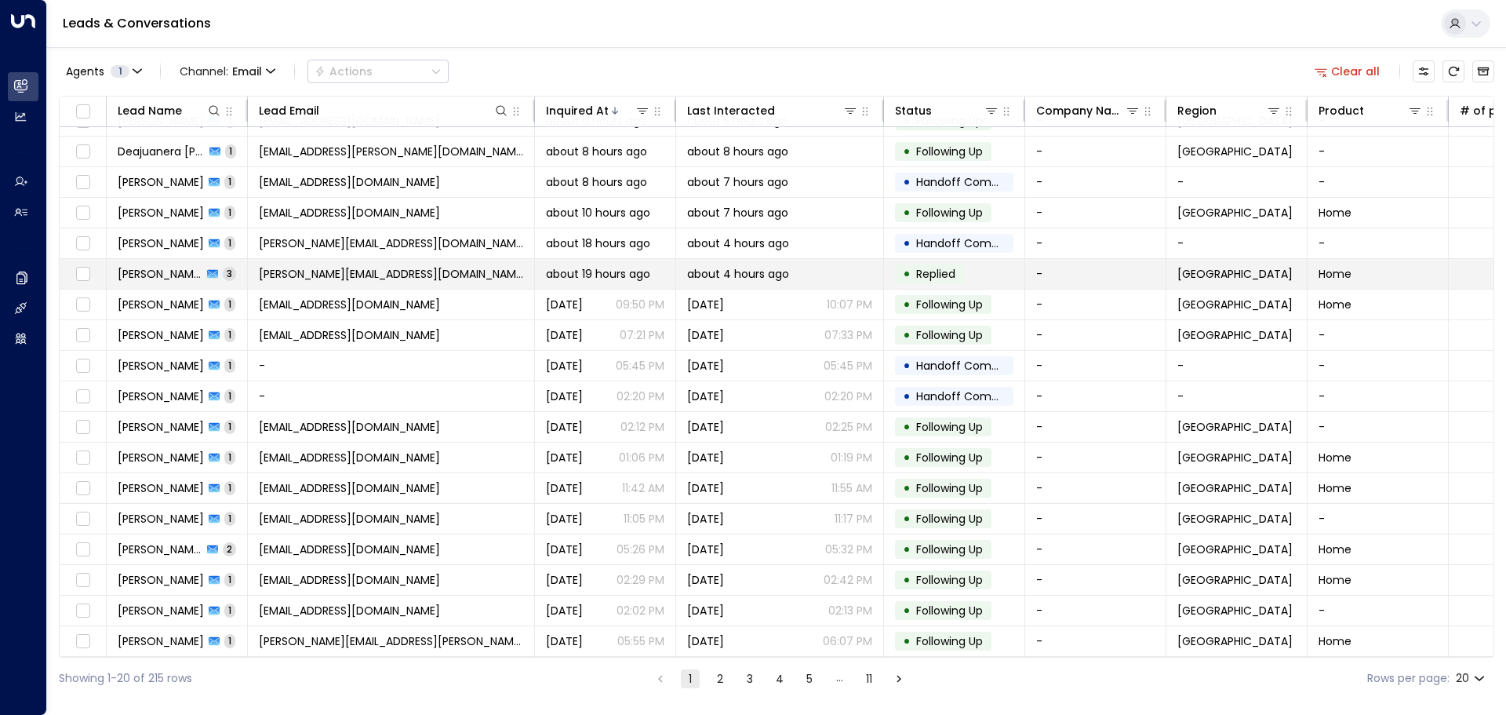
scroll to position [87, 0]
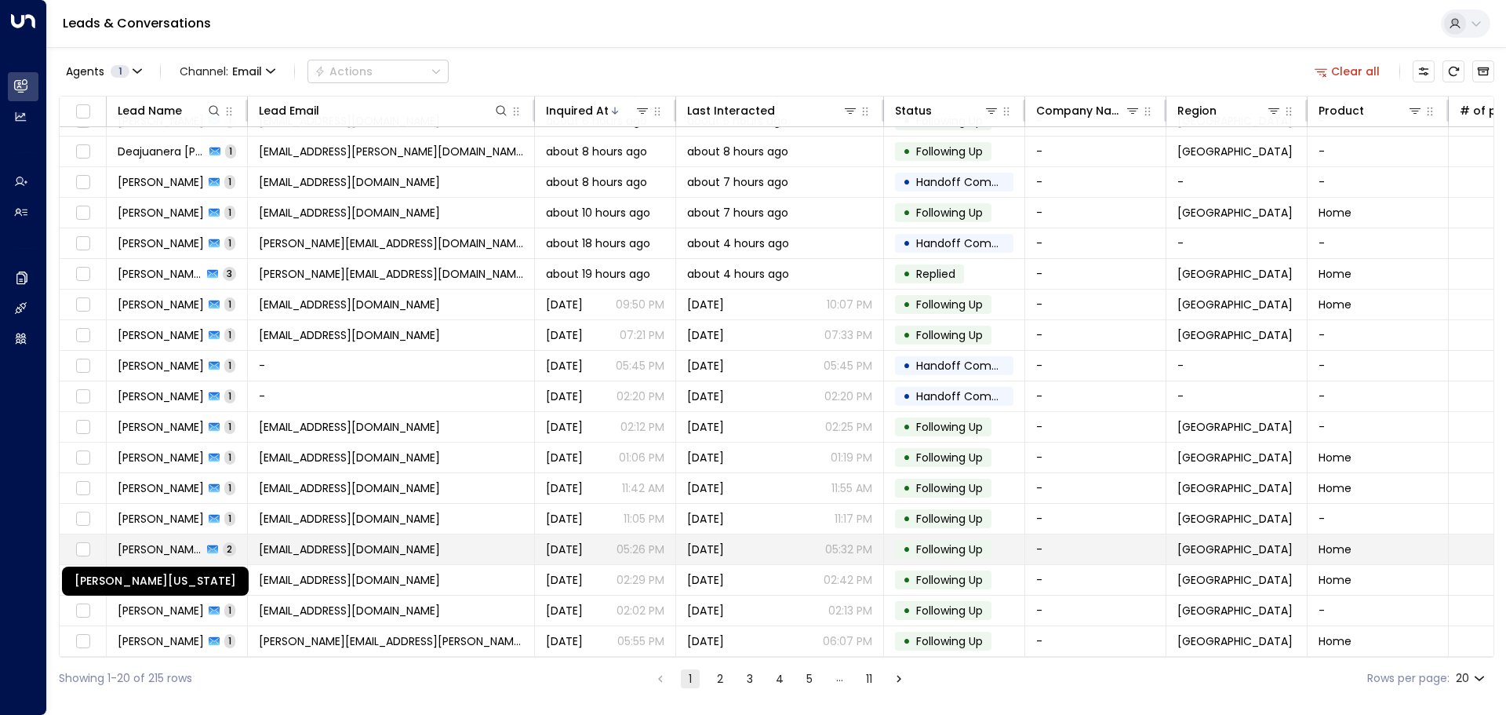
click at [159, 541] on span "Eleanor Washington-Muirhead" at bounding box center [160, 549] width 85 height 16
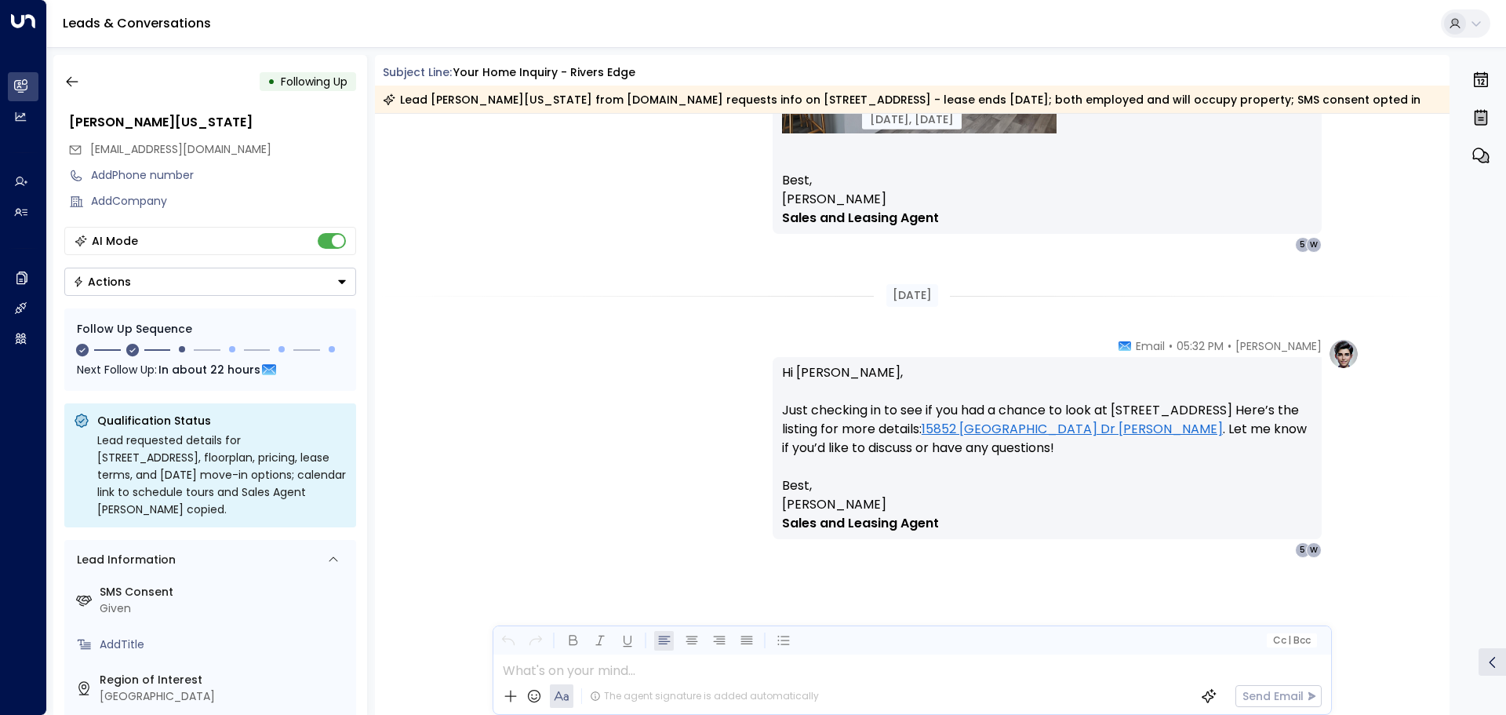
scroll to position [1561, 0]
click at [75, 83] on icon "button" at bounding box center [72, 82] width 16 height 16
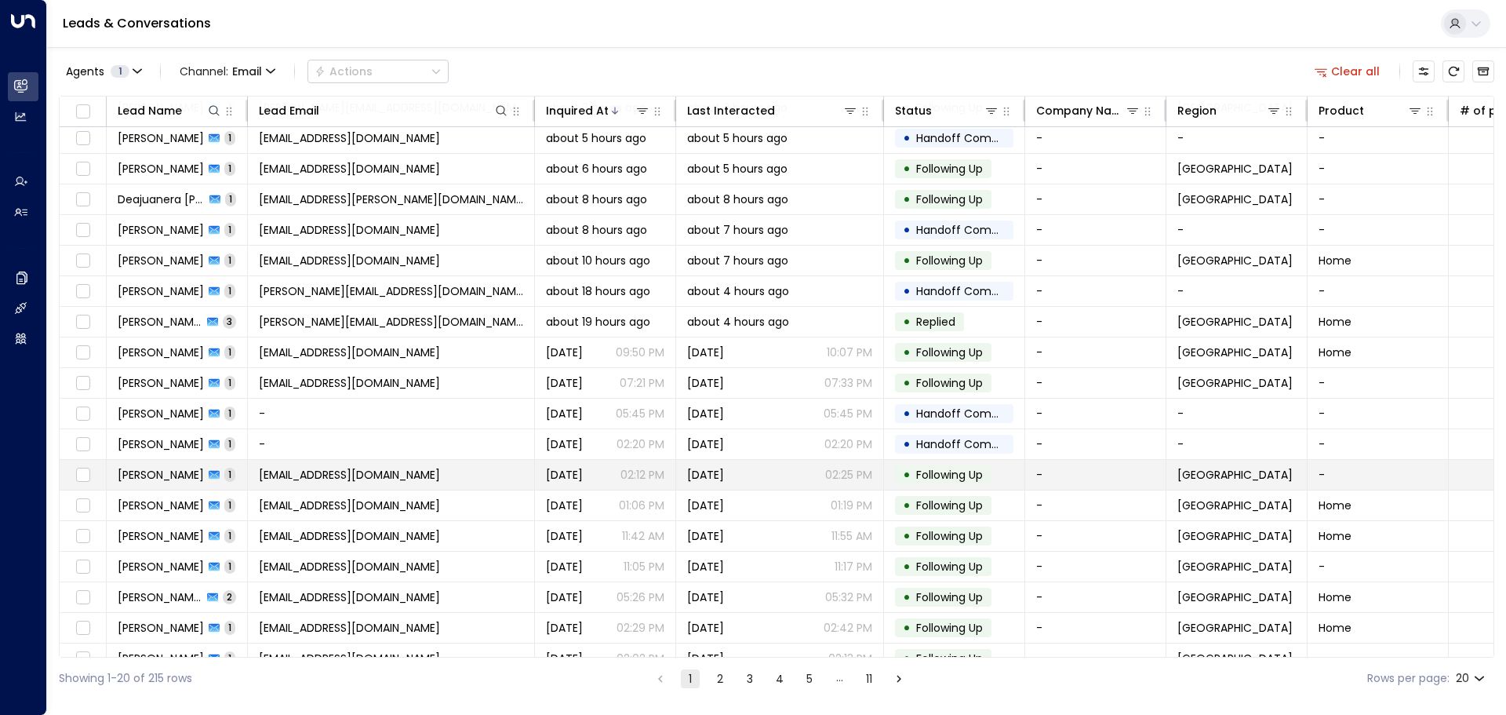
scroll to position [87, 0]
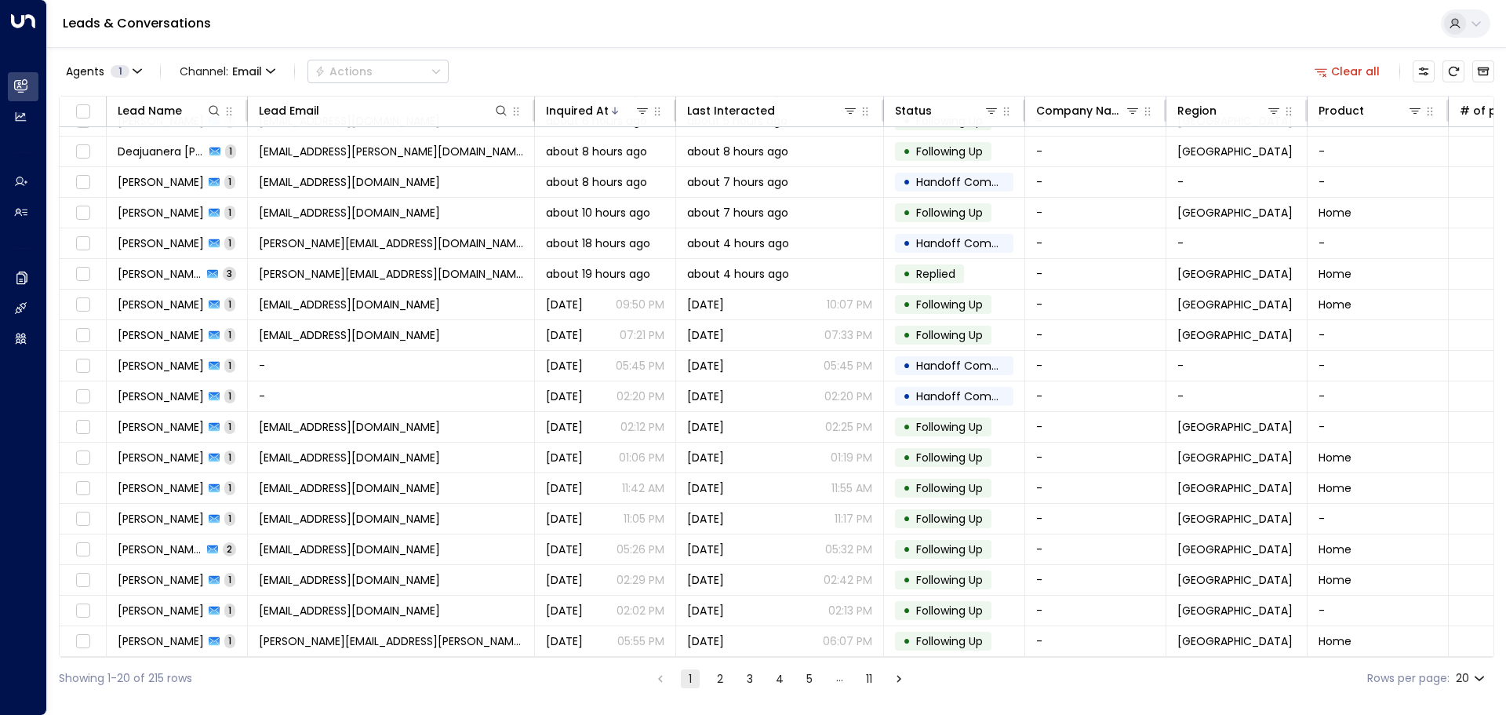
click at [726, 682] on button "2" at bounding box center [720, 678] width 19 height 19
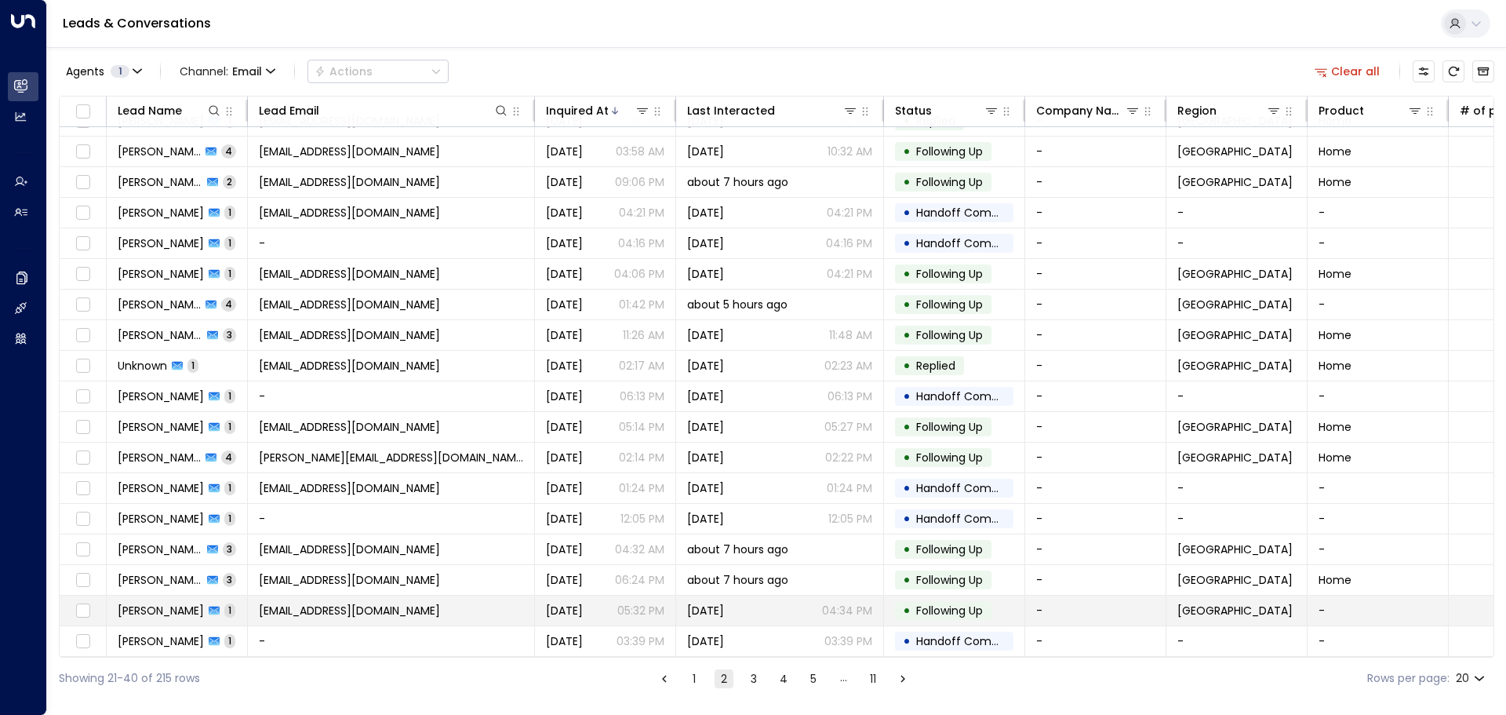
scroll to position [87, 0]
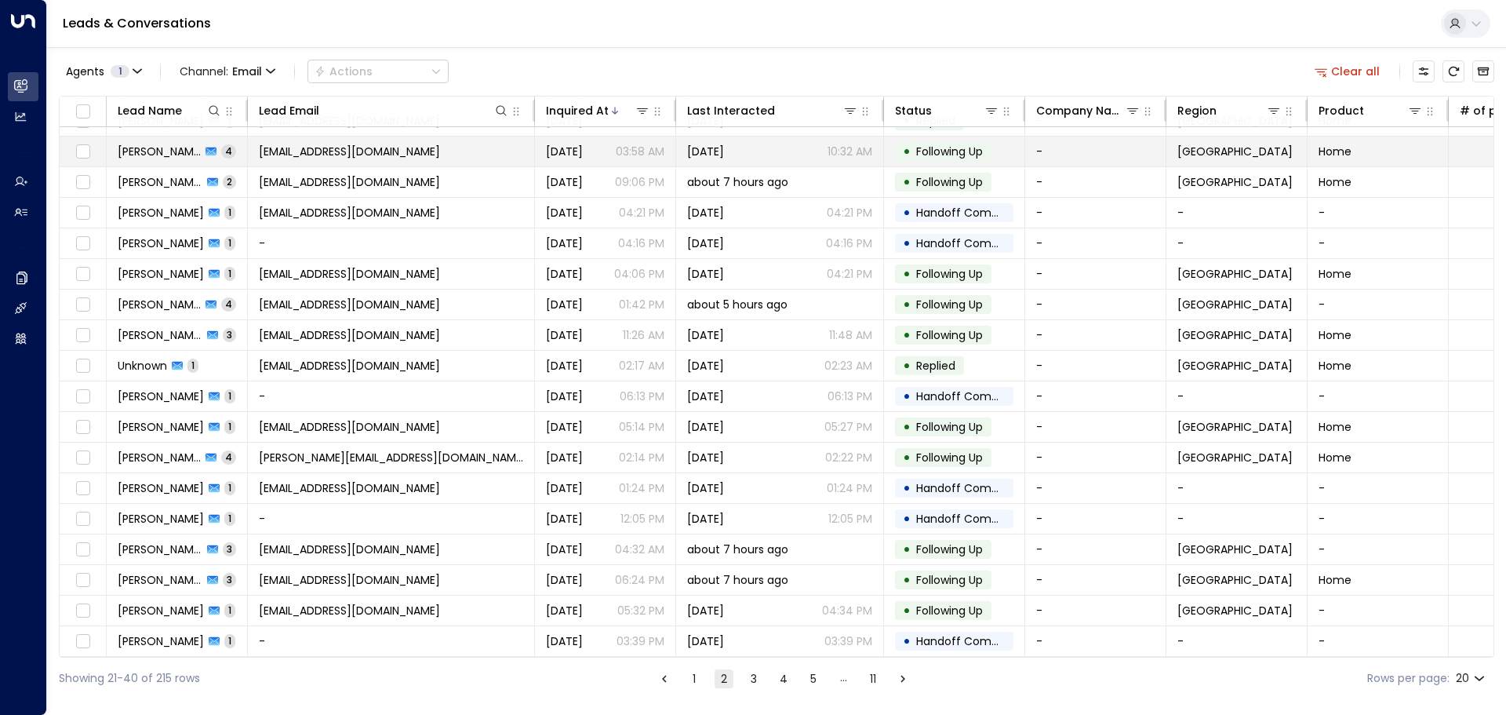
click at [136, 148] on span "Cory Brown" at bounding box center [159, 152] width 83 height 16
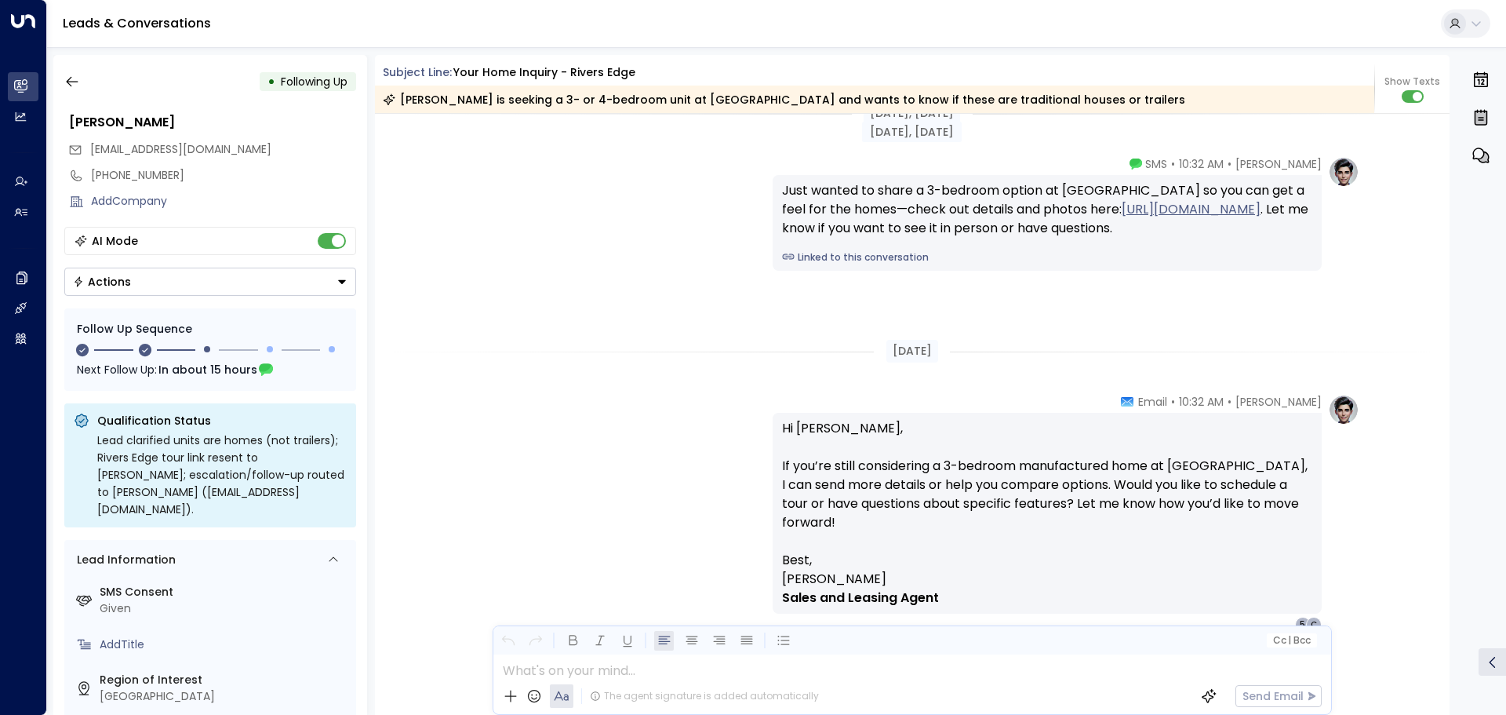
scroll to position [2348, 0]
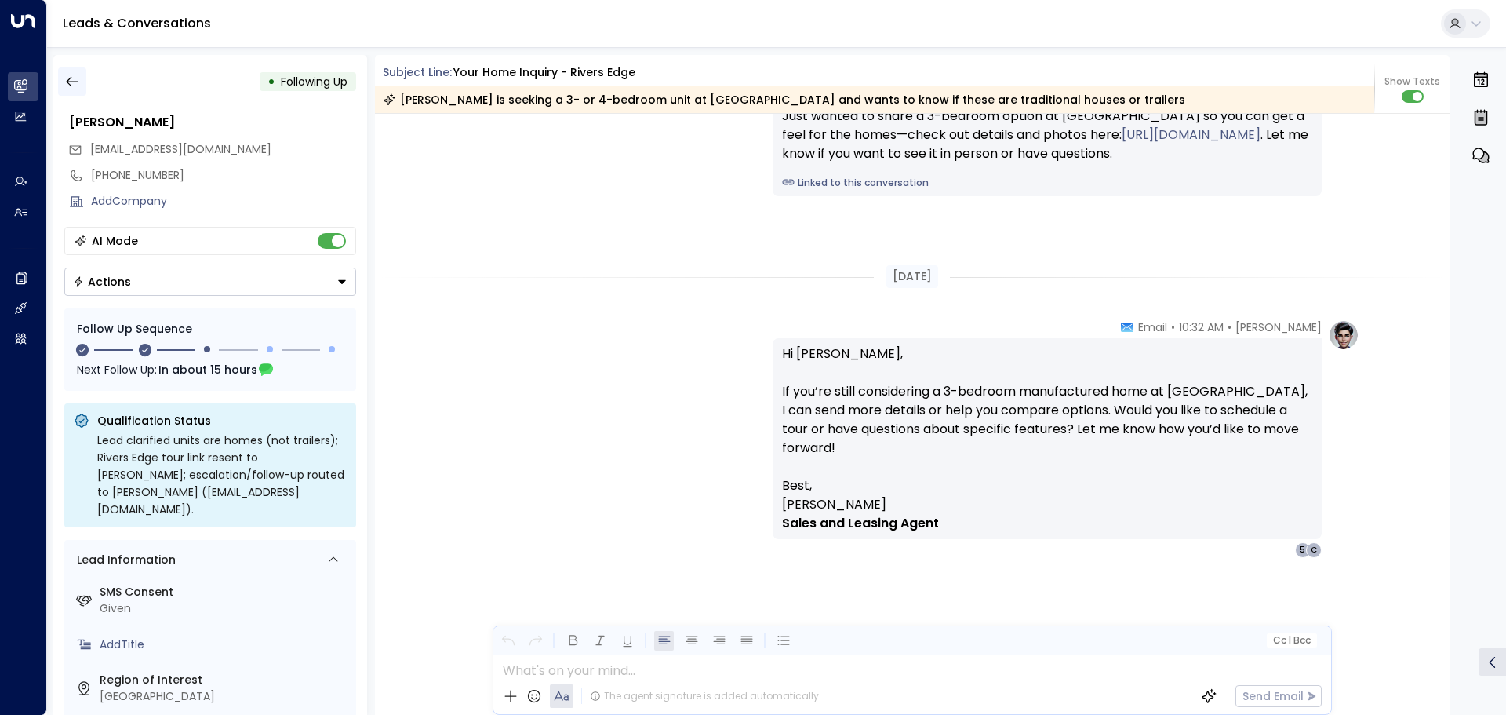
click at [71, 83] on icon "button" at bounding box center [72, 82] width 16 height 16
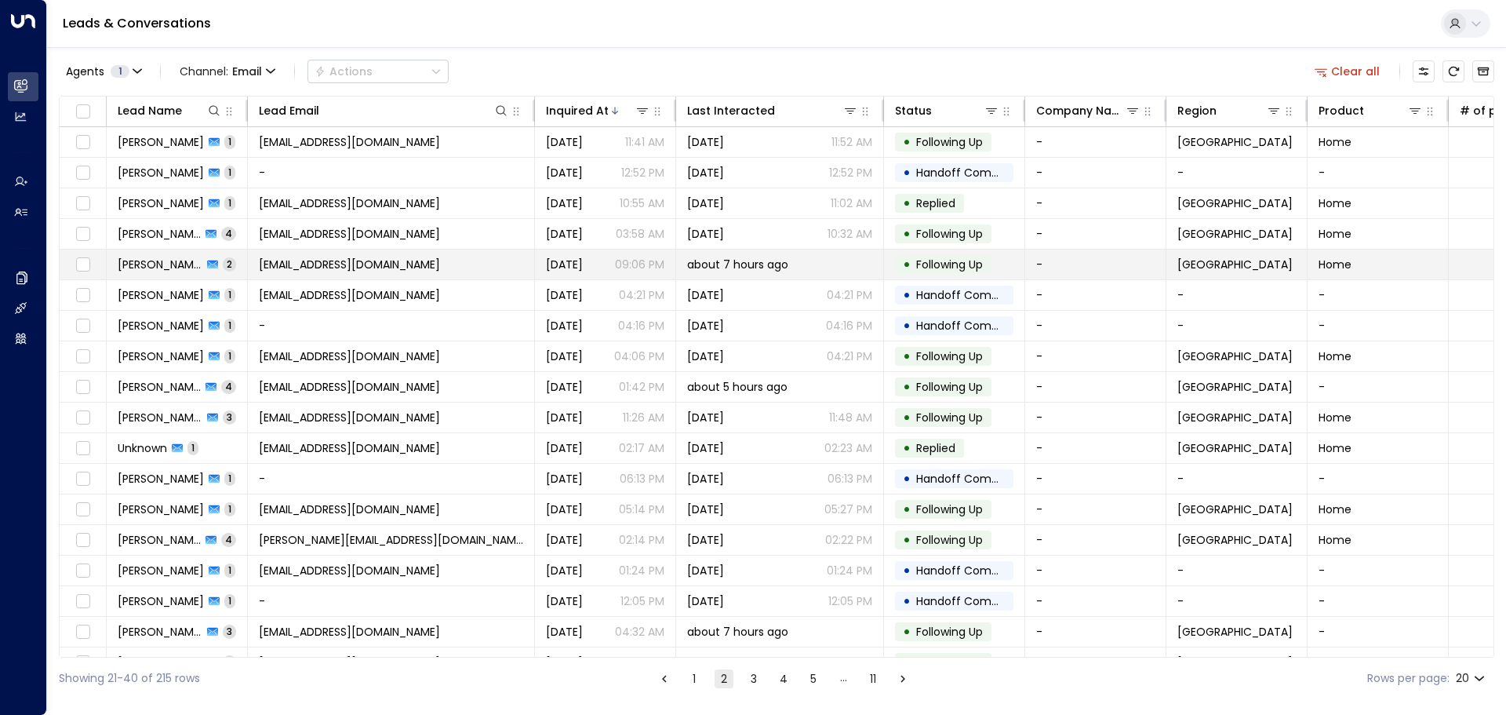
click at [155, 260] on span "Taylor Martin" at bounding box center [160, 264] width 85 height 16
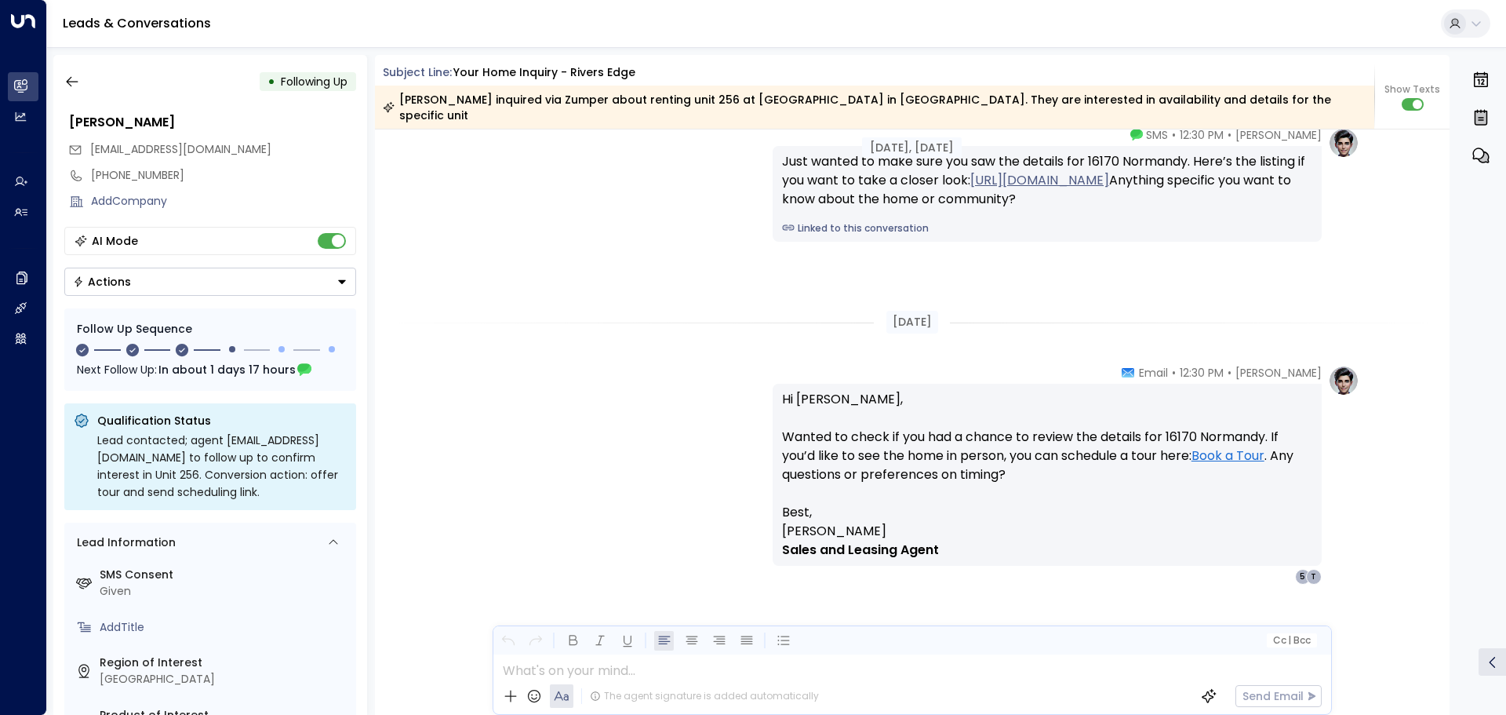
scroll to position [2007, 0]
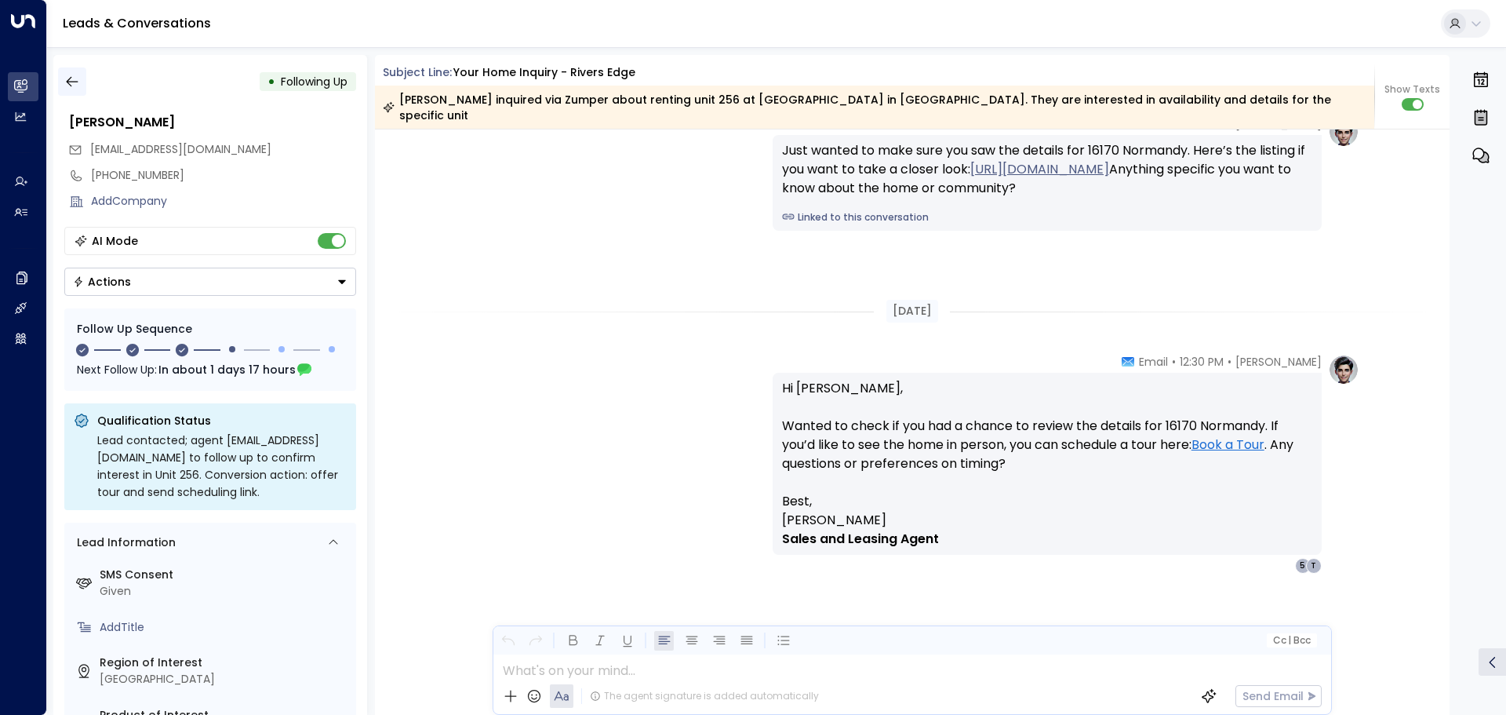
click at [77, 85] on icon "button" at bounding box center [72, 82] width 16 height 16
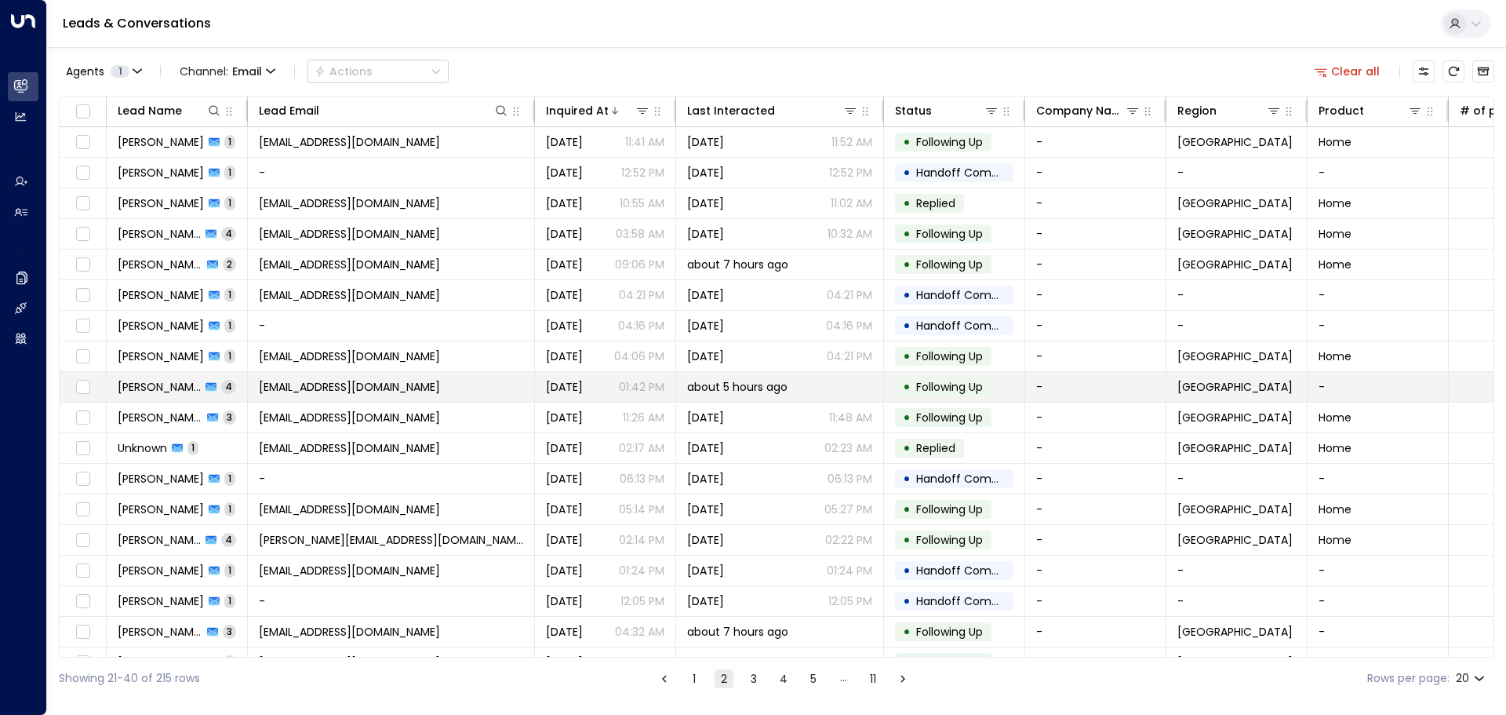
click at [144, 397] on td "Darishka Johnson 4" at bounding box center [177, 387] width 141 height 30
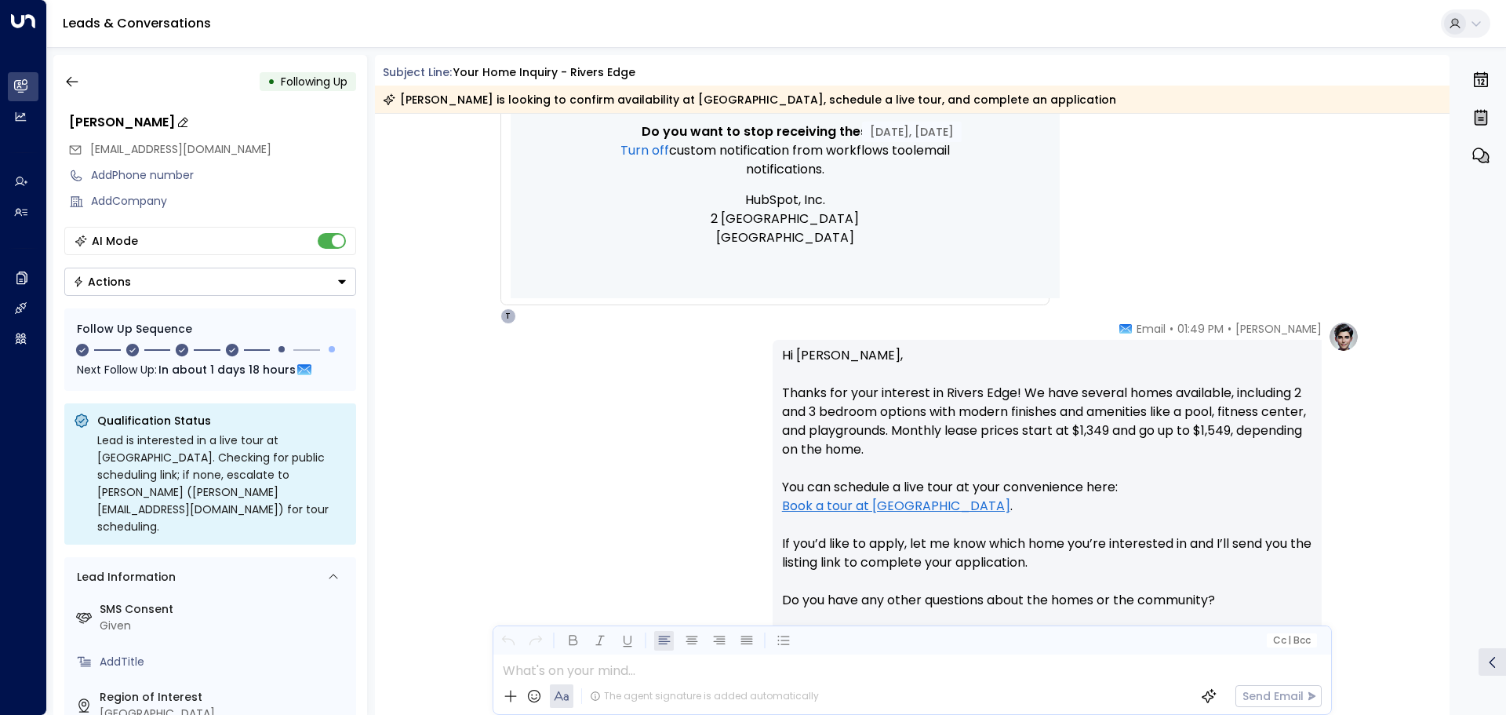
scroll to position [760, 0]
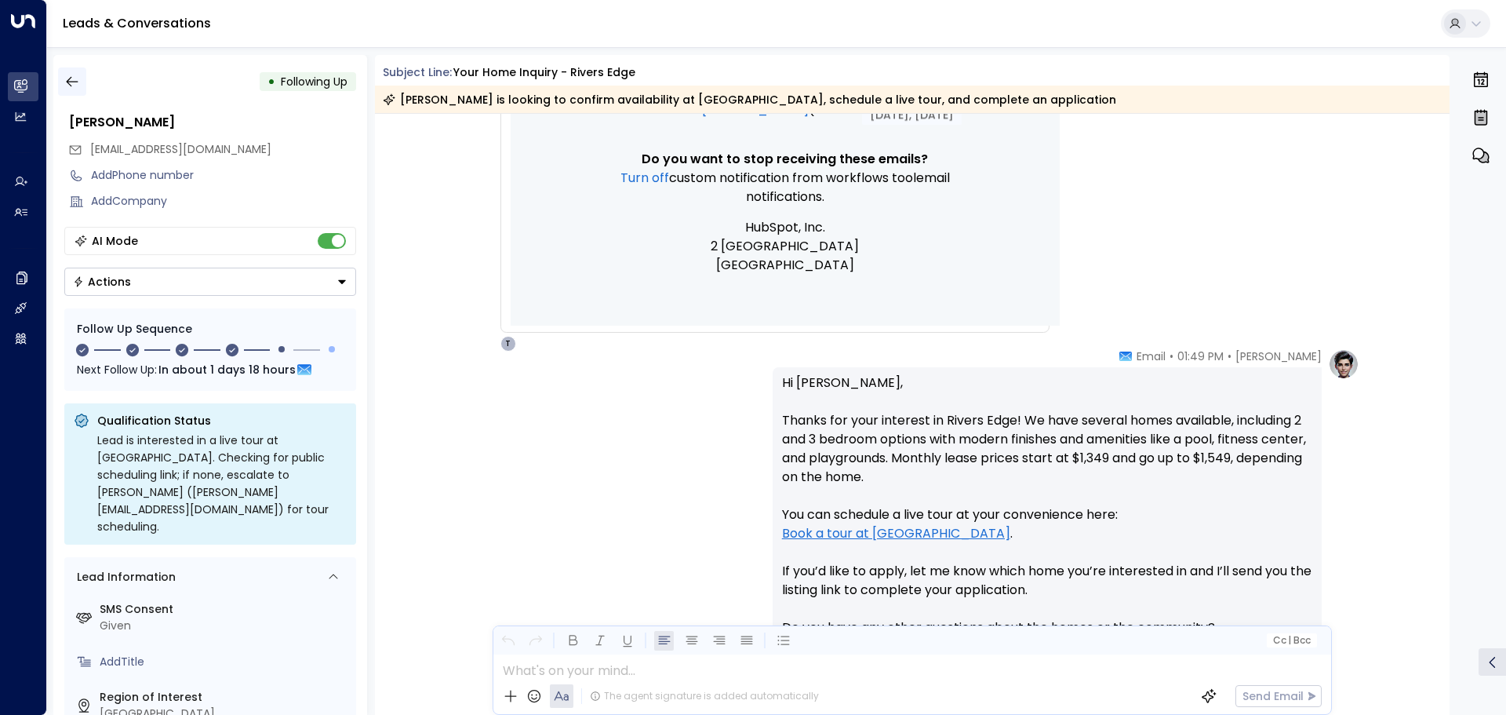
click at [72, 85] on icon "button" at bounding box center [72, 82] width 16 height 16
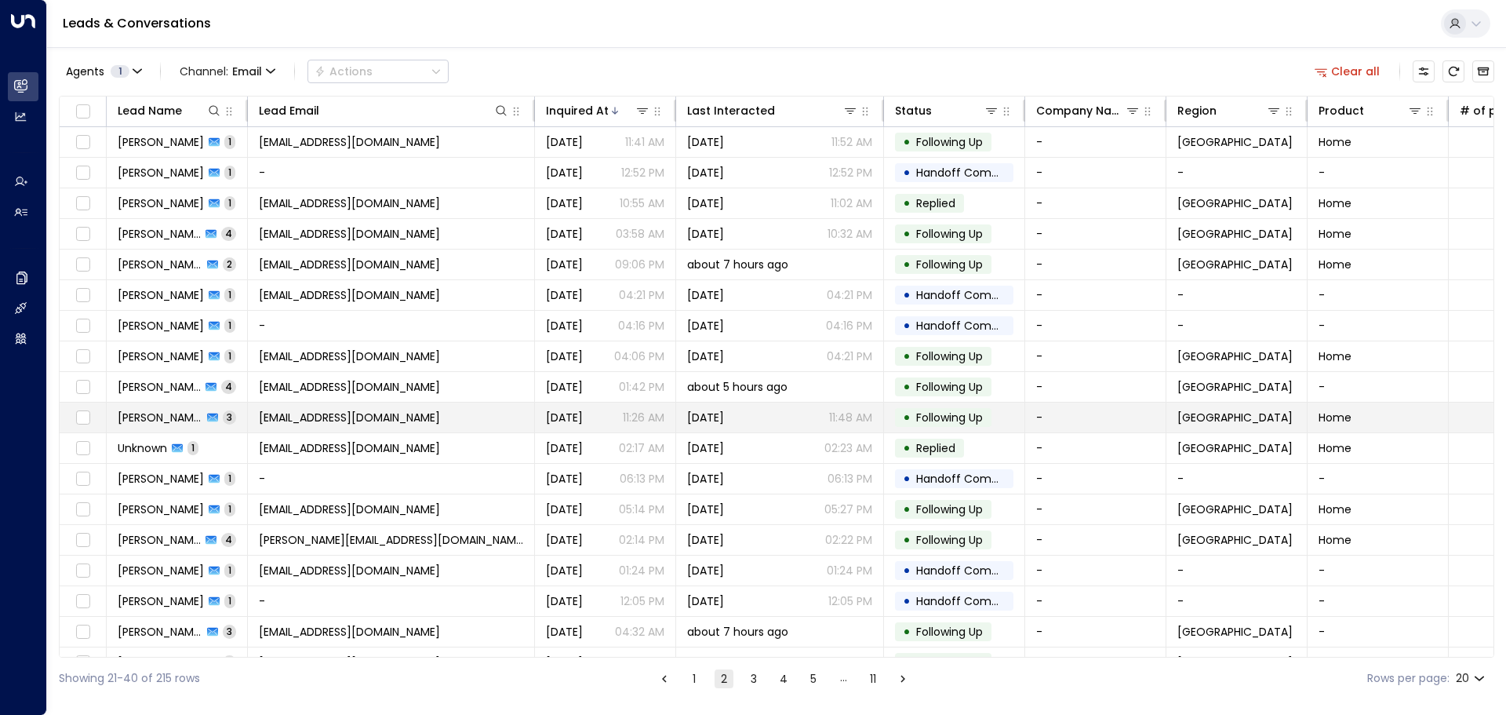
click at [140, 415] on span "David Whitton" at bounding box center [160, 417] width 85 height 16
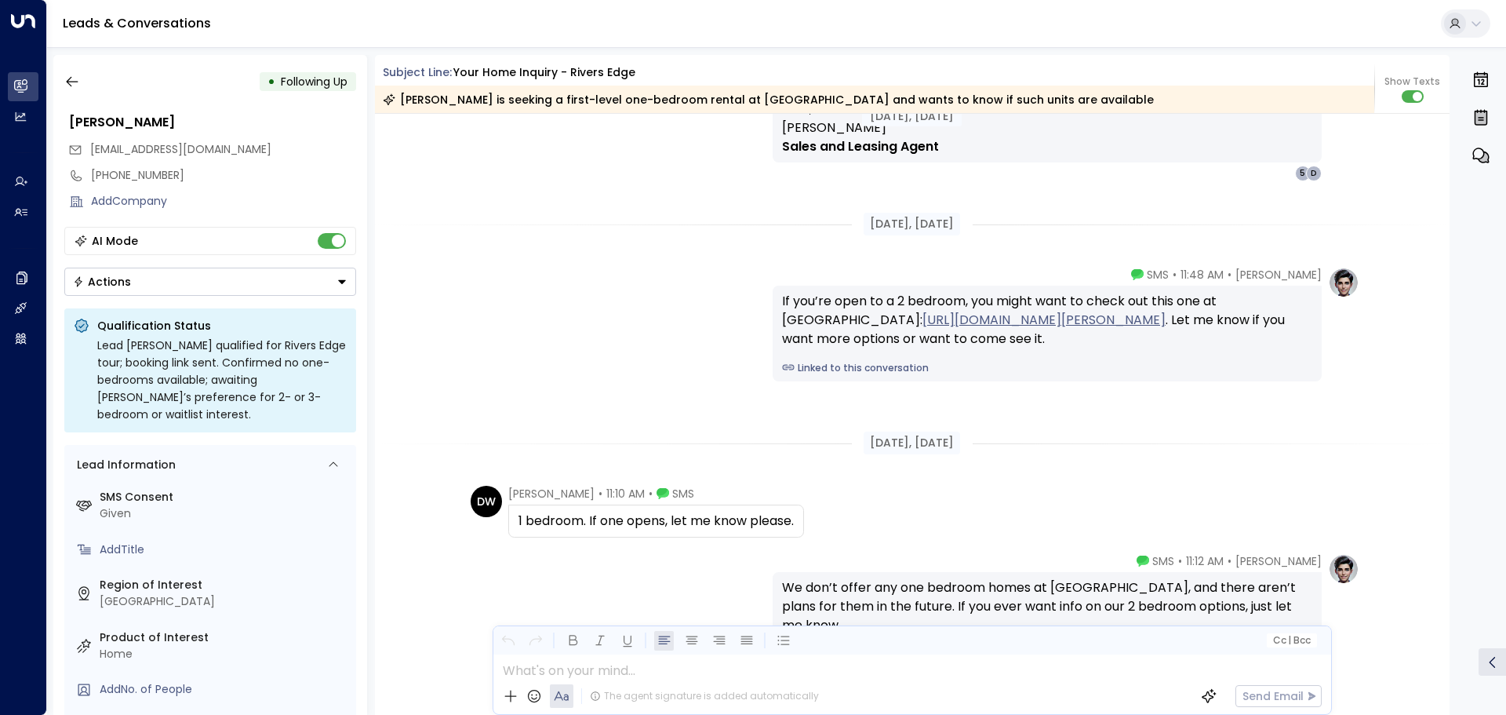
scroll to position [2607, 0]
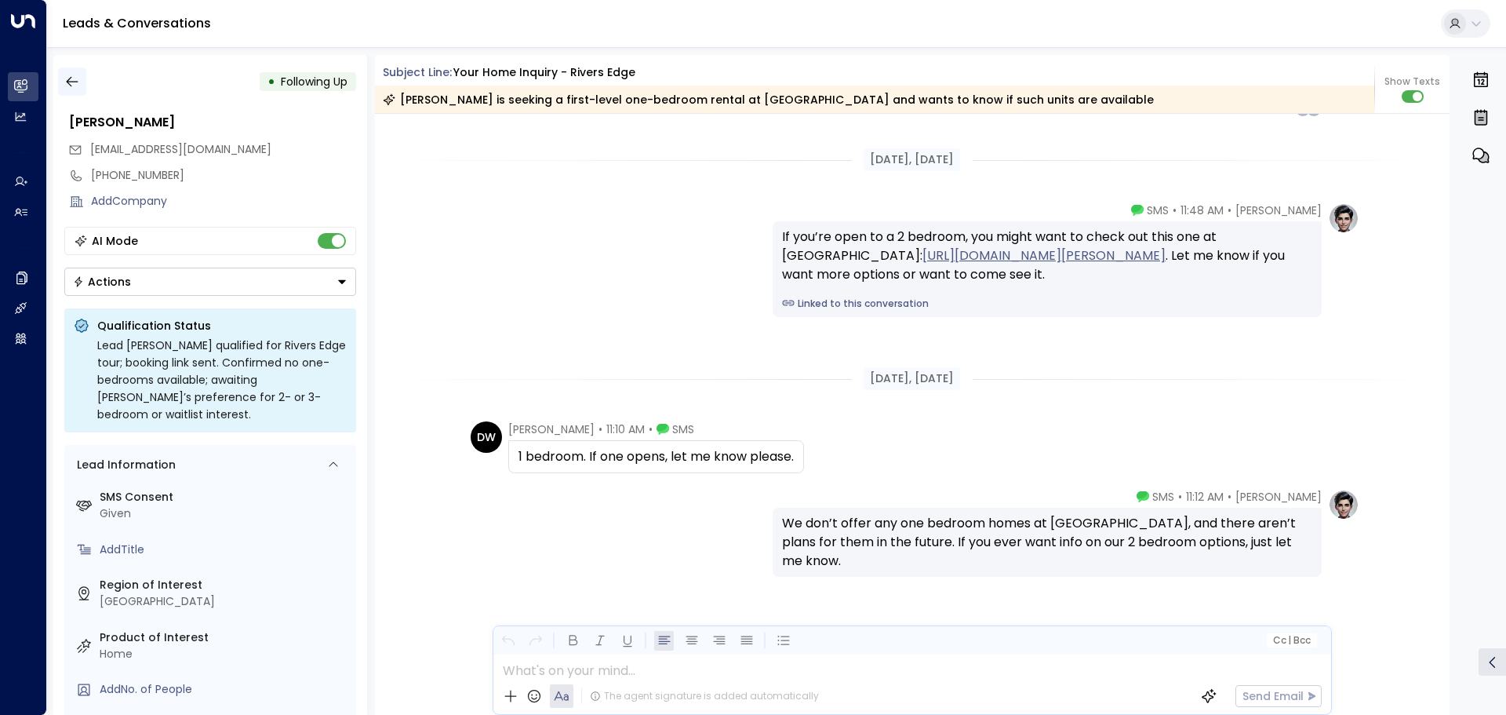
click at [78, 84] on icon "button" at bounding box center [72, 82] width 16 height 16
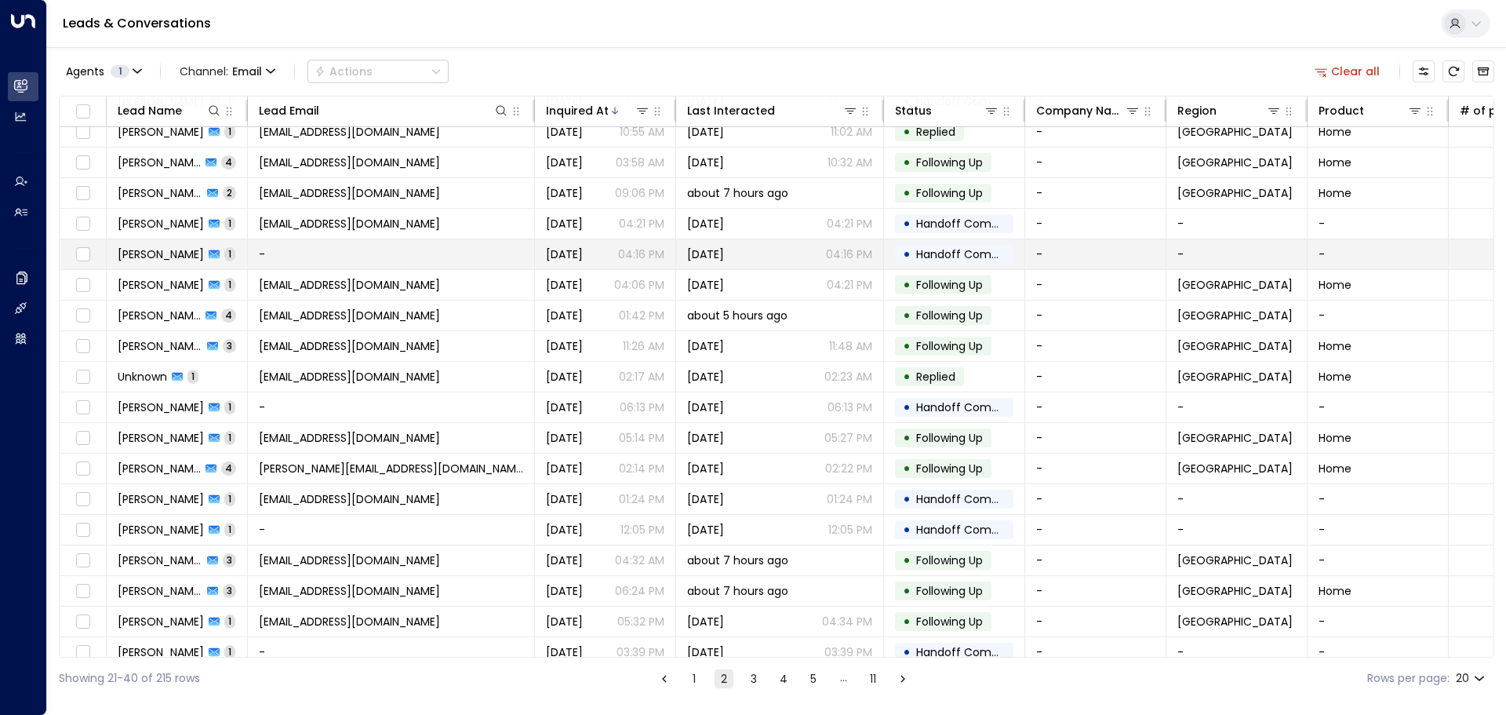
scroll to position [87, 0]
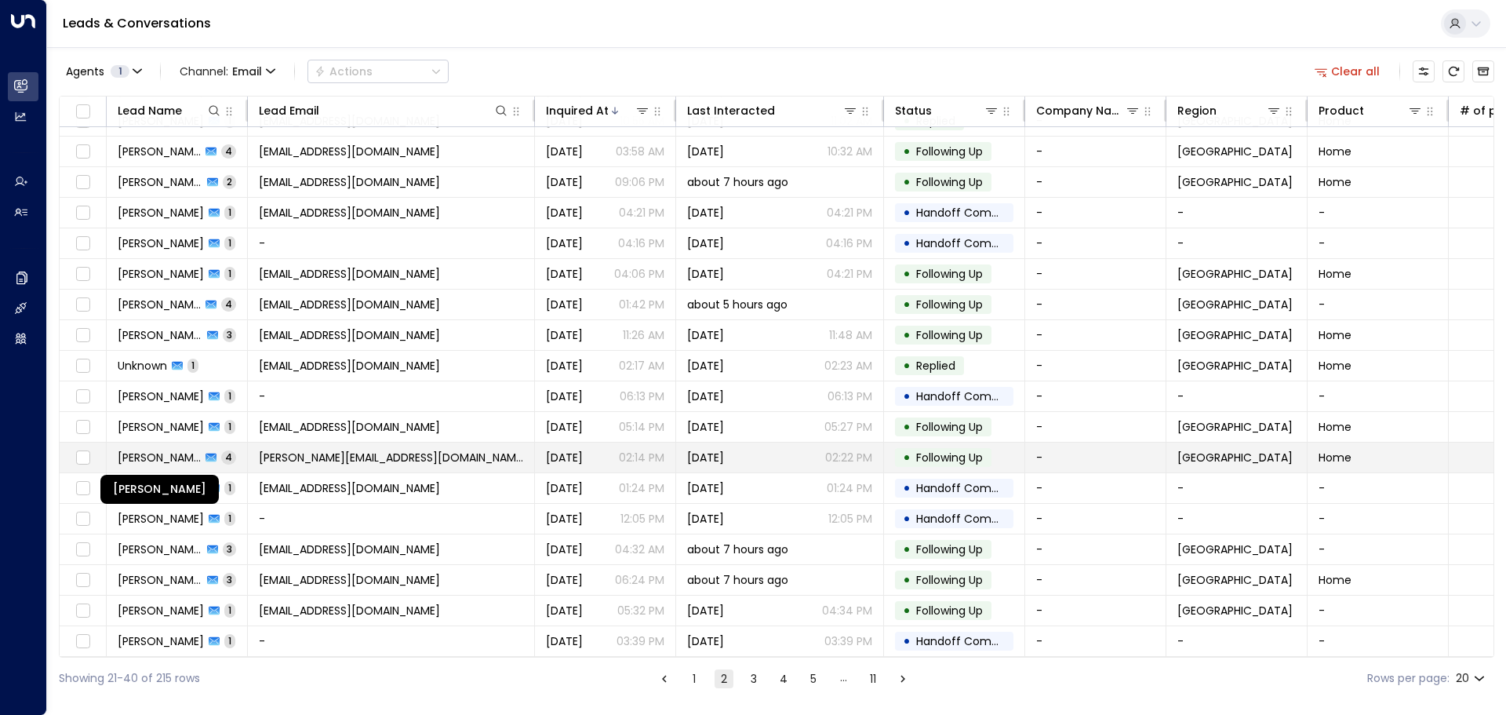
click at [166, 450] on span "Ariana Dickerson" at bounding box center [159, 457] width 83 height 16
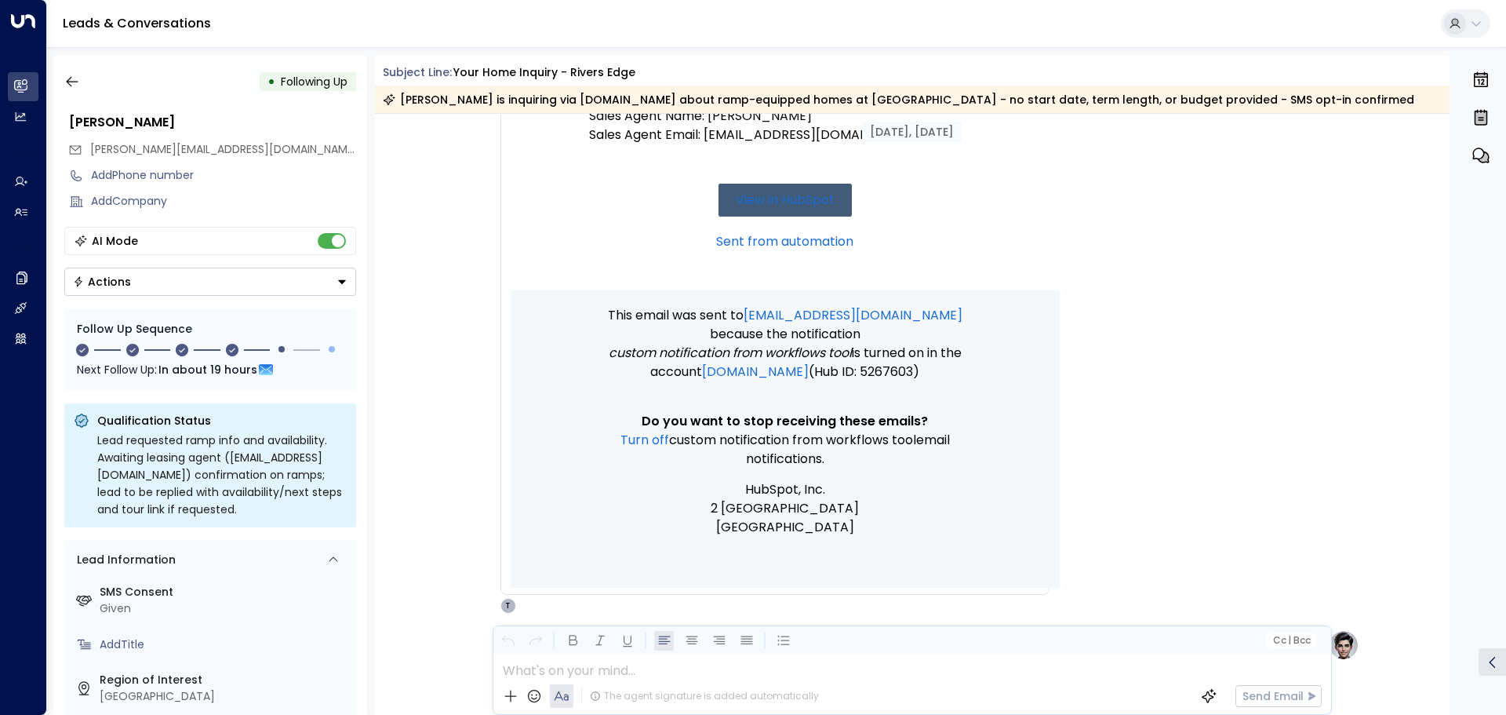
scroll to position [475, 0]
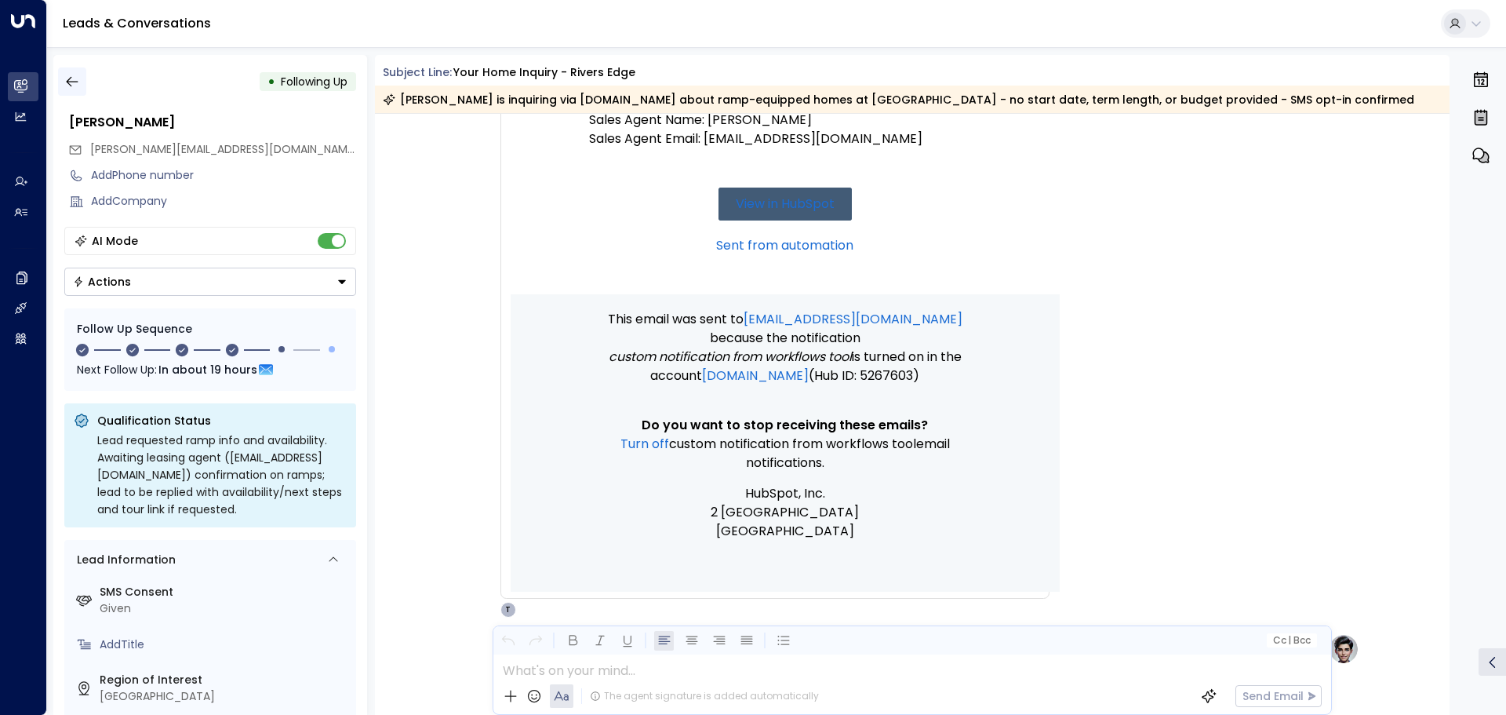
click at [84, 74] on button "button" at bounding box center [72, 81] width 28 height 28
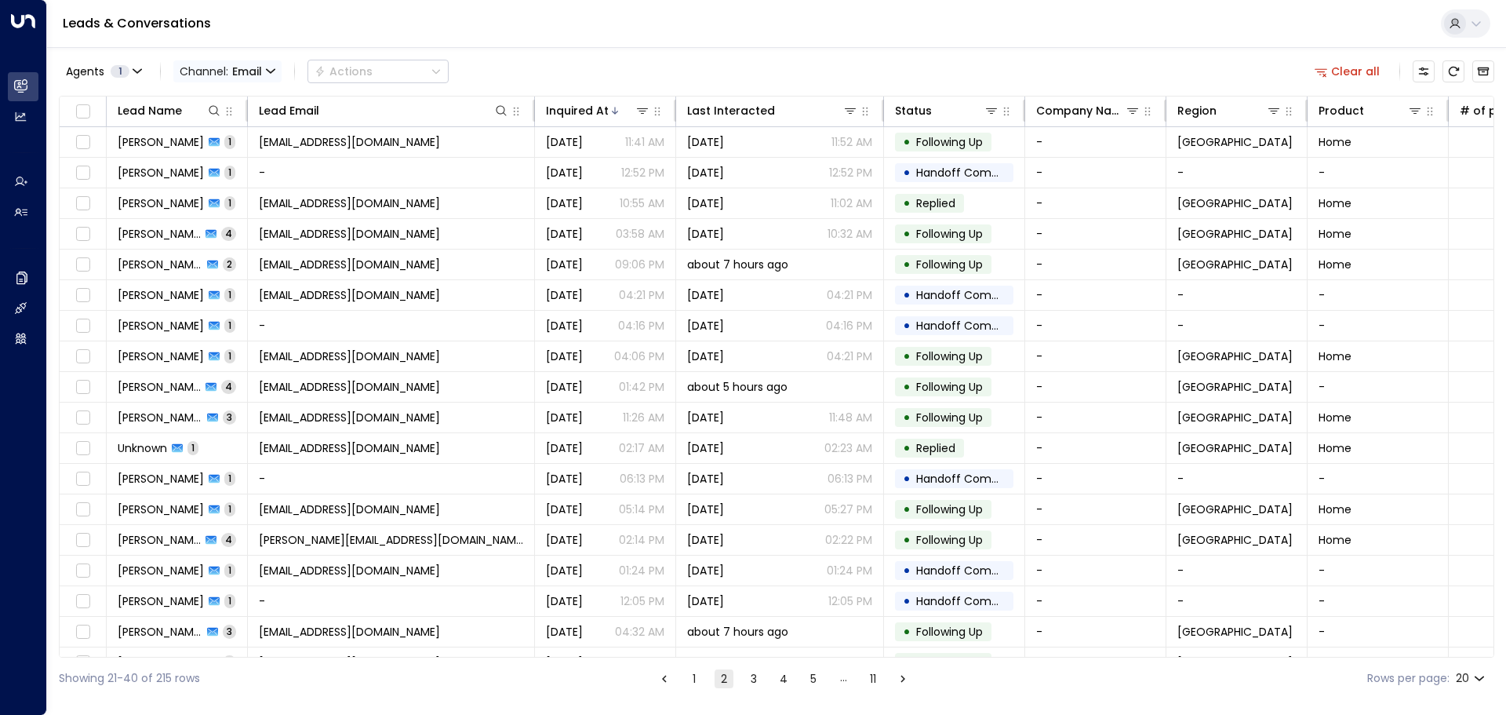
click at [239, 71] on span "Email" at bounding box center [247, 71] width 30 height 13
click at [224, 135] on p "SMS" at bounding box center [228, 133] width 75 height 16
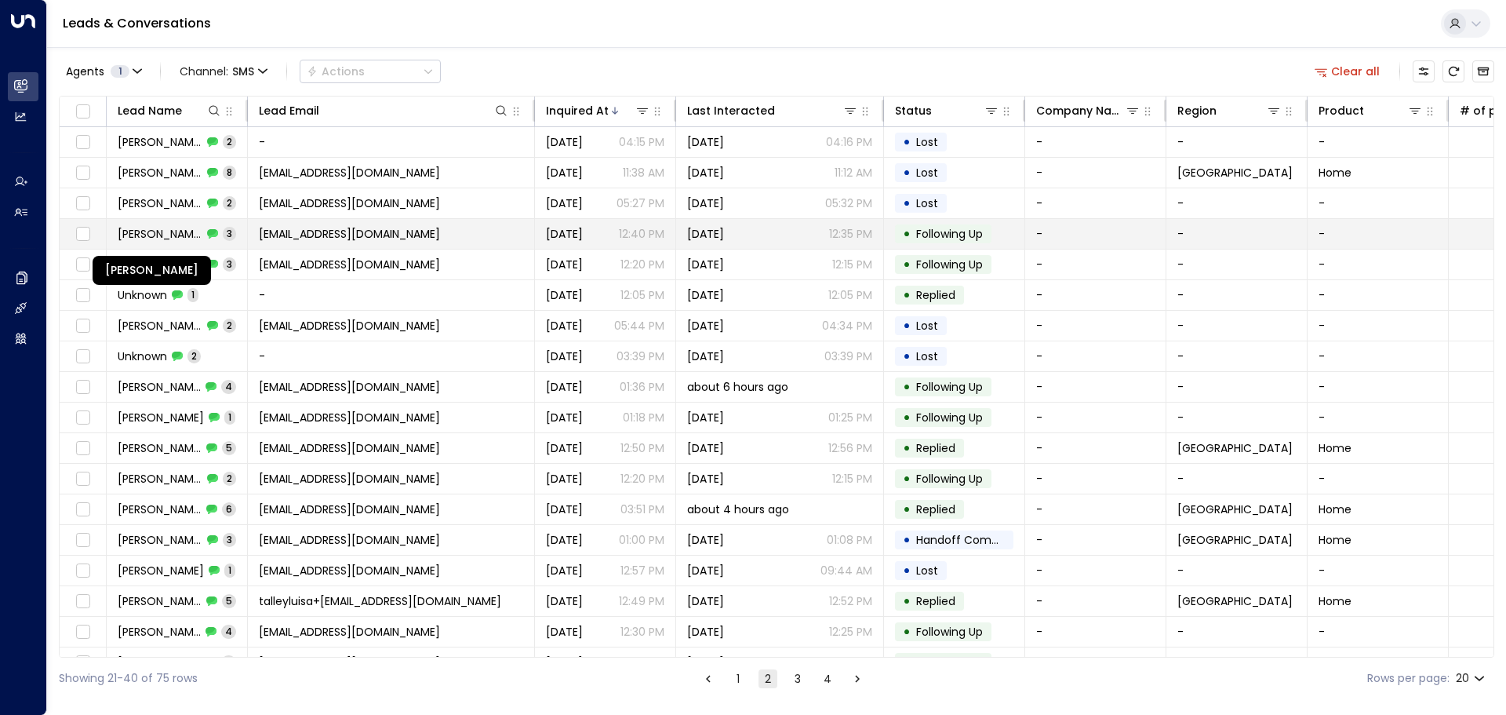
click at [176, 231] on span "Stephen Grunewald" at bounding box center [160, 234] width 85 height 16
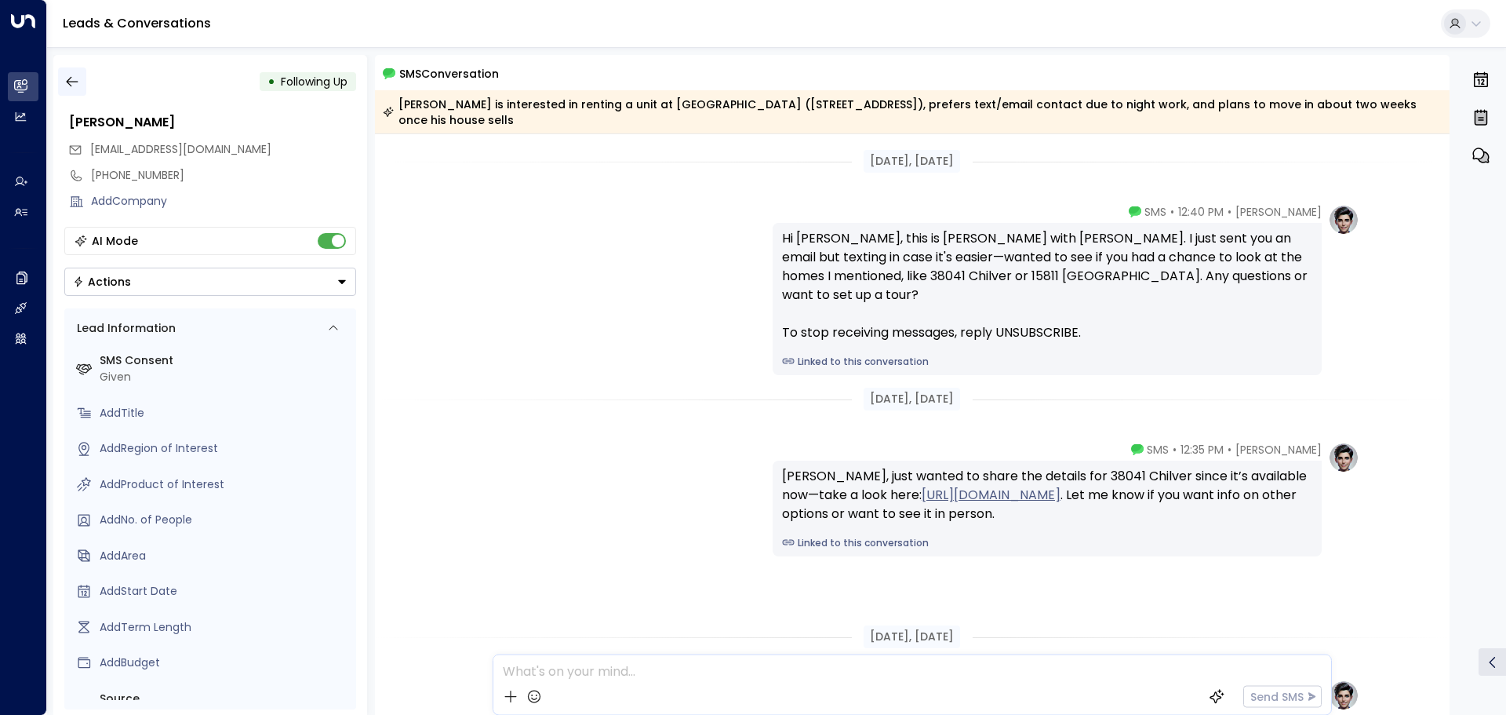
click at [71, 77] on icon "button" at bounding box center [72, 82] width 16 height 16
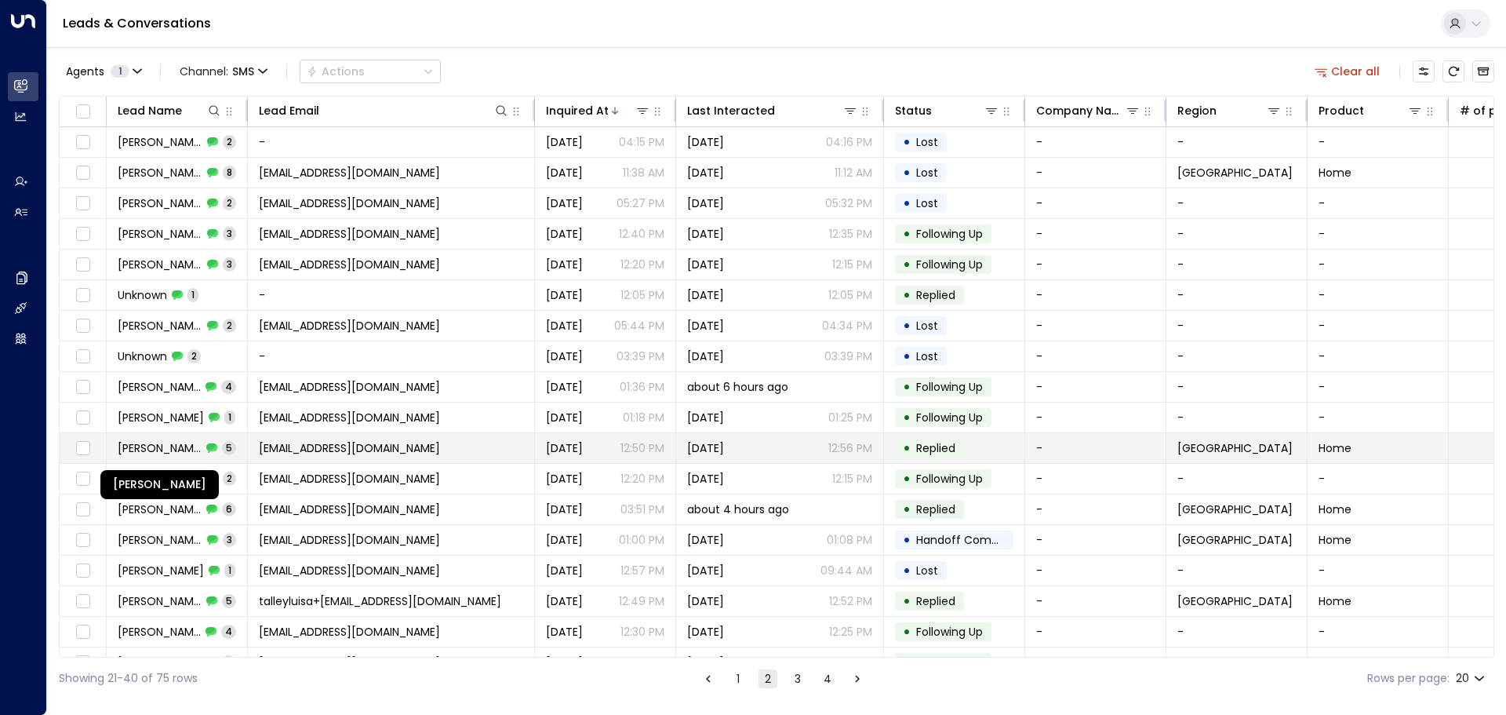
click at [156, 445] on span "Daniel Mcdonald" at bounding box center [160, 448] width 84 height 16
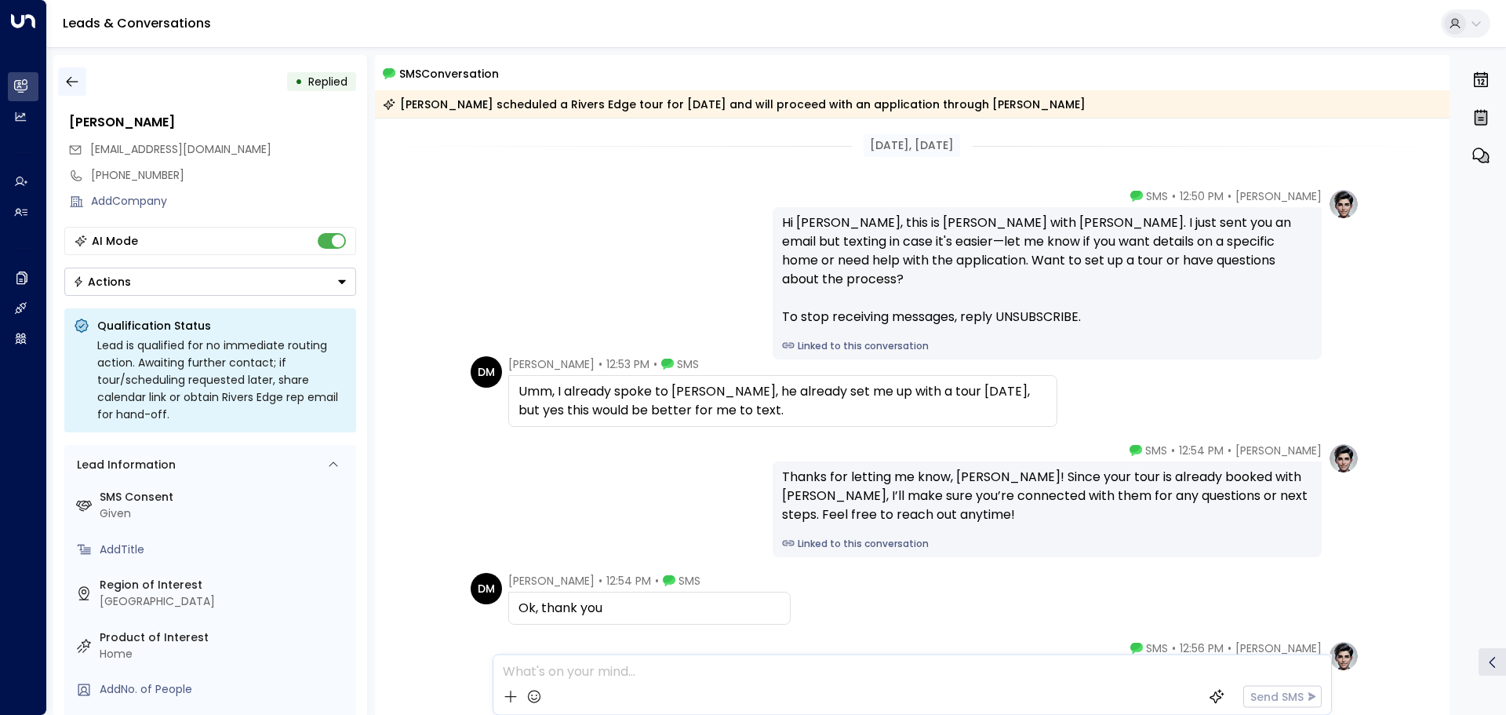
click at [74, 85] on icon "button" at bounding box center [72, 82] width 16 height 16
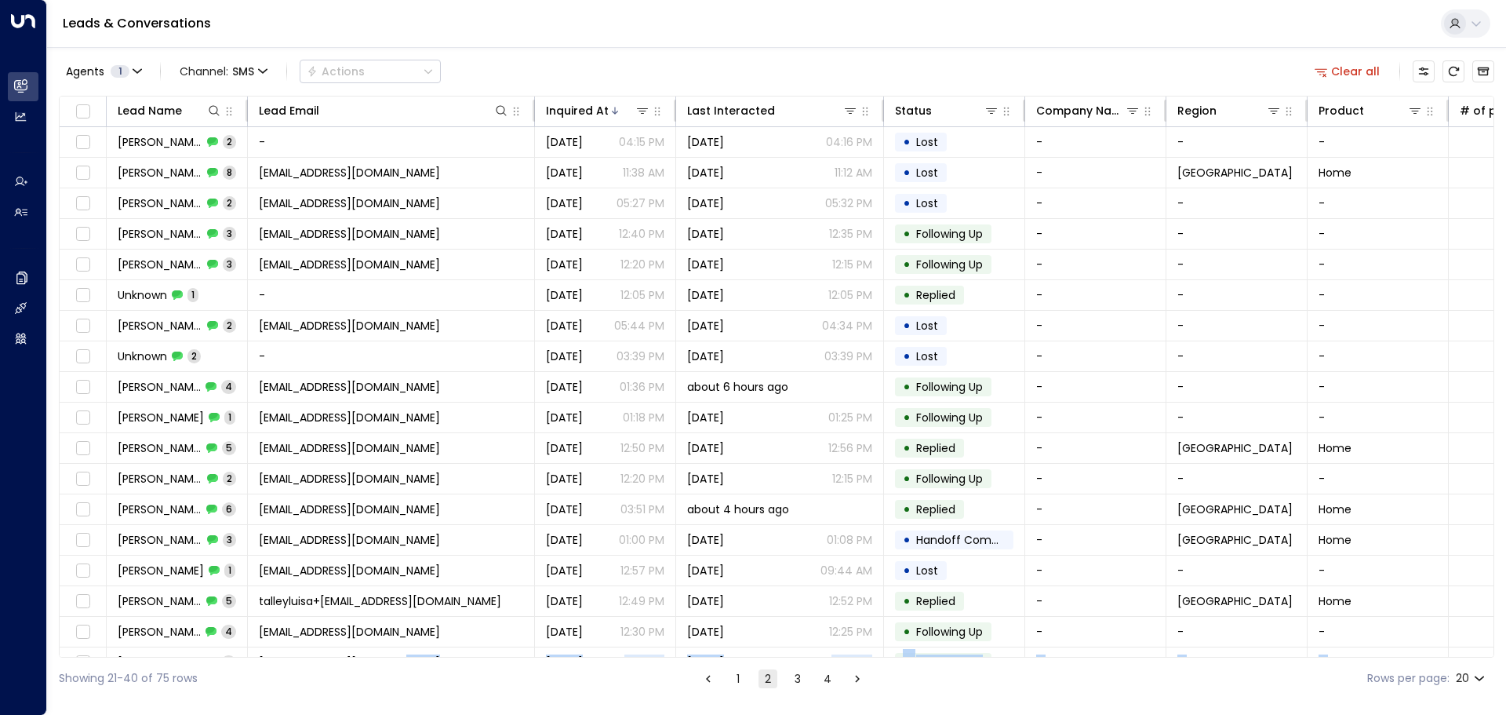
scroll to position [87, 0]
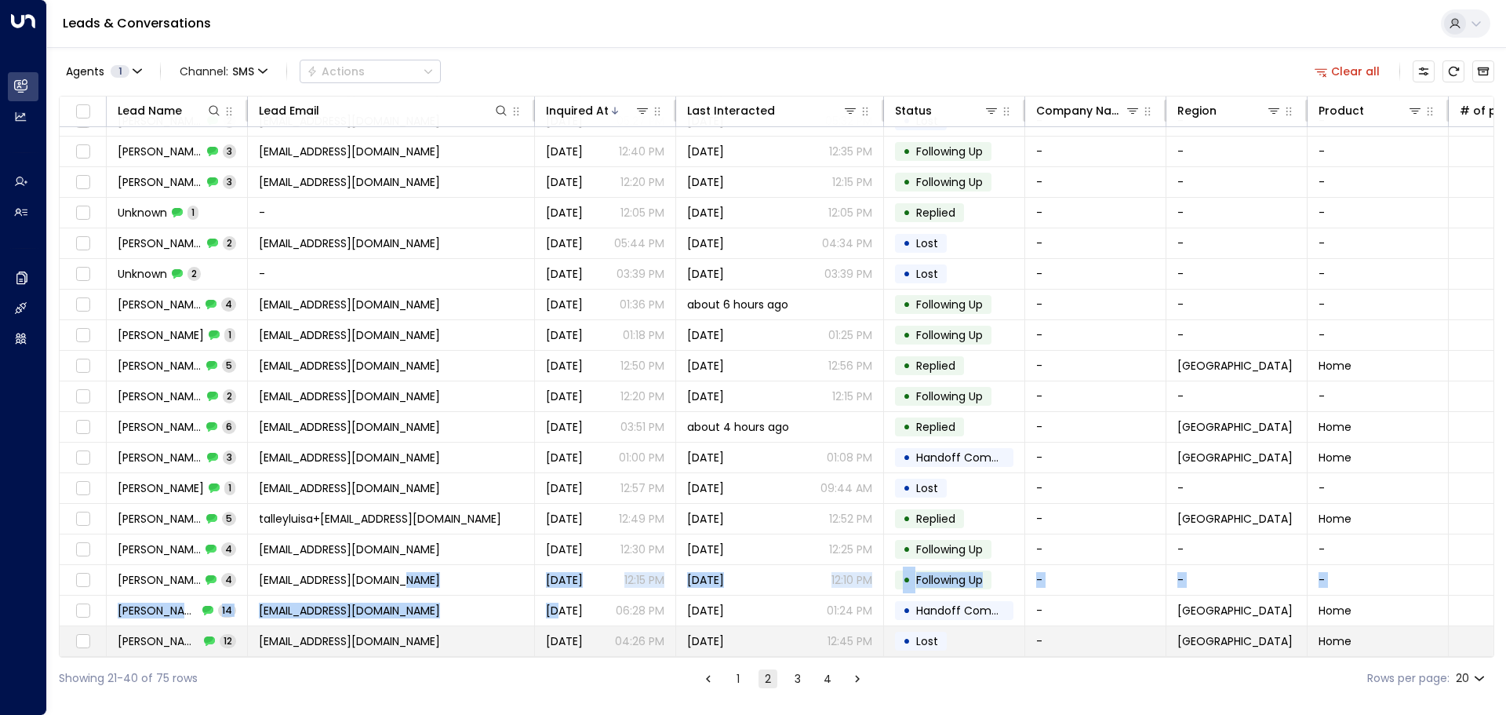
drag, startPoint x: 486, startPoint y: 651, endPoint x: 734, endPoint y: 642, distance: 248.0
click at [734, 642] on tbody "Lindahl Bench 2 - Oct 10, 2025 04:15 PM Oct 12, 2025 04:16 PM • Lost - - - - - …" at bounding box center [1107, 351] width 2095 height 612
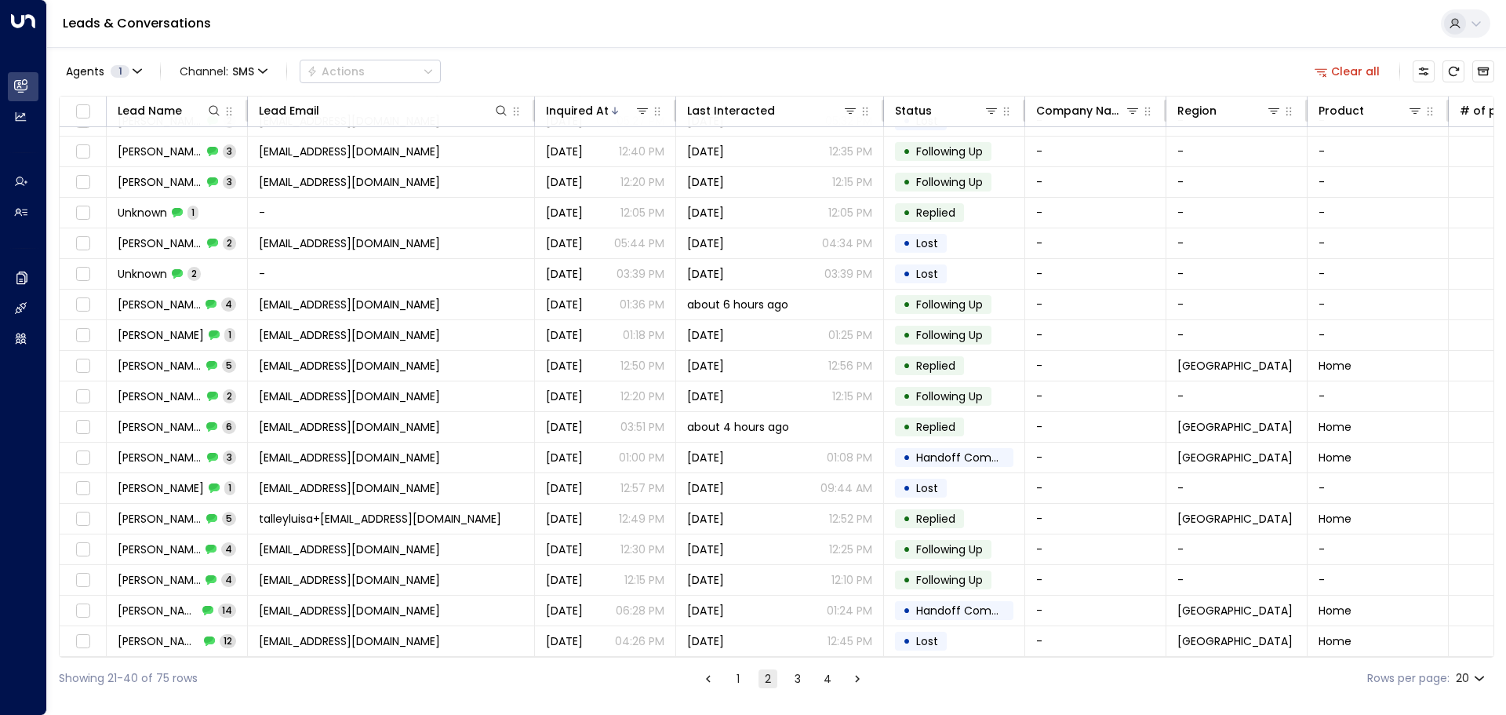
click at [1055, 54] on div "Agents 1 Channel: SMS Actions Clear all Lead Name Lead Email Inquired At Last I…" at bounding box center [776, 373] width 1435 height 652
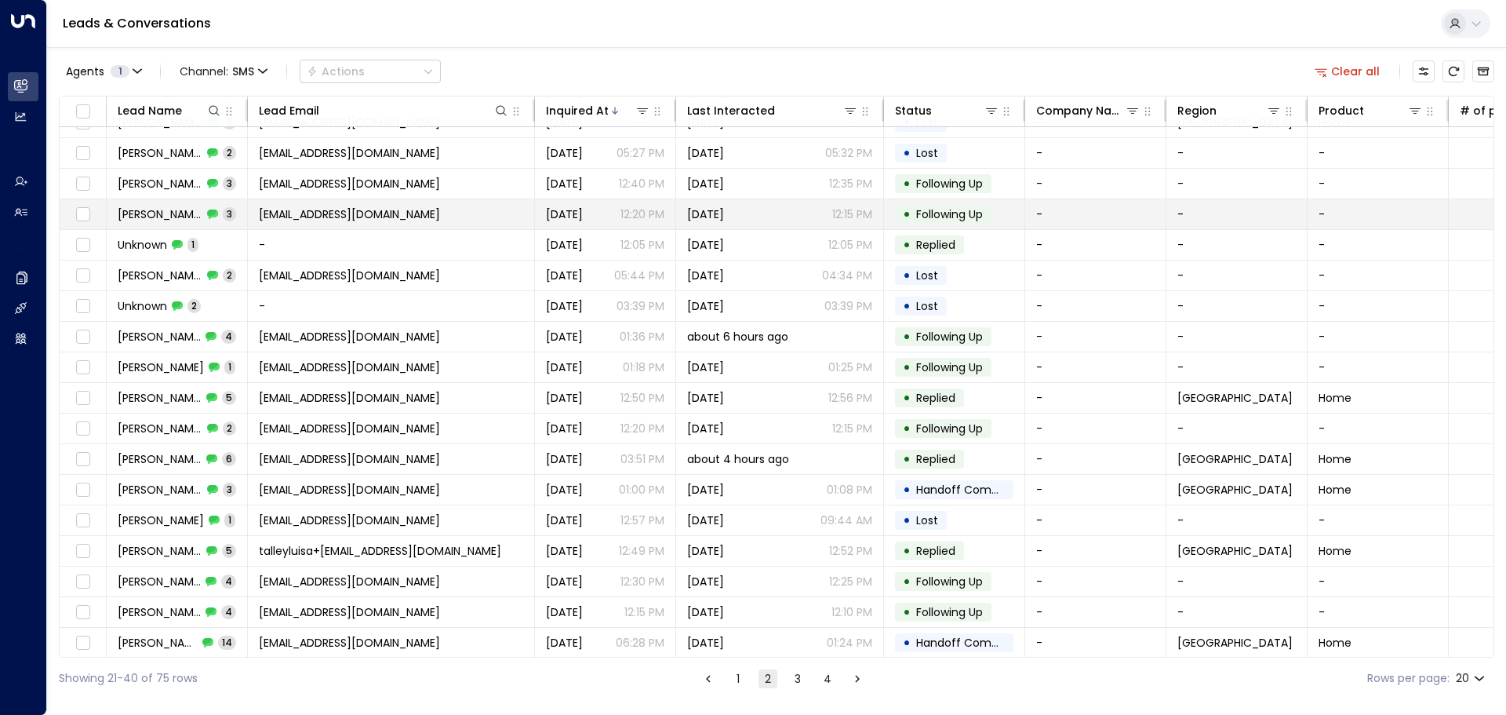
scroll to position [0, 0]
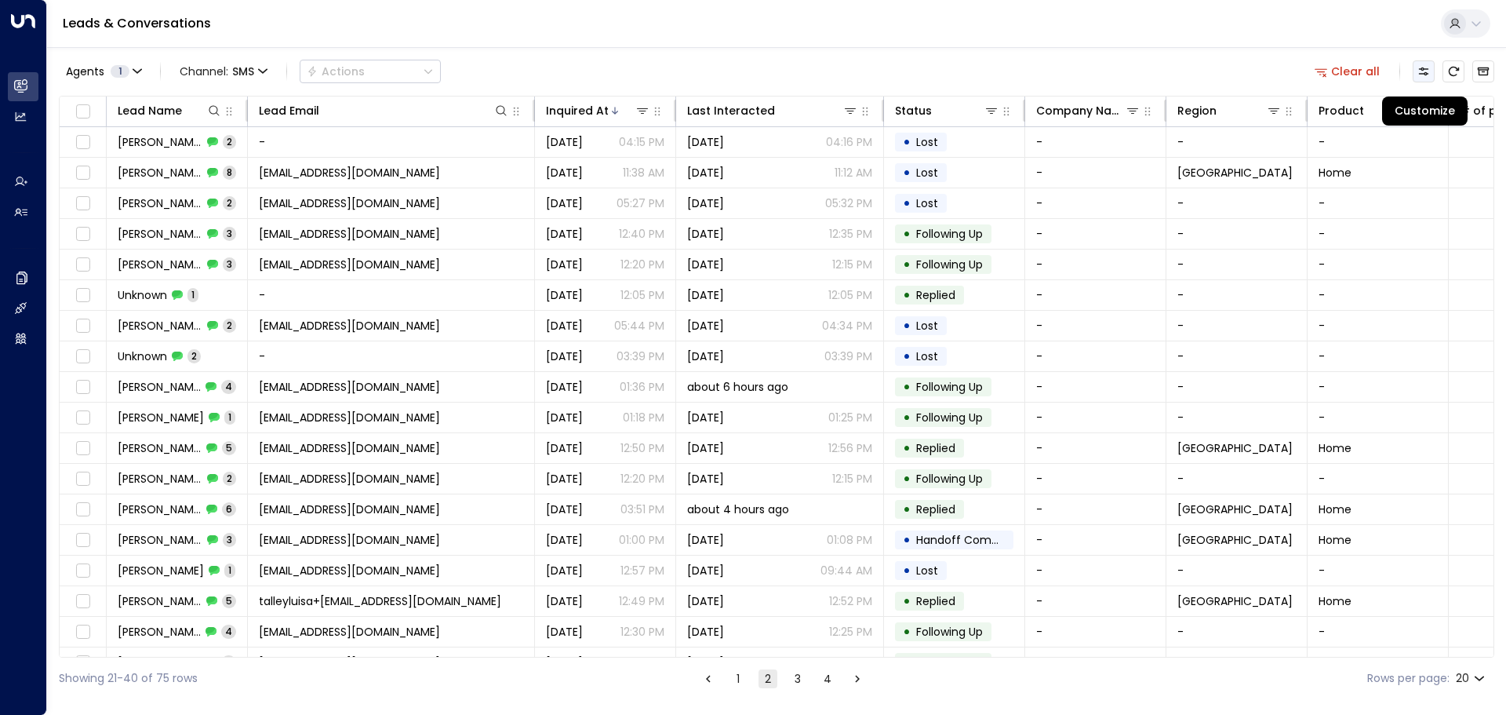
click at [1426, 74] on icon "Customize" at bounding box center [1423, 71] width 13 height 13
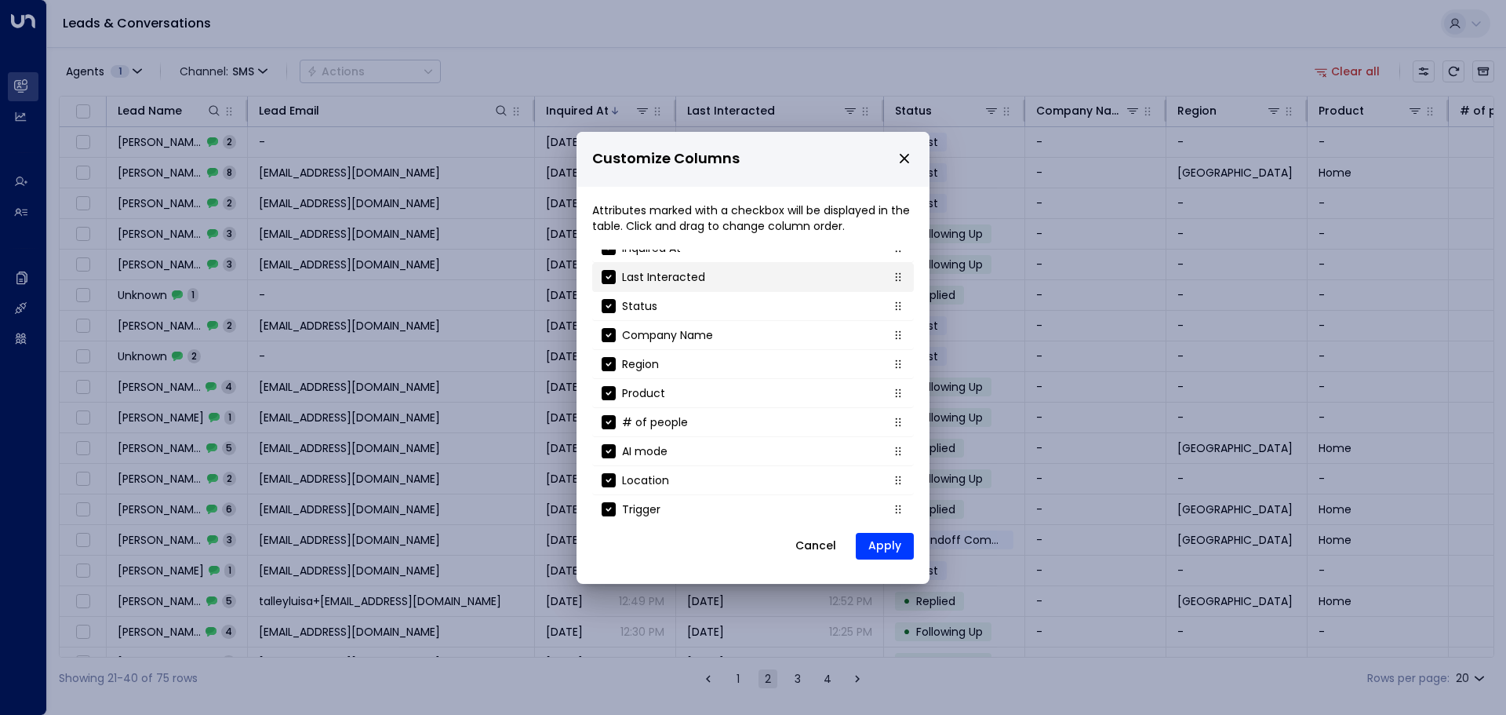
scroll to position [169, 0]
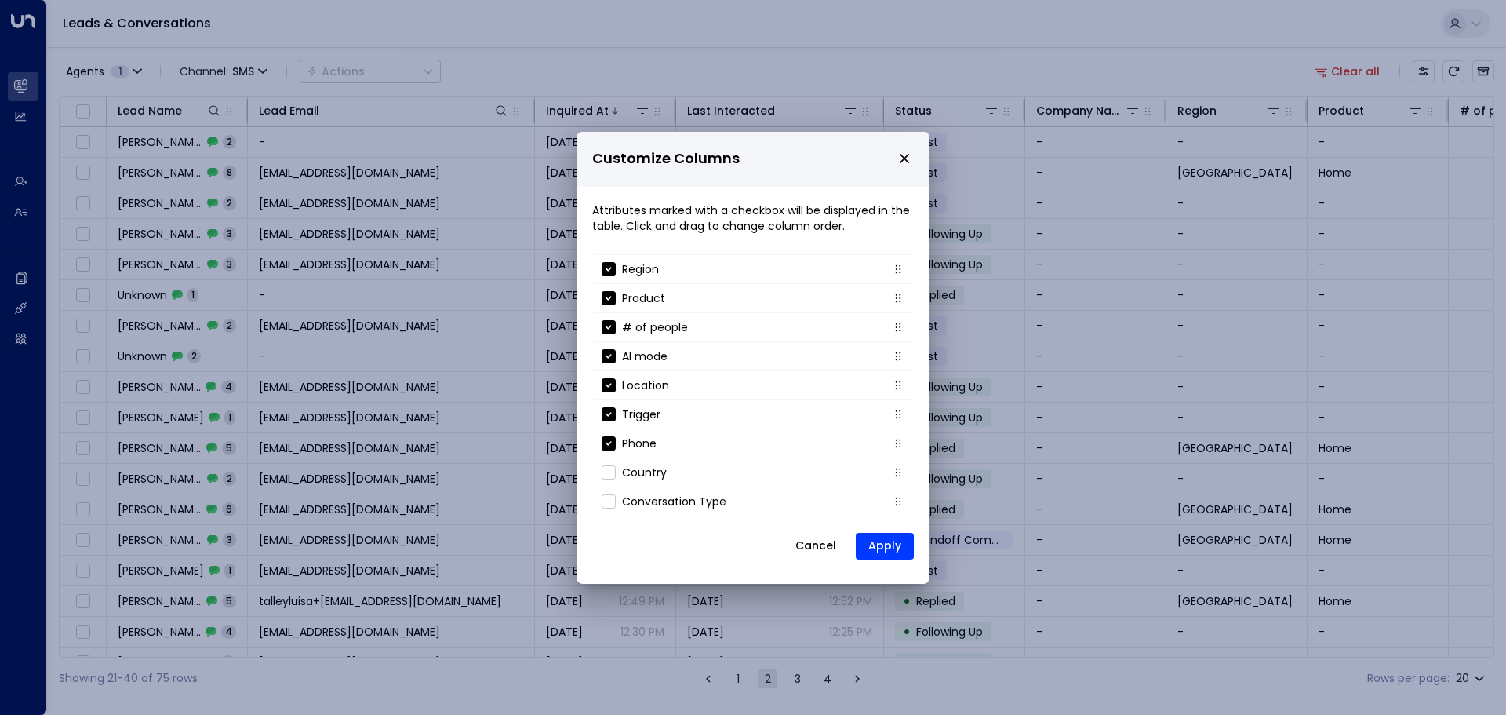
click at [900, 155] on icon "close" at bounding box center [904, 158] width 9 height 9
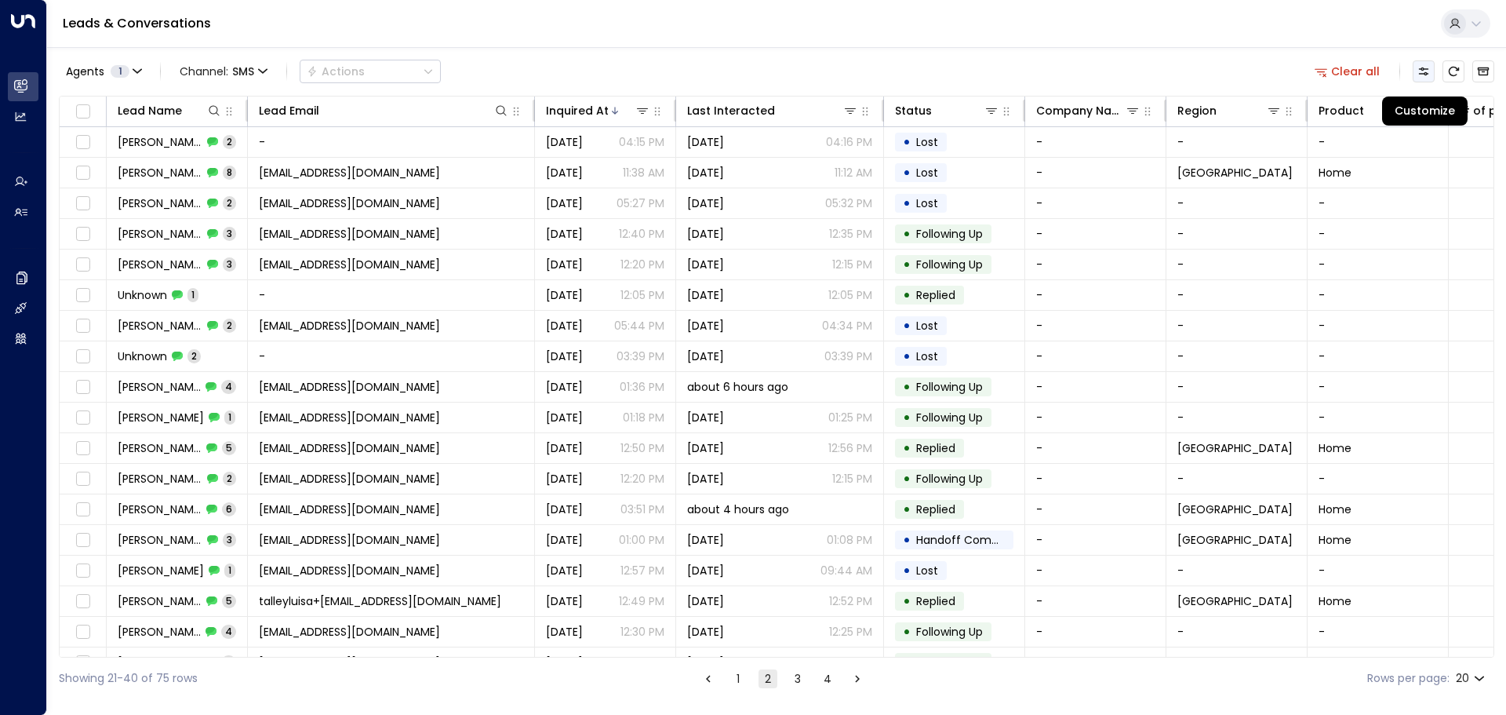
click at [1421, 71] on icon "Customize" at bounding box center [1423, 71] width 13 height 13
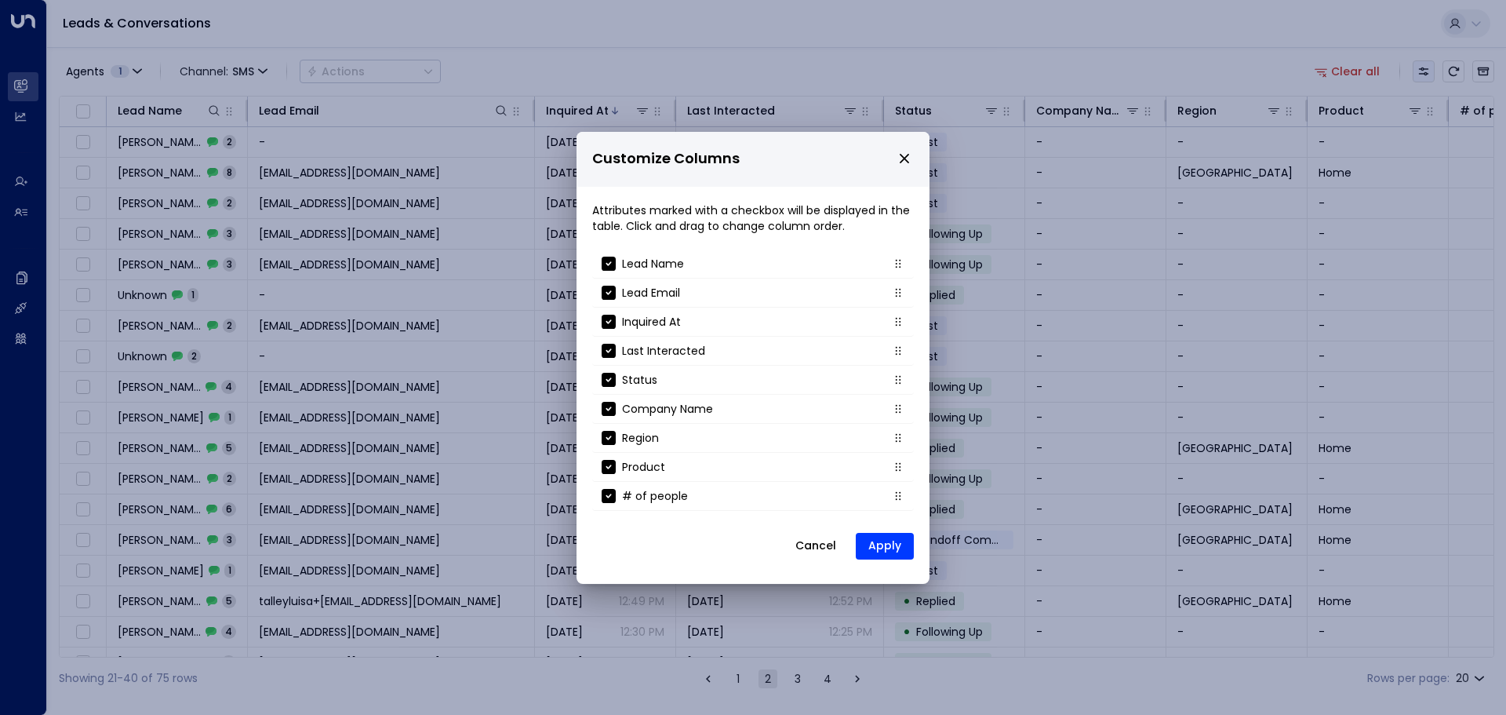
click at [1421, 71] on div "Customize Columns Attributes marked with a checkbox will be displayed in the ta…" at bounding box center [753, 357] width 1506 height 715
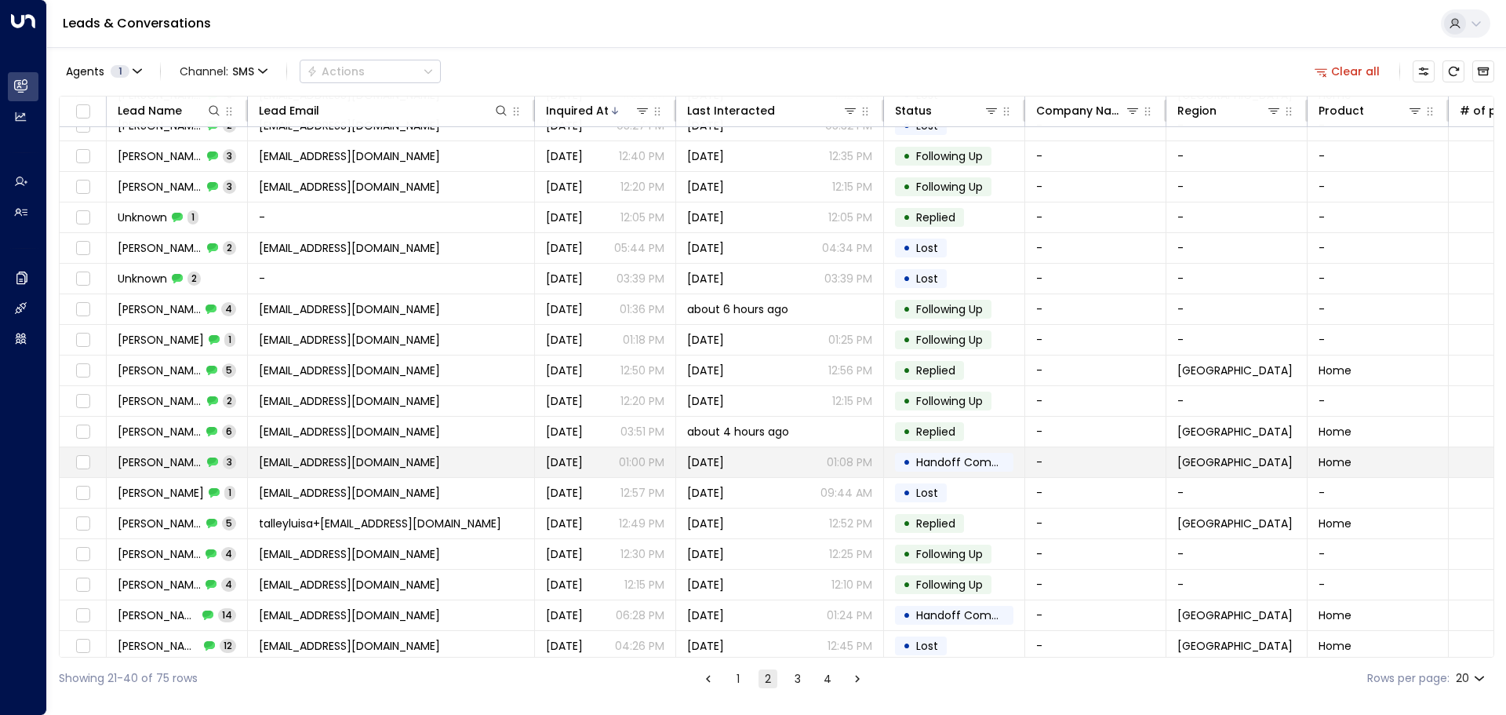
scroll to position [87, 0]
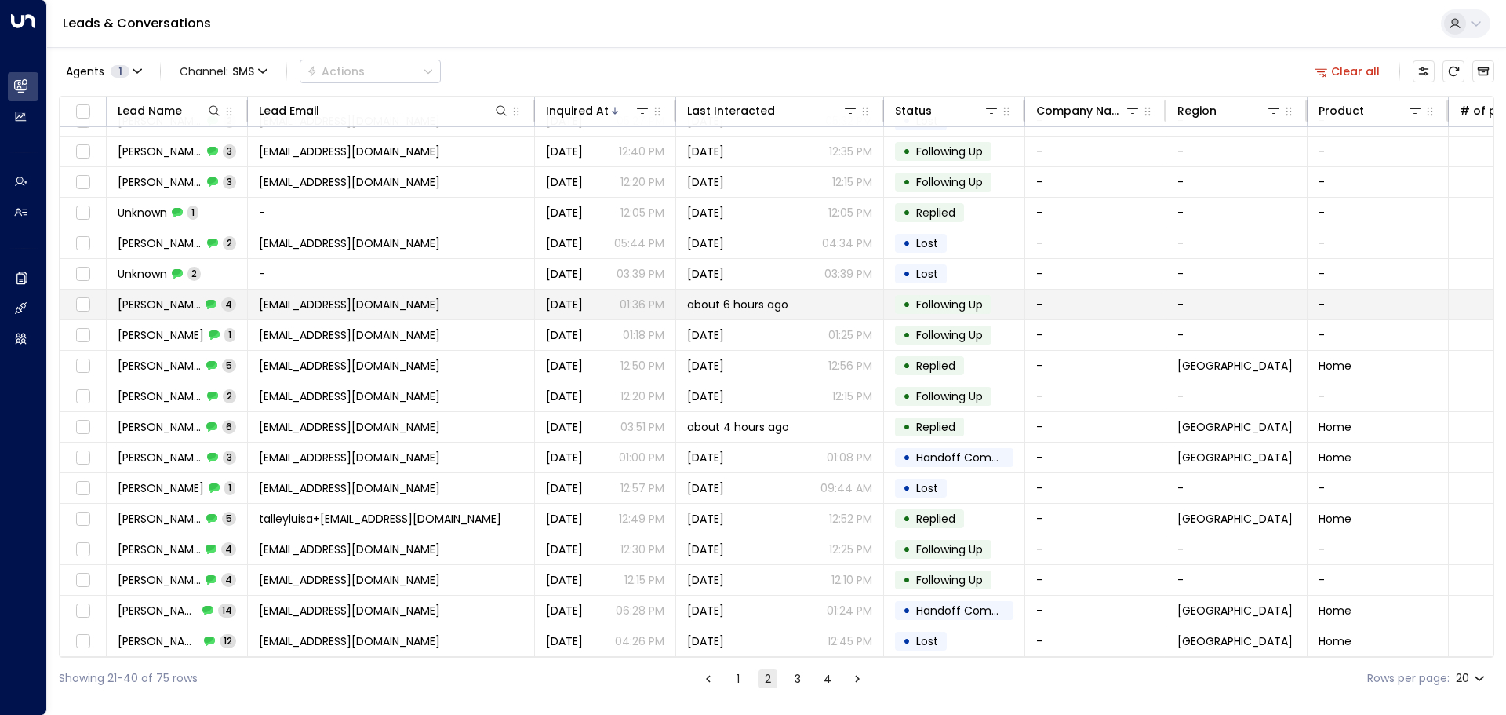
click at [463, 301] on td "[EMAIL_ADDRESS][DOMAIN_NAME]" at bounding box center [391, 304] width 287 height 30
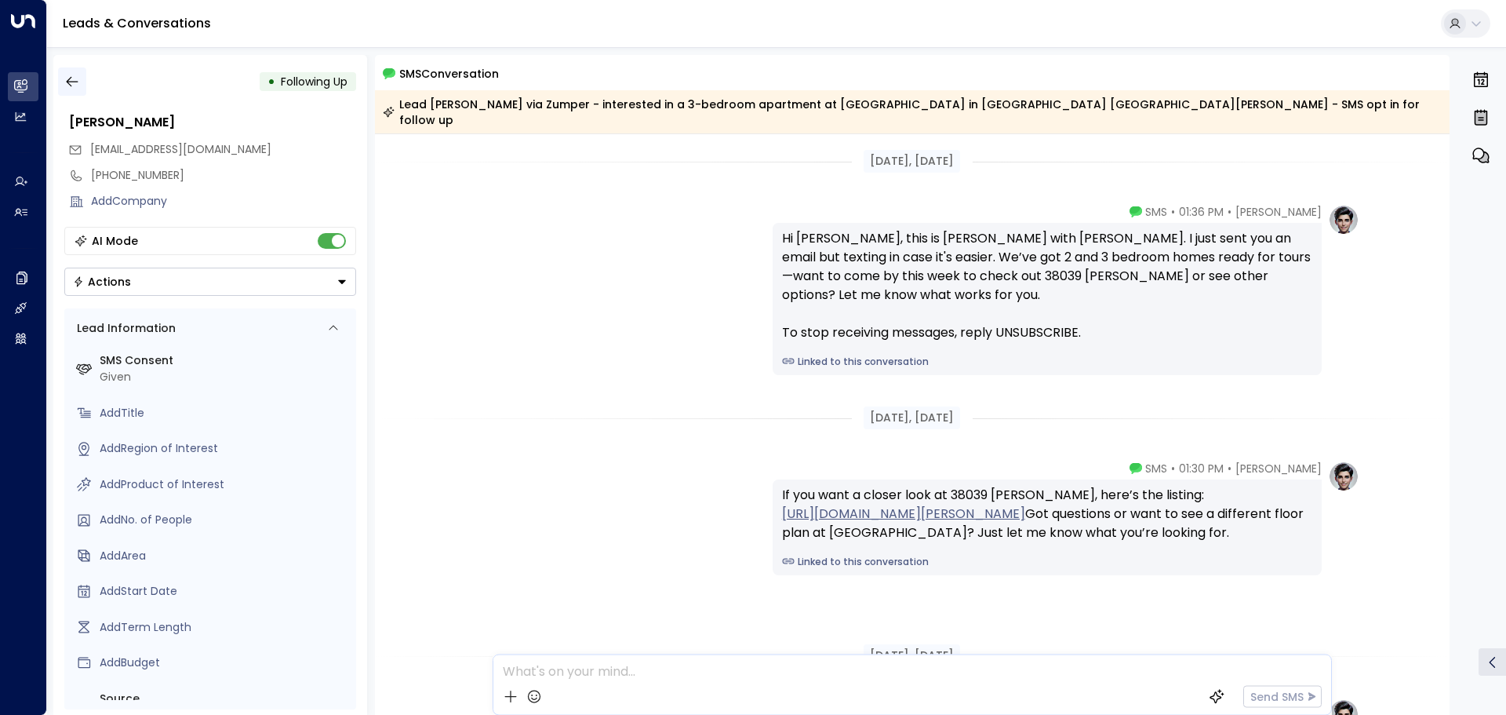
click at [81, 78] on button "button" at bounding box center [72, 81] width 28 height 28
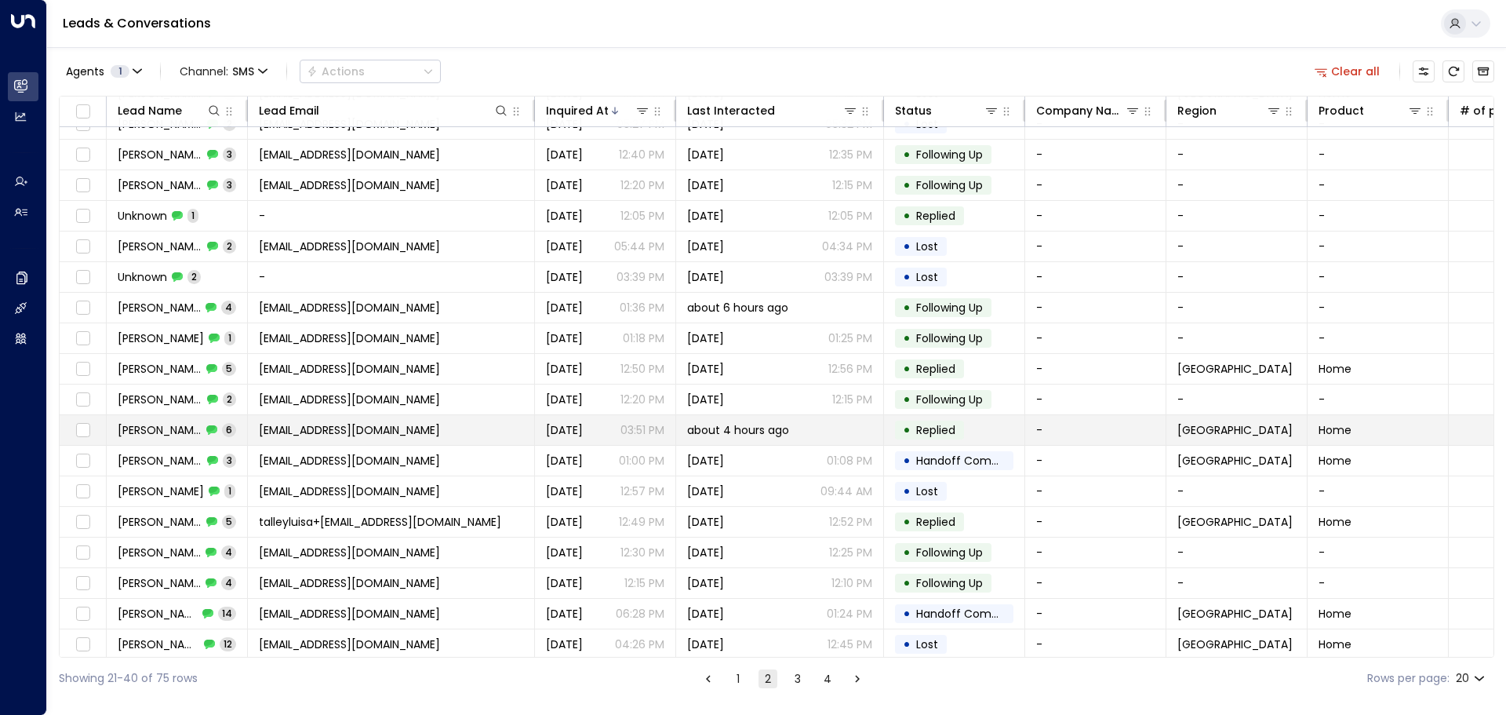
scroll to position [87, 0]
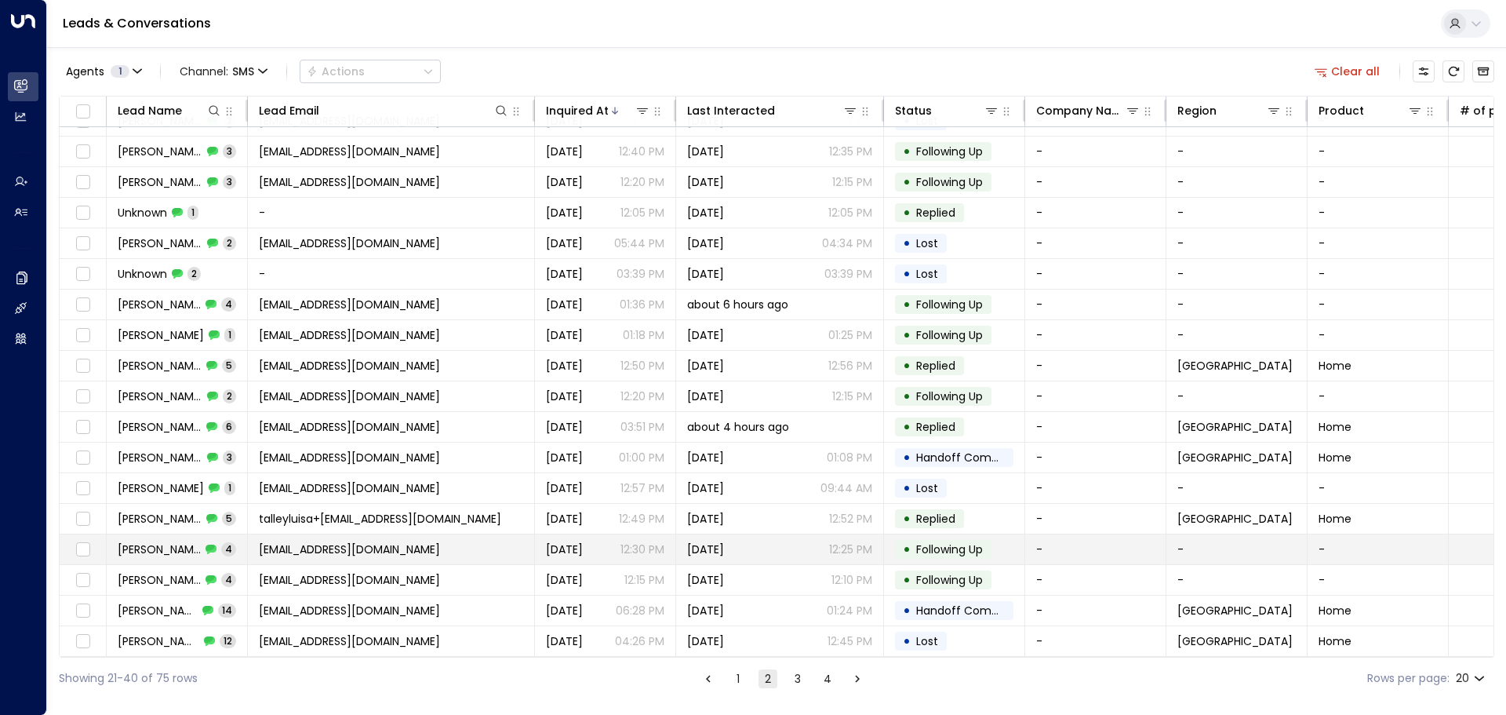
click at [170, 542] on span "Michelle Pletta" at bounding box center [159, 549] width 83 height 16
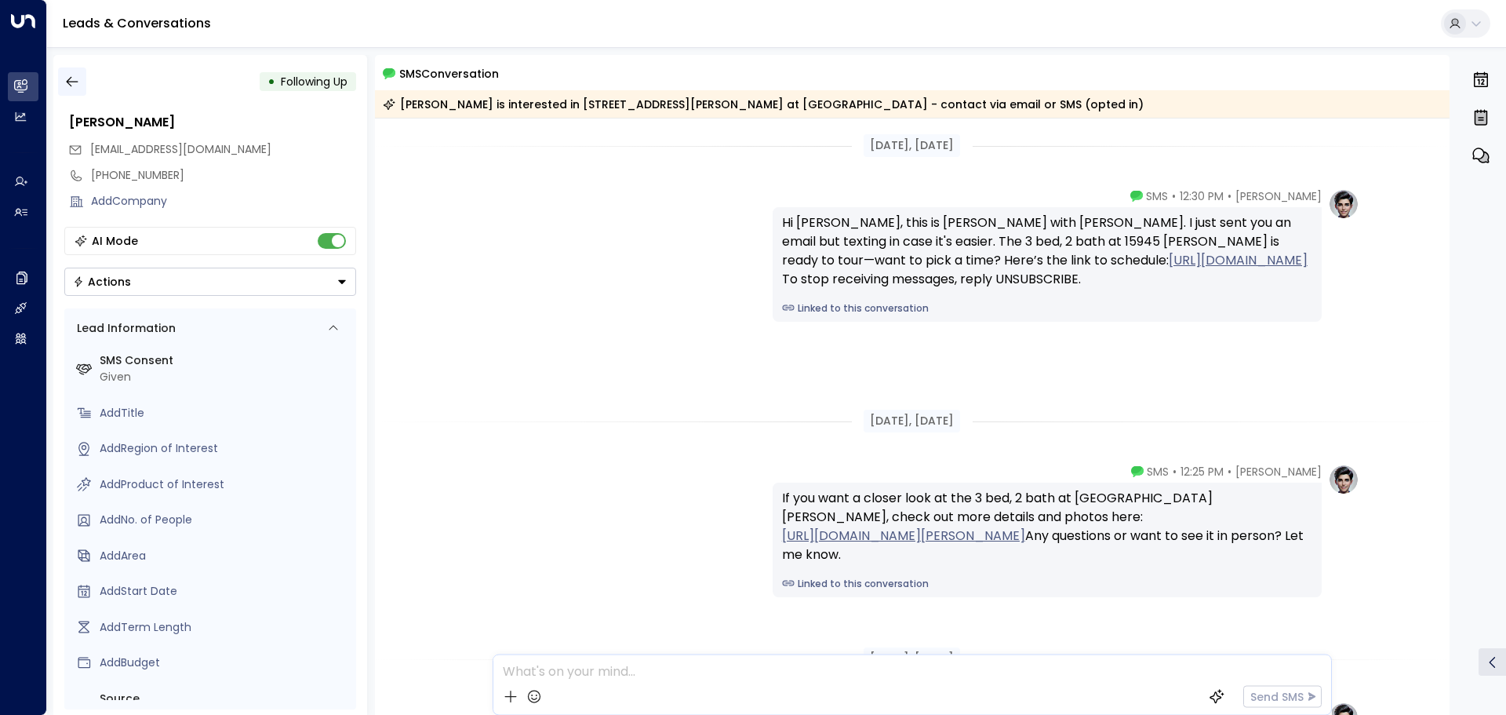
click at [77, 84] on icon "button" at bounding box center [72, 82] width 16 height 16
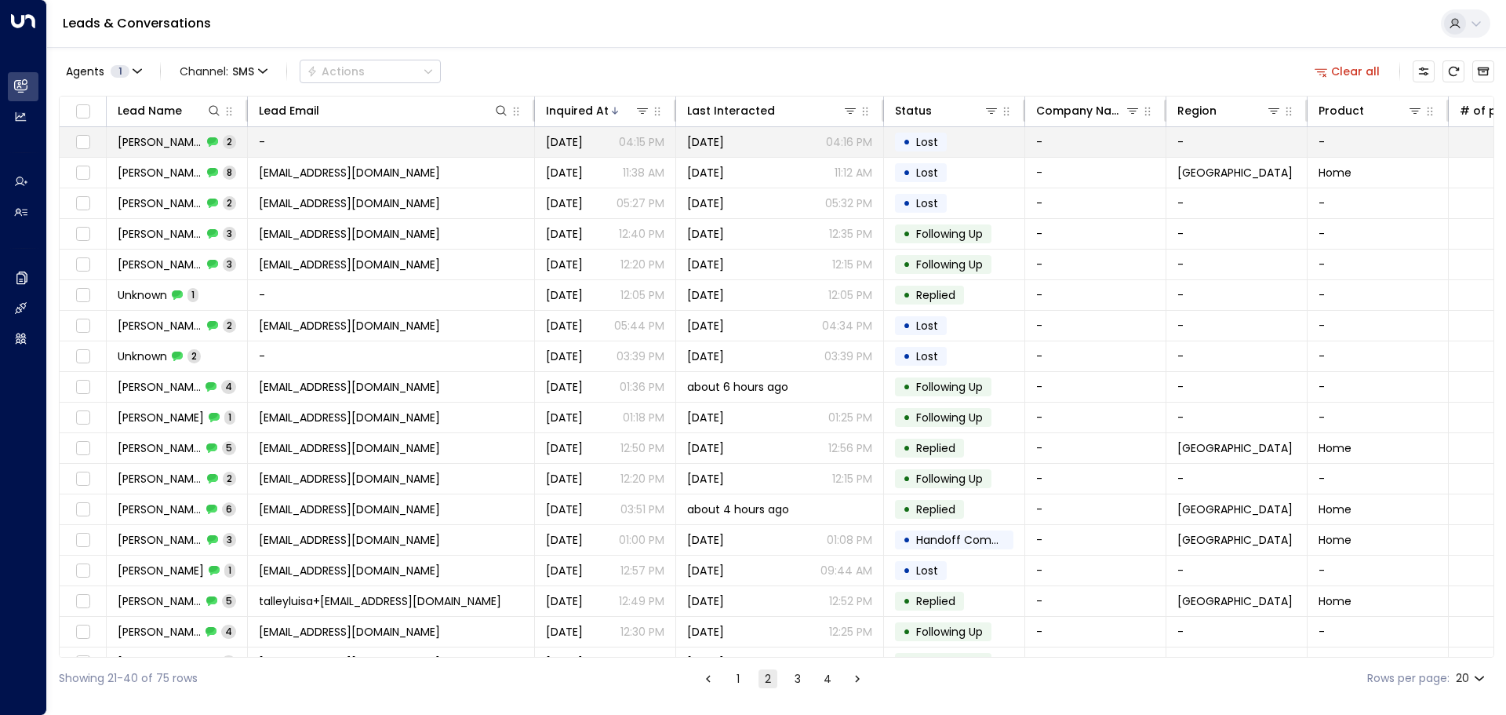
click at [169, 146] on span "Lindahl Bench" at bounding box center [160, 142] width 85 height 16
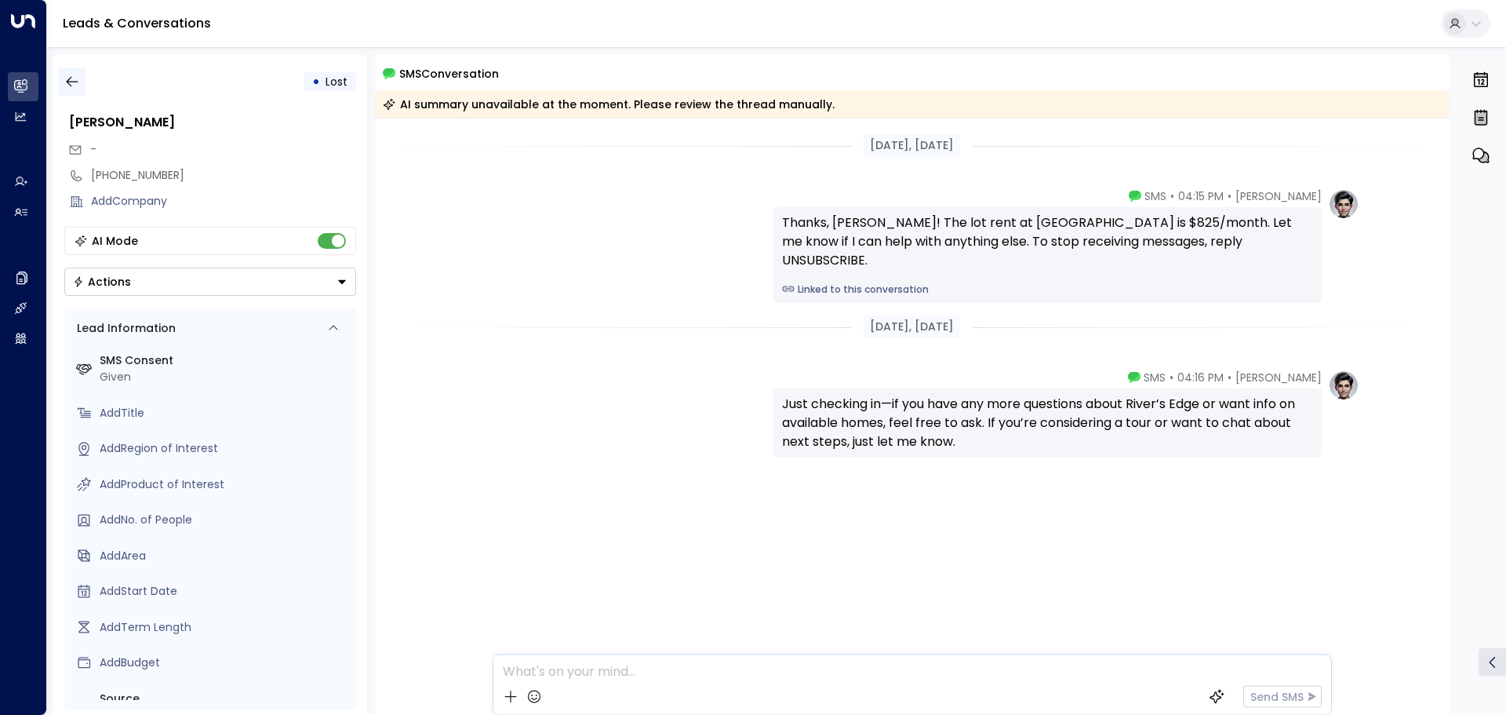
click at [70, 77] on icon "button" at bounding box center [72, 82] width 16 height 16
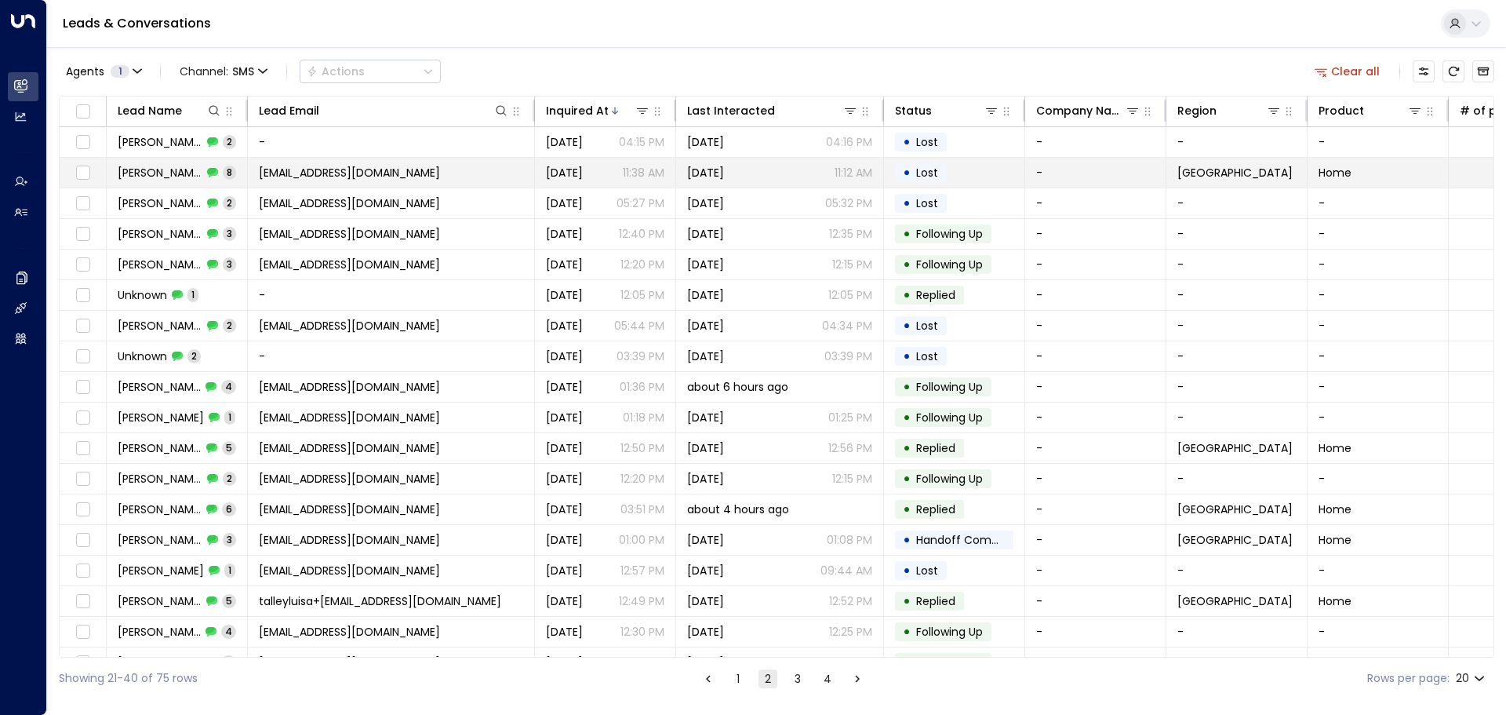
click at [160, 169] on span "David Whitton" at bounding box center [160, 173] width 85 height 16
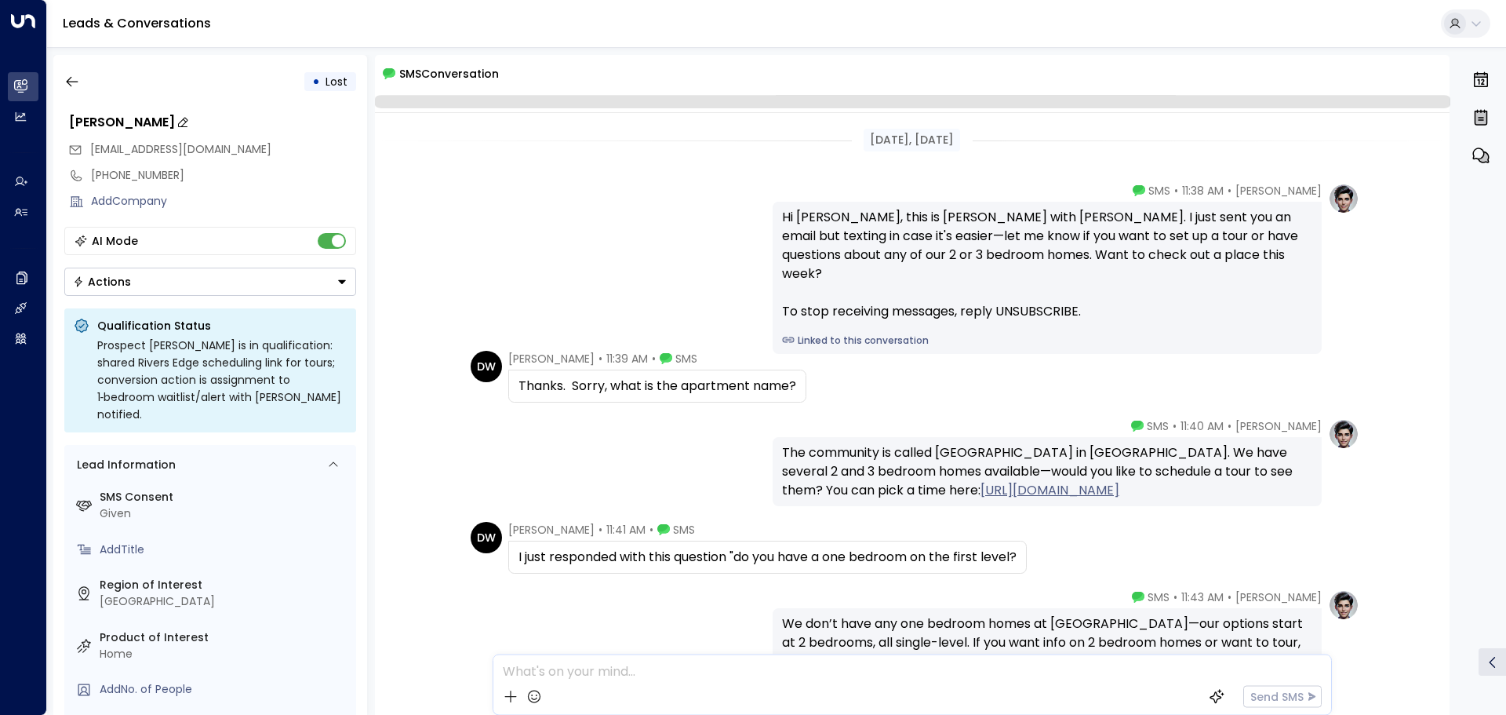
scroll to position [560, 0]
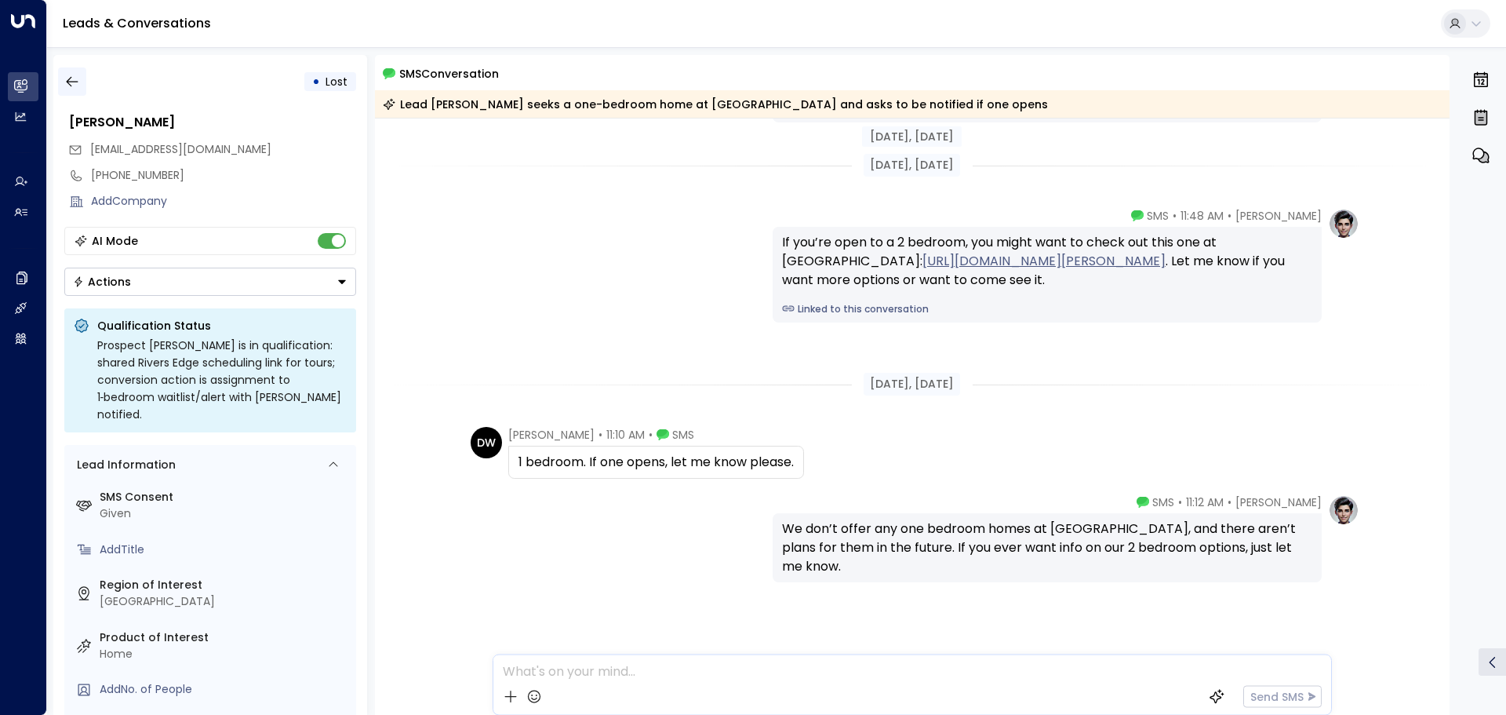
click at [73, 72] on button "button" at bounding box center [72, 81] width 28 height 28
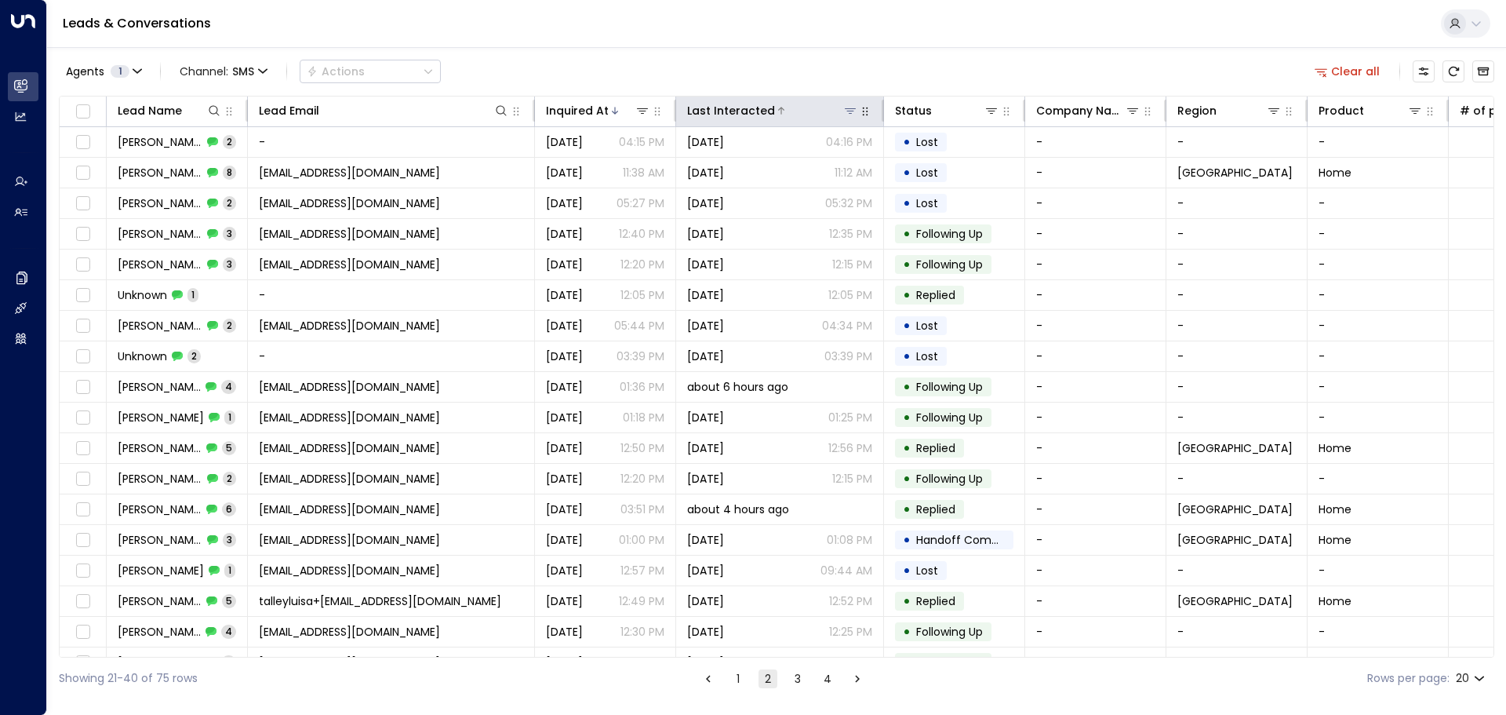
click at [697, 115] on div "Last Interacted" at bounding box center [731, 110] width 88 height 19
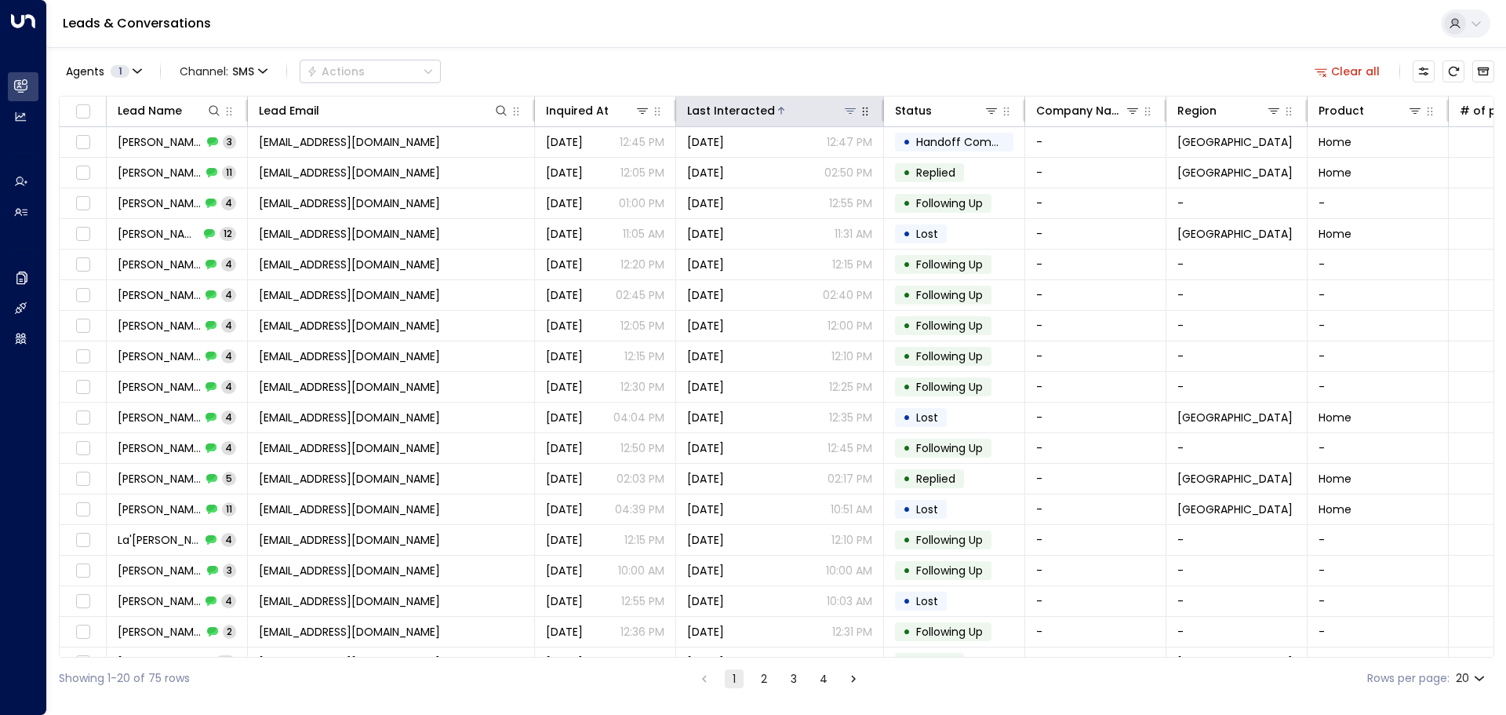
click at [721, 115] on div "Last Interacted" at bounding box center [731, 110] width 88 height 19
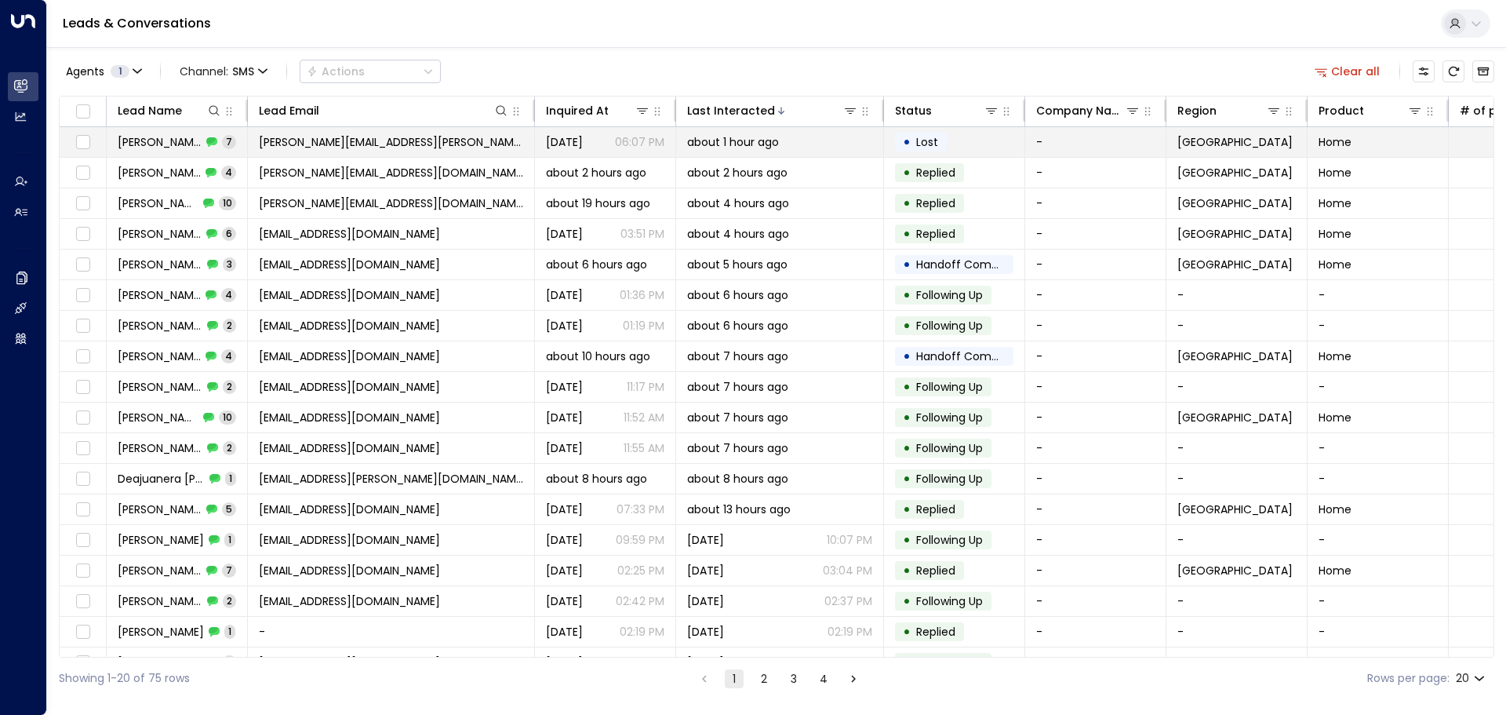
click at [162, 143] on span "[PERSON_NAME]" at bounding box center [160, 142] width 84 height 16
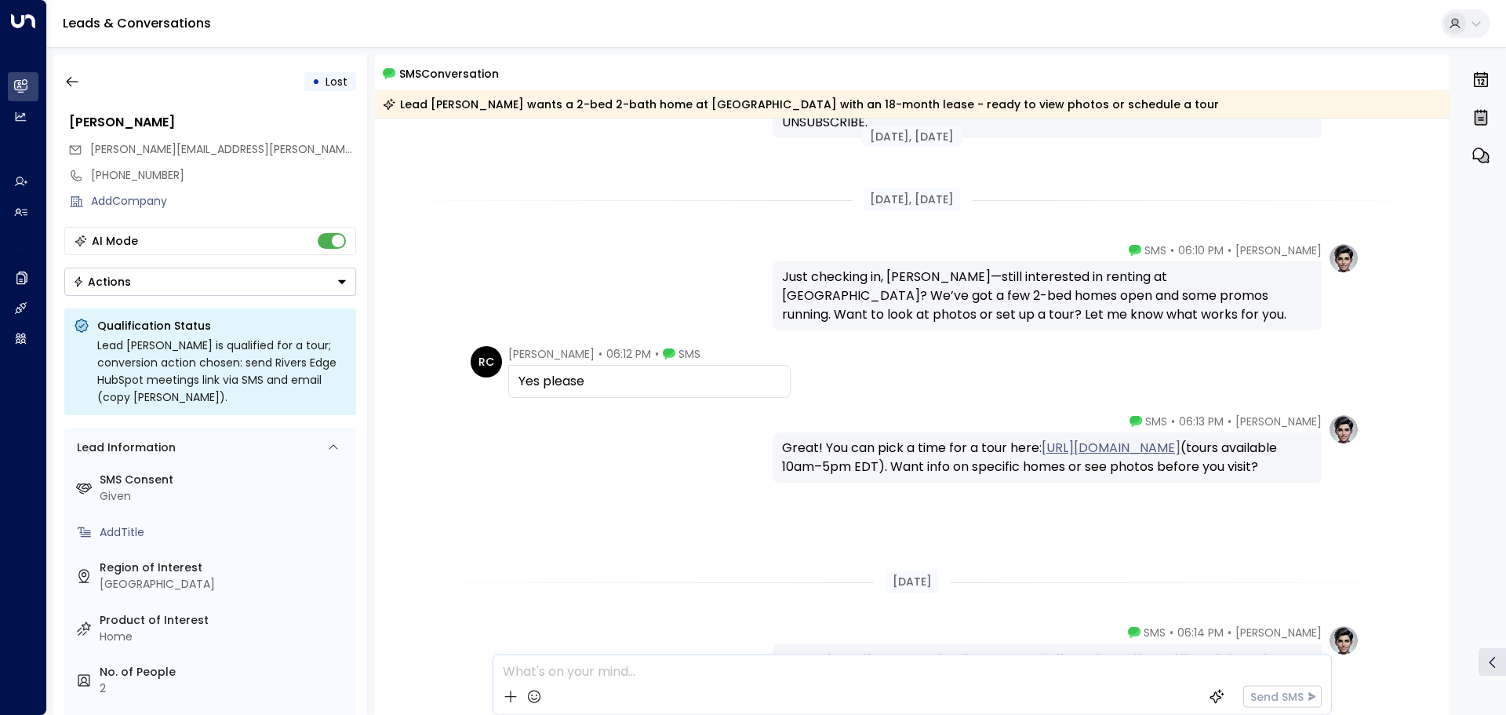
scroll to position [384, 0]
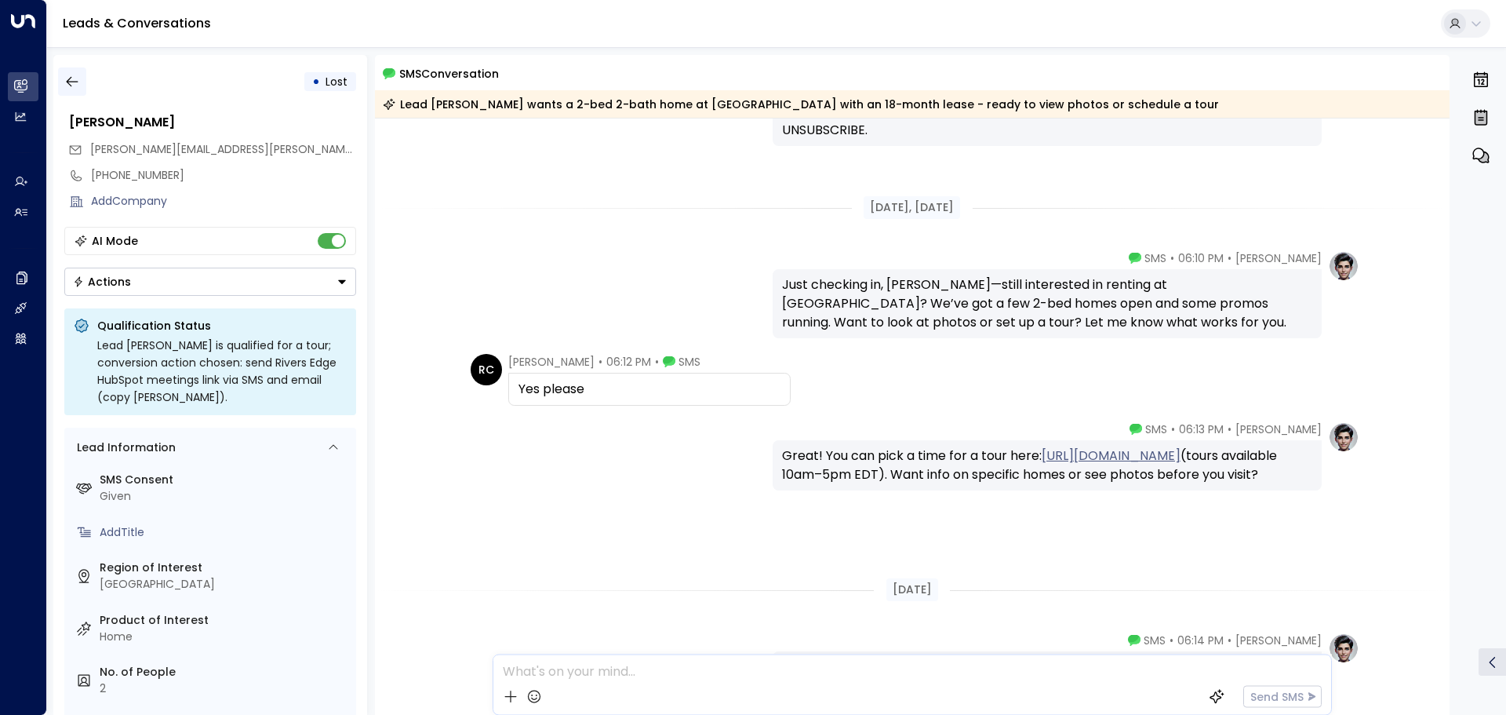
click at [76, 82] on icon "button" at bounding box center [72, 82] width 12 height 10
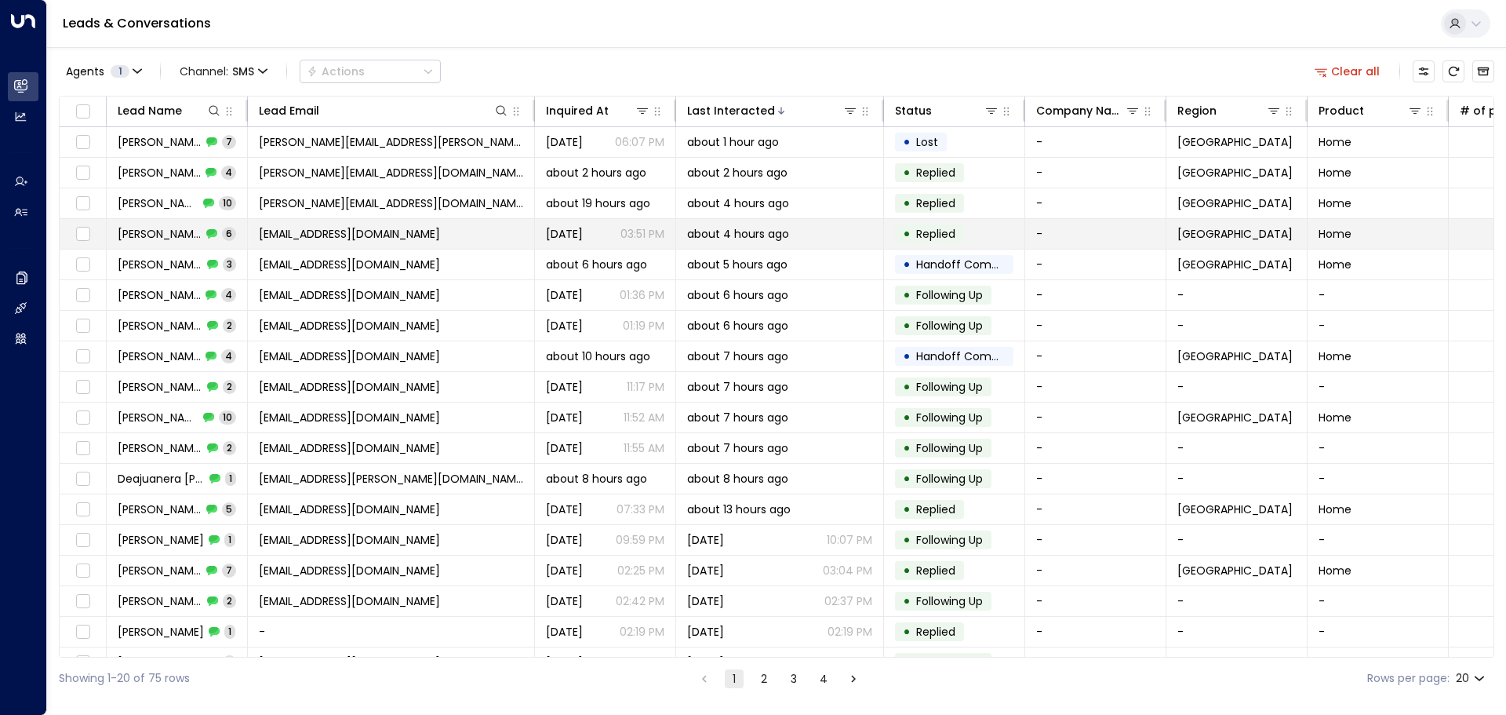
click at [156, 237] on span "[PERSON_NAME]" at bounding box center [160, 234] width 84 height 16
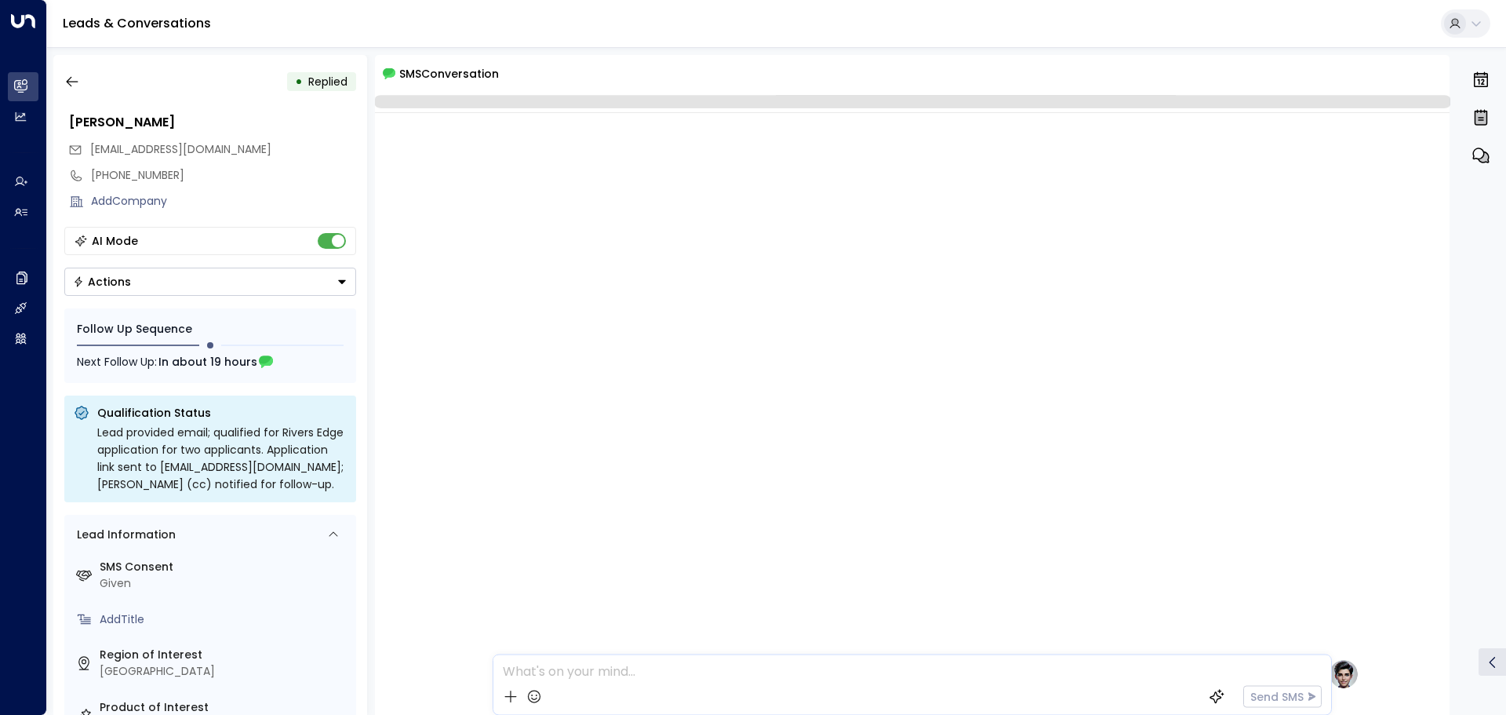
scroll to position [712, 0]
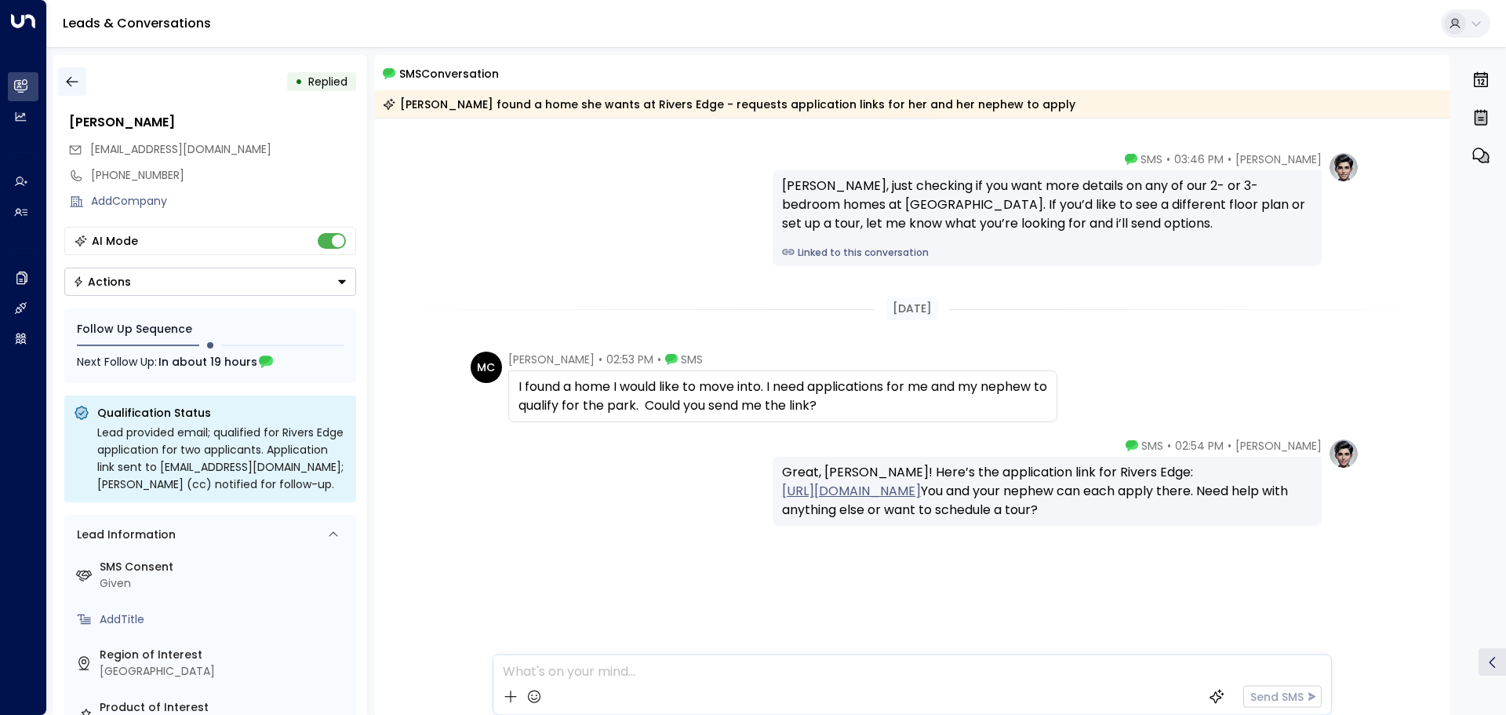
click at [73, 71] on button "button" at bounding box center [72, 81] width 28 height 28
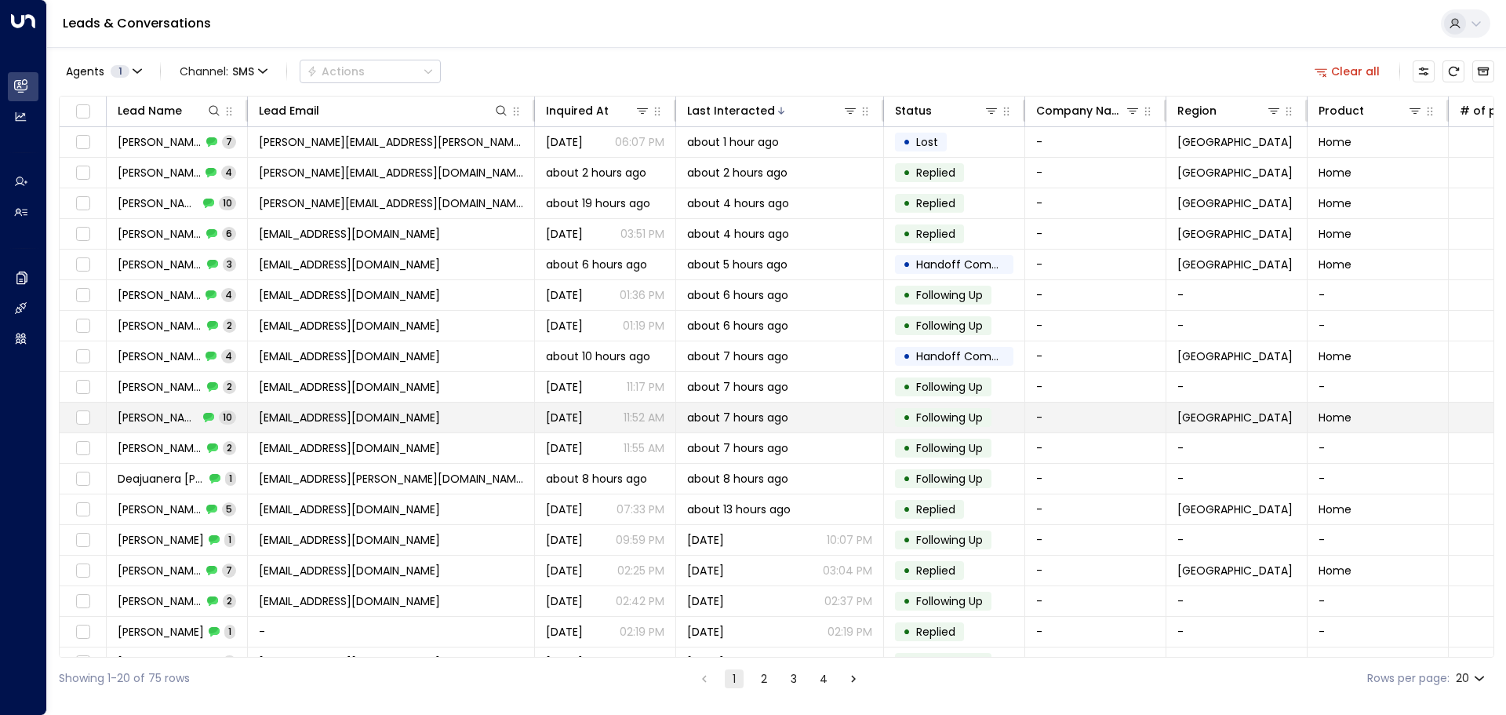
click at [155, 415] on span "Skylor Parker" at bounding box center [158, 417] width 81 height 16
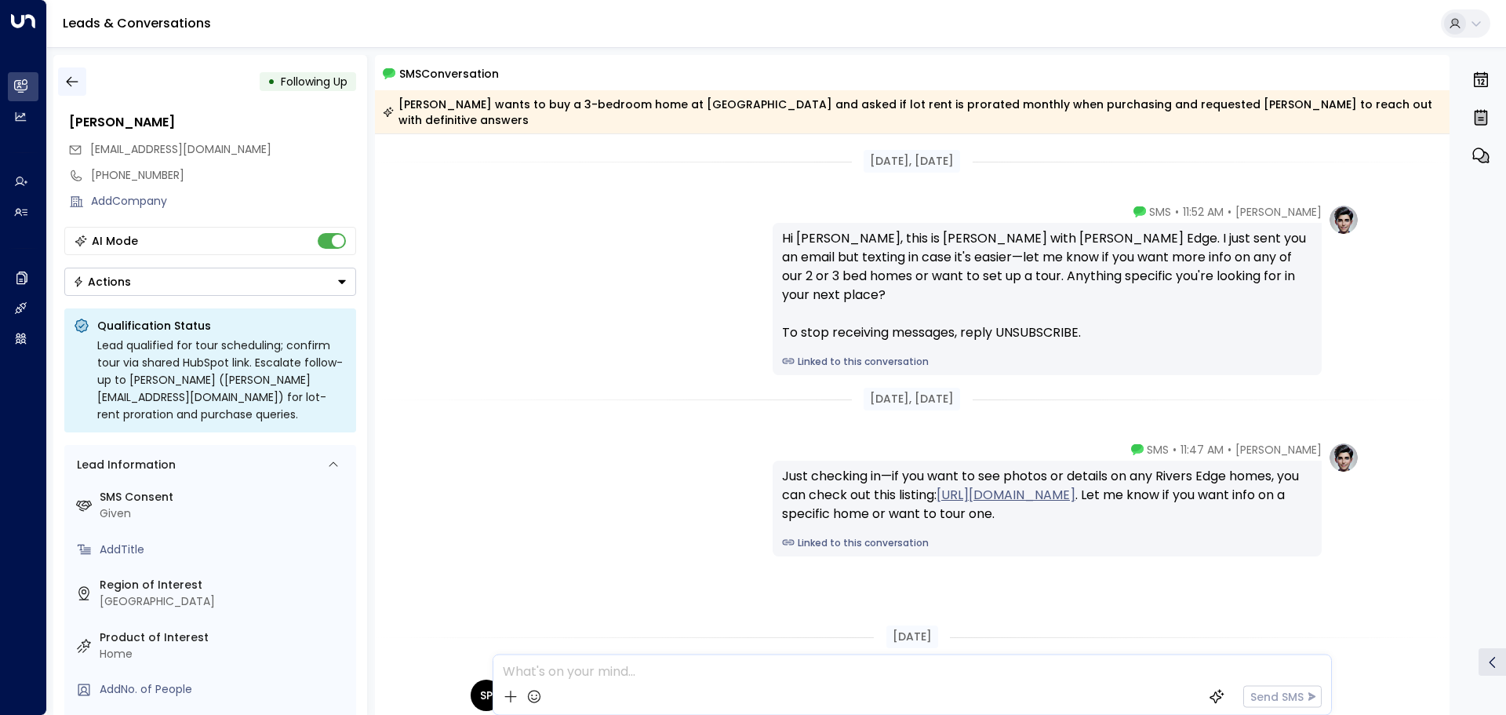
click at [71, 82] on icon "button" at bounding box center [72, 82] width 16 height 16
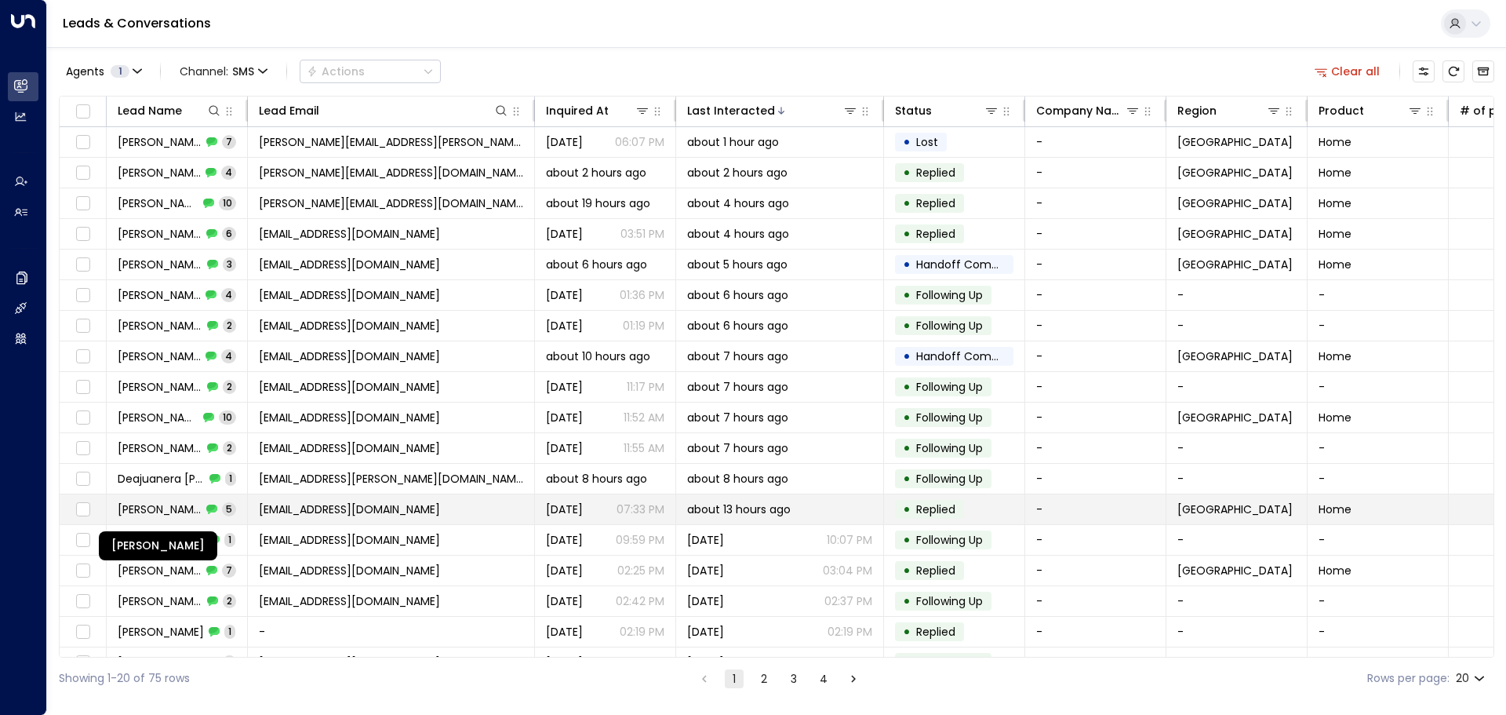
click at [167, 507] on span "Tracey Mcdonald" at bounding box center [160, 509] width 84 height 16
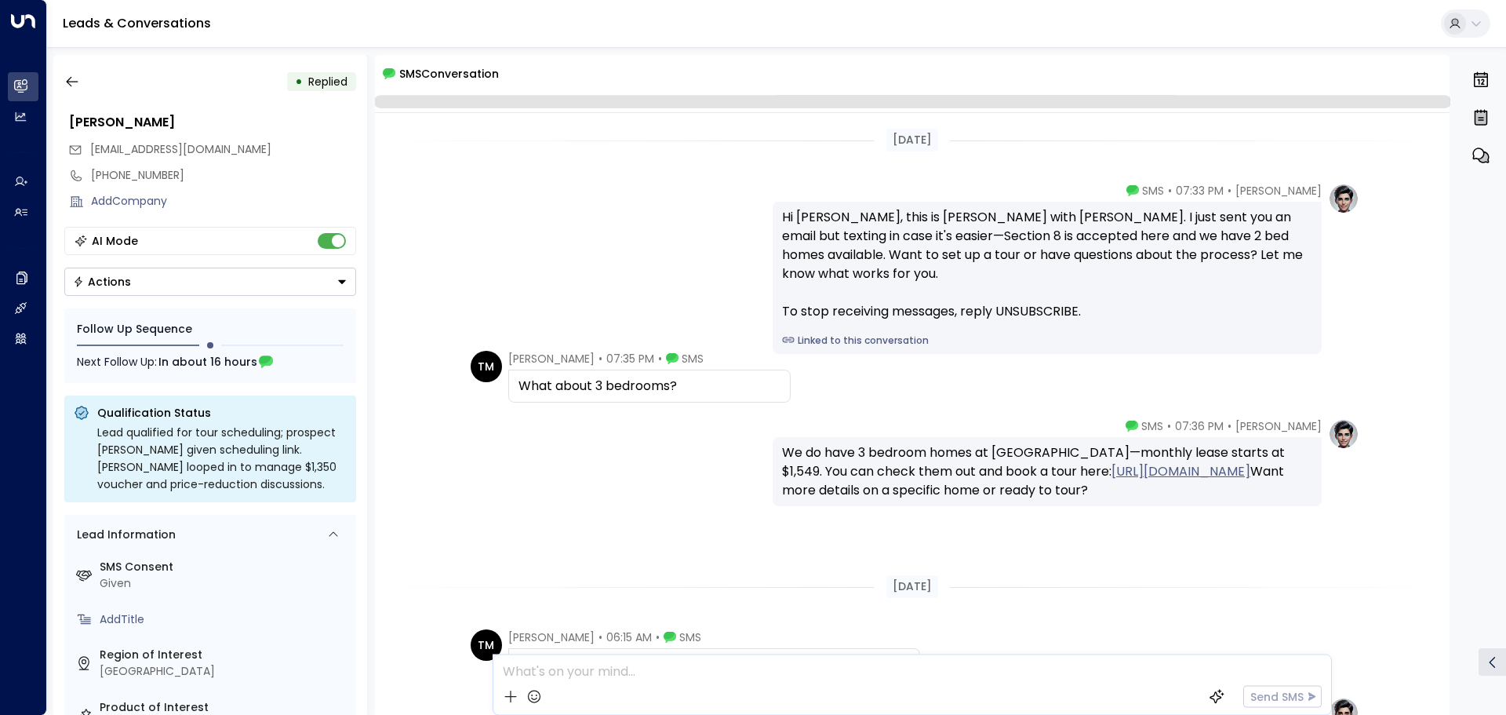
scroll to position [227, 0]
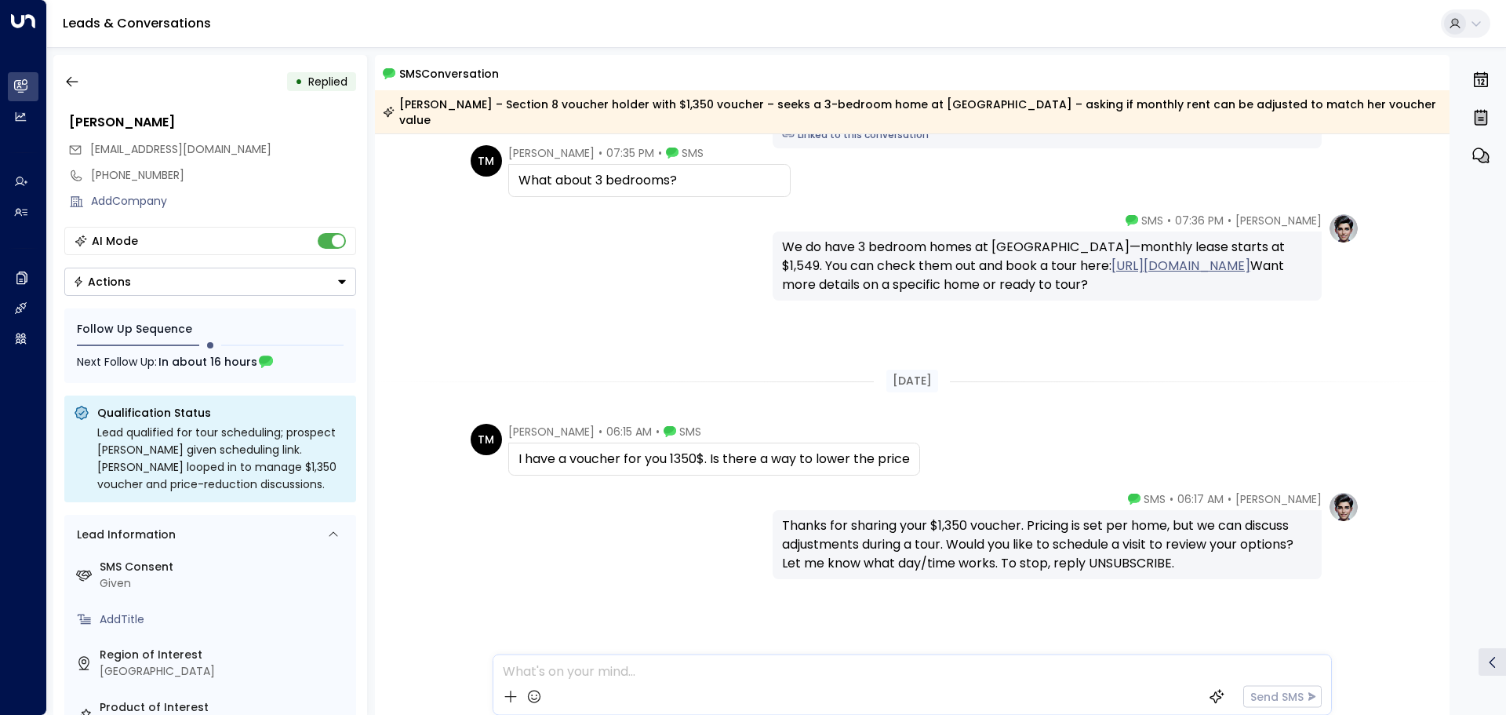
click at [76, 96] on div "• Replied Tracey Mcdonald mcdonald0612@gmail.com +13138178607 Add Company AI Mo…" at bounding box center [210, 385] width 314 height 660
click at [72, 89] on button "button" at bounding box center [72, 81] width 28 height 28
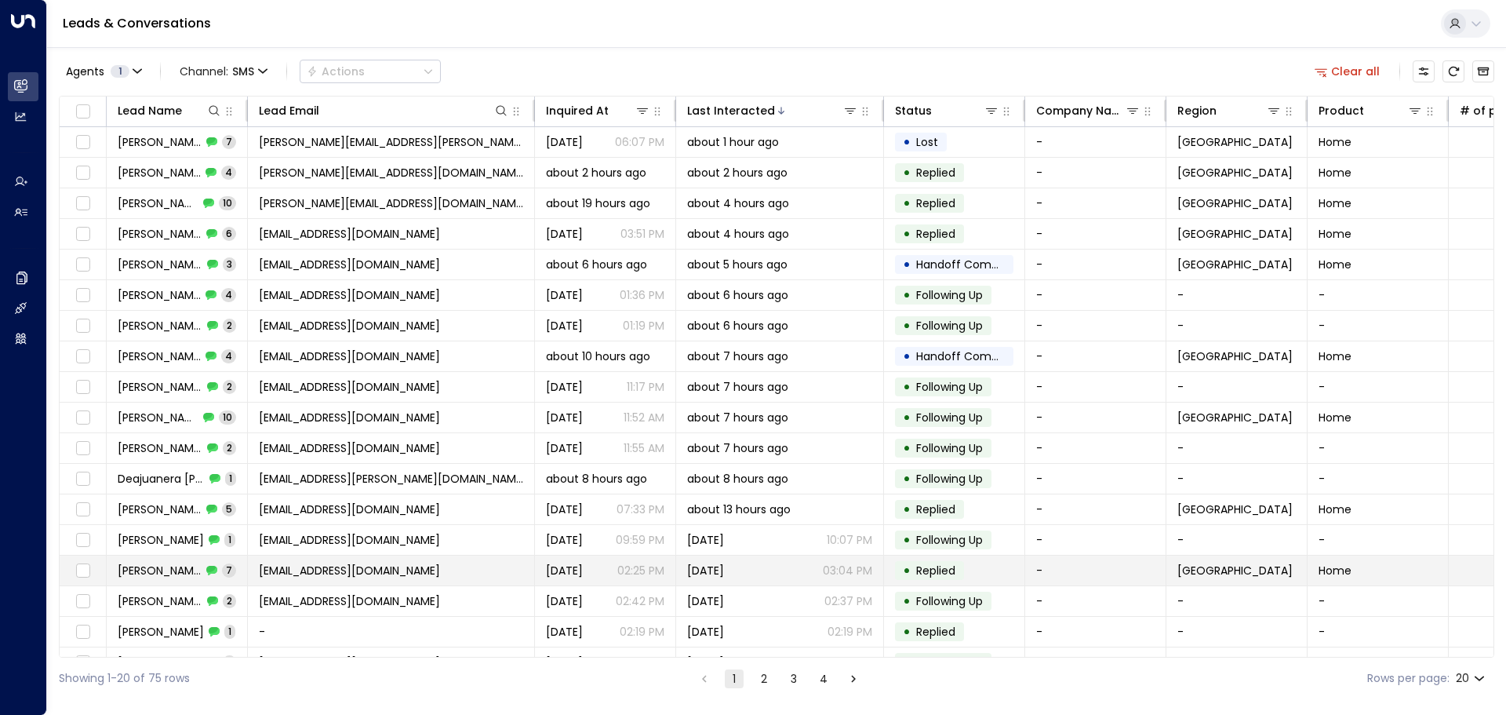
click at [164, 573] on span "Jaevienna S" at bounding box center [160, 570] width 84 height 16
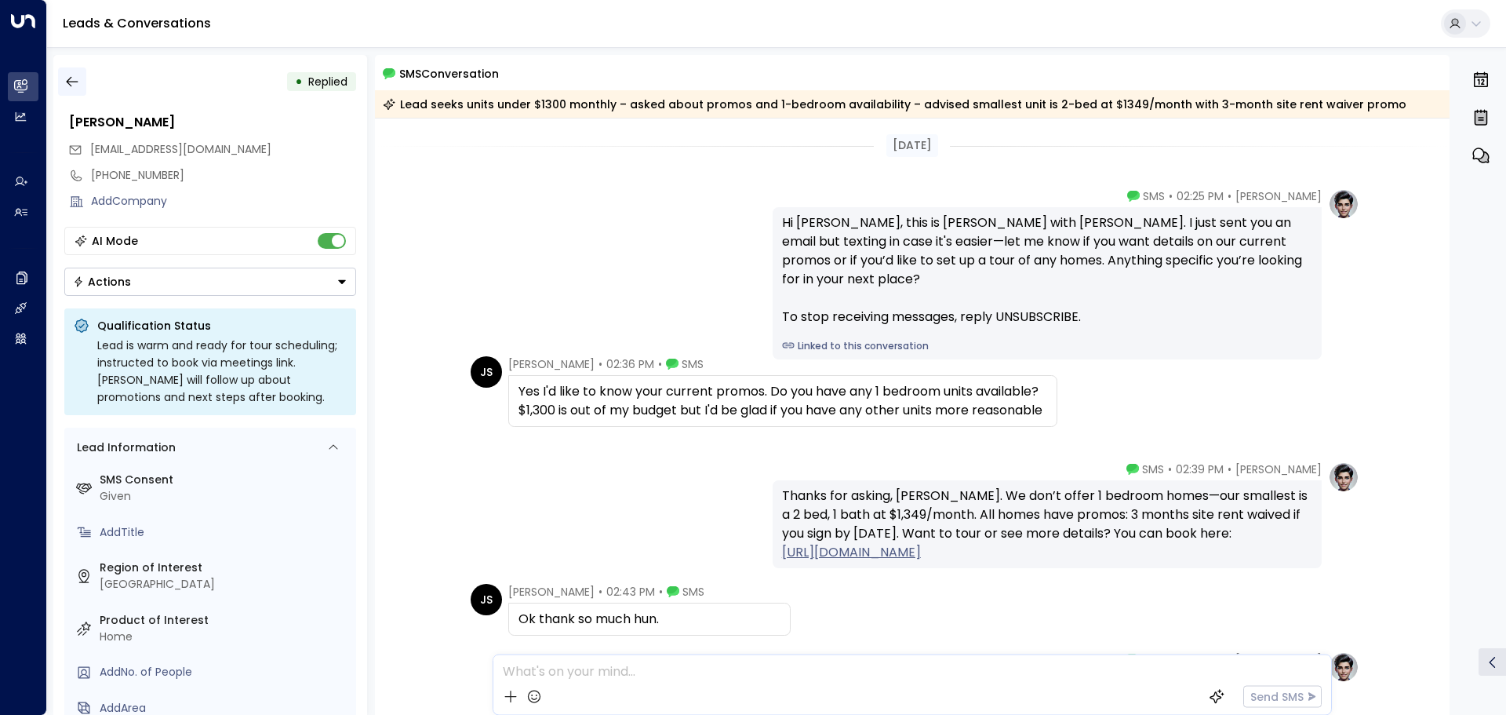
click at [68, 82] on icon "button" at bounding box center [72, 82] width 16 height 16
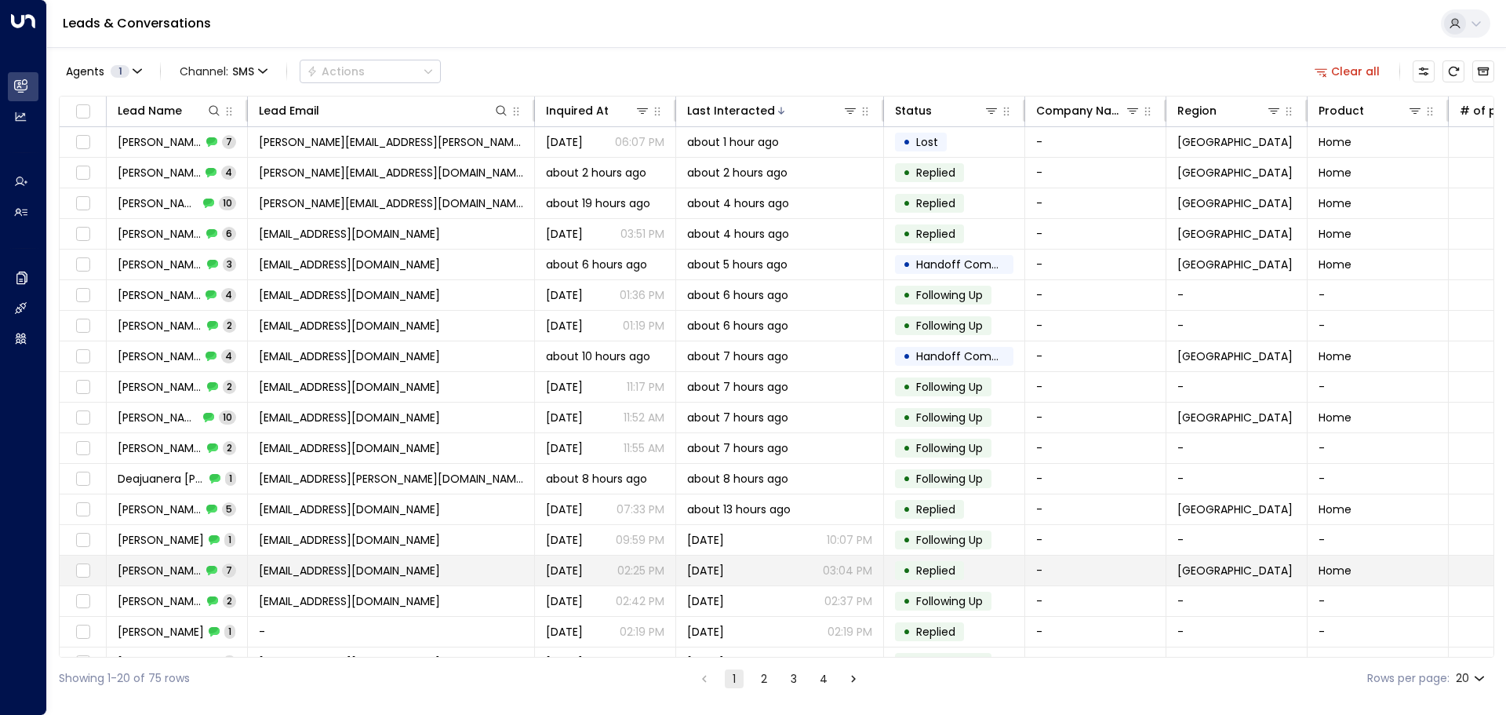
click at [151, 575] on span "Jaevienna S" at bounding box center [160, 570] width 84 height 16
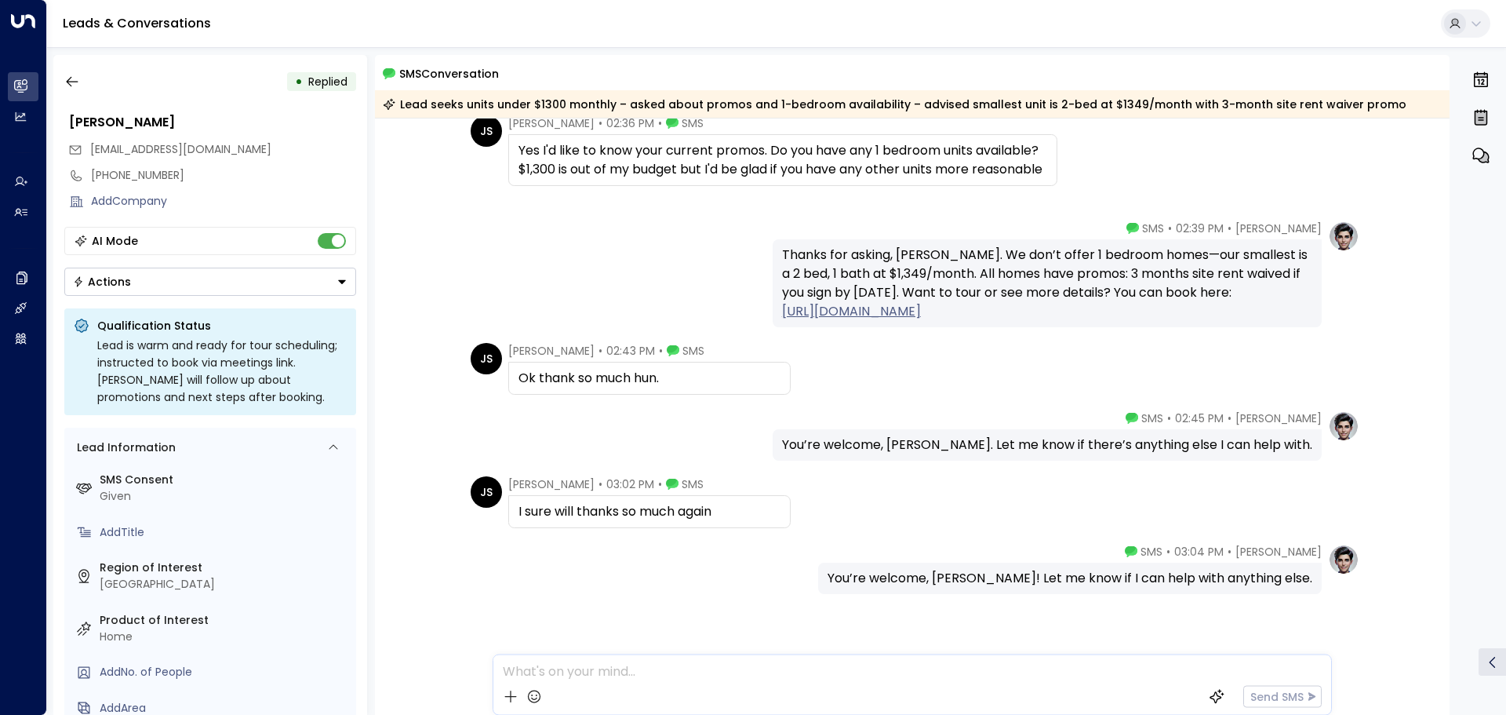
scroll to position [198, 0]
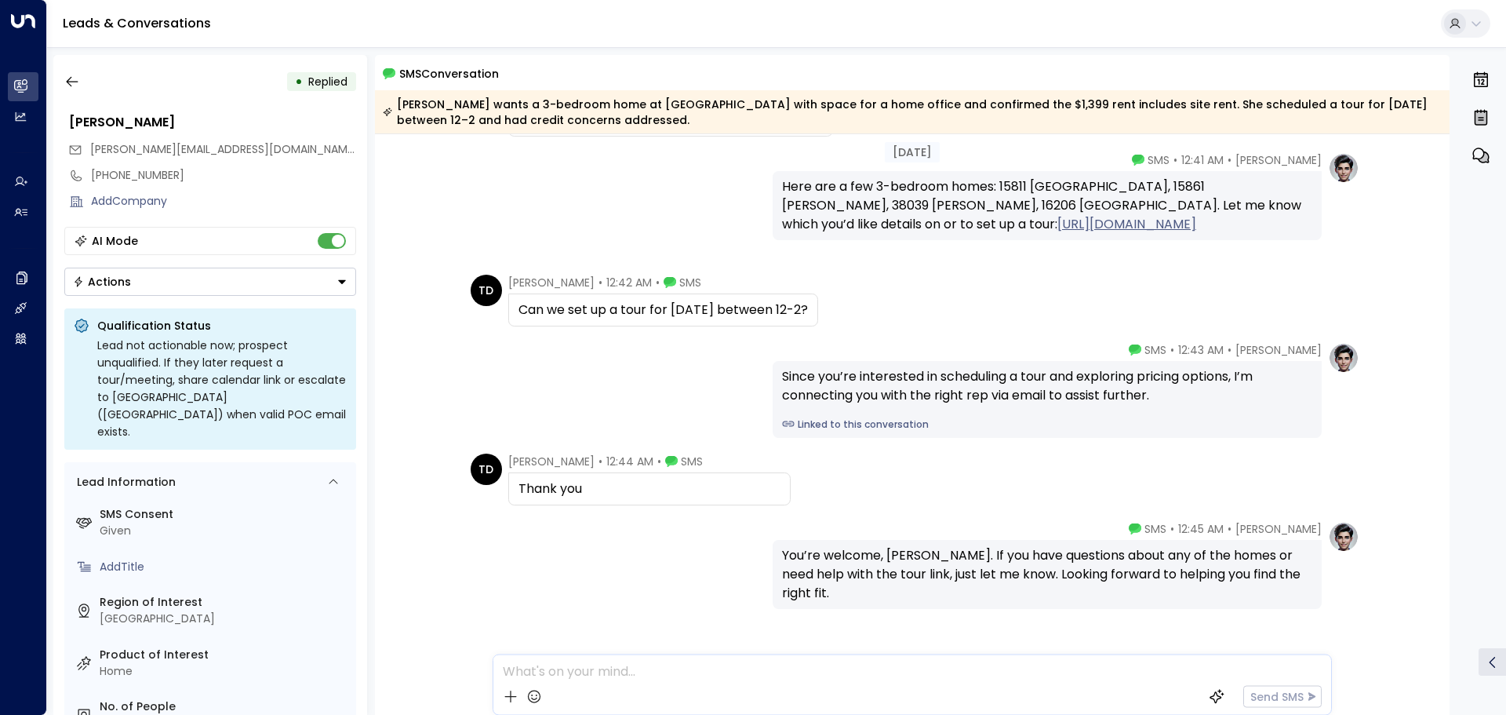
scroll to position [846, 0]
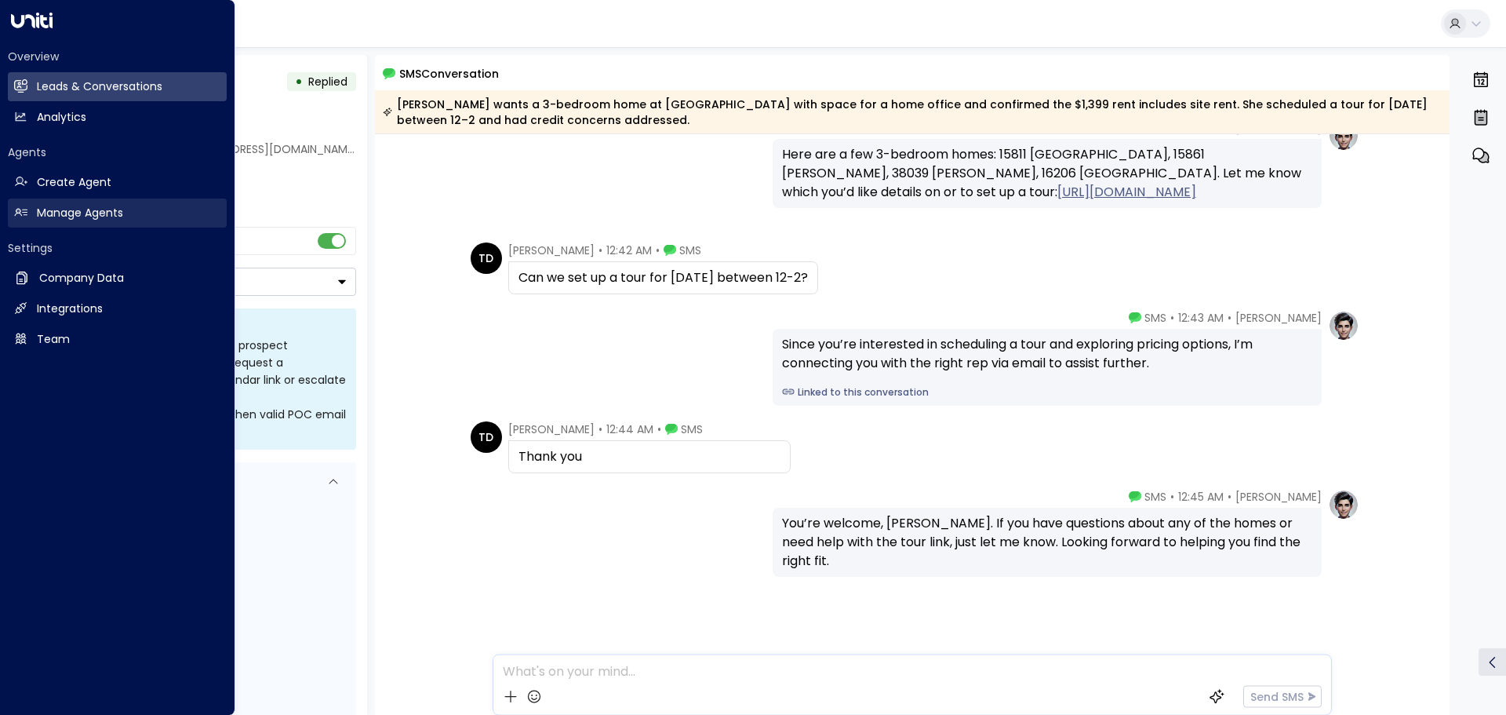
click at [70, 209] on h2 "Manage Agents" at bounding box center [80, 213] width 86 height 16
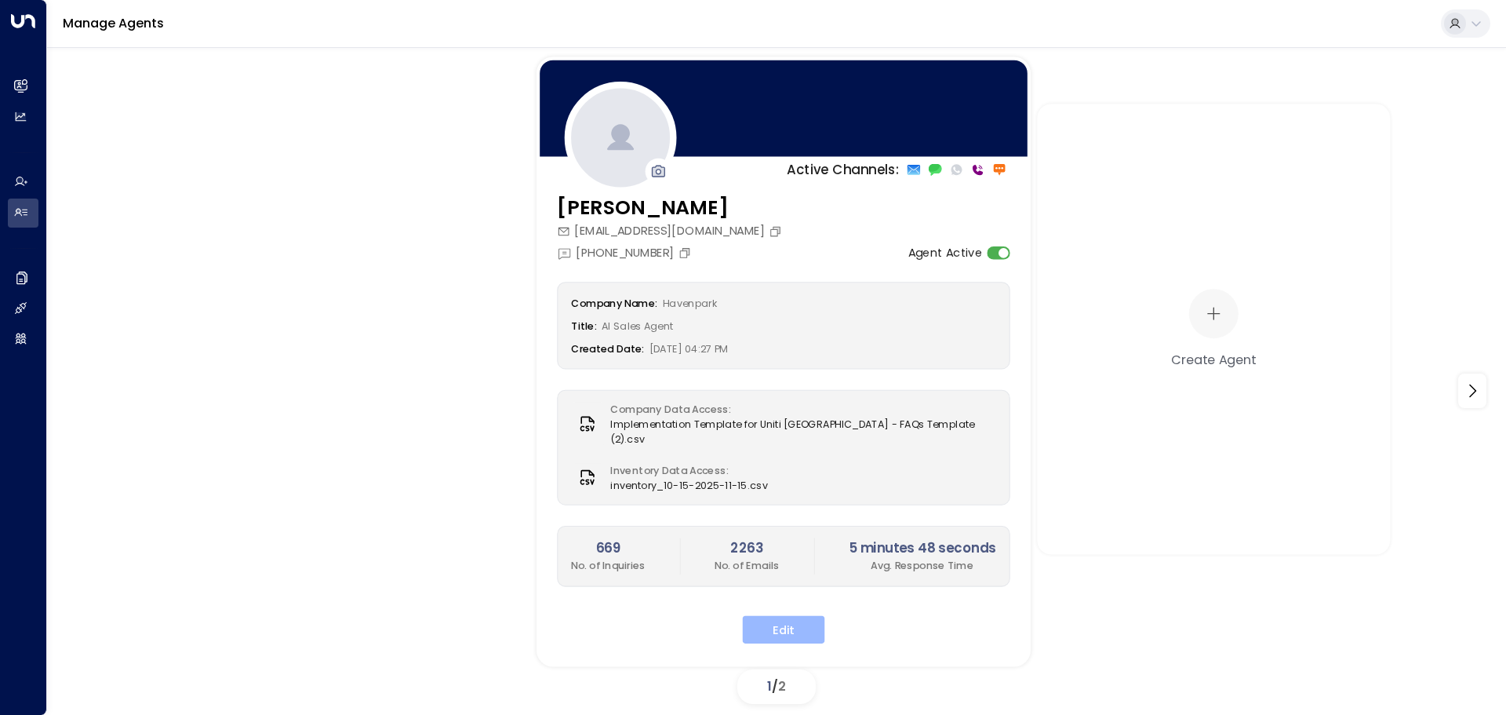
click at [765, 615] on button "Edit" at bounding box center [784, 629] width 82 height 28
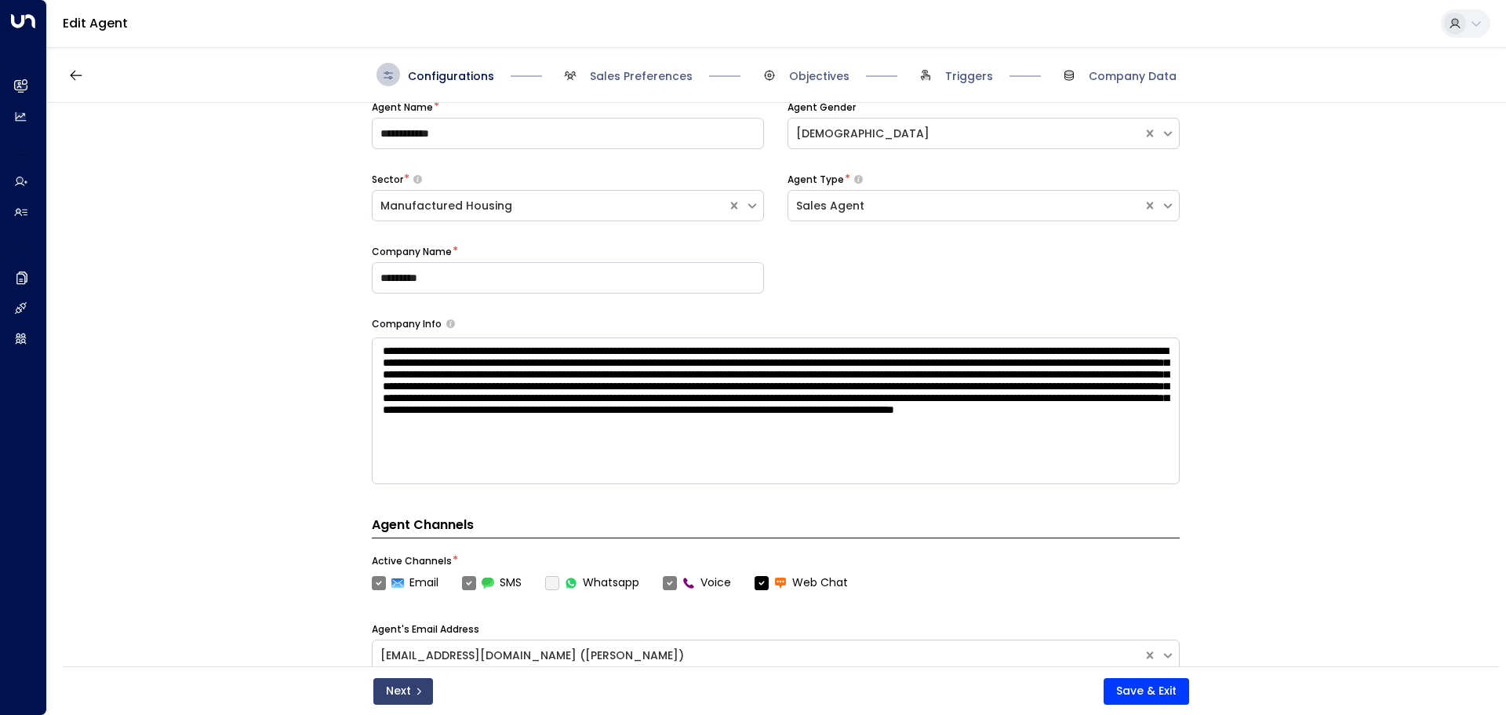
click at [410, 693] on button "Next" at bounding box center [403, 691] width 60 height 27
